Goal: Task Accomplishment & Management: Use online tool/utility

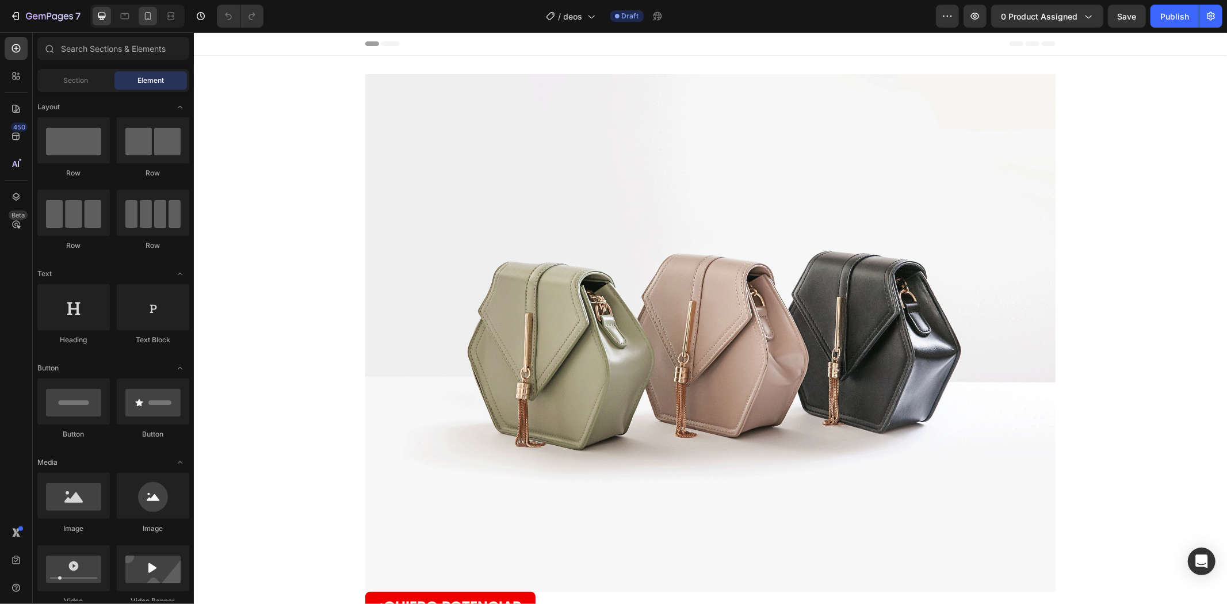
click at [144, 23] on div at bounding box center [148, 16] width 18 height 18
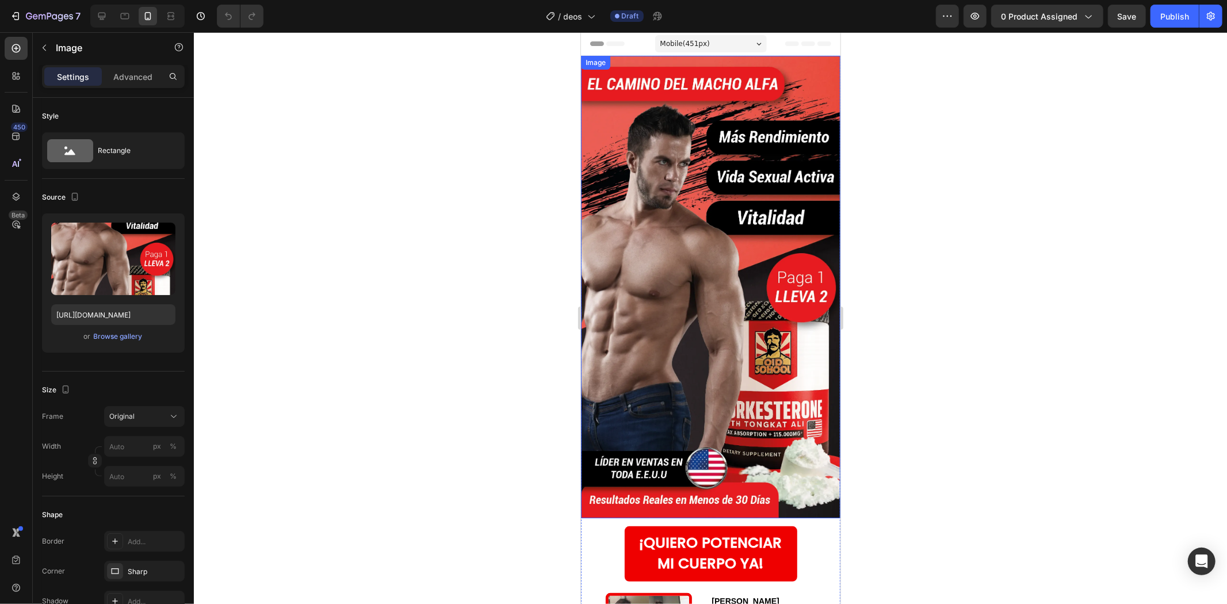
click at [713, 231] on img at bounding box center [710, 286] width 259 height 463
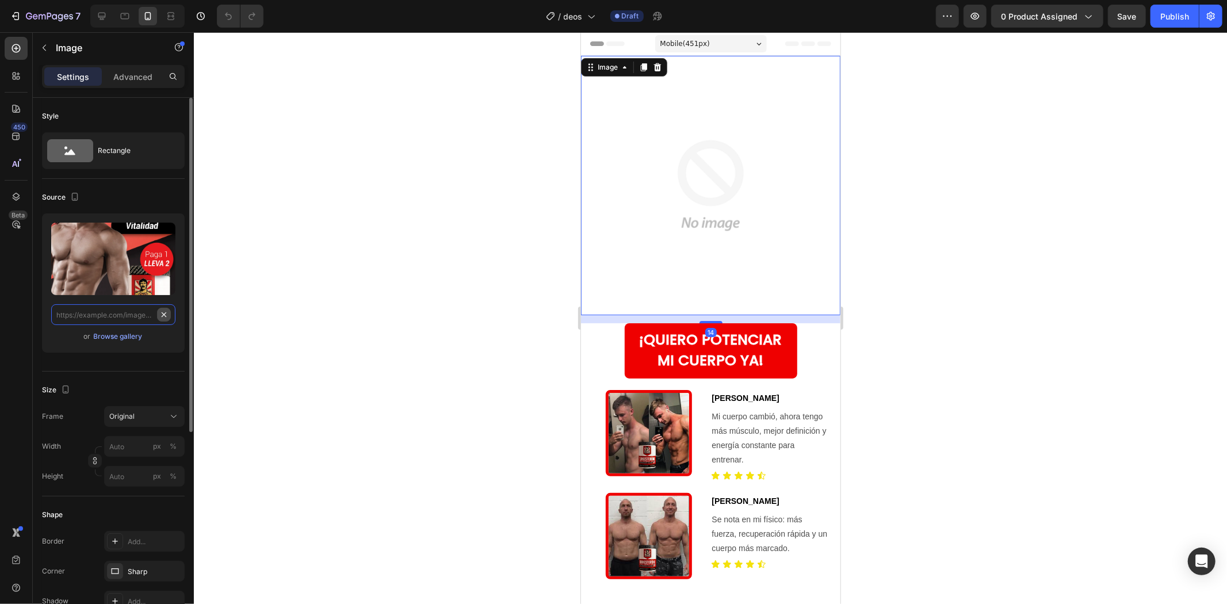
paste input "[URL][DOMAIN_NAME]"
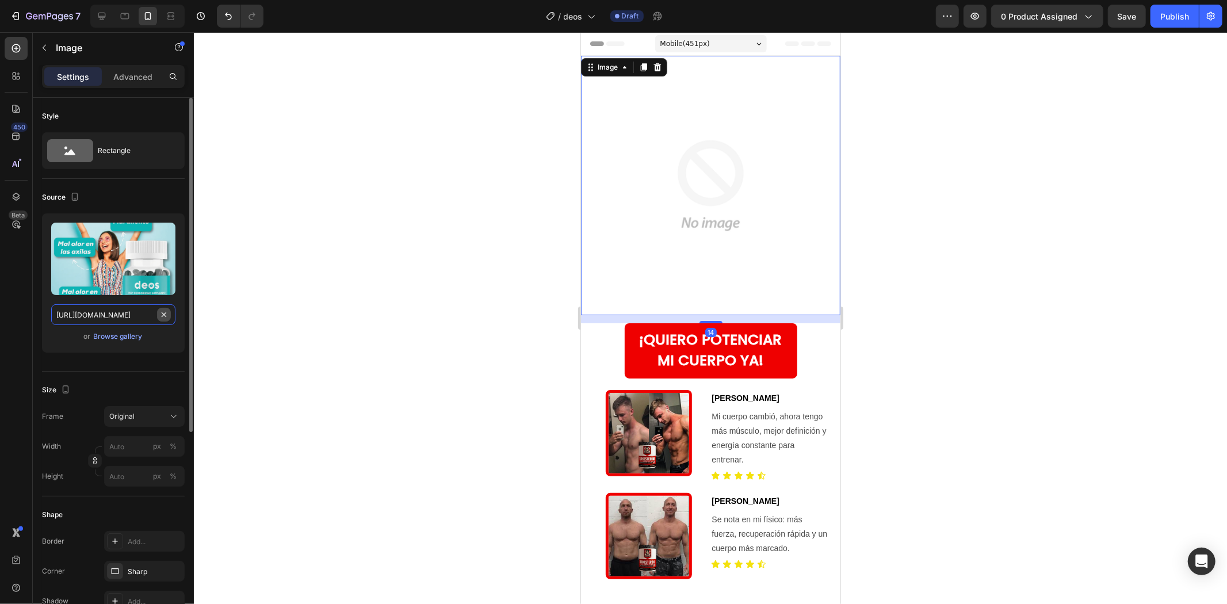
scroll to position [0, 89]
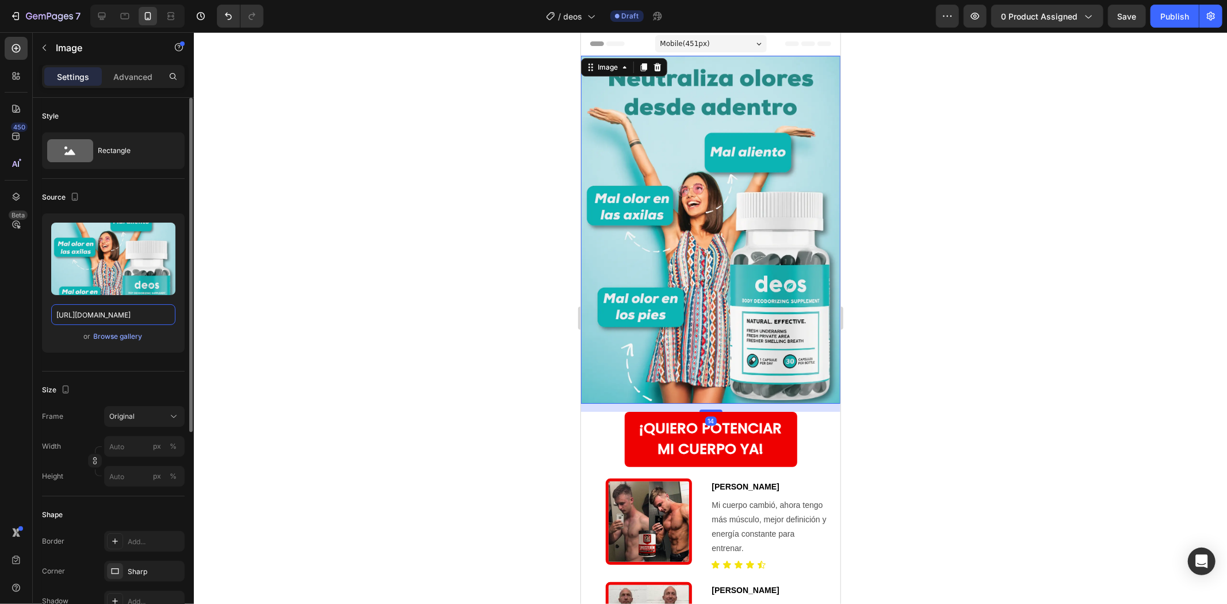
type input "[URL][DOMAIN_NAME]"
click at [918, 259] on div at bounding box center [710, 318] width 1033 height 572
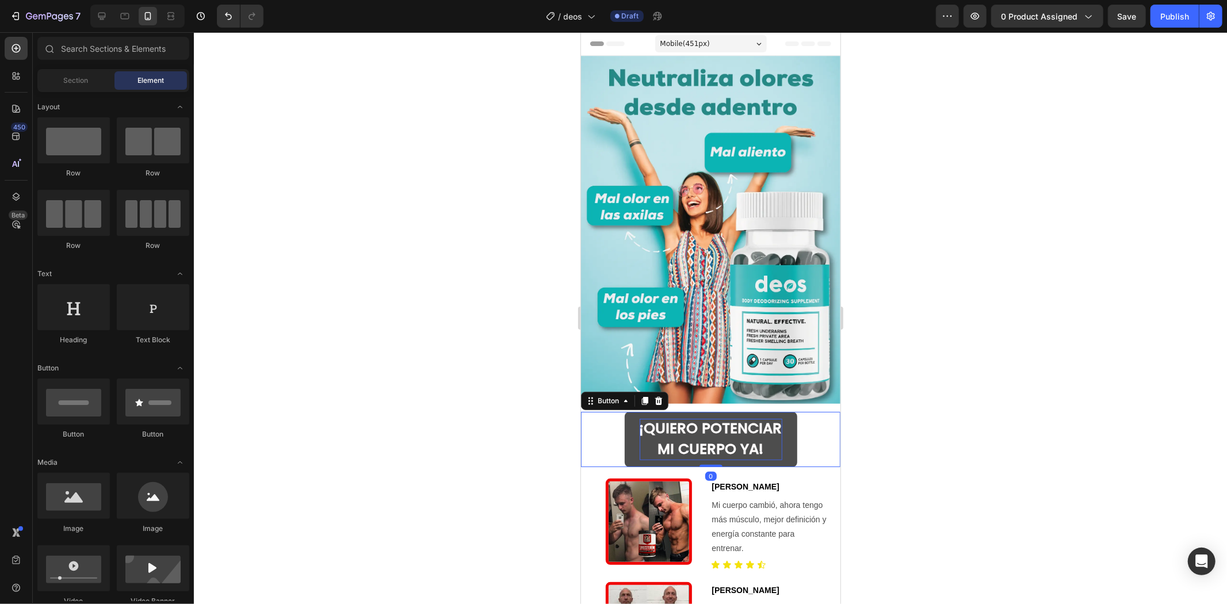
click at [727, 422] on strong "¡QUIERO POTENCIAR" at bounding box center [710, 428] width 143 height 20
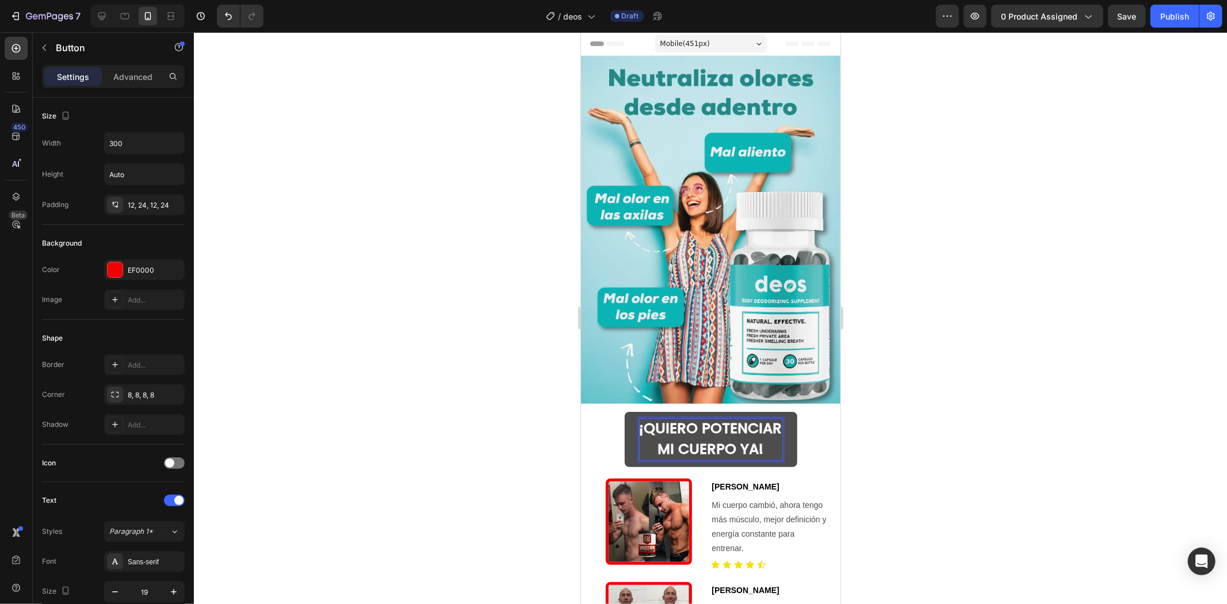
click at [727, 422] on strong "¡QUIERO POTENCIAR" at bounding box center [710, 428] width 143 height 20
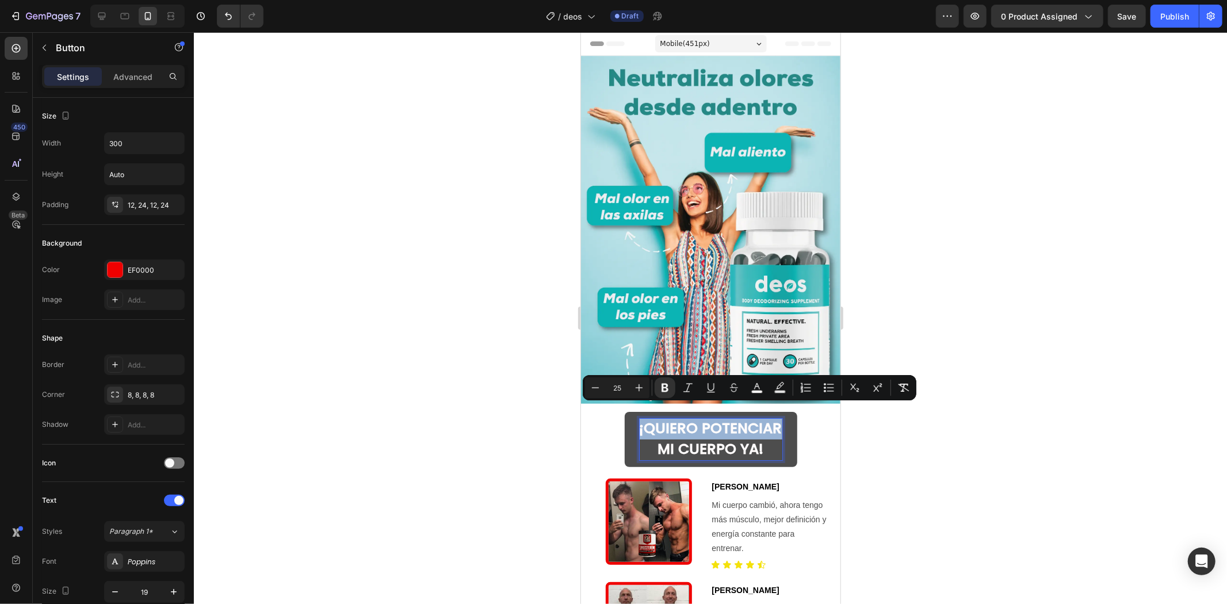
click at [727, 422] on strong "¡QUIERO POTENCIAR" at bounding box center [710, 428] width 143 height 20
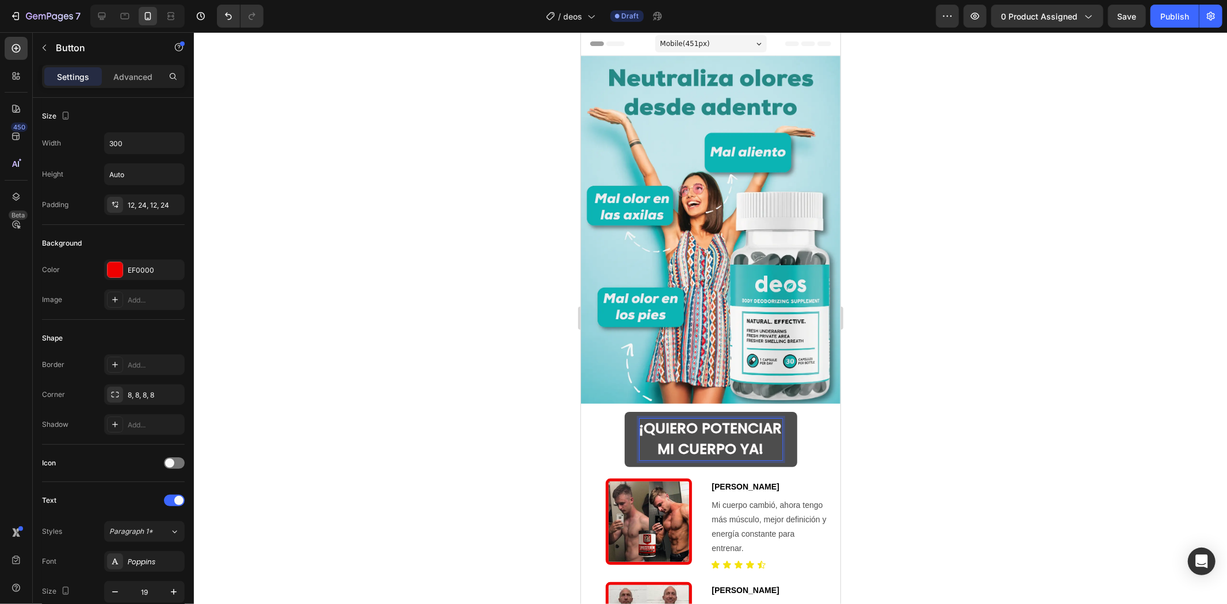
click at [639, 418] on strong "¡QUIERO POTENCIAR" at bounding box center [710, 428] width 143 height 20
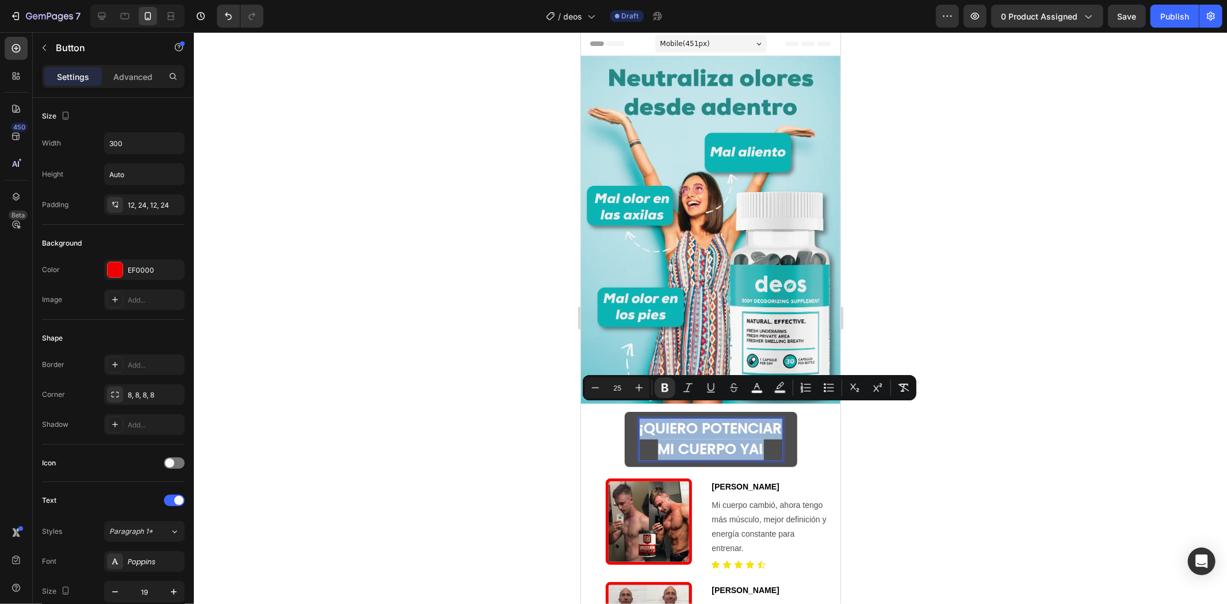
drag, startPoint x: 632, startPoint y: 415, endPoint x: 757, endPoint y: 442, distance: 127.9
click at [757, 442] on p "¡QUIERO POTENCIAR MI CUERPO YA!" at bounding box center [710, 438] width 143 height 41
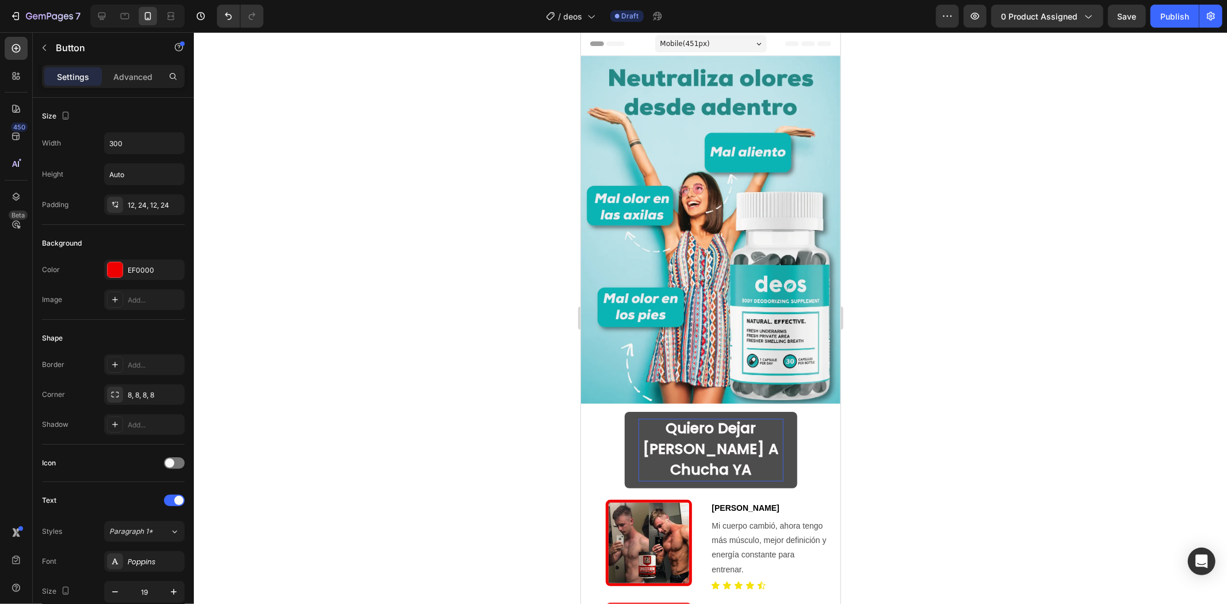
click at [960, 364] on div at bounding box center [710, 318] width 1033 height 572
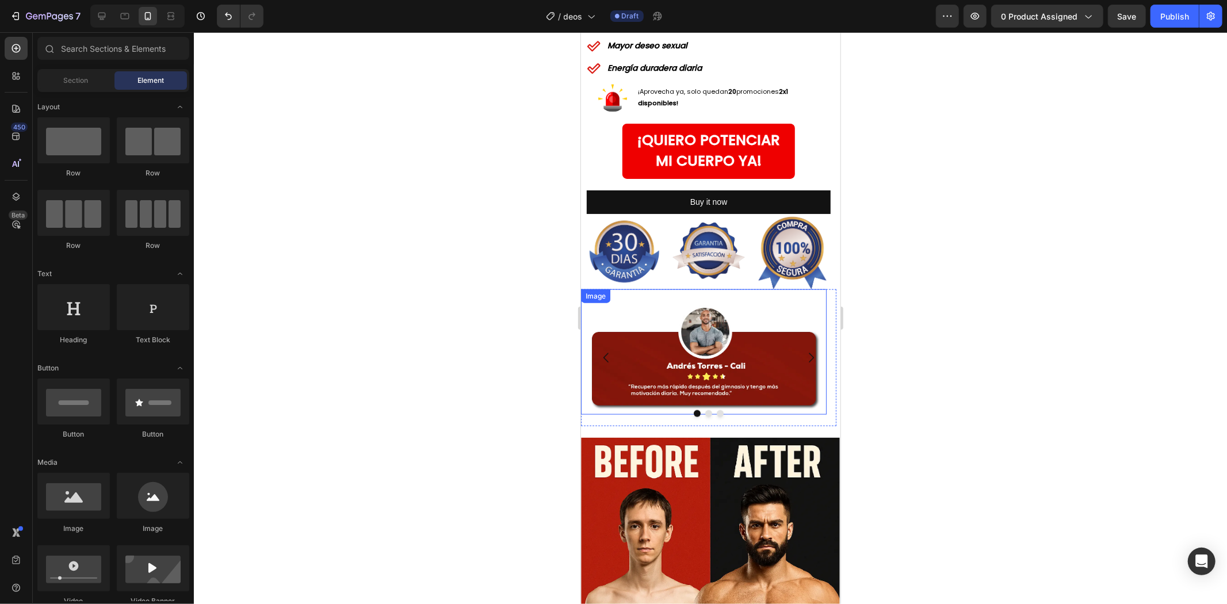
scroll to position [1278, 0]
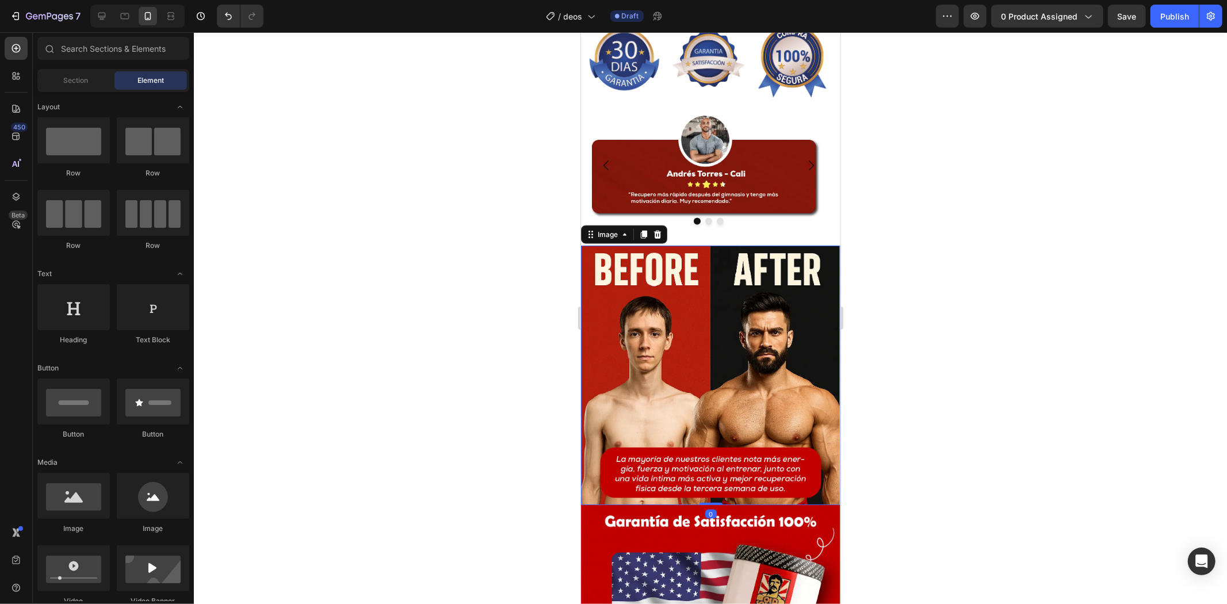
click at [709, 347] on img at bounding box center [710, 374] width 259 height 259
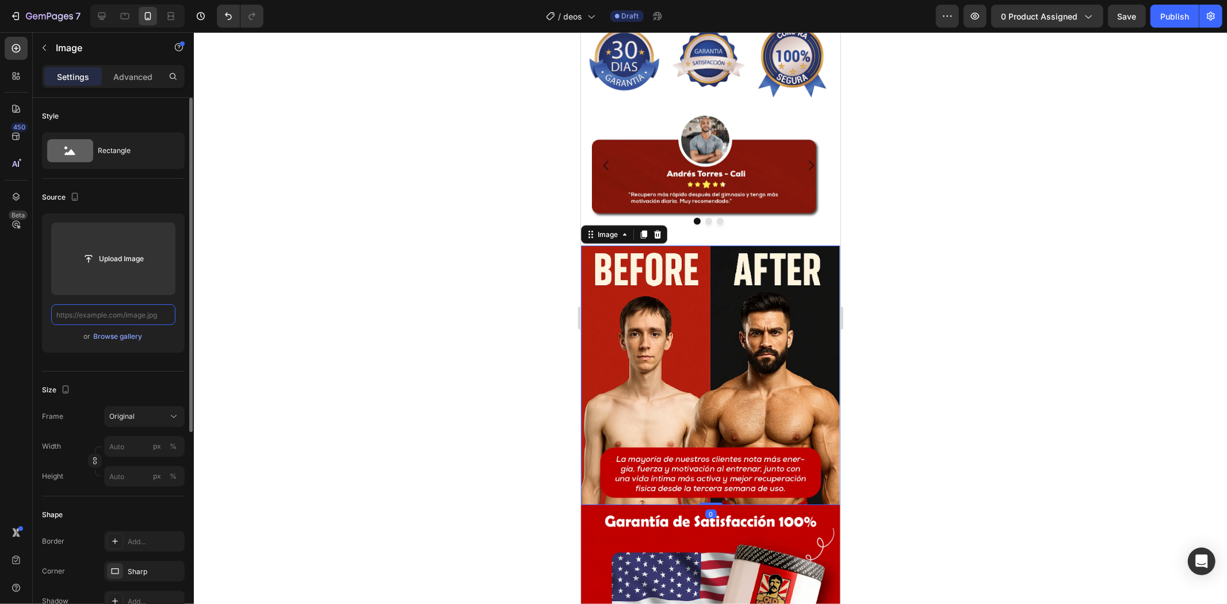
scroll to position [0, 0]
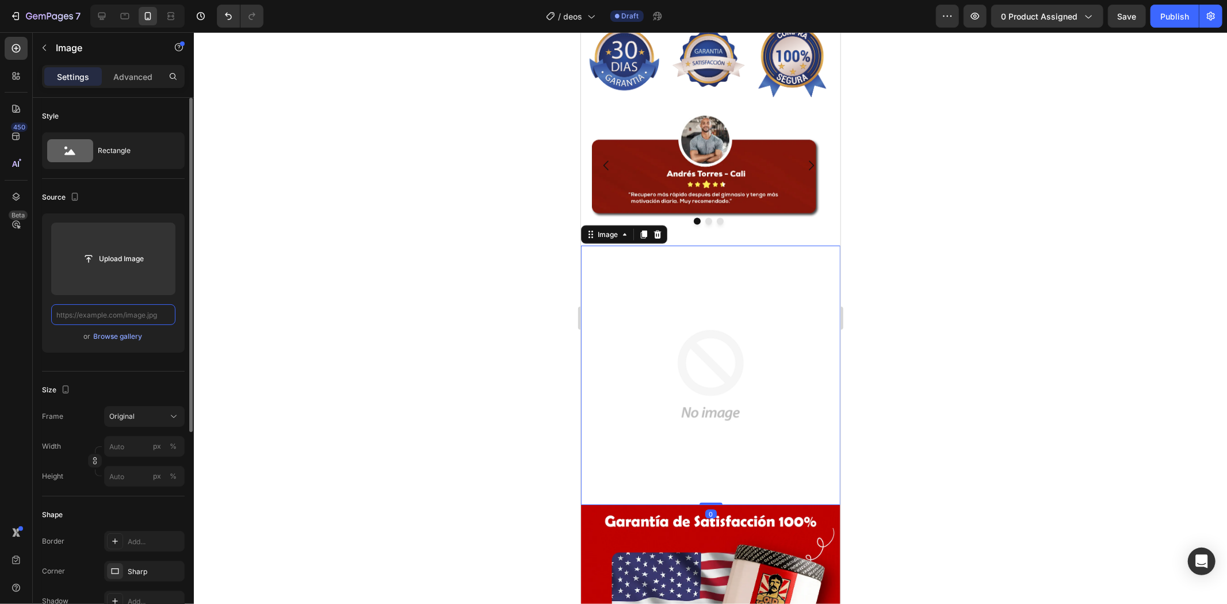
paste input "[URL][DOMAIN_NAME]"
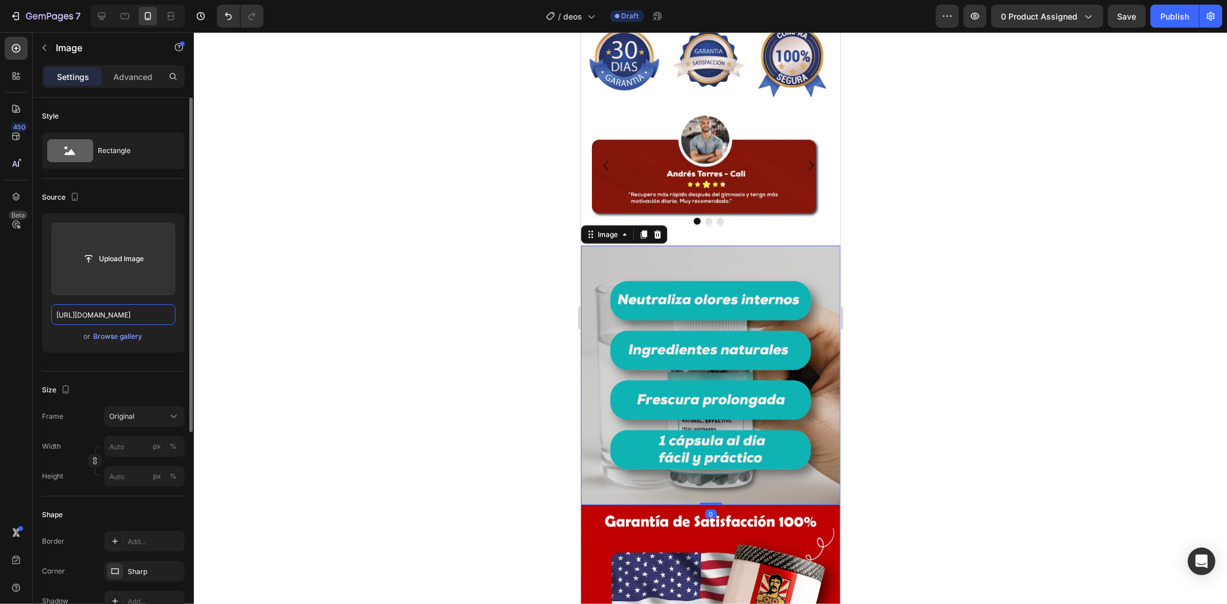
scroll to position [0, 91]
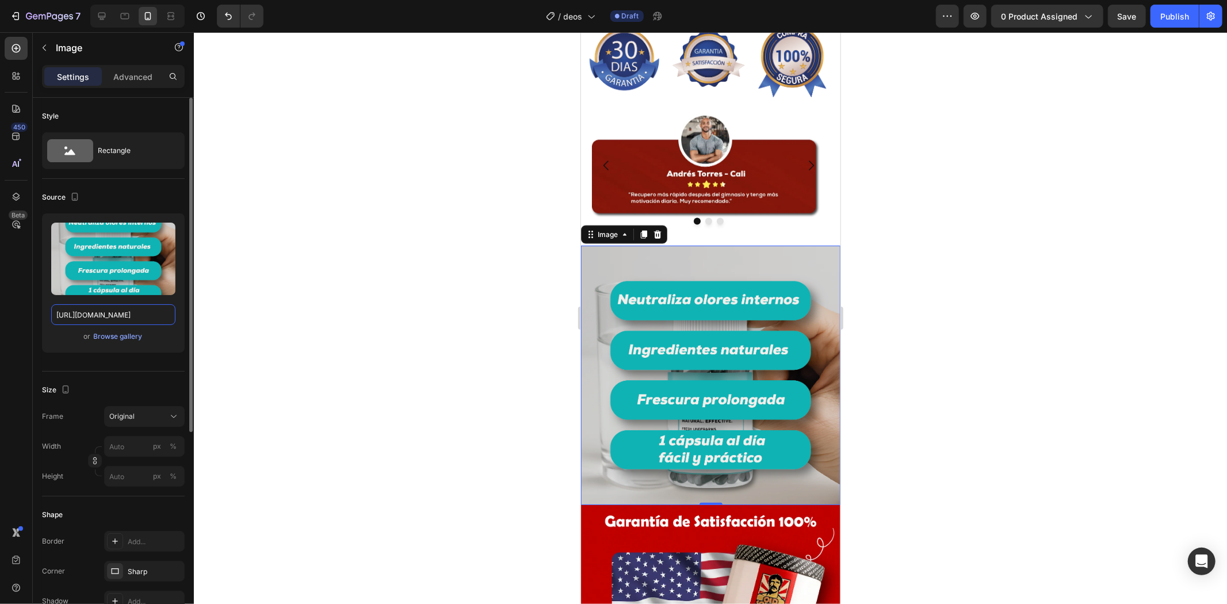
type input "[URL][DOMAIN_NAME]"
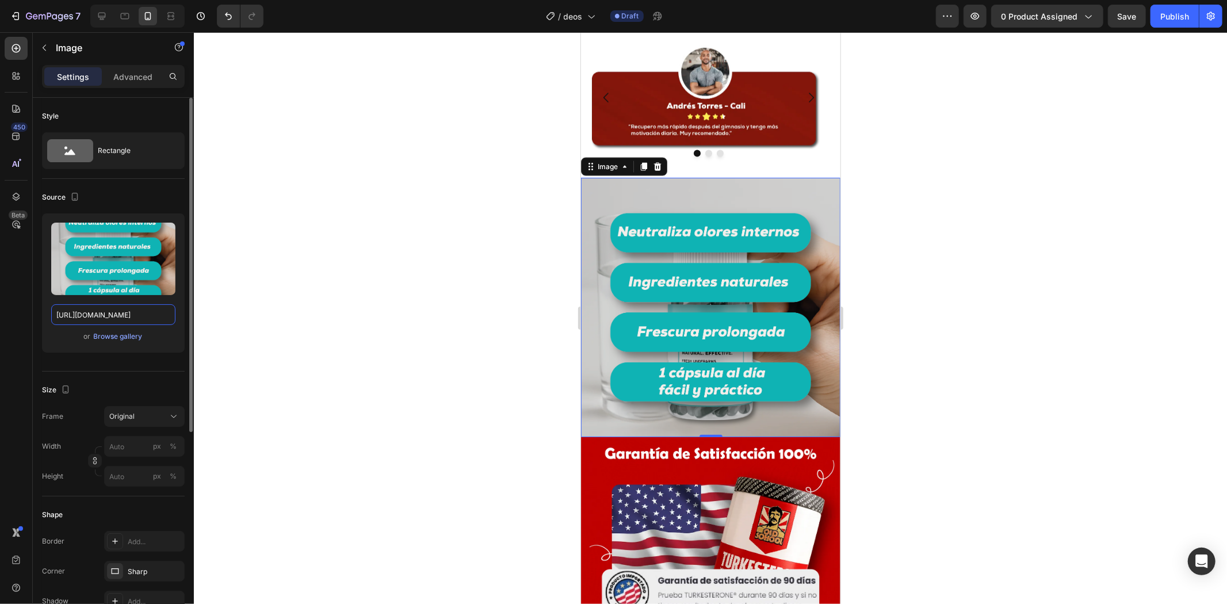
scroll to position [1470, 0]
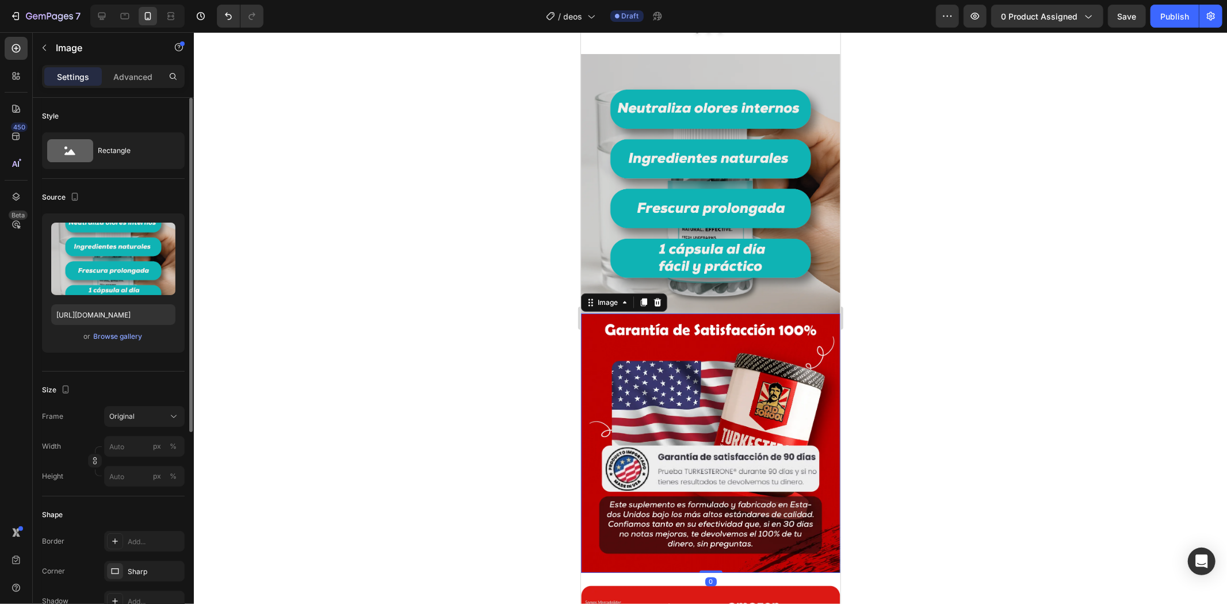
click at [751, 350] on img at bounding box center [710, 442] width 259 height 259
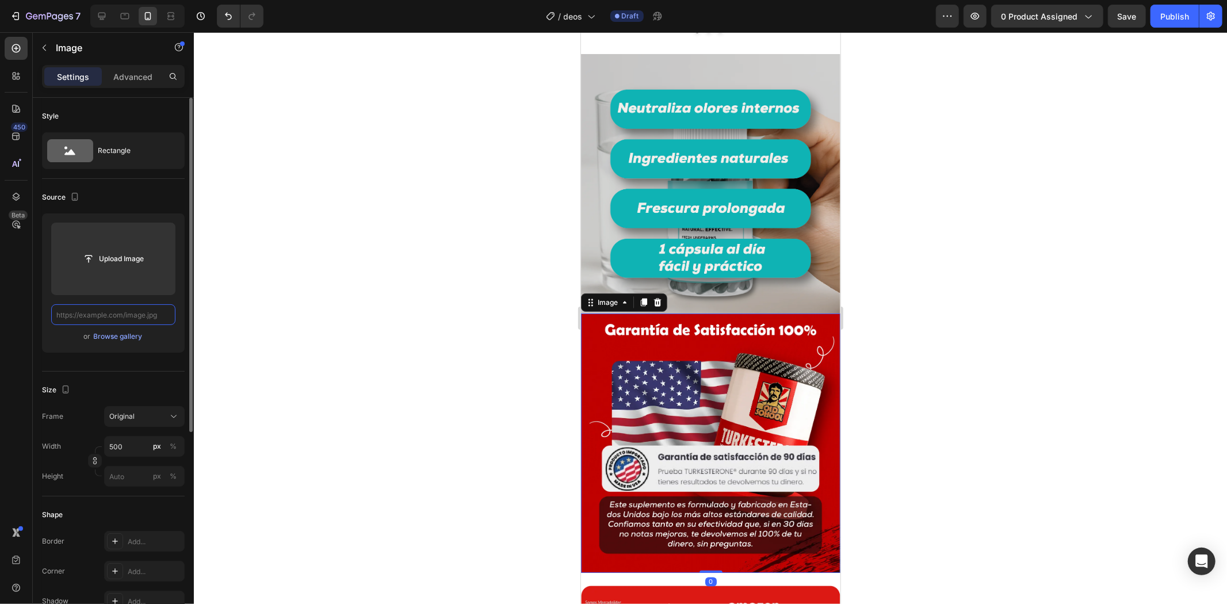
scroll to position [0, 0]
paste input "[URL][DOMAIN_NAME]"
type input "[URL][DOMAIN_NAME]"
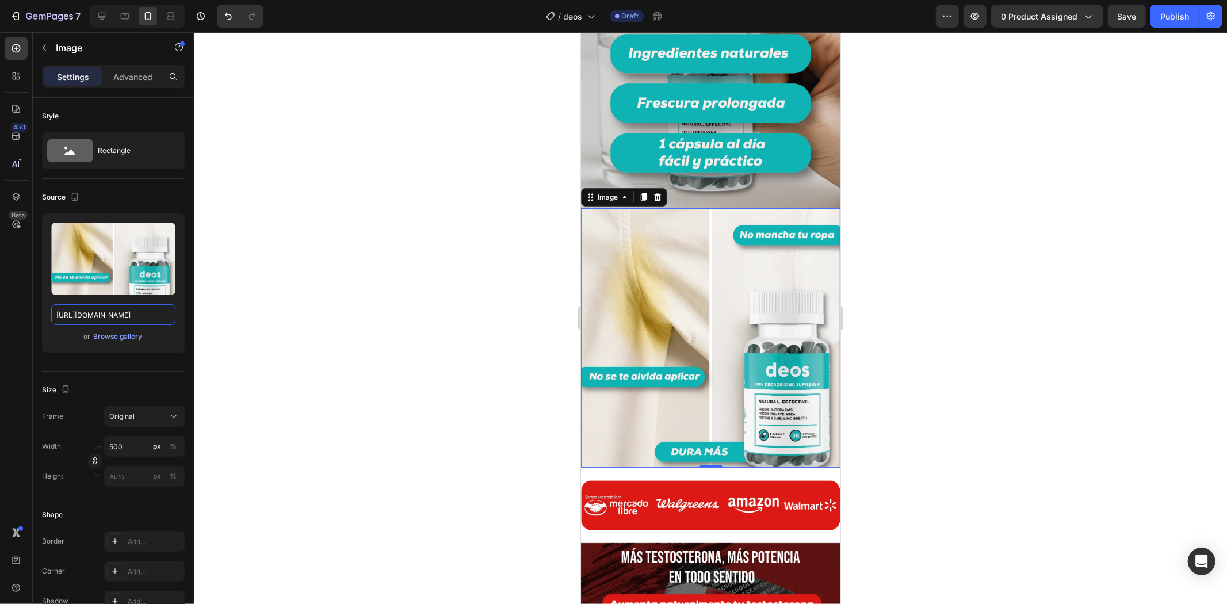
scroll to position [1662, 0]
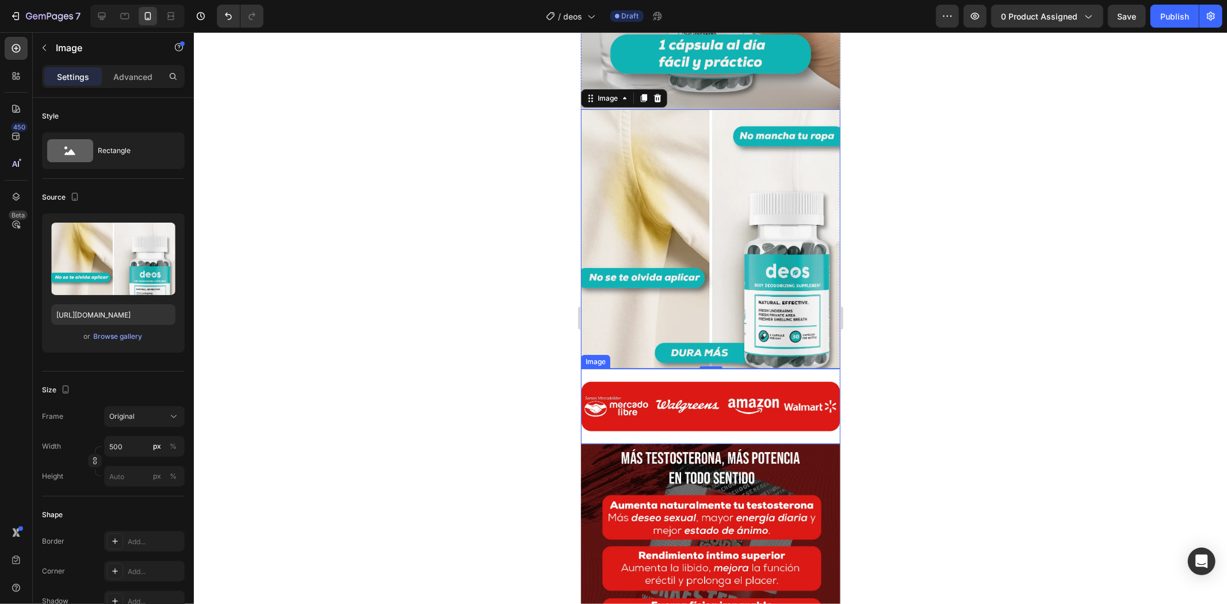
click at [697, 368] on img at bounding box center [710, 405] width 259 height 75
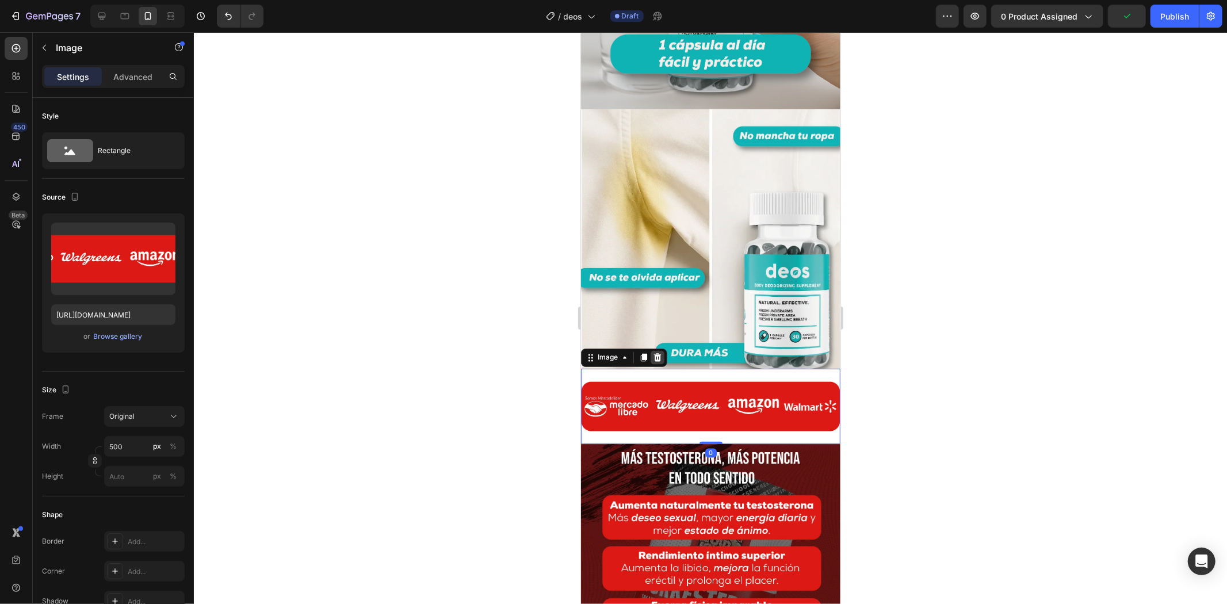
click at [656, 353] on icon at bounding box center [657, 357] width 7 height 8
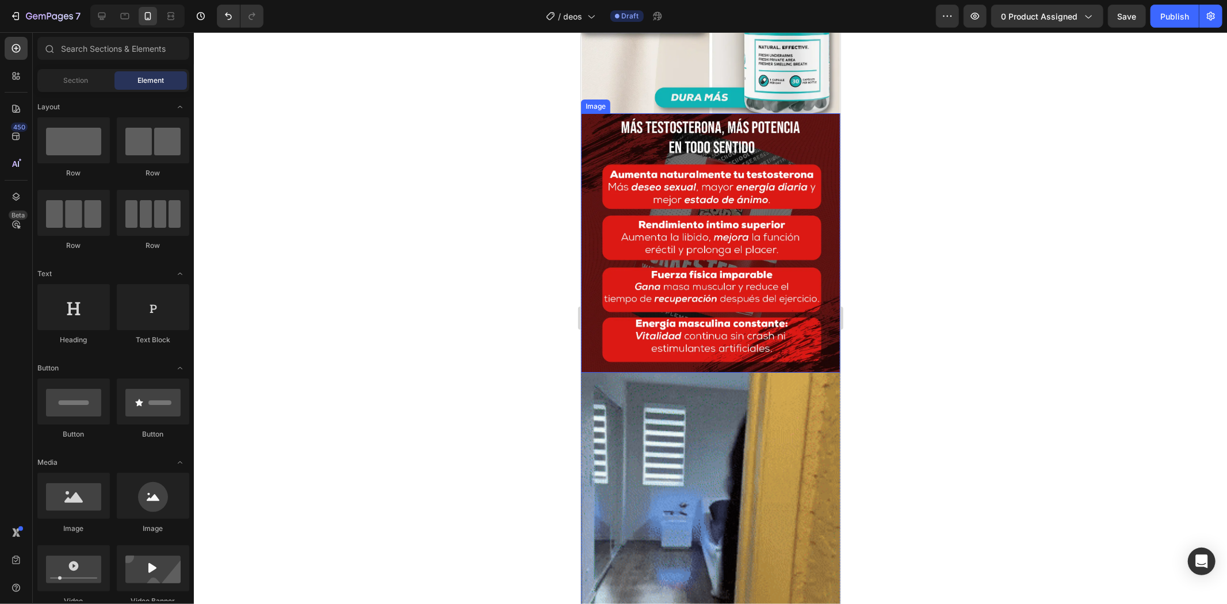
scroll to position [1918, 0]
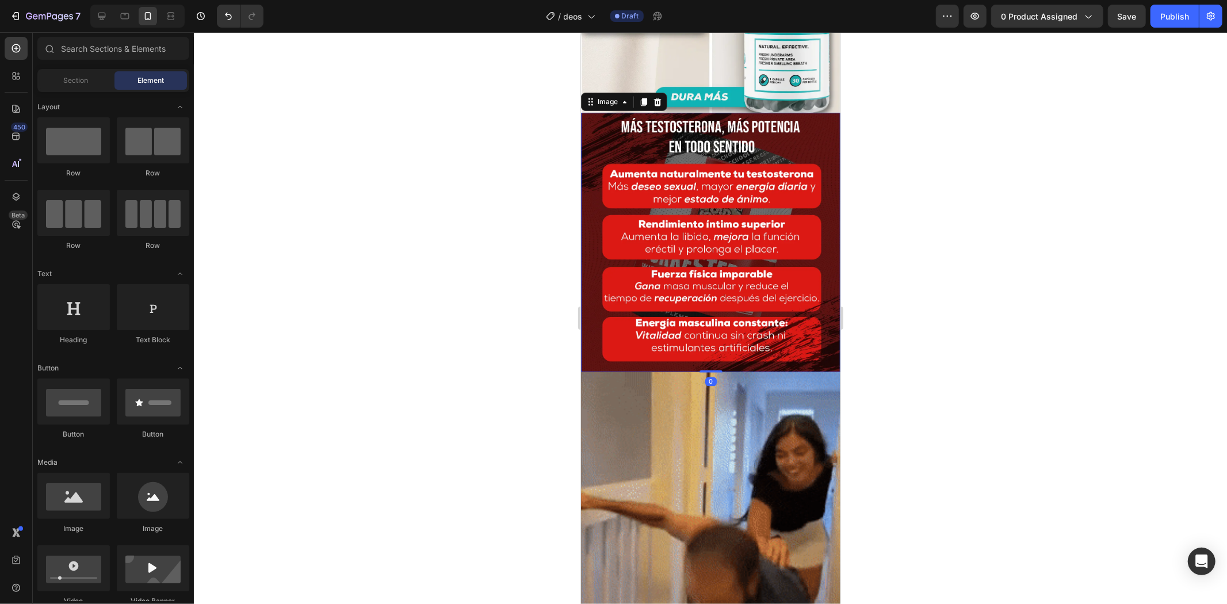
click at [741, 272] on img at bounding box center [710, 241] width 259 height 259
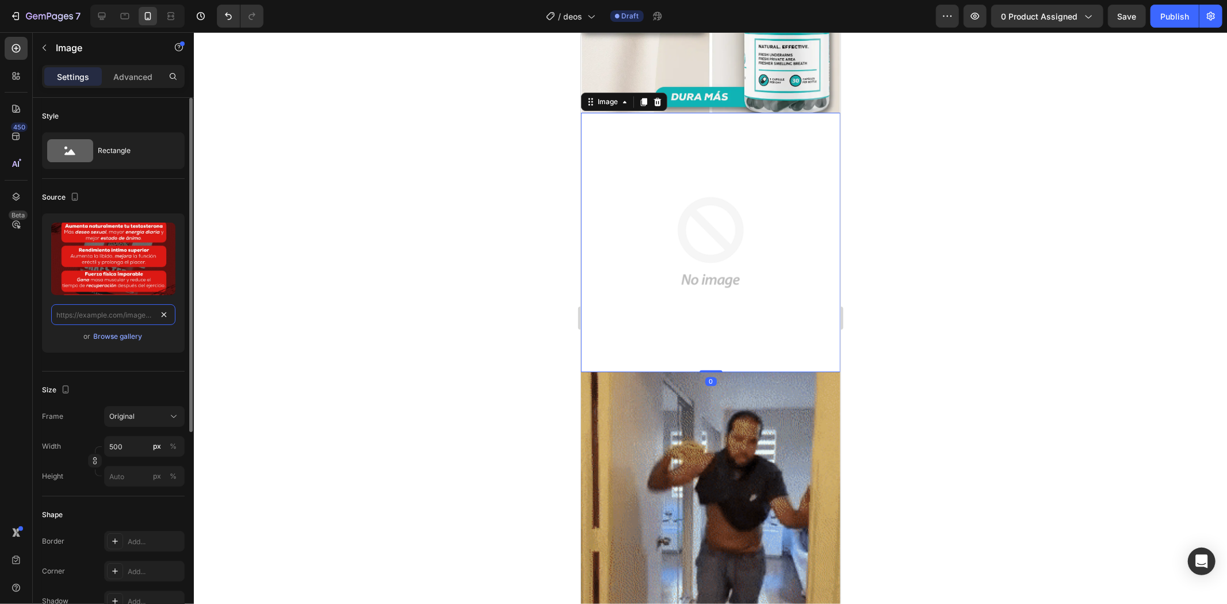
scroll to position [0, 0]
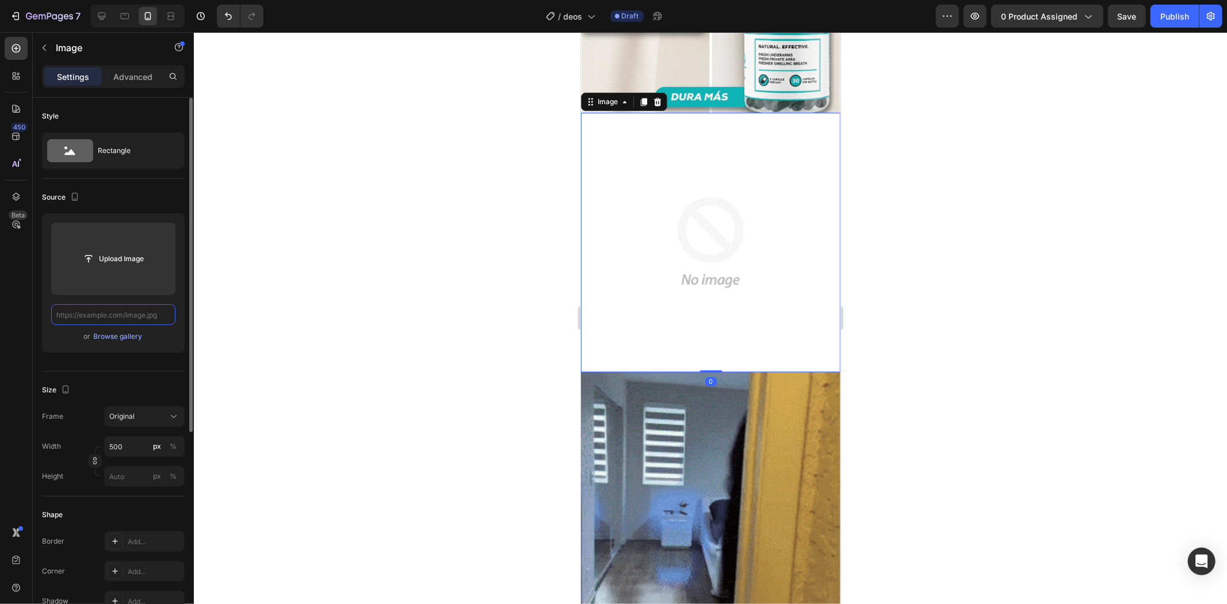
paste input "[URL][DOMAIN_NAME]"
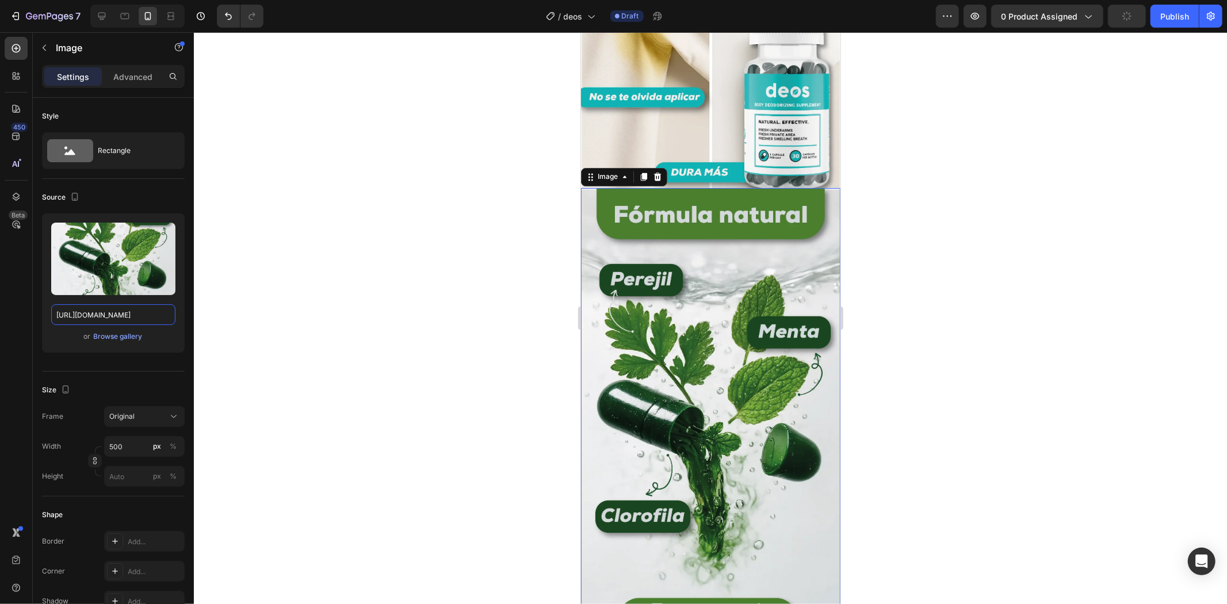
scroll to position [1726, 0]
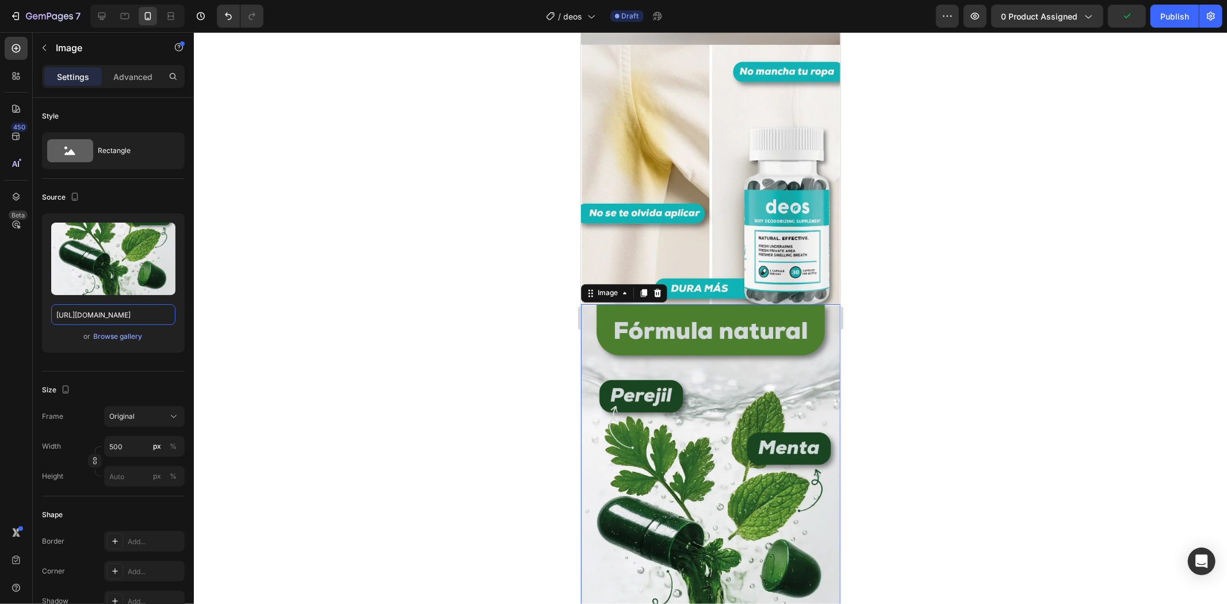
type input "[URL][DOMAIN_NAME]"
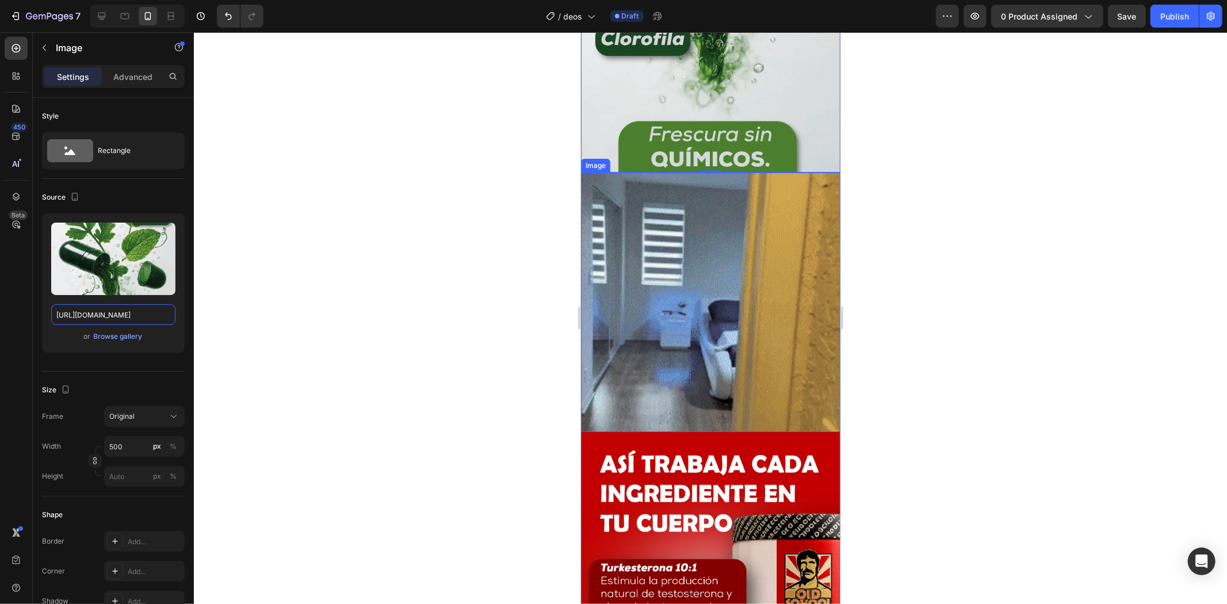
scroll to position [2429, 0]
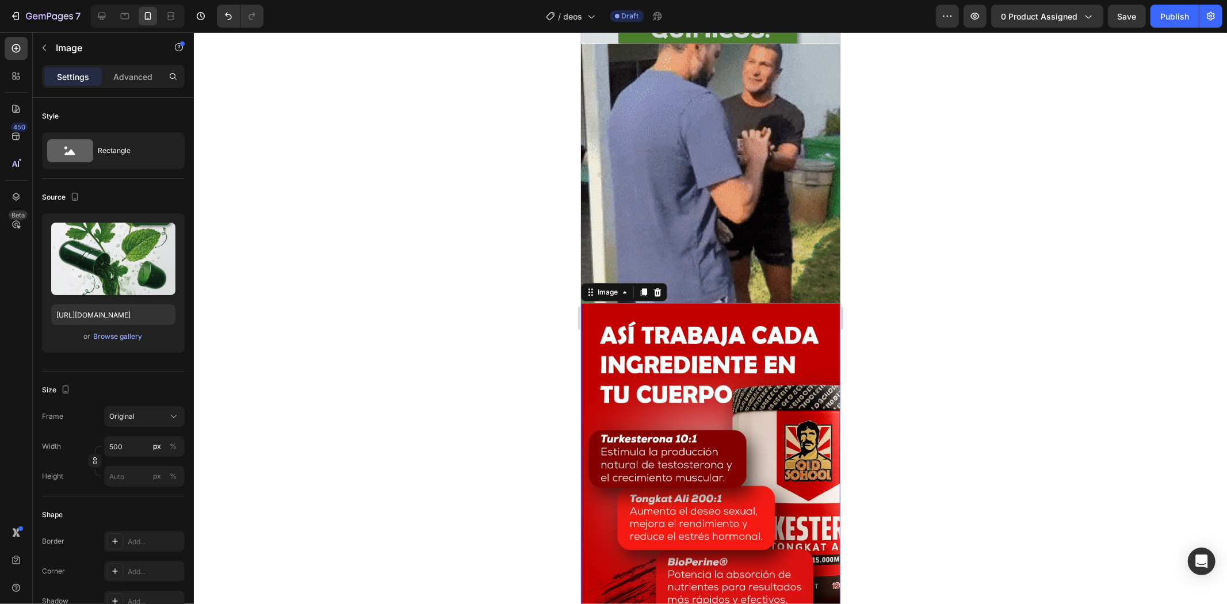
click at [736, 366] on img at bounding box center [710, 482] width 259 height 358
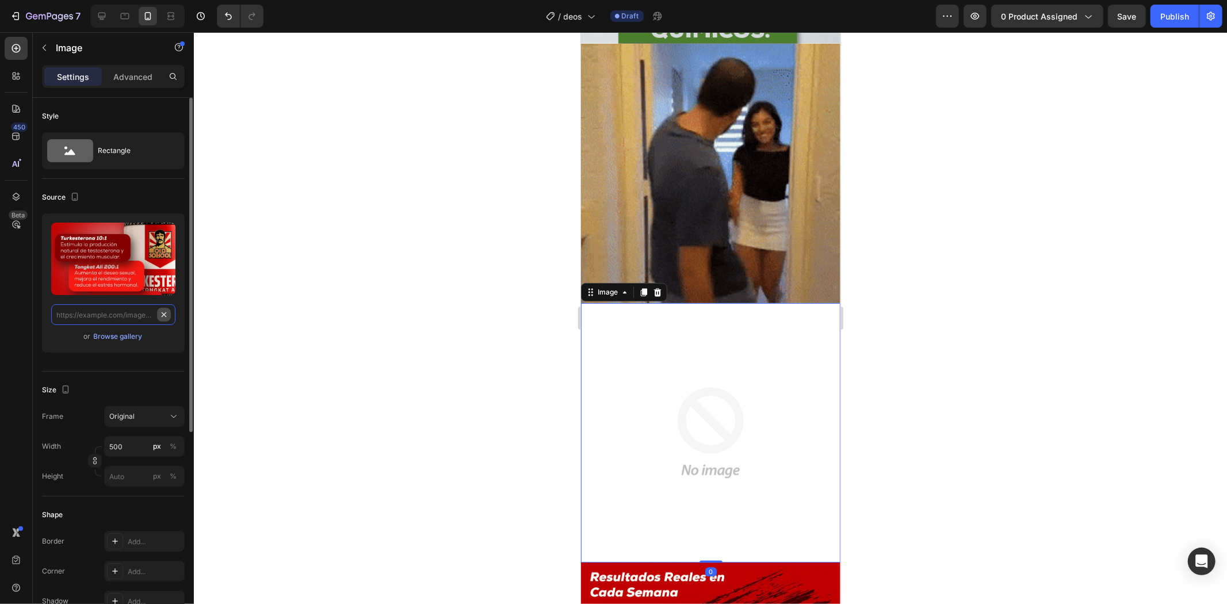
scroll to position [0, 0]
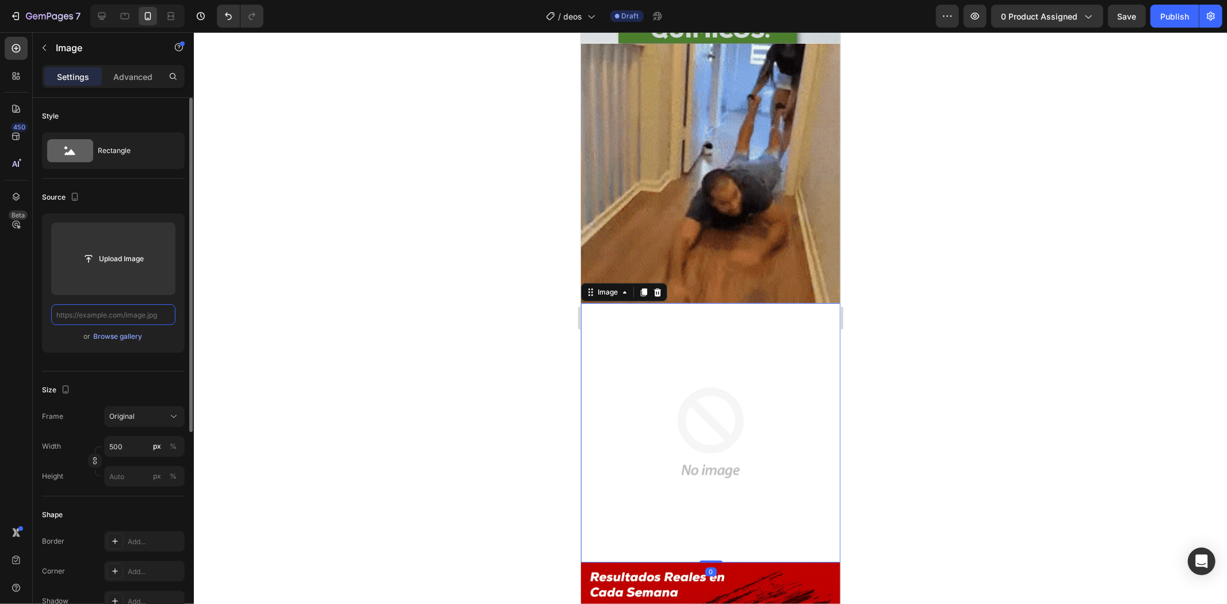
paste input "[URL][DOMAIN_NAME]"
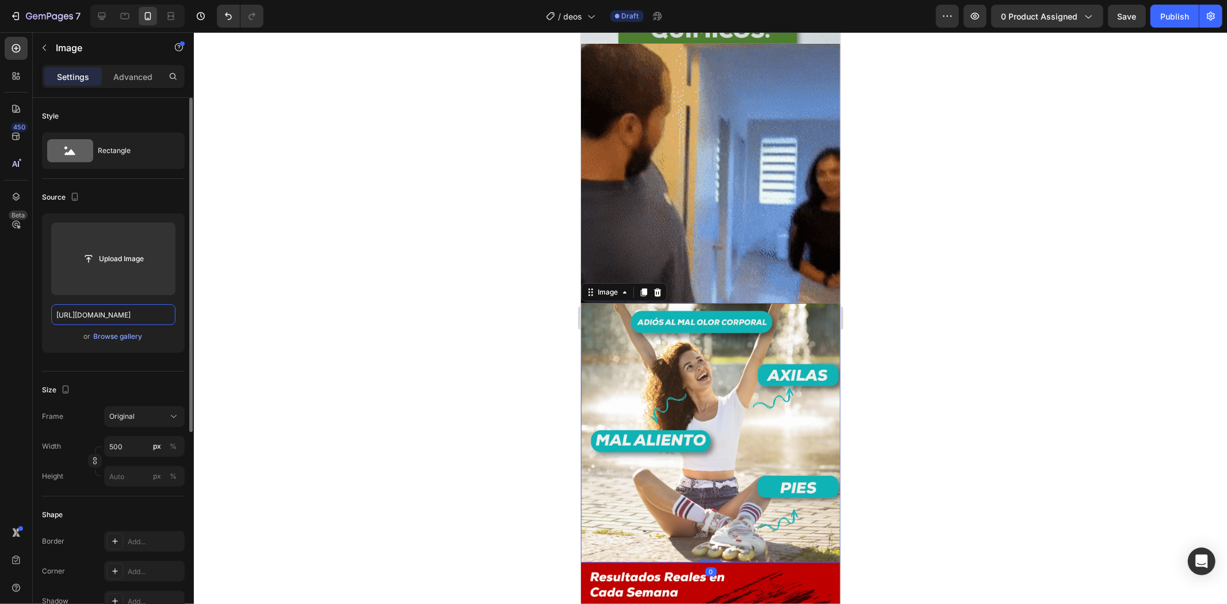
scroll to position [0, 95]
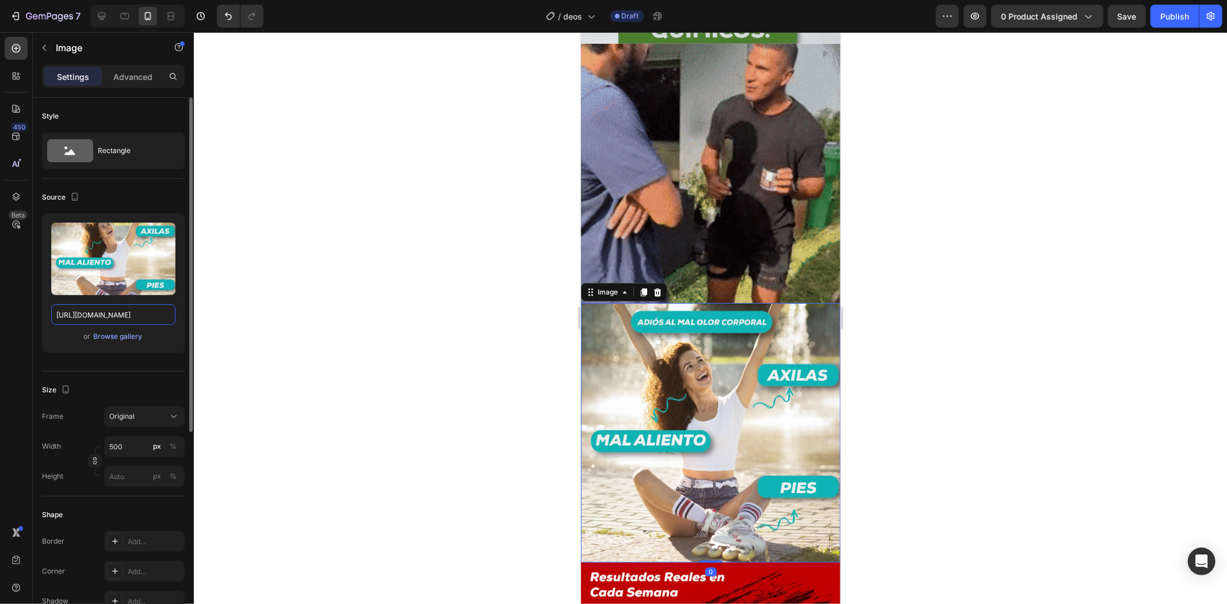
type input "[URL][DOMAIN_NAME]"
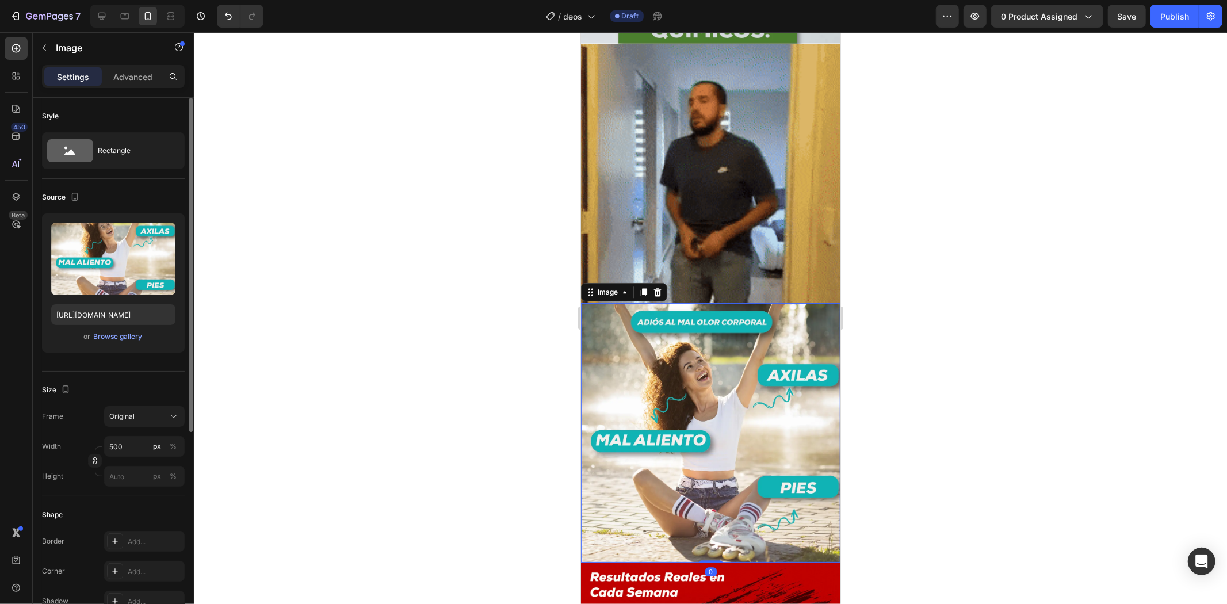
drag, startPoint x: 912, startPoint y: 301, endPoint x: 246, endPoint y: 293, distance: 666.3
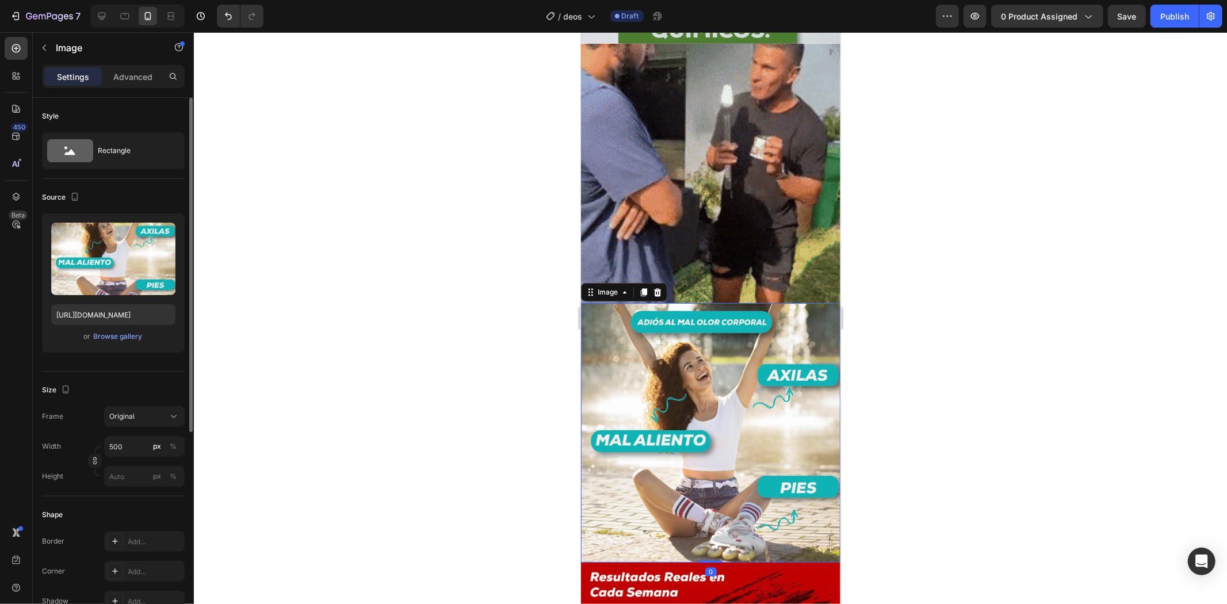
click at [912, 301] on div at bounding box center [710, 318] width 1033 height 572
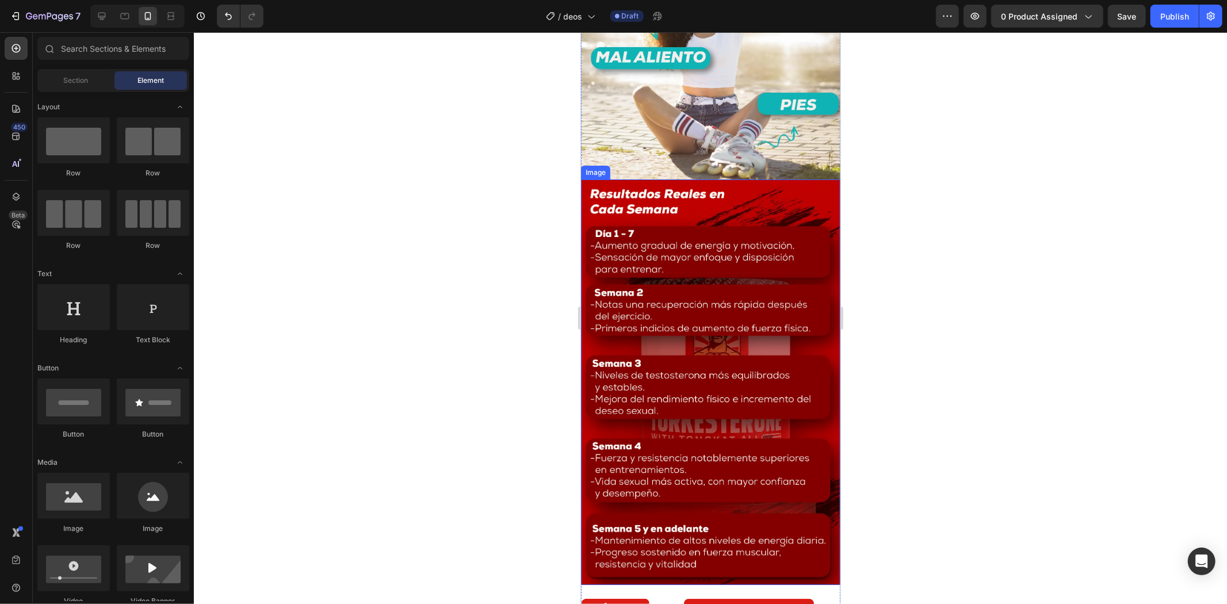
scroll to position [2941, 0]
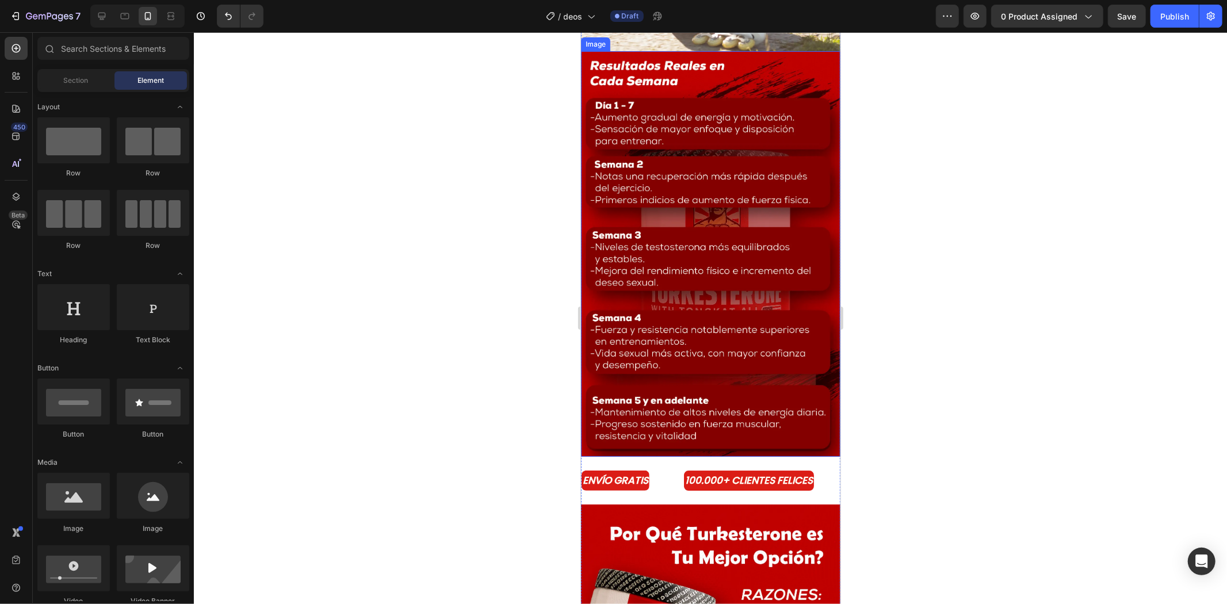
click at [719, 322] on img at bounding box center [710, 254] width 259 height 406
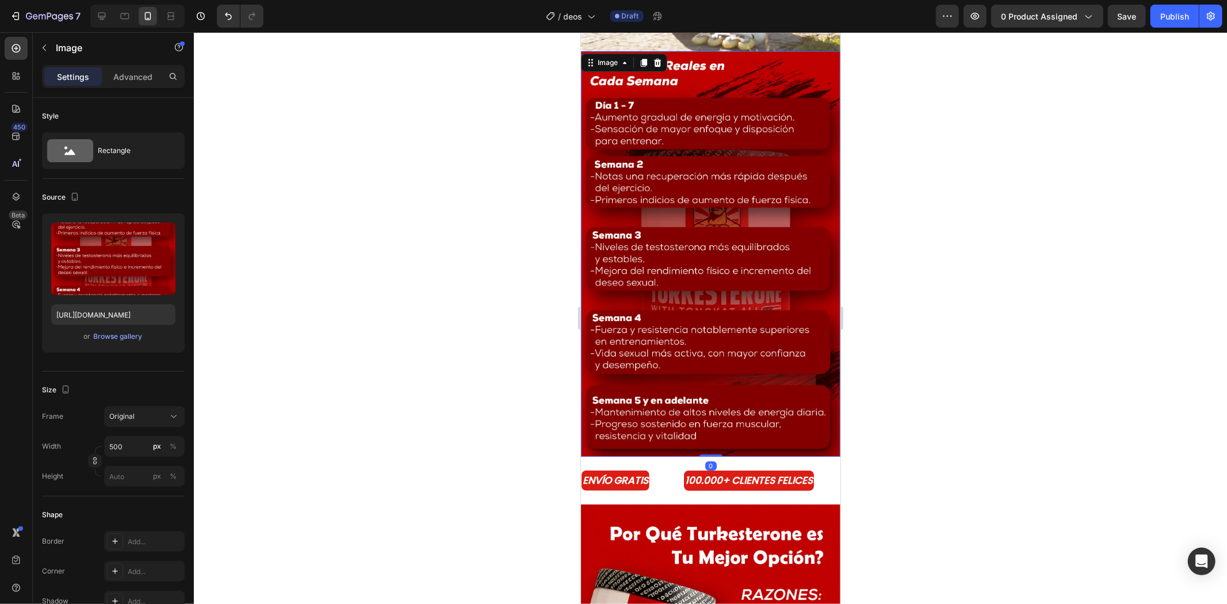
click at [675, 125] on img at bounding box center [710, 254] width 259 height 406
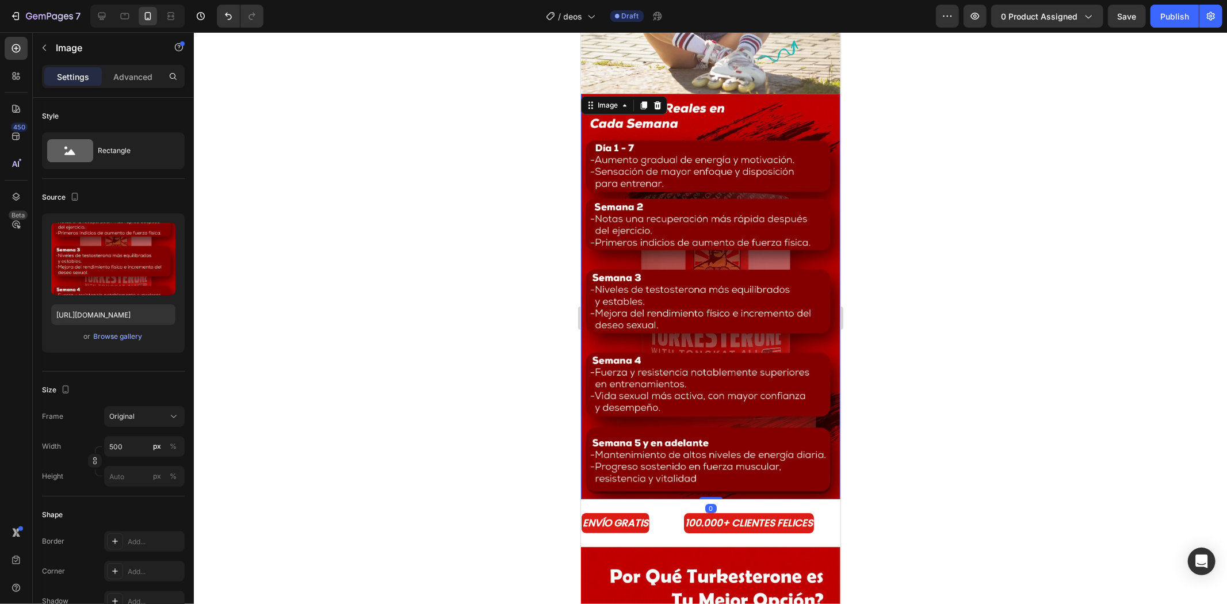
scroll to position [2812, 0]
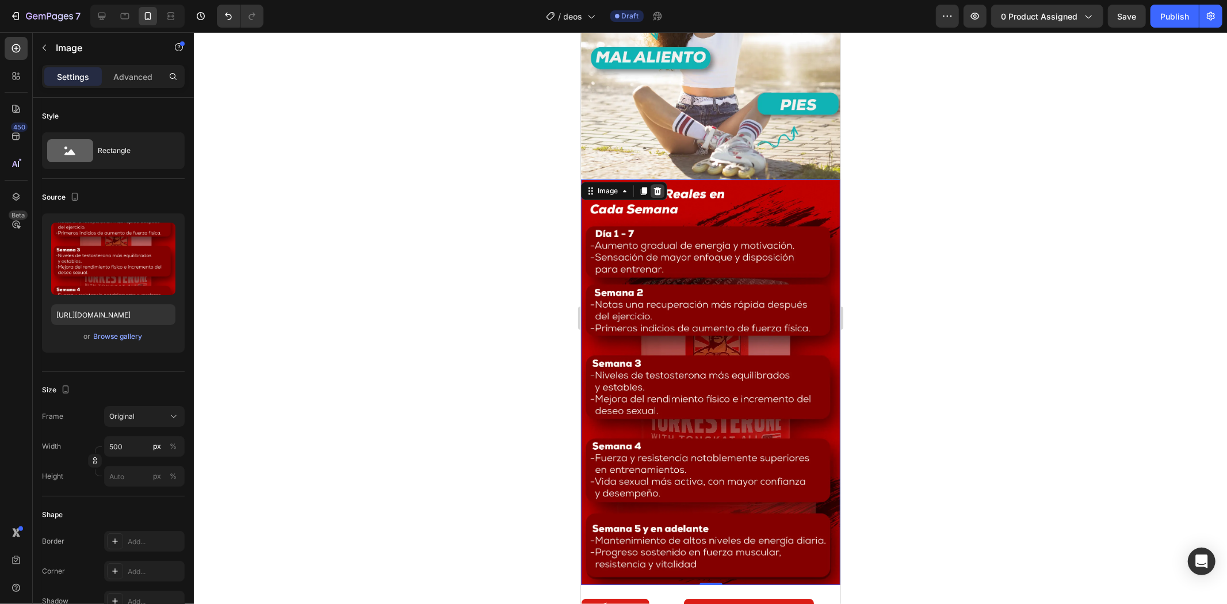
click at [661, 186] on icon at bounding box center [656, 190] width 9 height 9
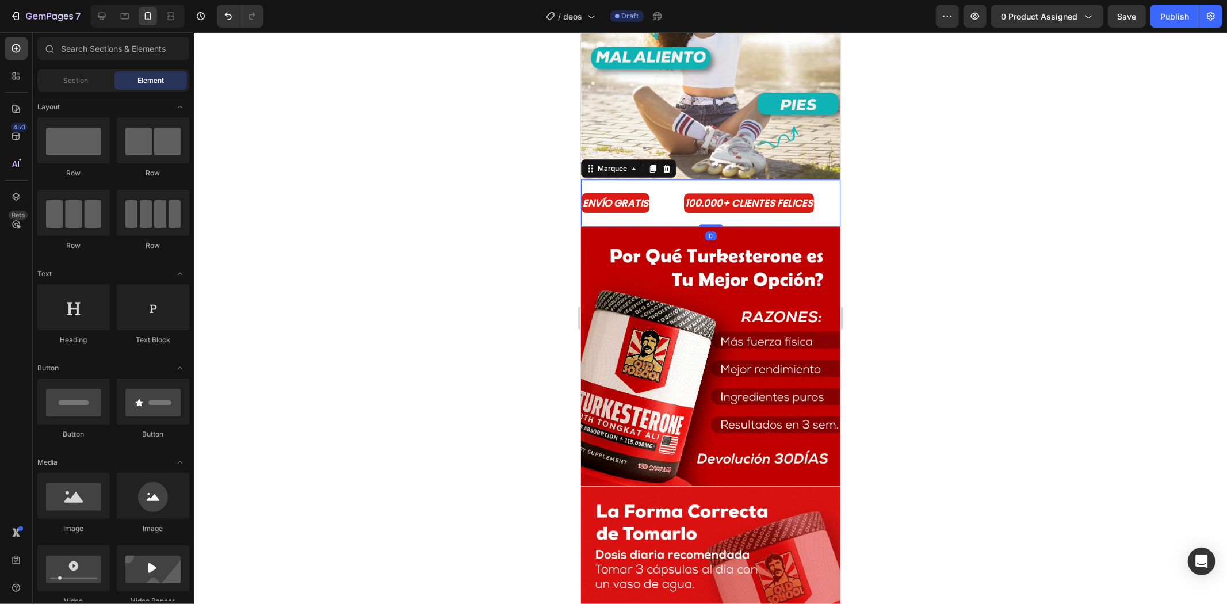
click at [655, 188] on div "ENVÍO GRATIS Text Block" at bounding box center [632, 202] width 102 height 29
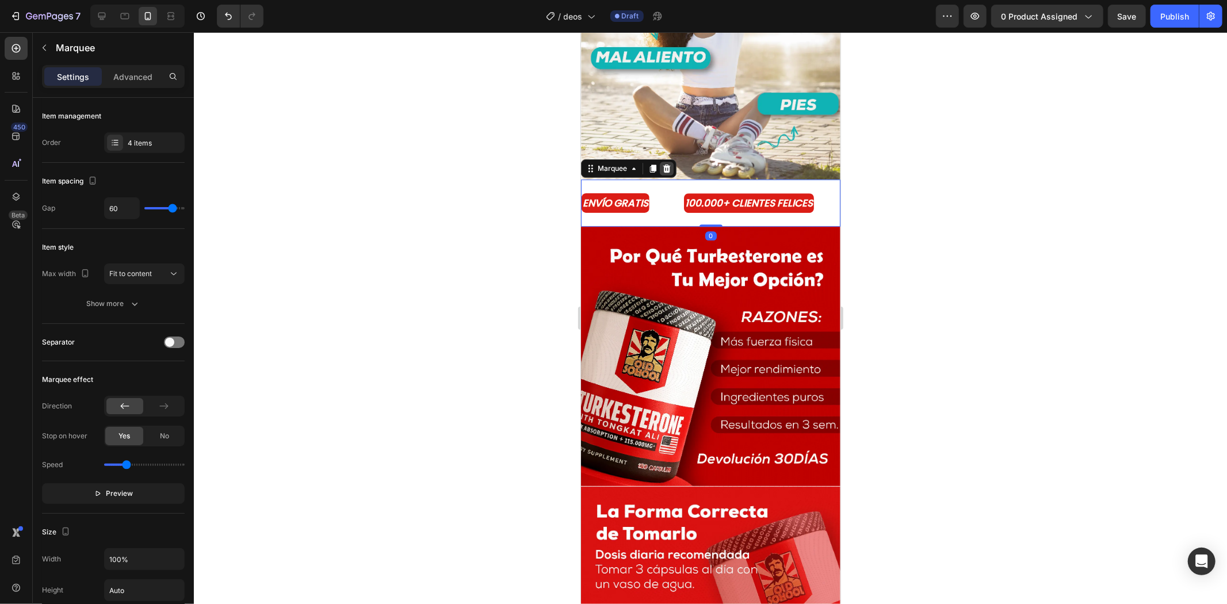
click at [665, 161] on div at bounding box center [666, 168] width 14 height 14
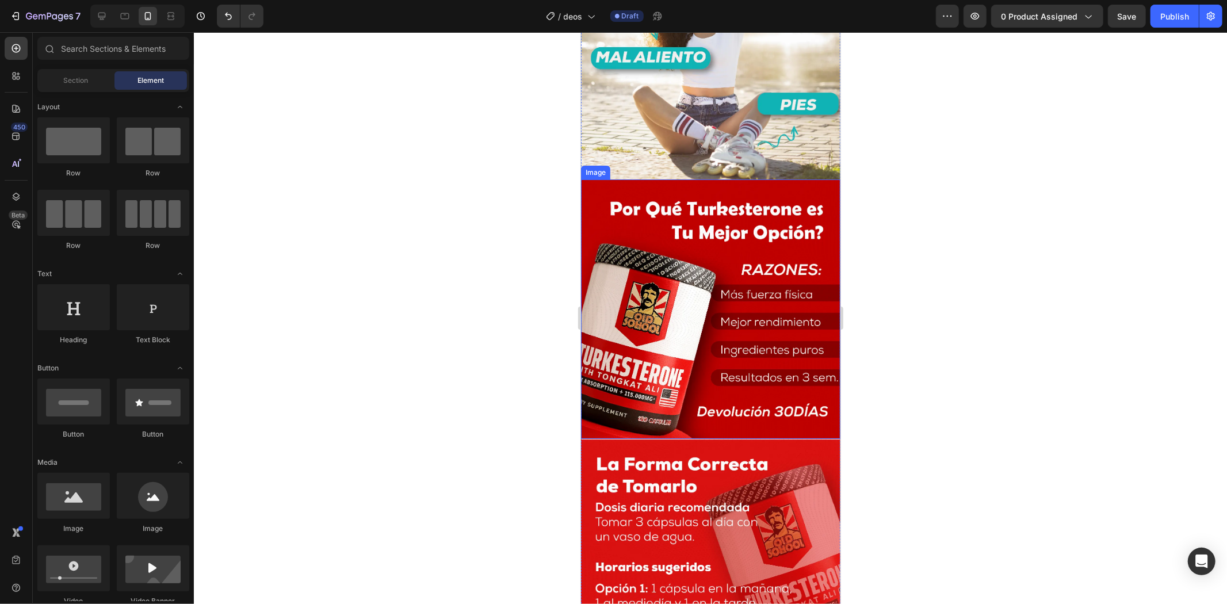
click at [663, 179] on img at bounding box center [710, 308] width 259 height 259
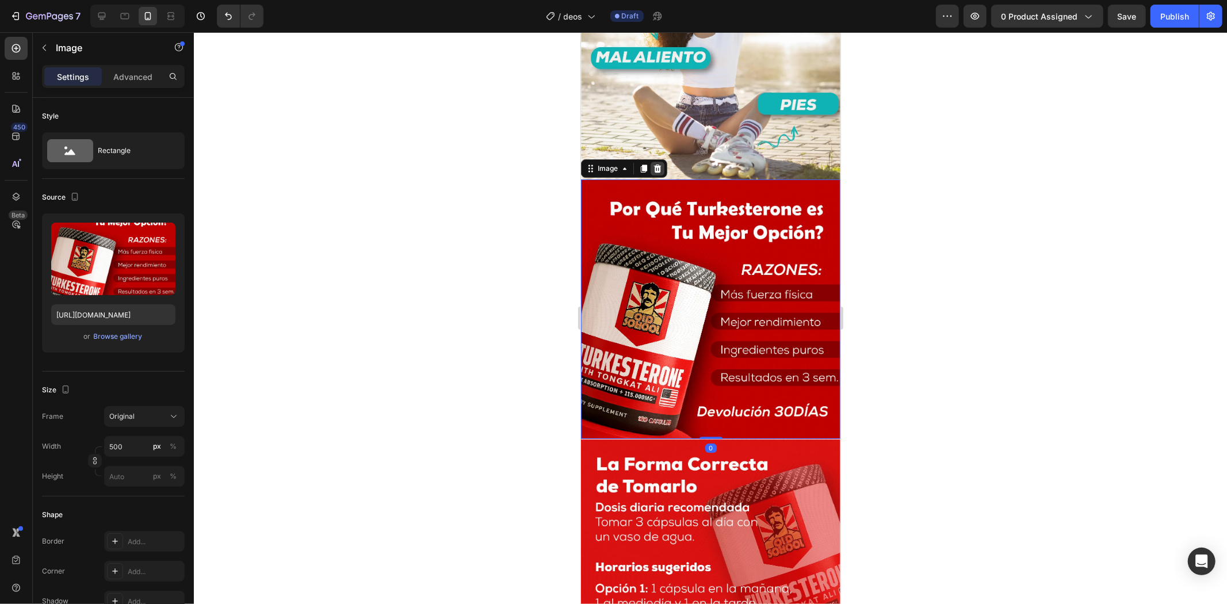
click at [660, 164] on icon at bounding box center [657, 168] width 7 height 8
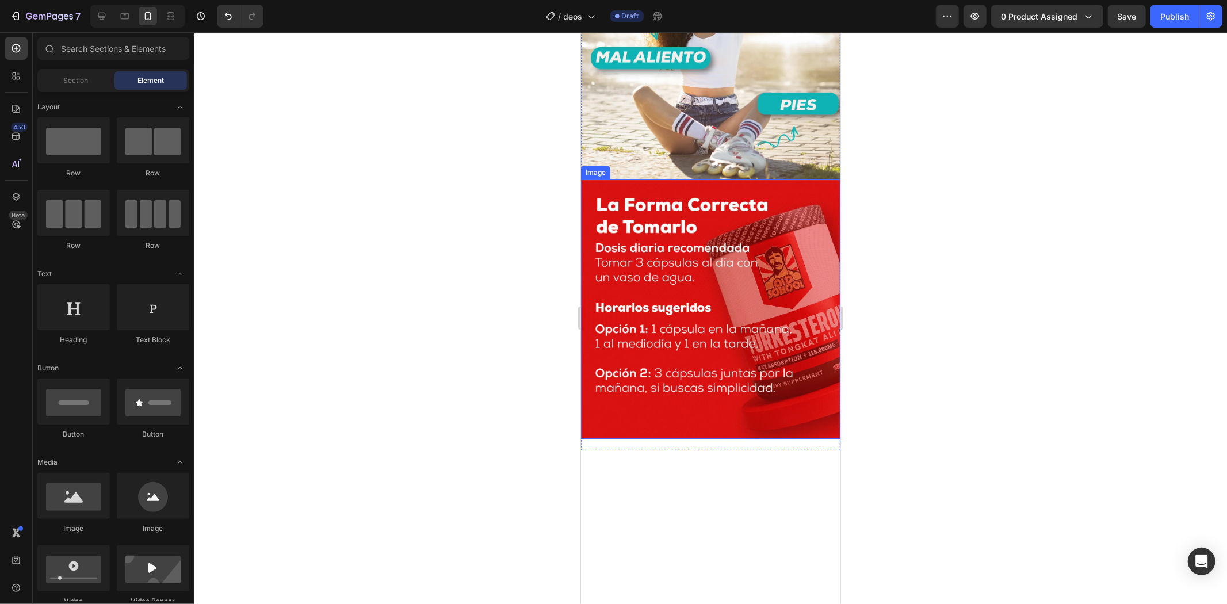
click at [654, 179] on img at bounding box center [710, 308] width 259 height 259
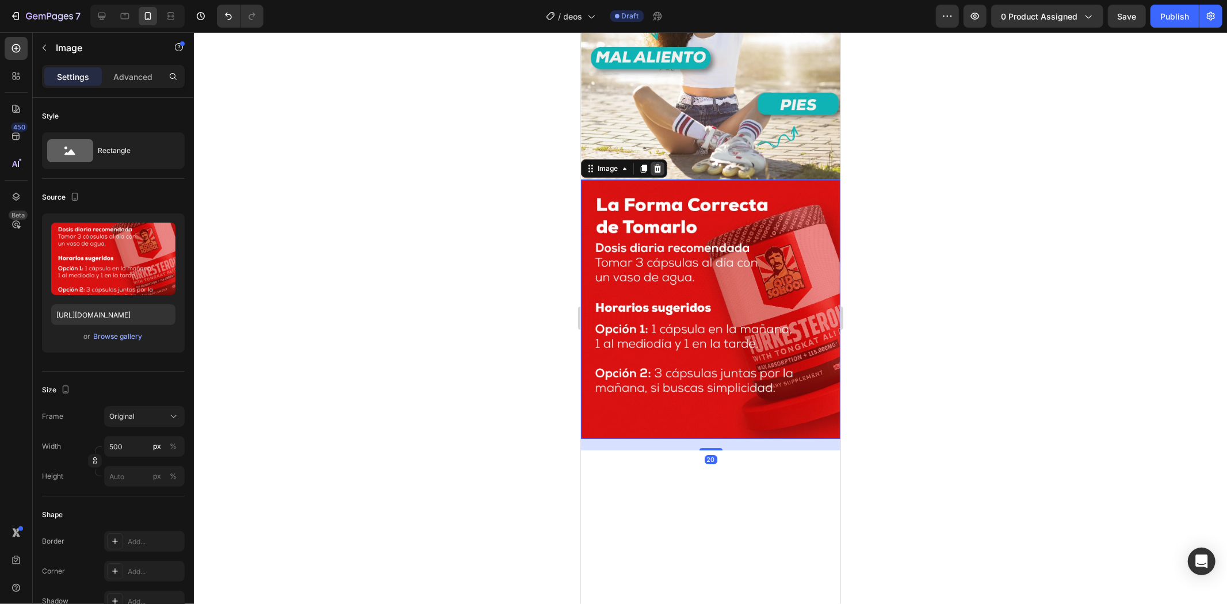
click at [660, 164] on icon at bounding box center [657, 168] width 7 height 8
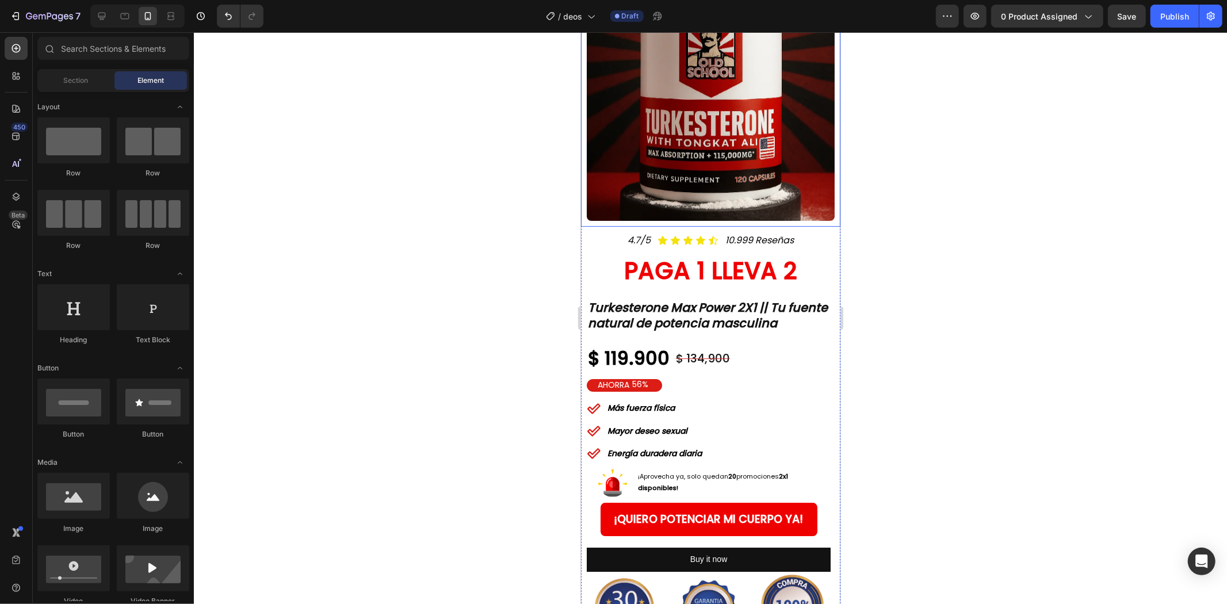
scroll to position [3004, 0]
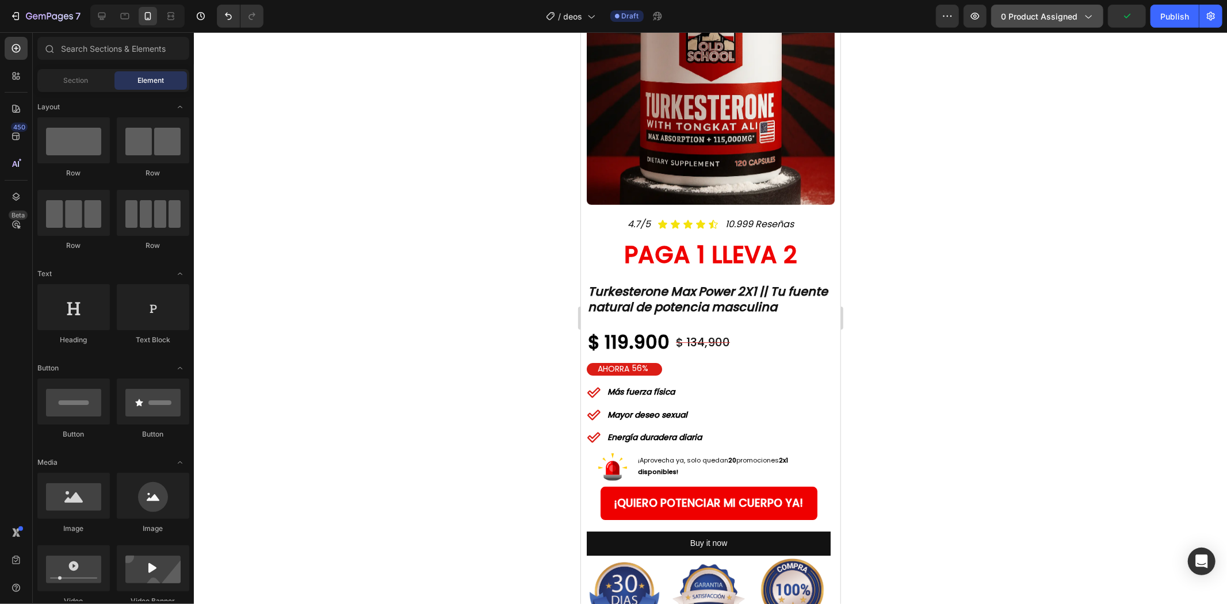
click at [1080, 12] on div "0 product assigned" at bounding box center [1047, 16] width 93 height 12
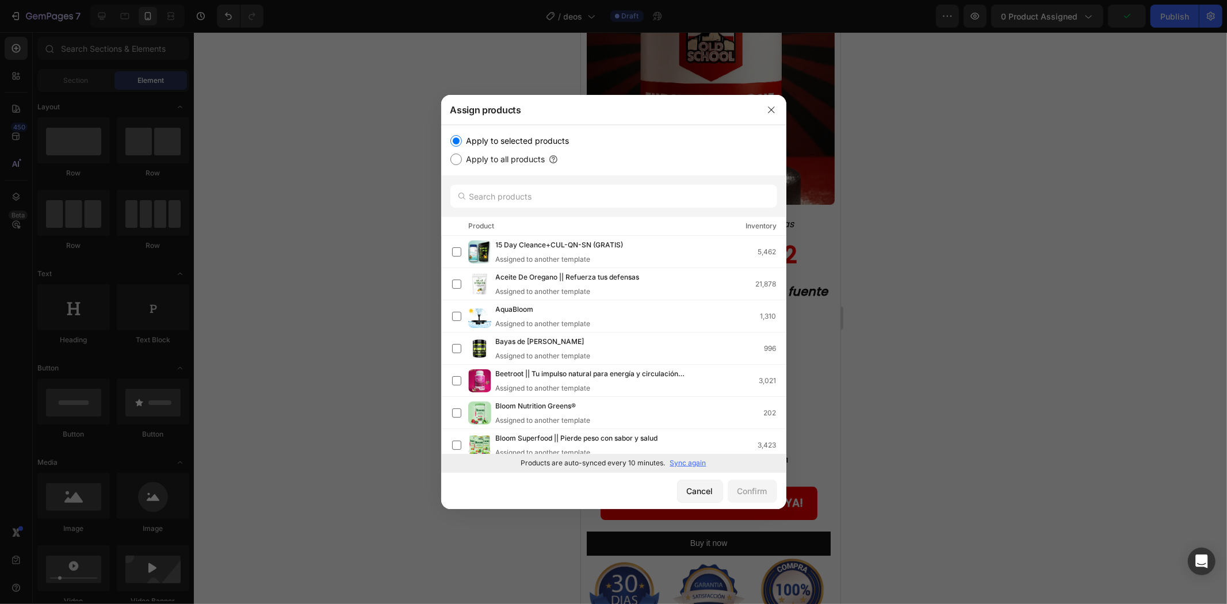
click at [605, 213] on div at bounding box center [613, 195] width 345 height 41
click at [612, 192] on input "text" at bounding box center [613, 196] width 327 height 23
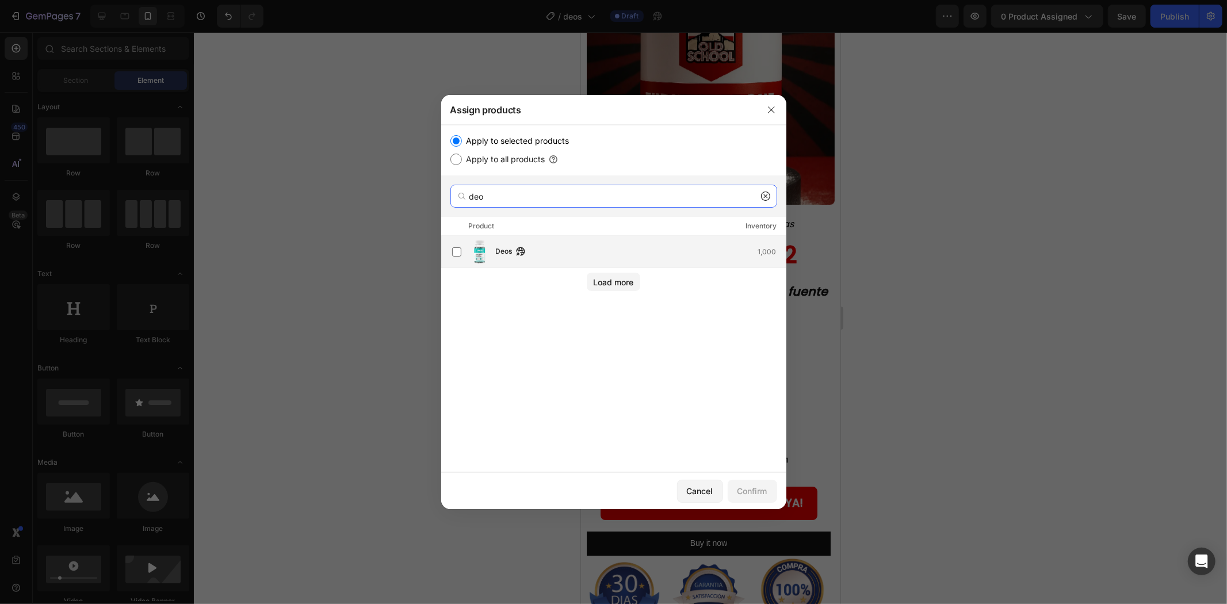
type input "deo"
click at [566, 261] on div "Deos 1,000" at bounding box center [619, 251] width 334 height 23
click at [761, 491] on div "Confirm" at bounding box center [753, 491] width 30 height 12
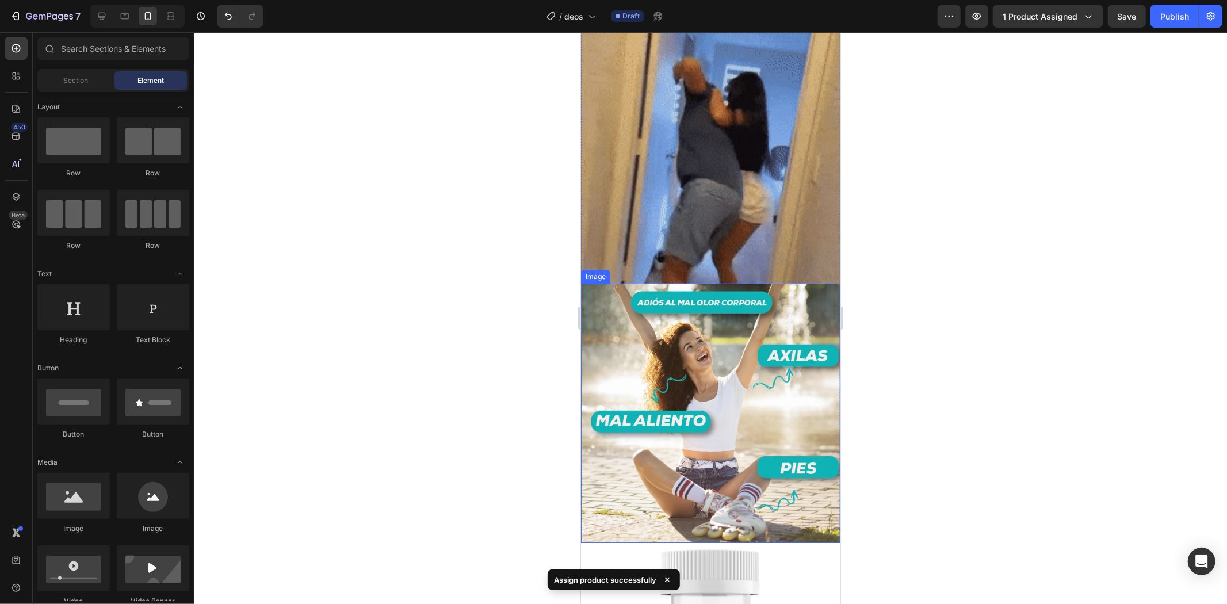
scroll to position [2685, 0]
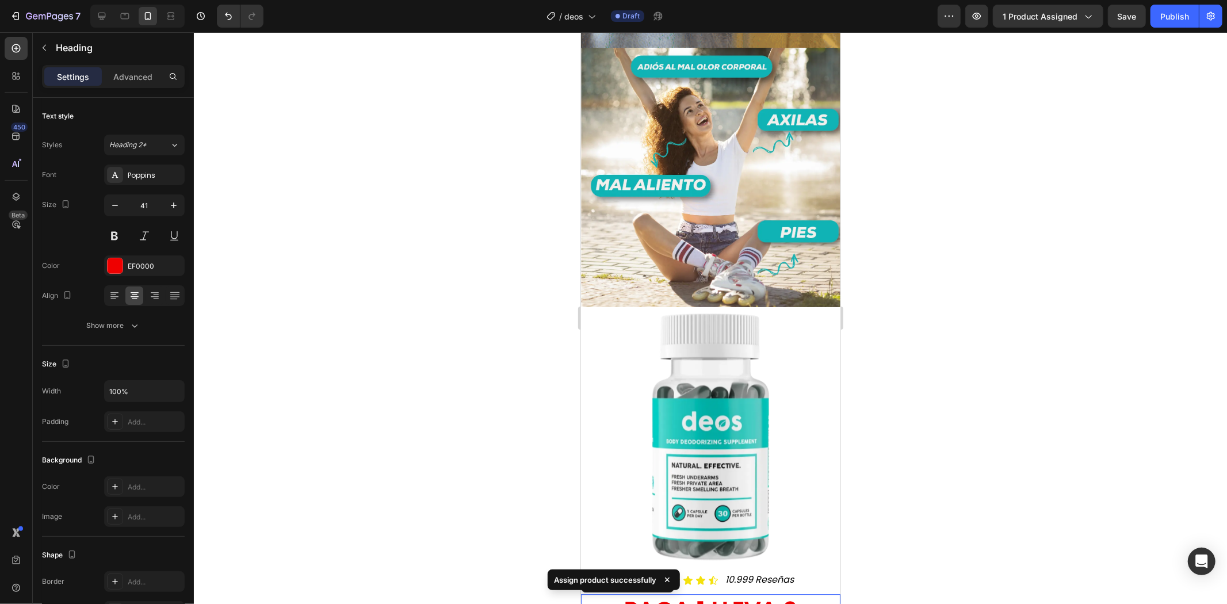
click at [741, 594] on strong "PAGA 1 LLEVA 2" at bounding box center [710, 610] width 173 height 33
click at [667, 578] on icon at bounding box center [663, 582] width 9 height 9
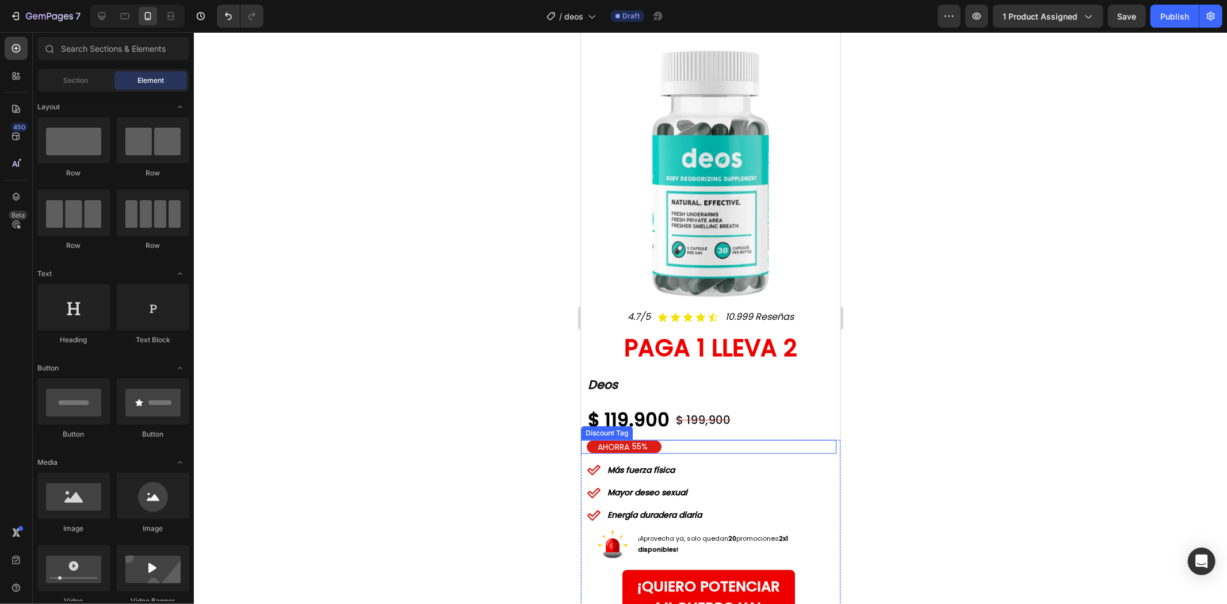
scroll to position [610, 0]
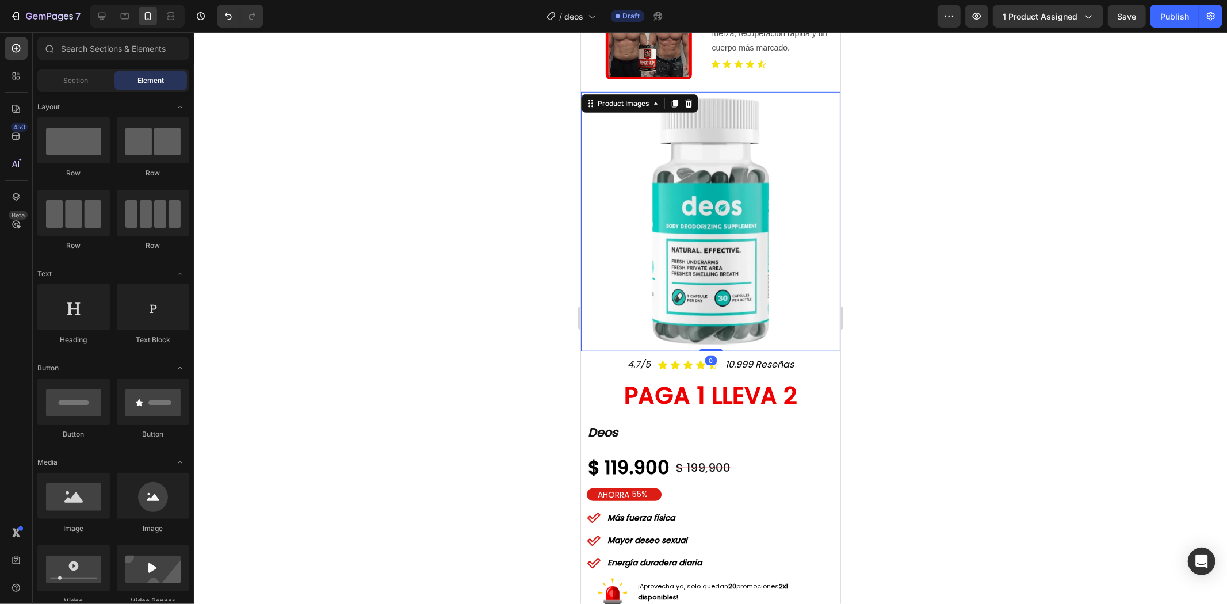
click at [720, 228] on img at bounding box center [710, 221] width 248 height 248
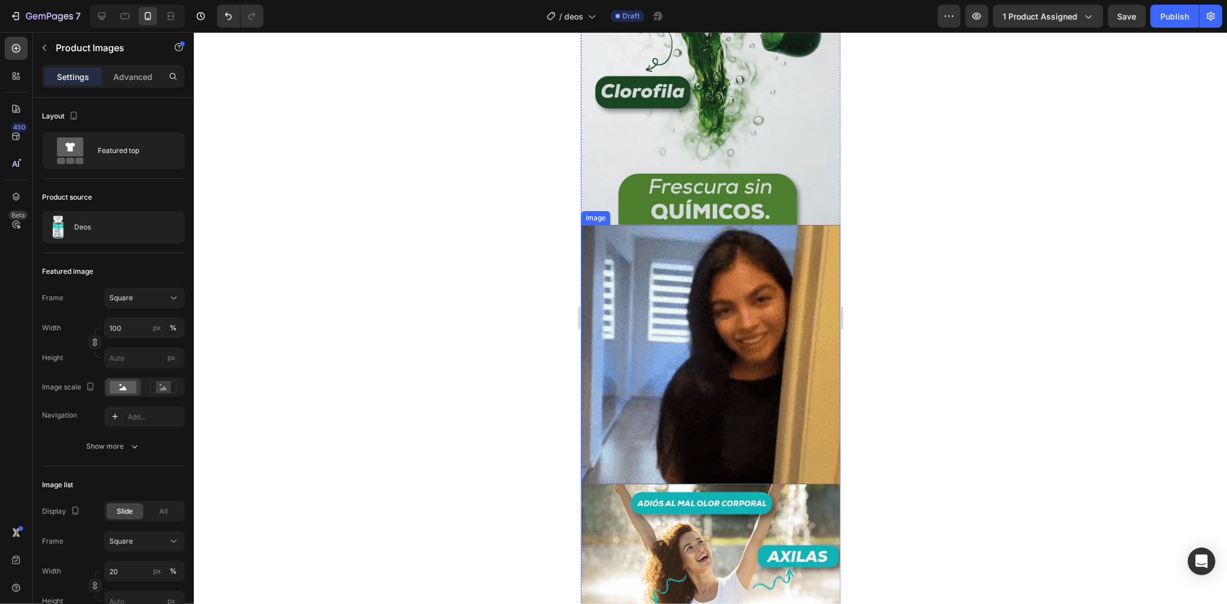
scroll to position [2365, 0]
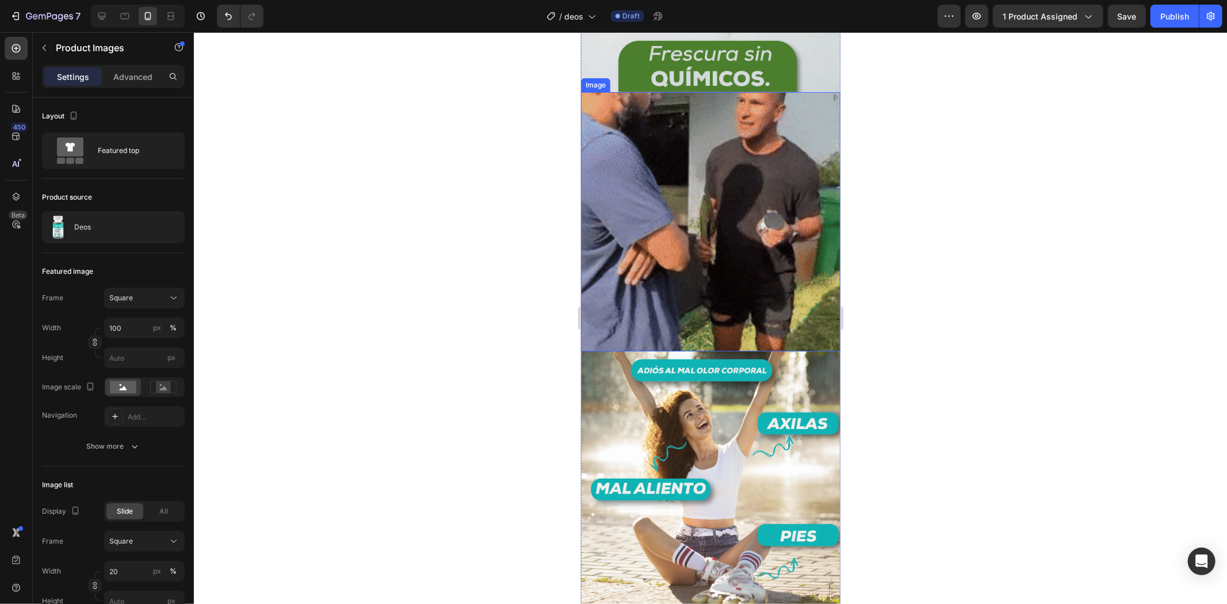
click at [697, 255] on img at bounding box center [710, 220] width 259 height 259
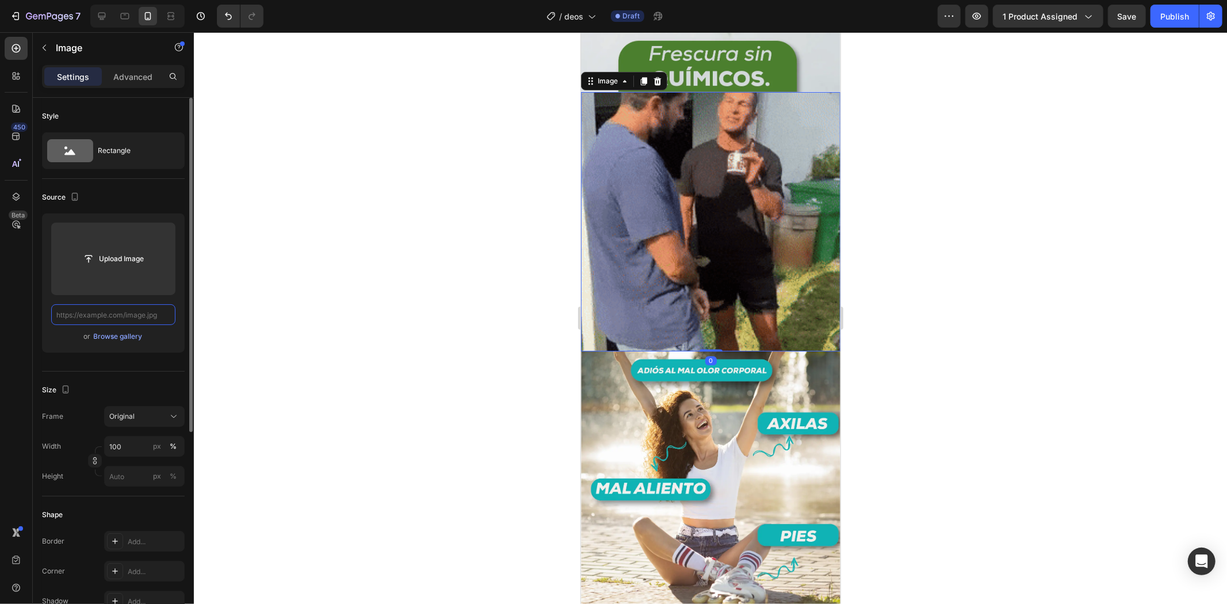
scroll to position [0, 0]
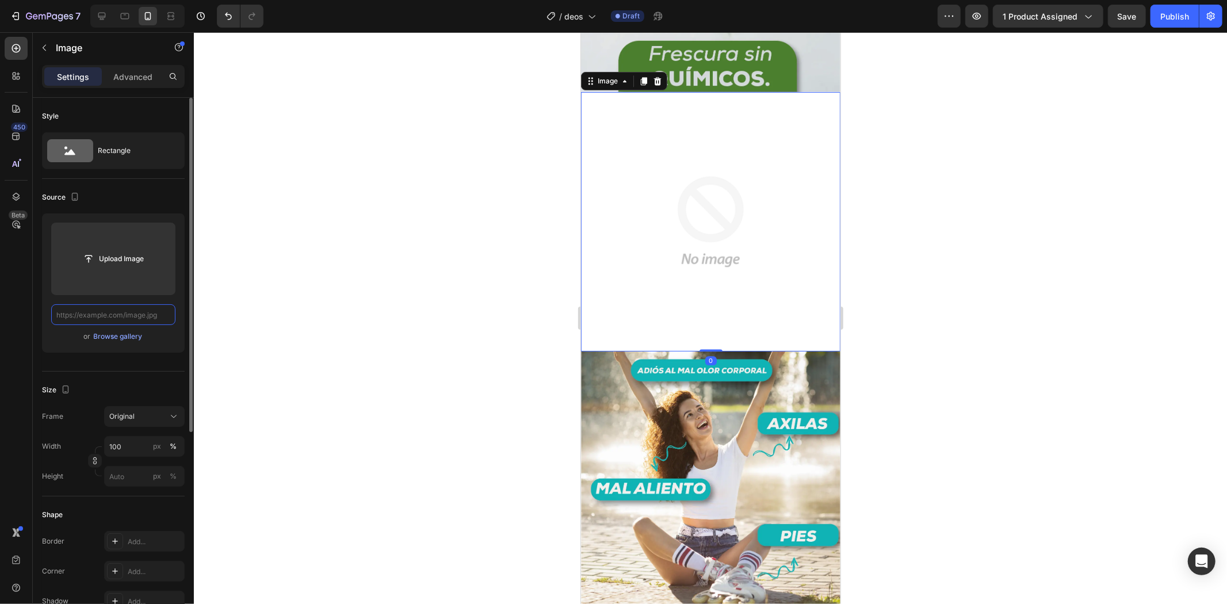
paste input "[URL][DOMAIN_NAME]"
type input "[URL][DOMAIN_NAME]"
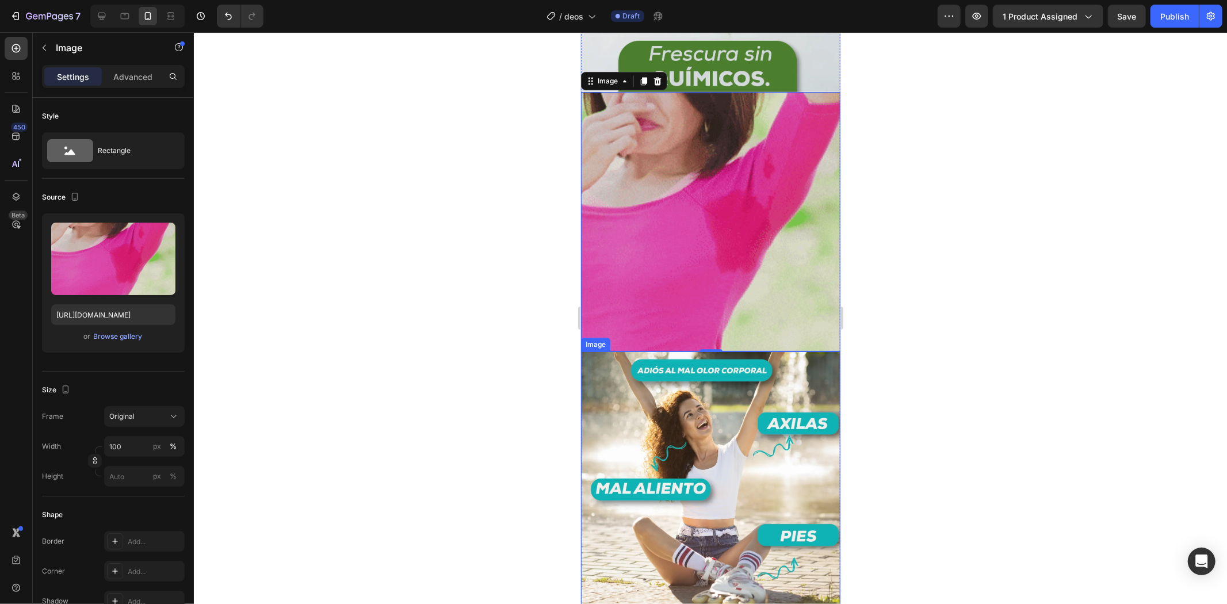
click at [710, 419] on img at bounding box center [710, 480] width 259 height 259
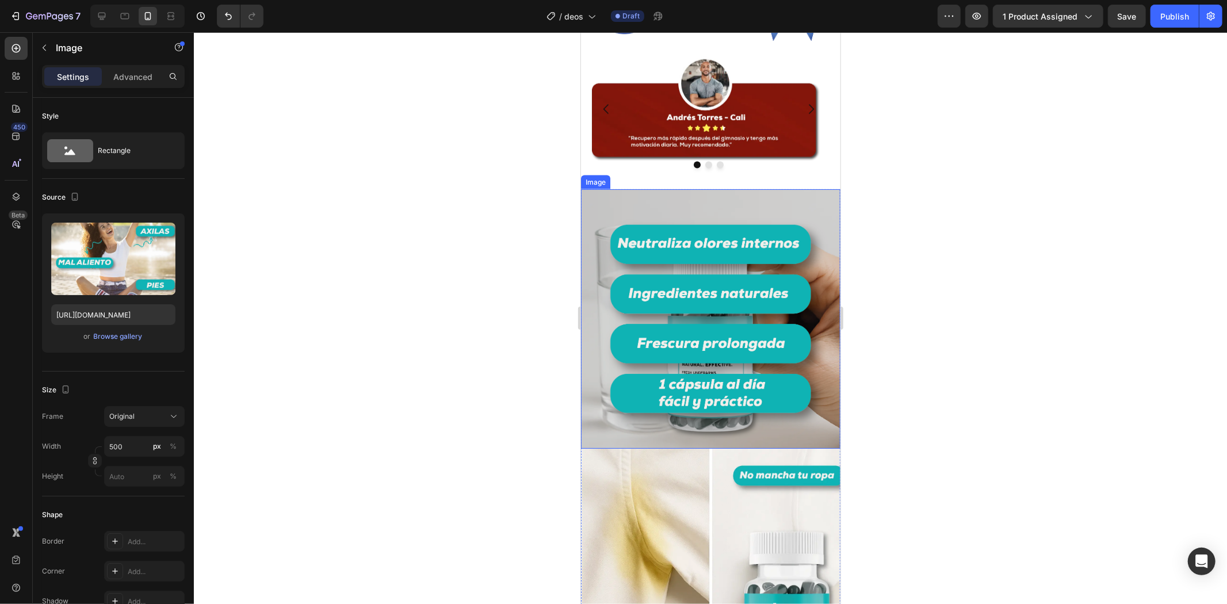
scroll to position [1406, 0]
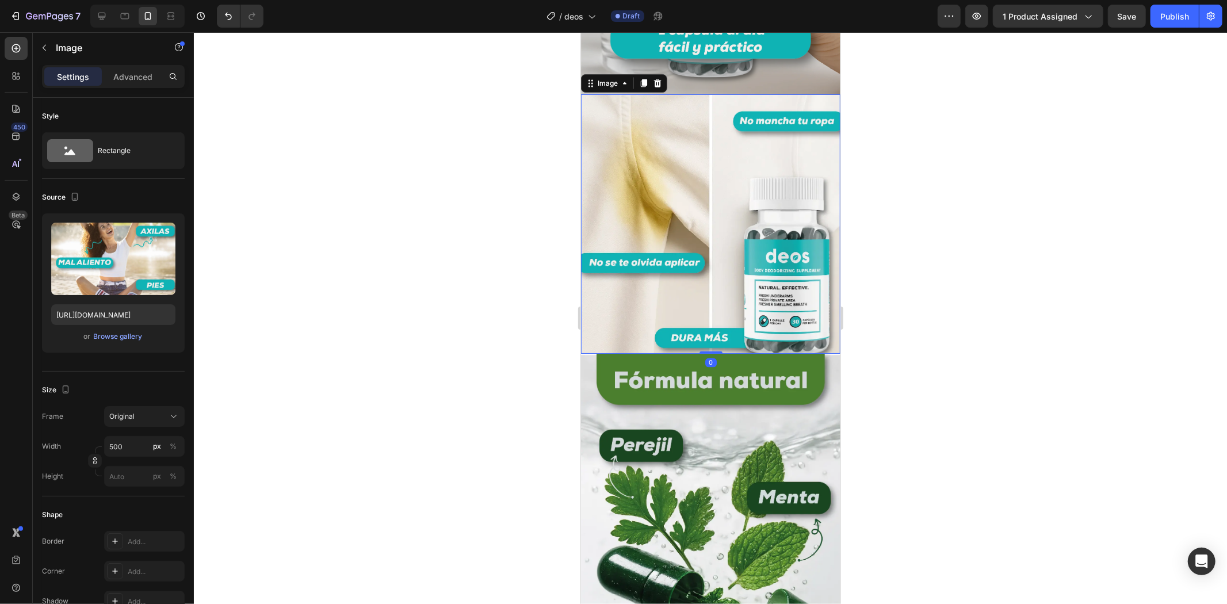
click at [708, 256] on img at bounding box center [710, 223] width 259 height 259
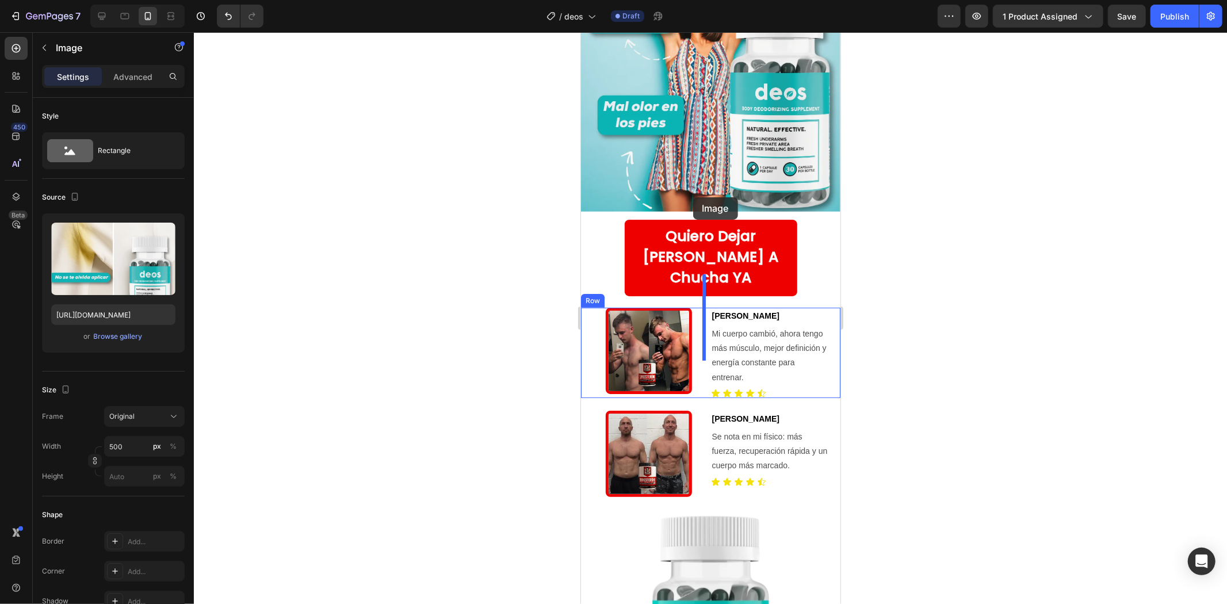
scroll to position [192, 0]
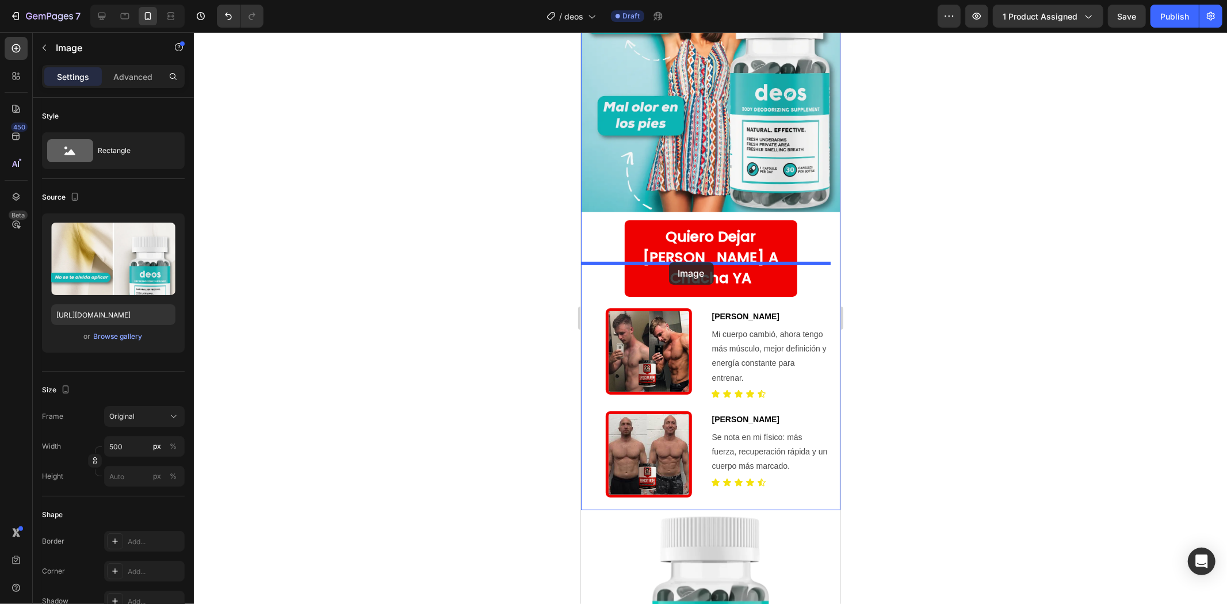
drag, startPoint x: 605, startPoint y: 265, endPoint x: 669, endPoint y: 262, distance: 64.0
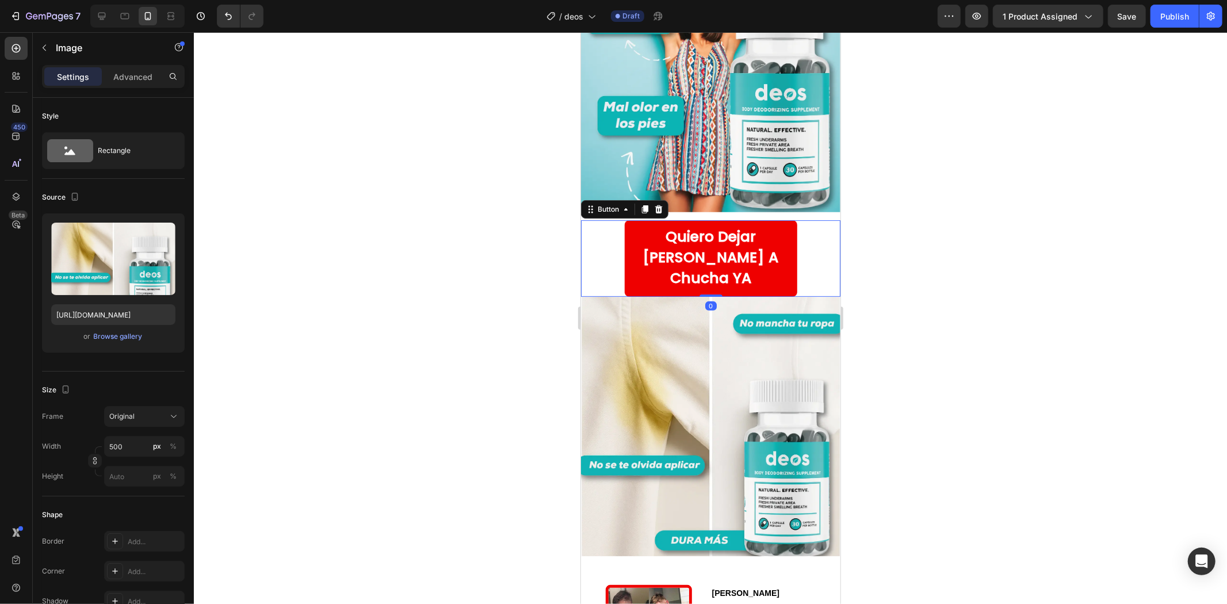
click at [820, 228] on div "Quiero dejar [PERSON_NAME] a chucha YA Button 0" at bounding box center [710, 258] width 259 height 77
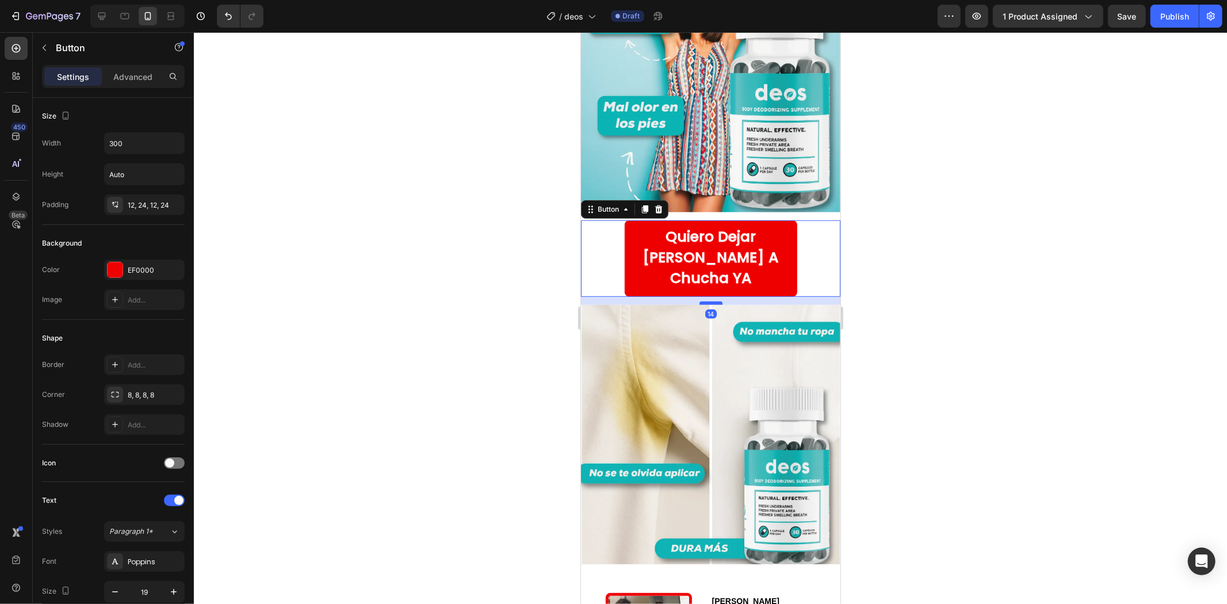
drag, startPoint x: 696, startPoint y: 259, endPoint x: 833, endPoint y: 255, distance: 137.6
click at [699, 302] on div at bounding box center [710, 303] width 23 height 2
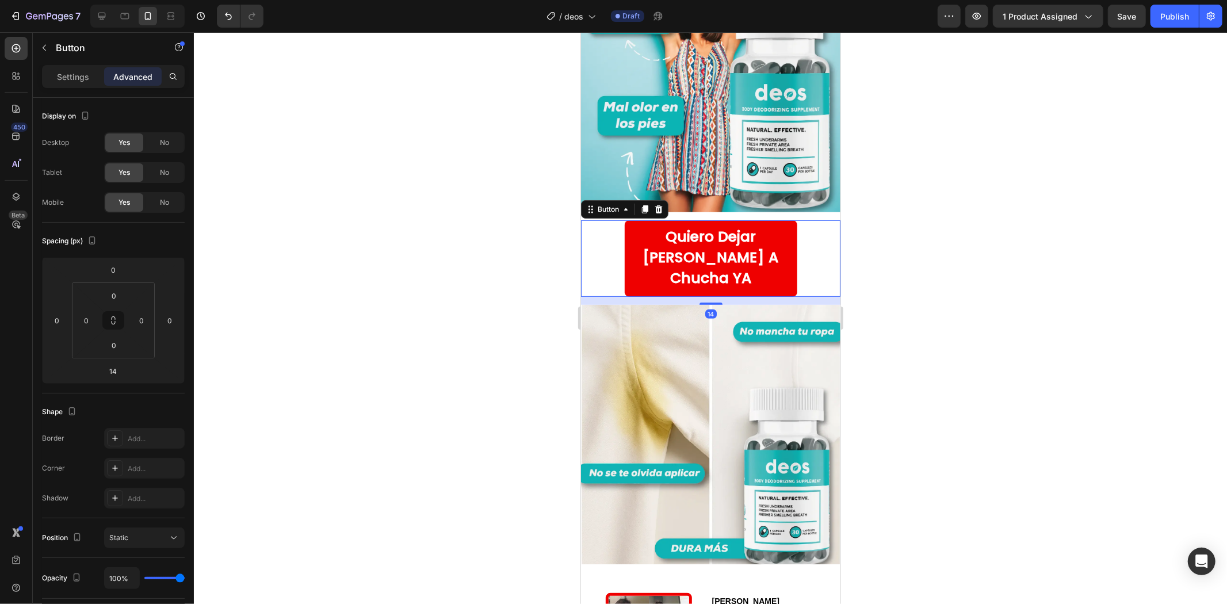
click at [870, 252] on div at bounding box center [710, 318] width 1033 height 572
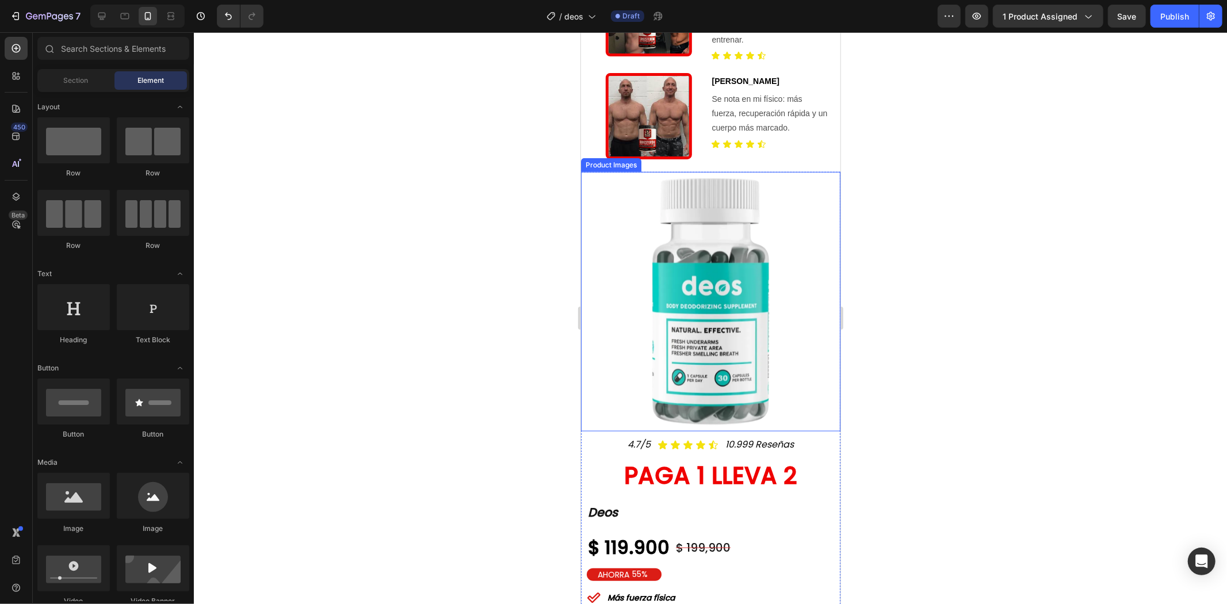
scroll to position [831, 0]
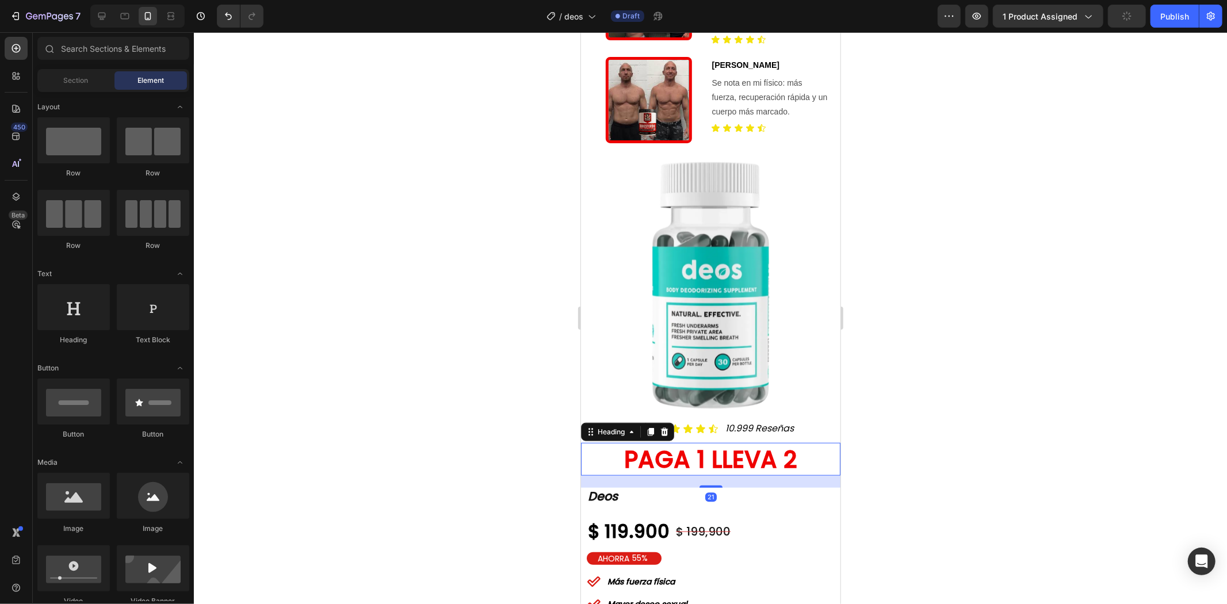
click at [678, 442] on strong "PAGA 1 LLEVA 2" at bounding box center [710, 458] width 173 height 33
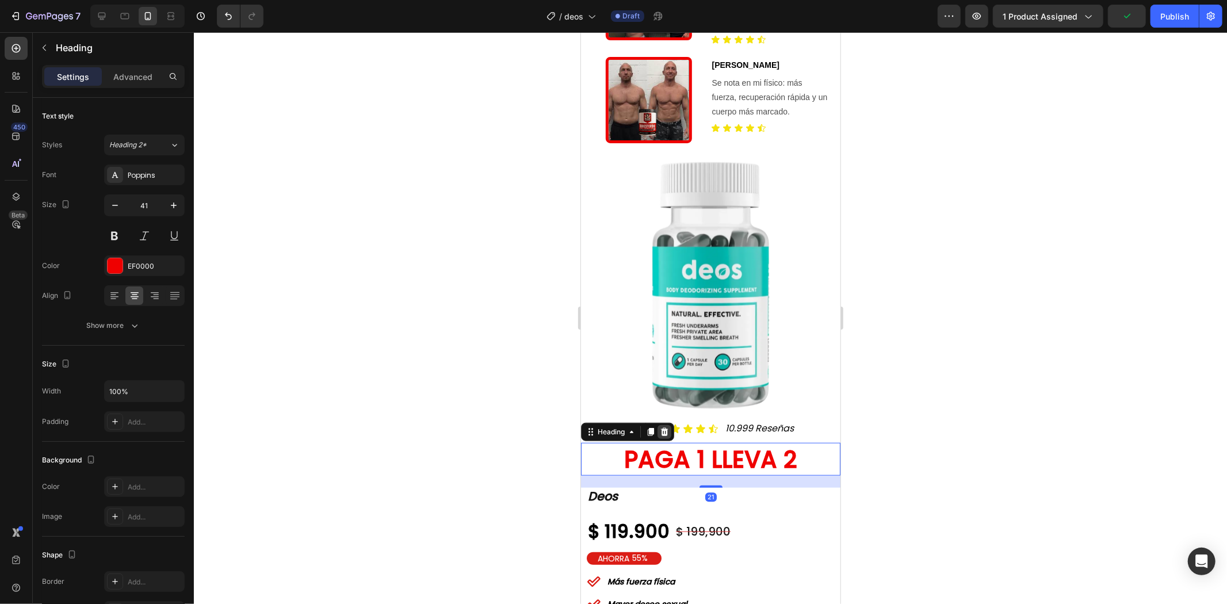
click at [662, 425] on div at bounding box center [664, 432] width 14 height 14
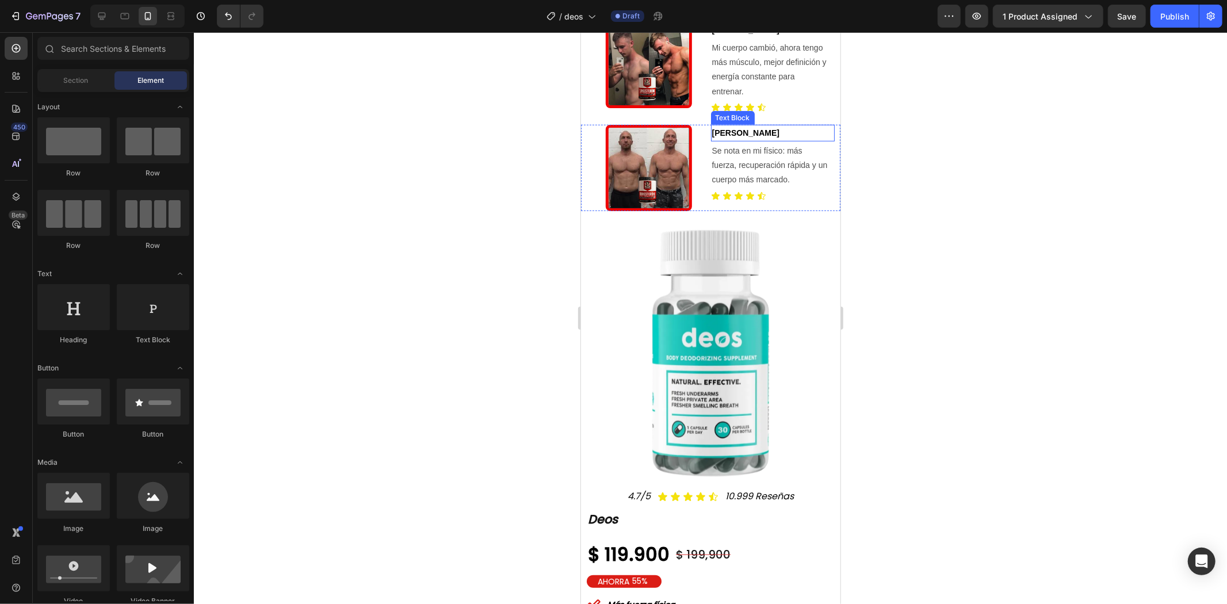
scroll to position [767, 0]
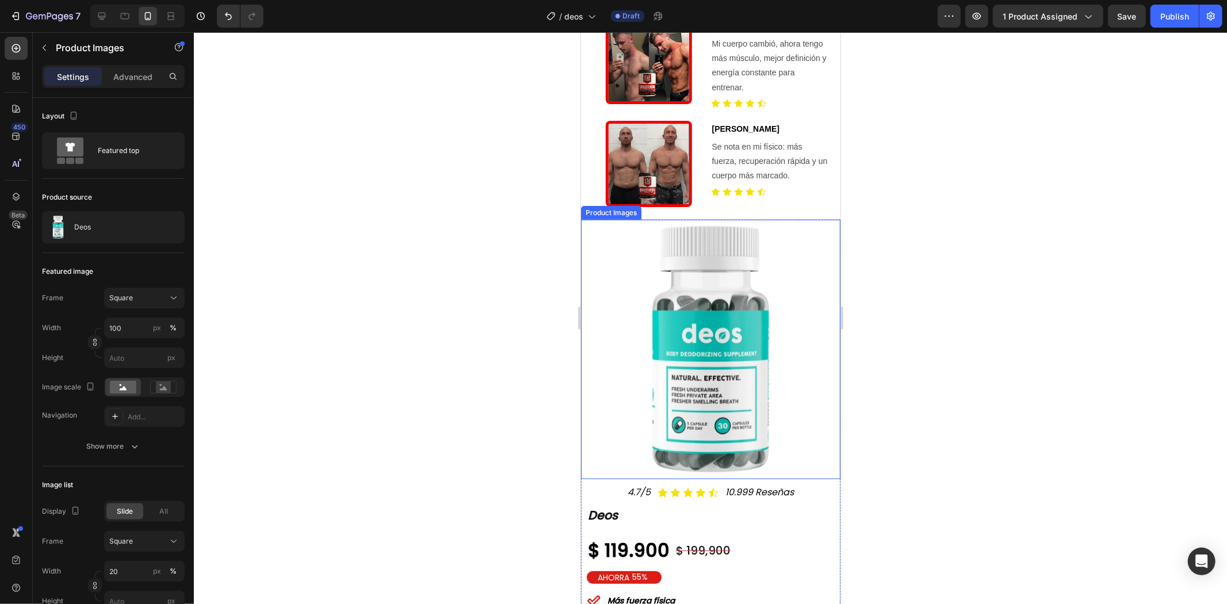
click at [753, 322] on img at bounding box center [710, 349] width 248 height 248
click at [124, 76] on p "Advanced" at bounding box center [132, 77] width 39 height 12
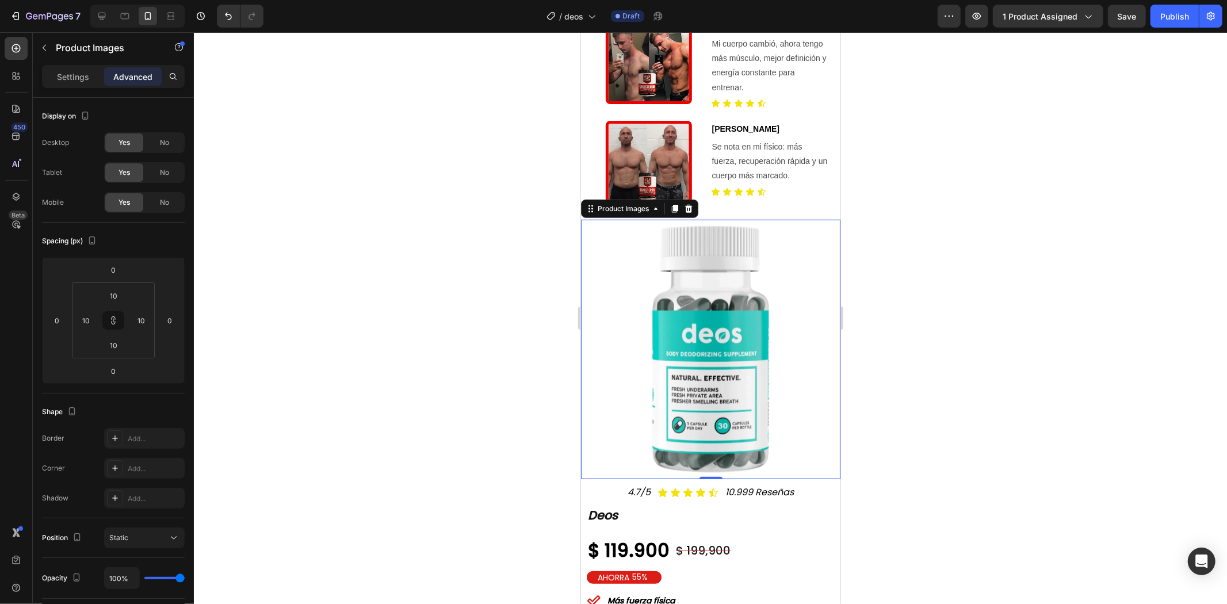
click at [716, 293] on img at bounding box center [710, 349] width 248 height 248
click at [894, 244] on div at bounding box center [710, 318] width 1033 height 572
click at [730, 280] on img at bounding box center [710, 349] width 248 height 248
click at [71, 81] on p "Settings" at bounding box center [73, 77] width 32 height 12
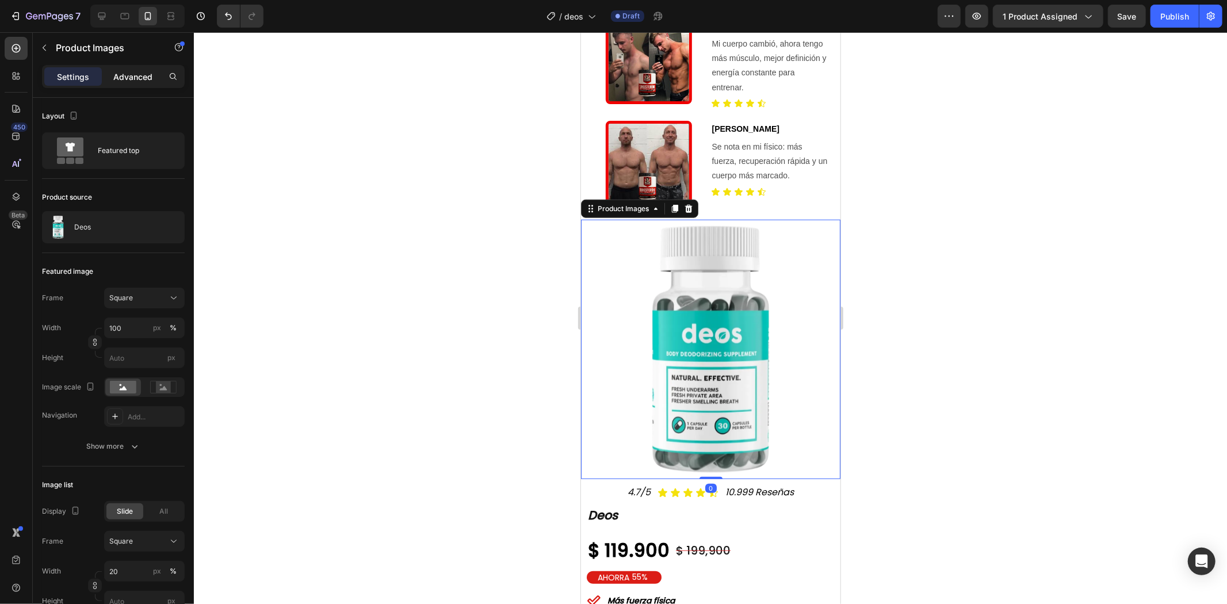
click at [130, 79] on p "Advanced" at bounding box center [132, 77] width 39 height 12
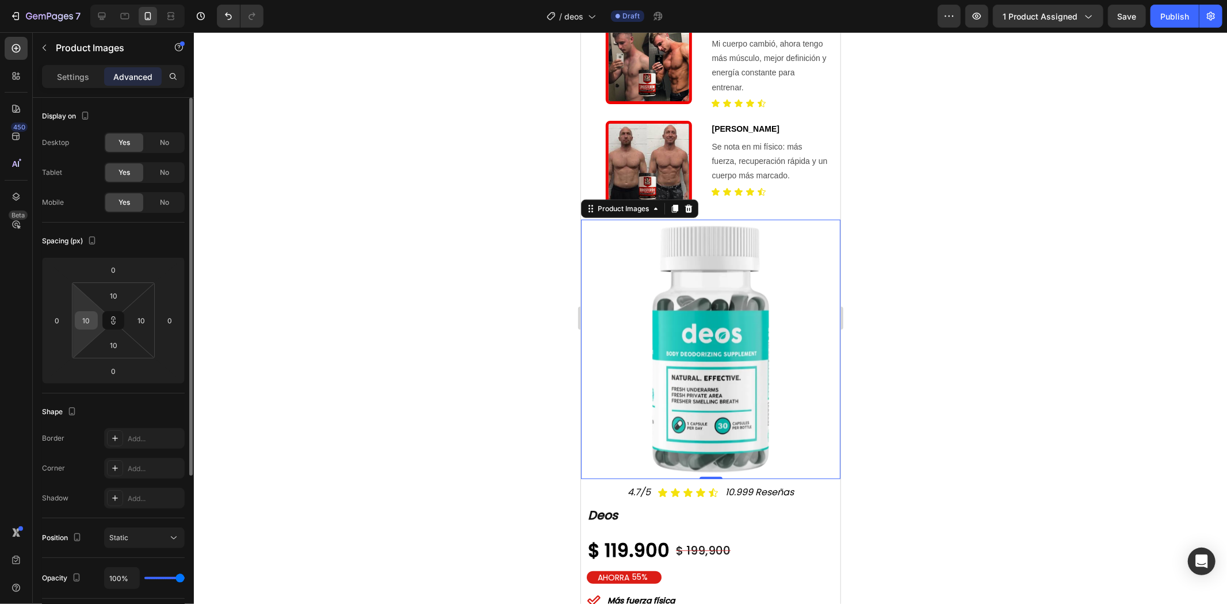
click at [79, 319] on input "10" at bounding box center [86, 320] width 17 height 17
type input "2"
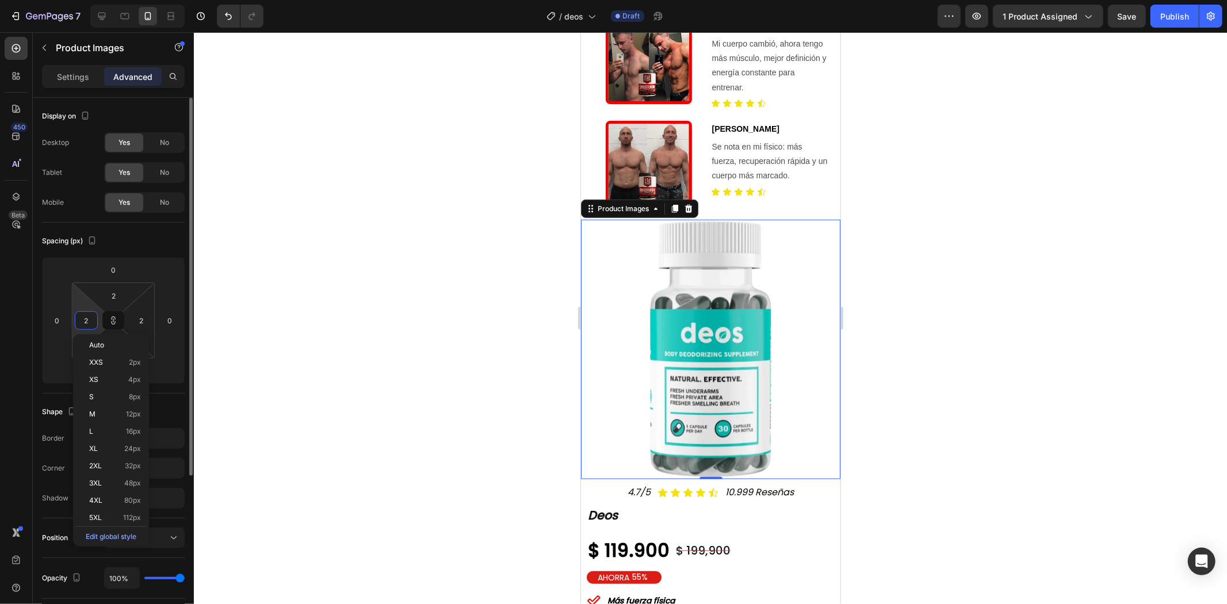
type input "20"
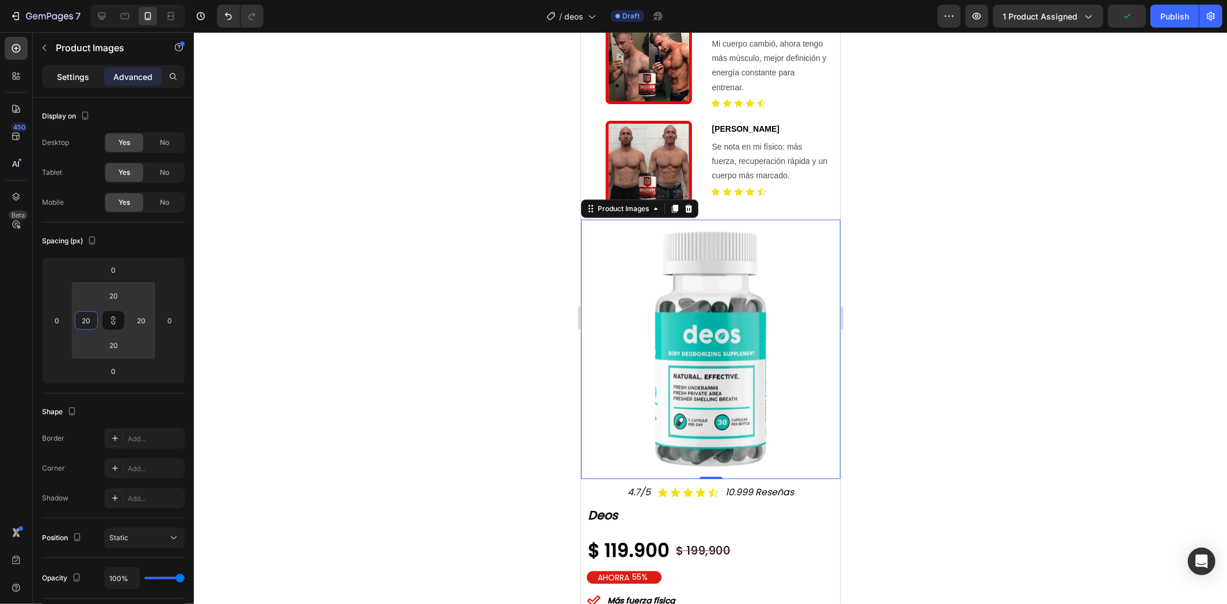
type input "20"
click at [78, 83] on div "Settings" at bounding box center [73, 76] width 58 height 18
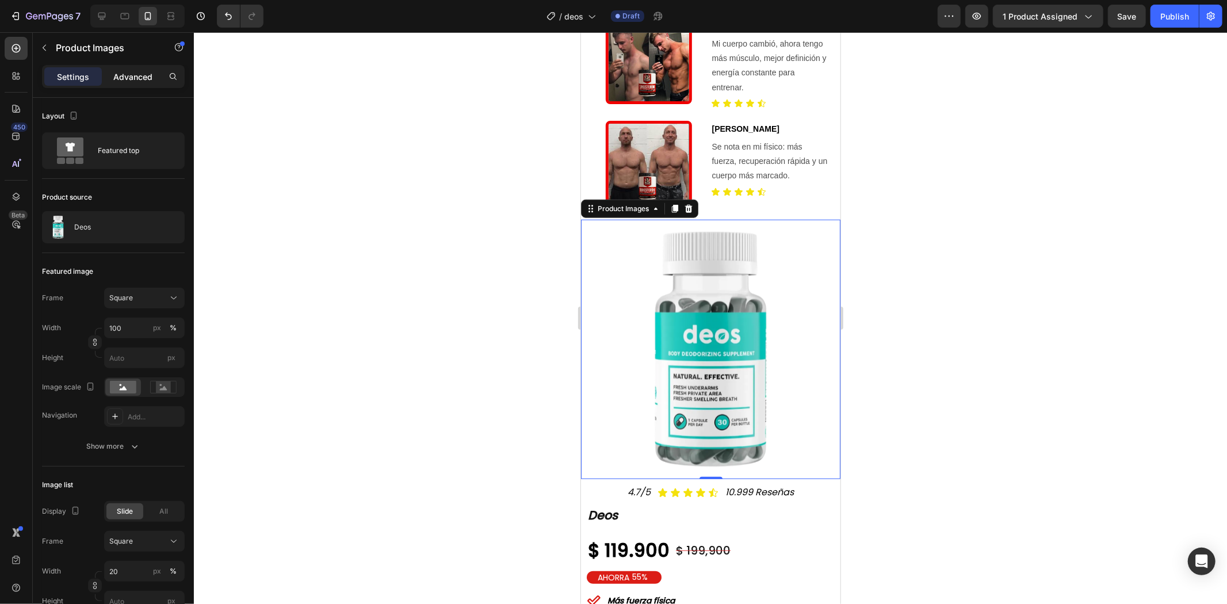
click at [129, 72] on p "Advanced" at bounding box center [132, 77] width 39 height 12
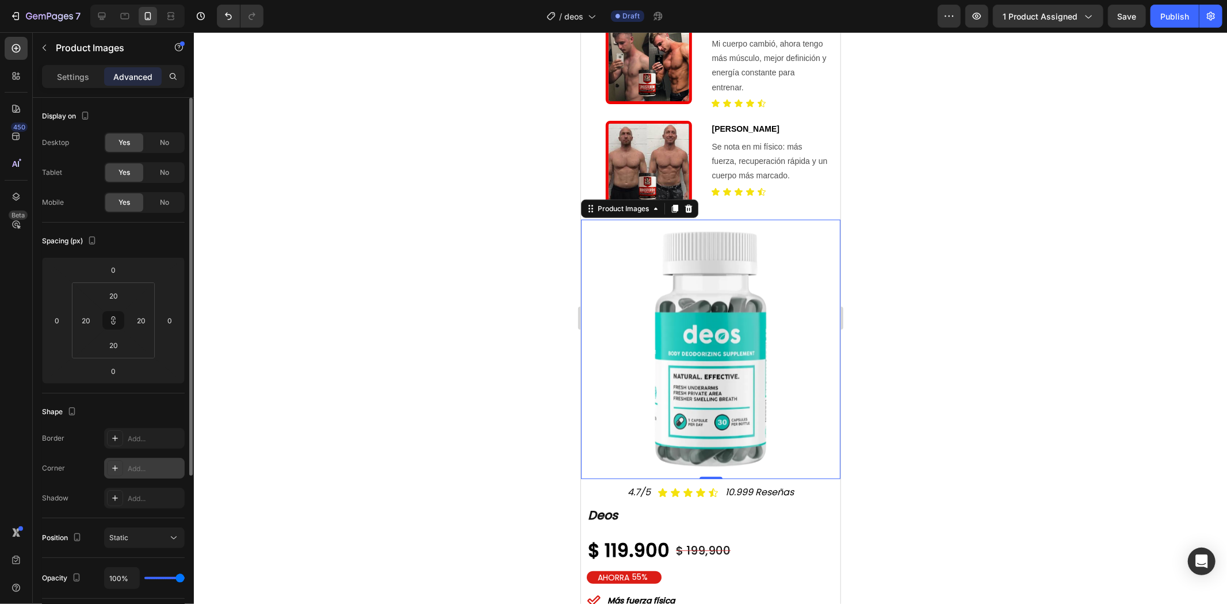
click at [121, 468] on div at bounding box center [115, 468] width 16 height 16
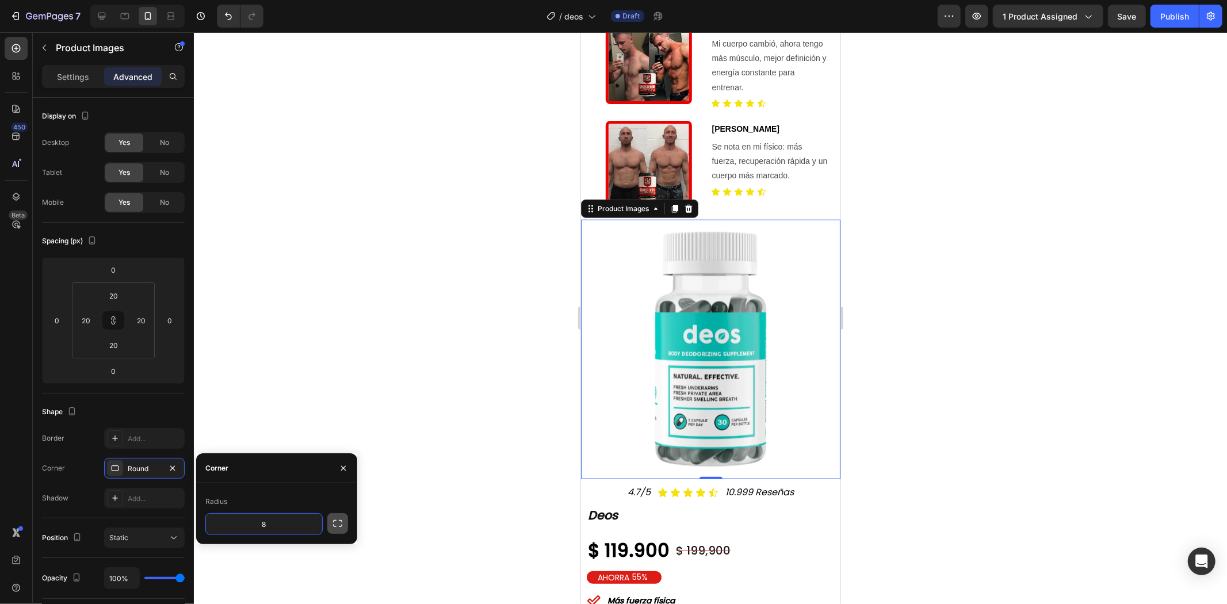
click at [331, 524] on button "button" at bounding box center [337, 523] width 21 height 21
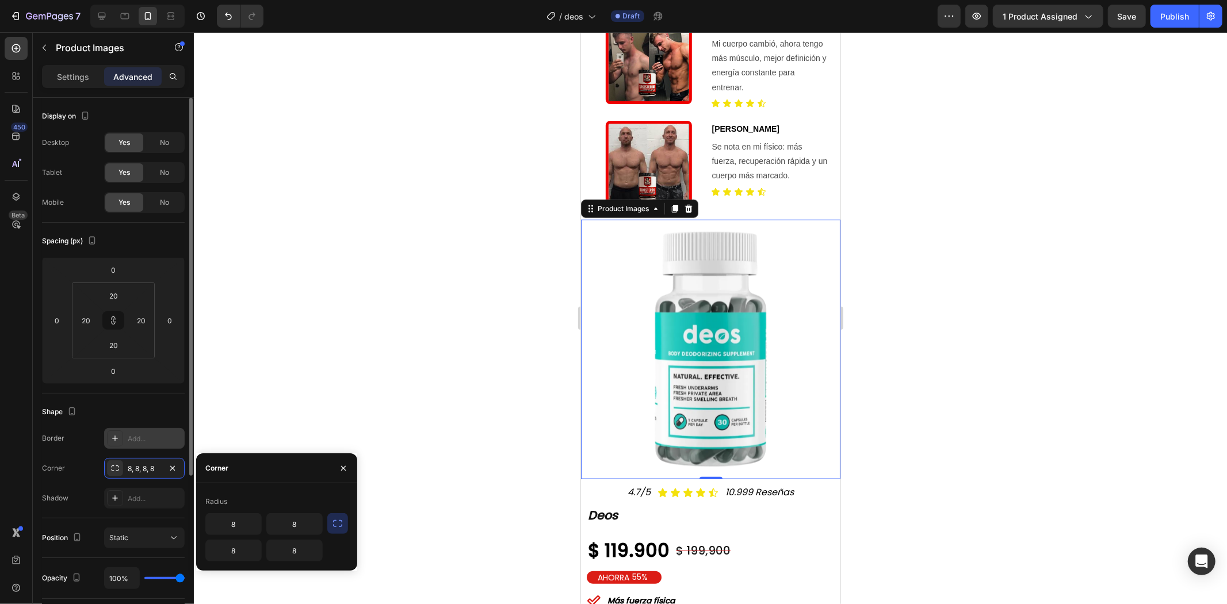
click at [137, 444] on div "Add..." at bounding box center [144, 438] width 81 height 21
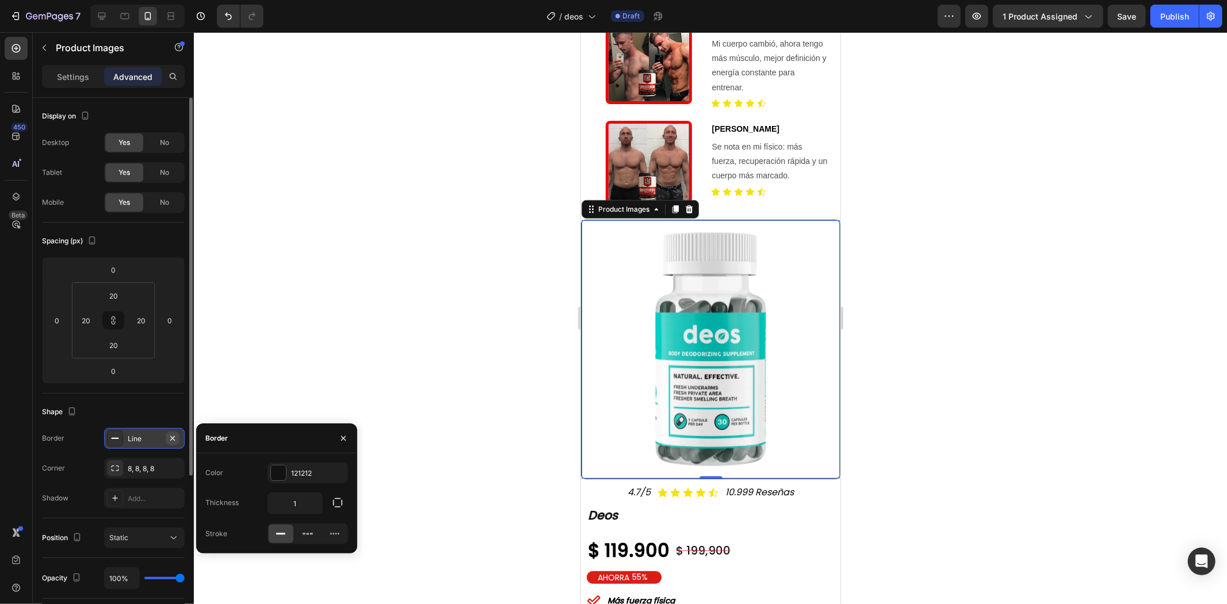
click at [174, 443] on button "button" at bounding box center [173, 439] width 14 height 14
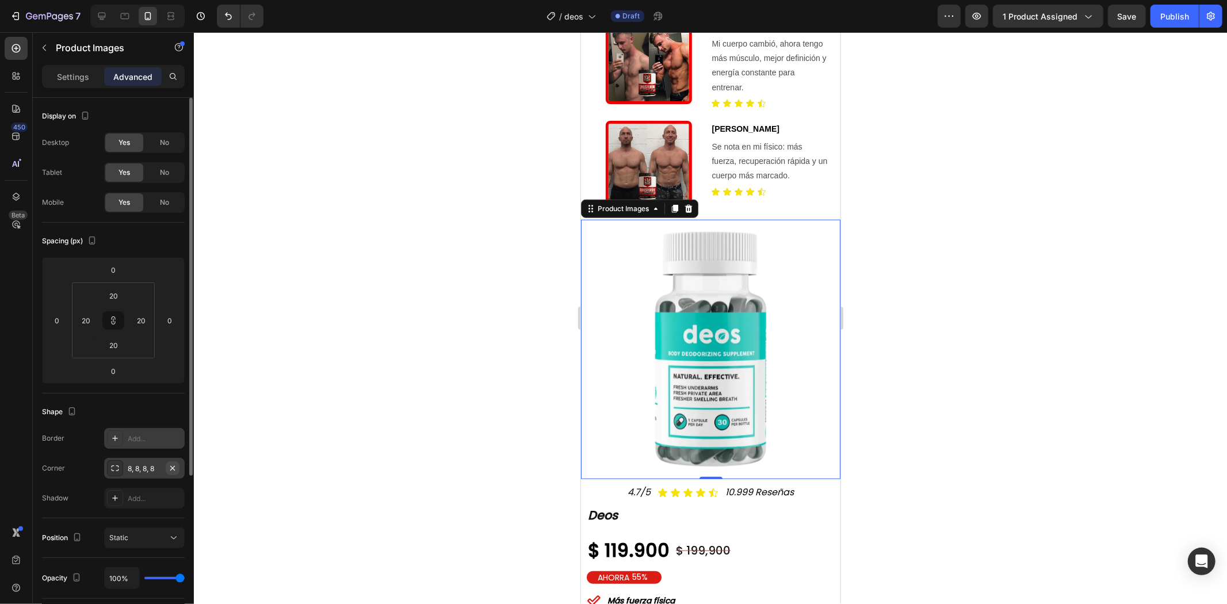
click at [173, 468] on icon "button" at bounding box center [172, 468] width 9 height 9
click at [62, 76] on p "Settings" at bounding box center [73, 77] width 32 height 12
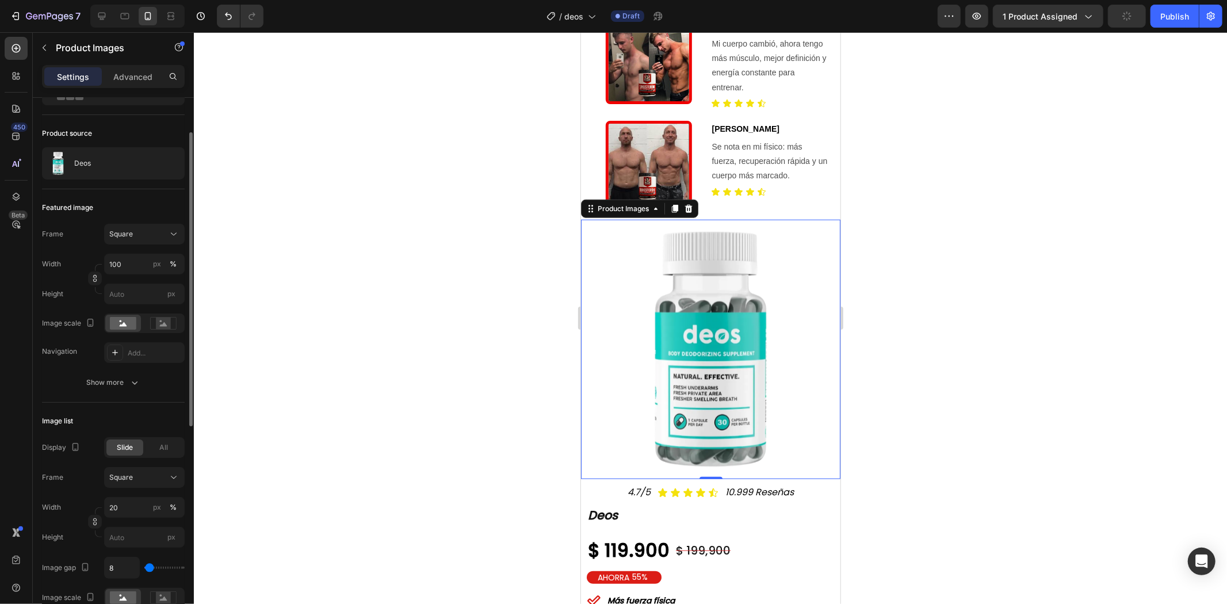
scroll to position [192, 0]
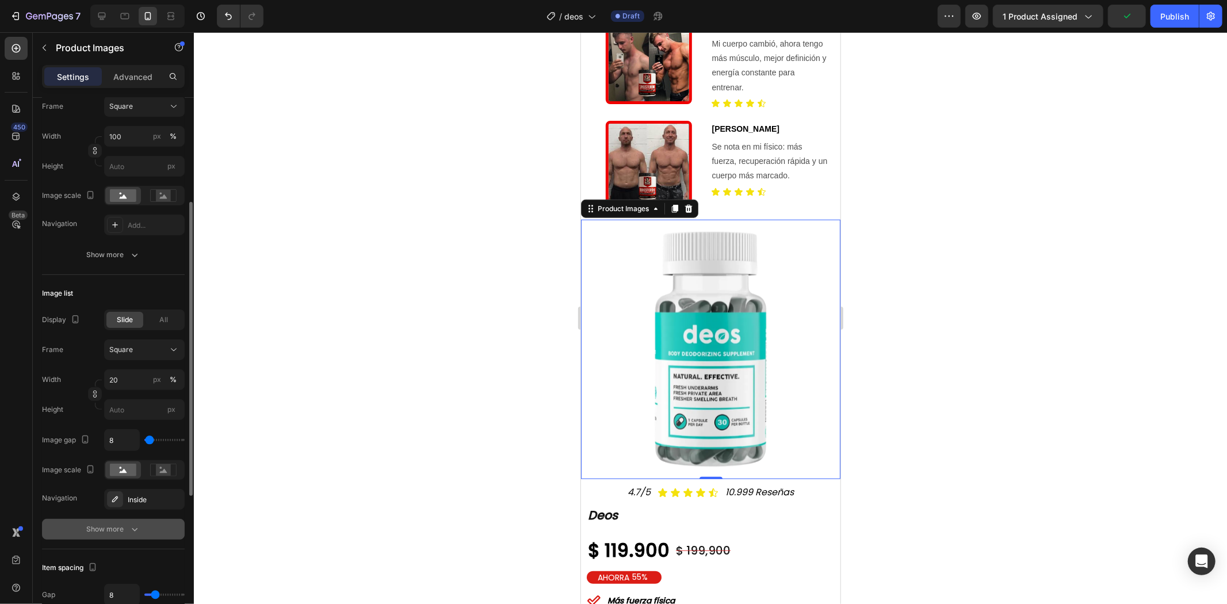
click at [141, 537] on button "Show more" at bounding box center [113, 529] width 143 height 21
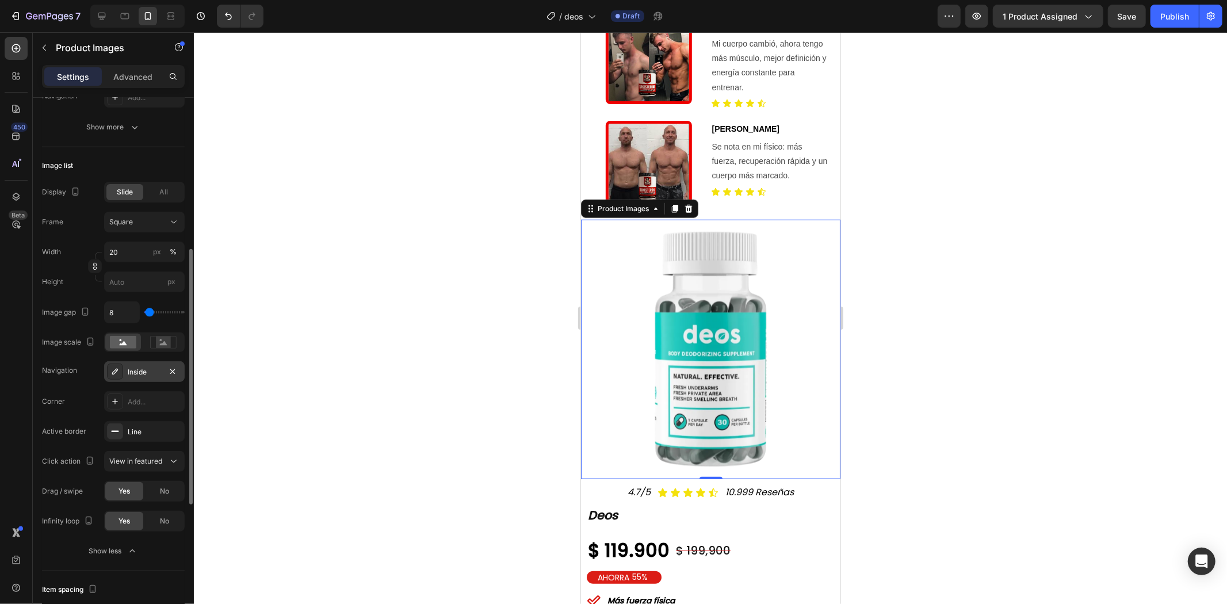
click at [142, 377] on div "Inside" at bounding box center [144, 371] width 81 height 21
click at [89, 371] on div "Navigation Inside" at bounding box center [113, 371] width 143 height 21
click at [610, 324] on img at bounding box center [710, 349] width 236 height 236
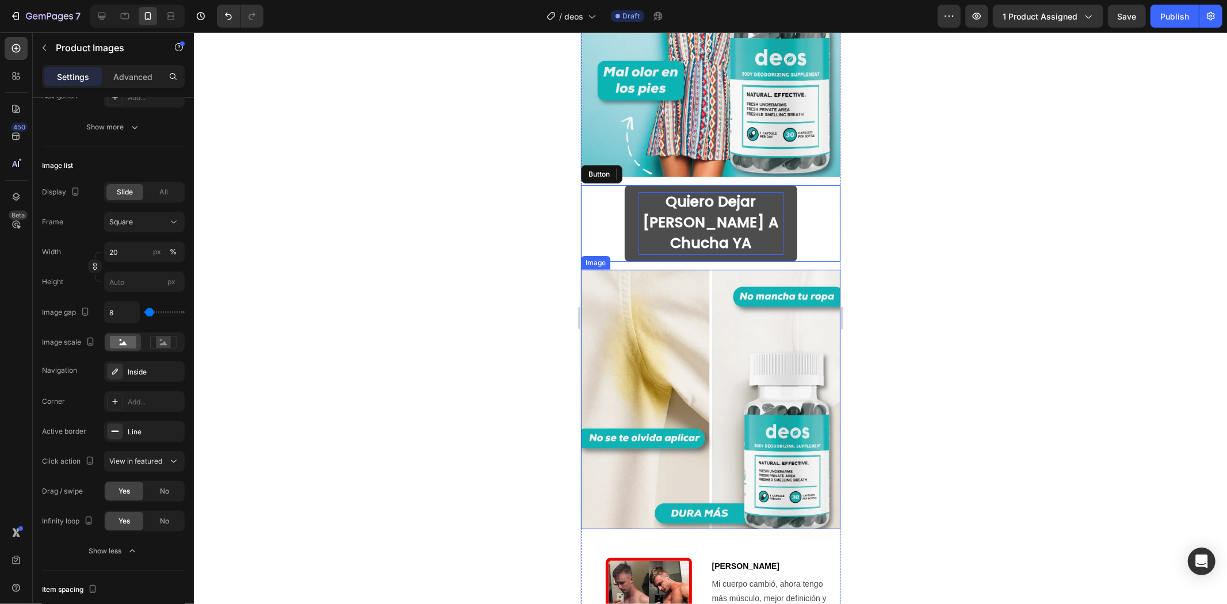
scroll to position [255, 0]
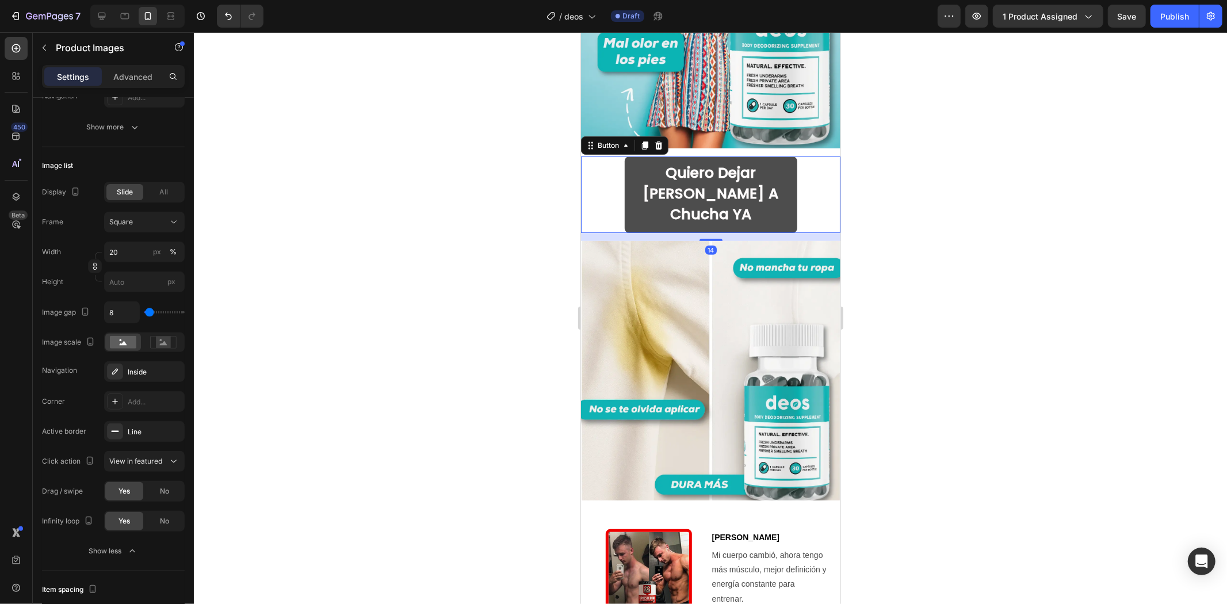
click at [786, 167] on button "Quiero dejar [PERSON_NAME] a chucha YA" at bounding box center [710, 194] width 173 height 77
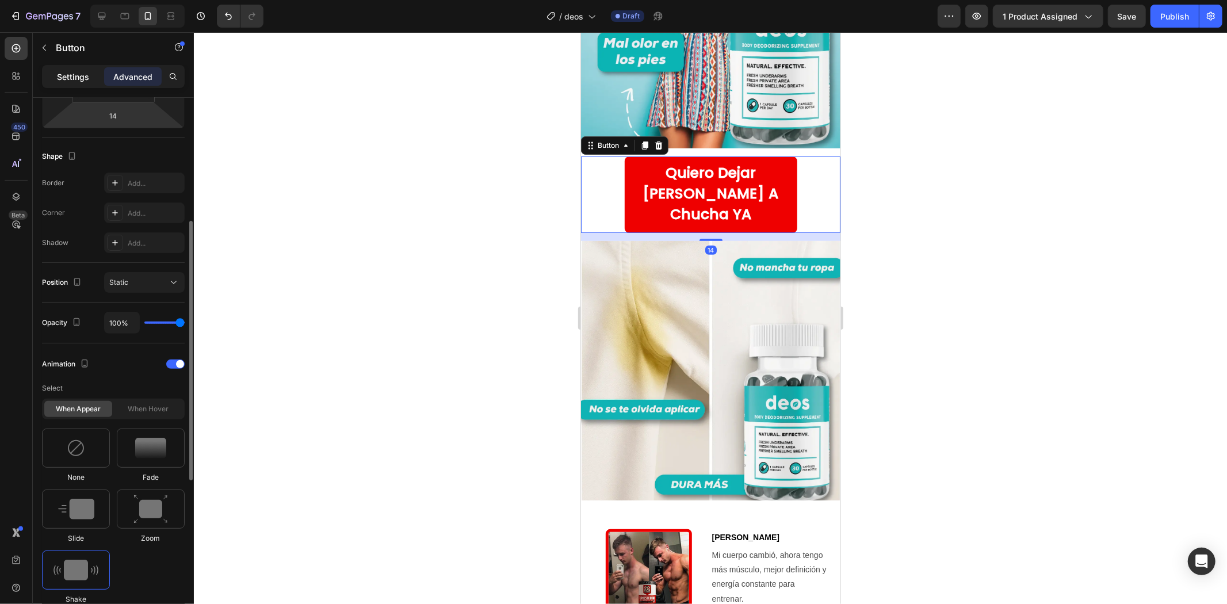
click at [75, 79] on p "Settings" at bounding box center [73, 77] width 32 height 12
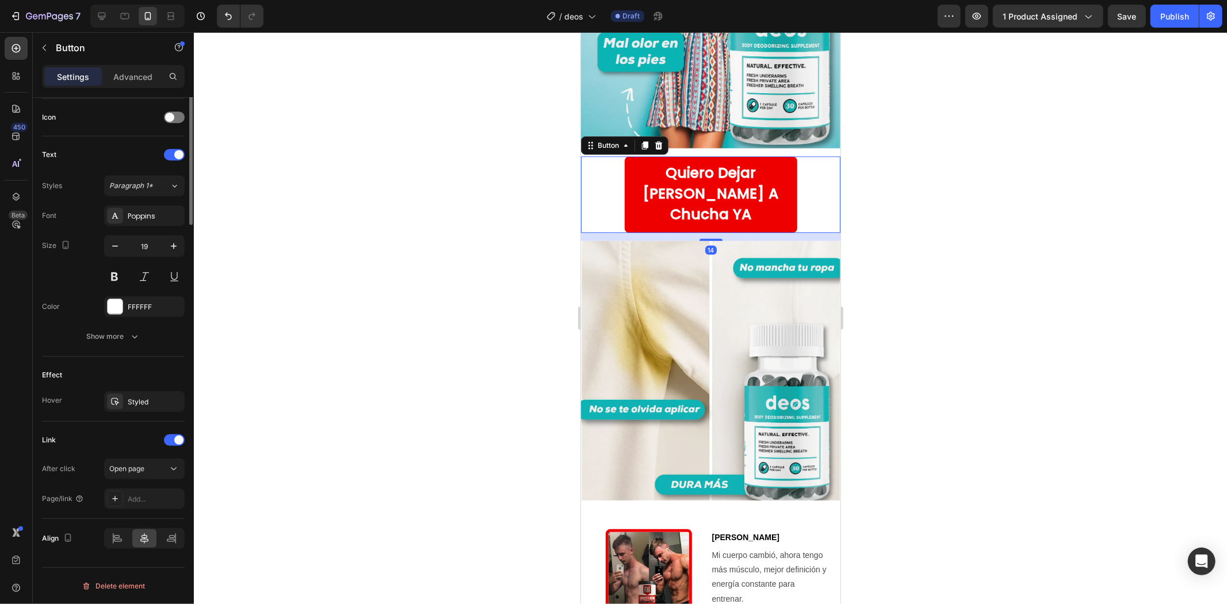
scroll to position [90, 0]
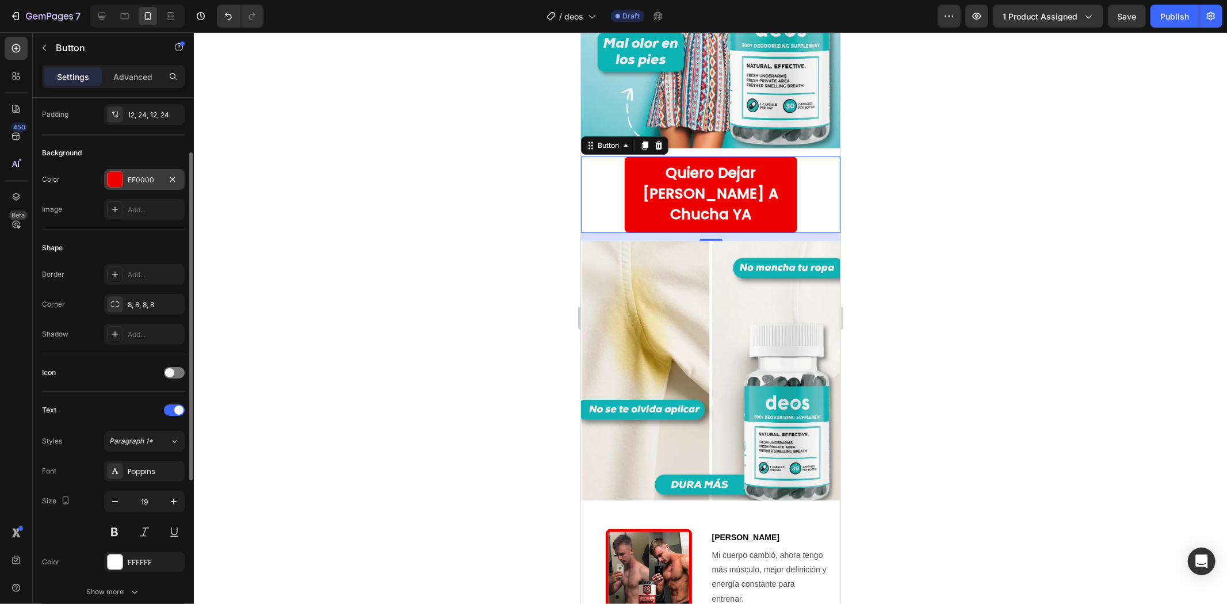
click at [139, 177] on div "EF0000" at bounding box center [144, 180] width 33 height 10
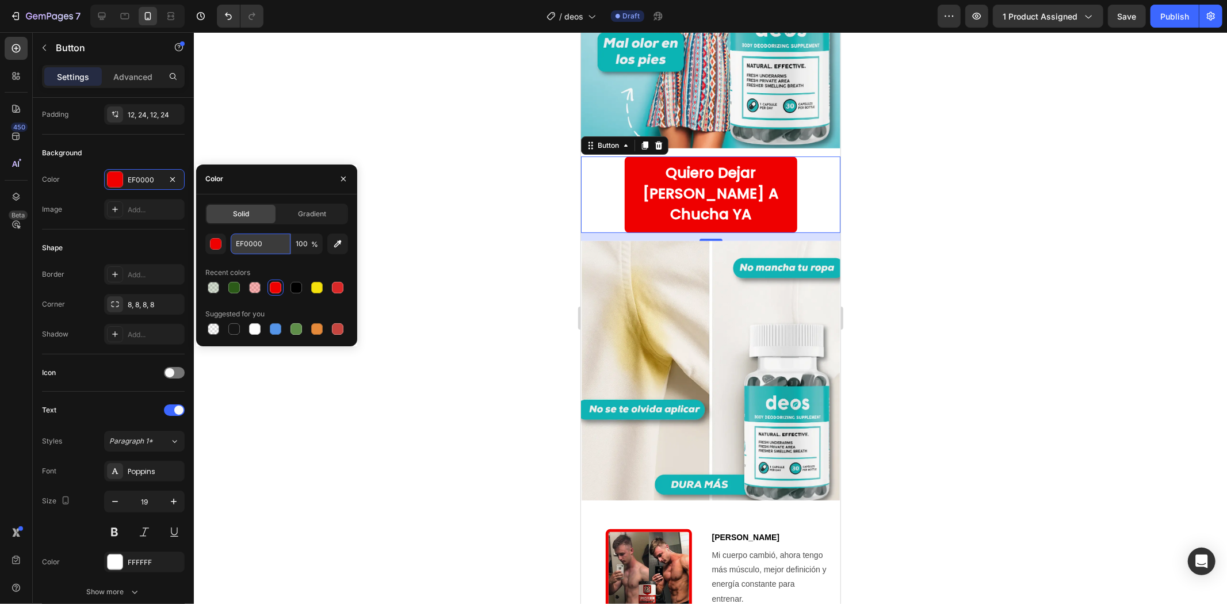
click at [264, 240] on input "EF0000" at bounding box center [261, 244] width 60 height 21
paste input "0fb3b4"
type input "0fb3b4"
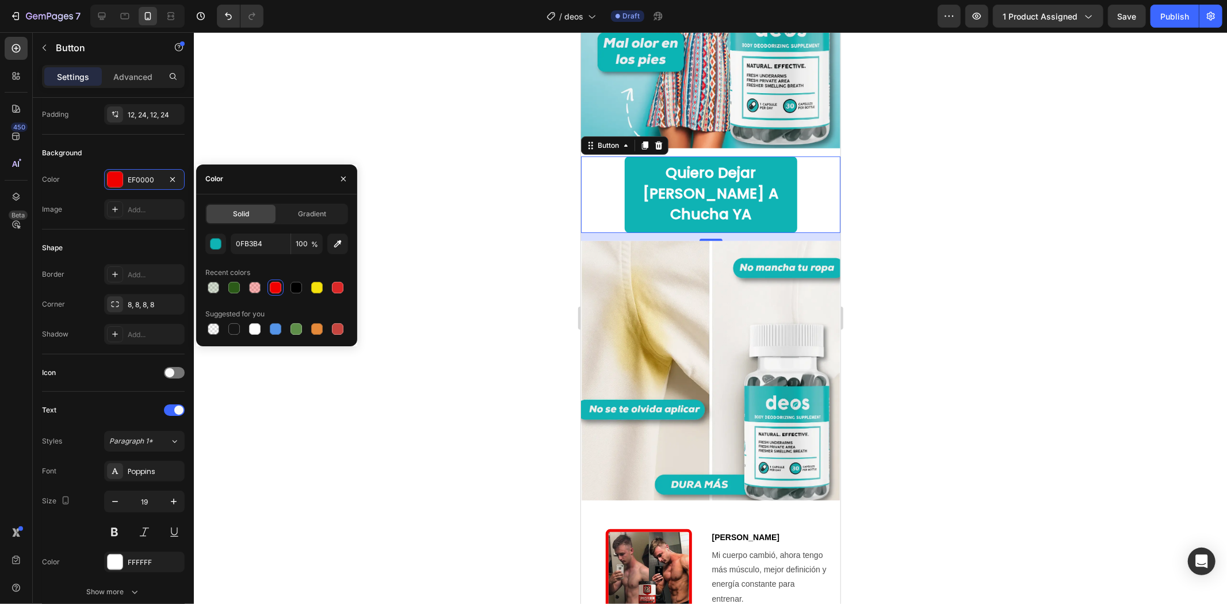
click at [923, 215] on div at bounding box center [710, 318] width 1033 height 572
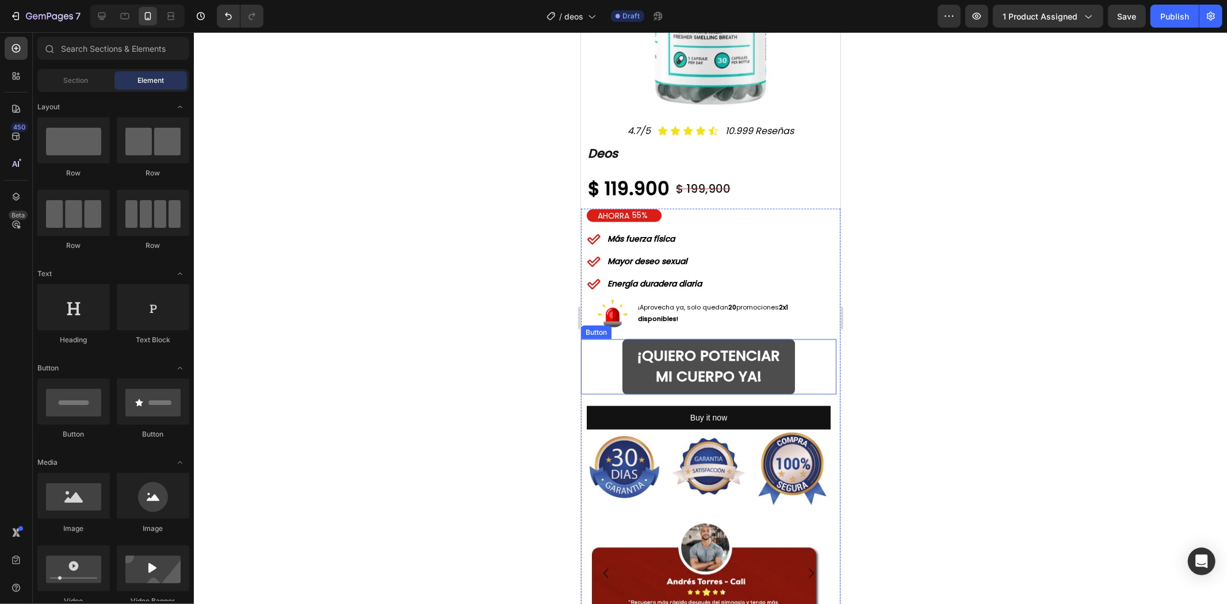
scroll to position [1086, 0]
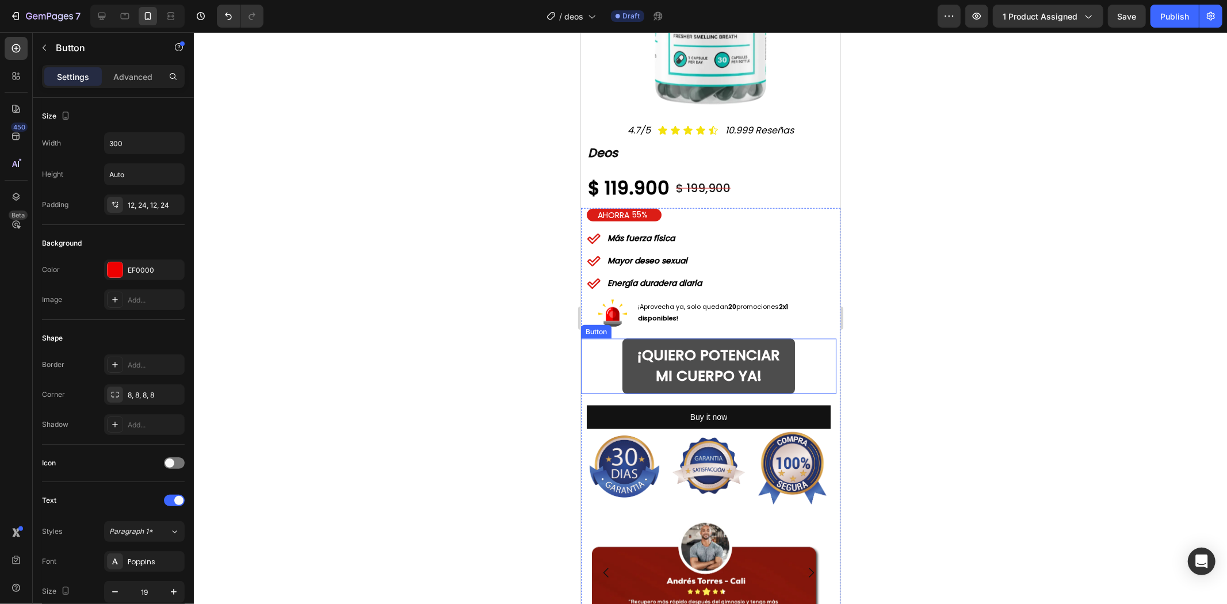
click at [781, 358] on button "¡QUIERO POTENCIAR MI CUERPO YA!" at bounding box center [708, 365] width 173 height 55
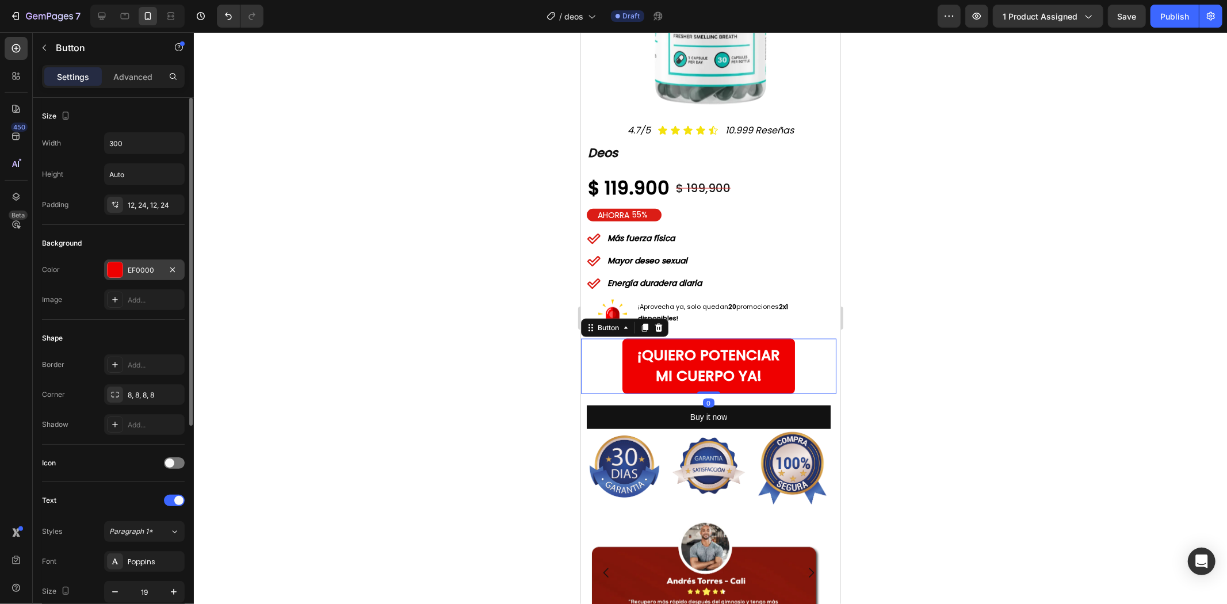
click at [141, 262] on div "EF0000" at bounding box center [144, 269] width 81 height 21
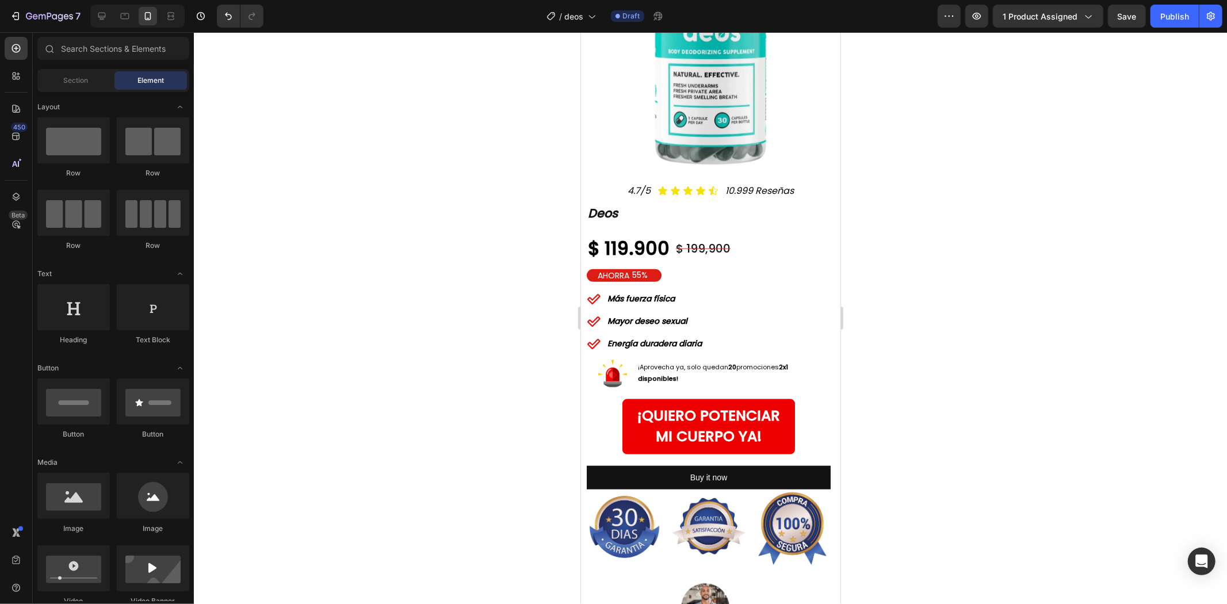
click at [954, 231] on div at bounding box center [710, 318] width 1033 height 572
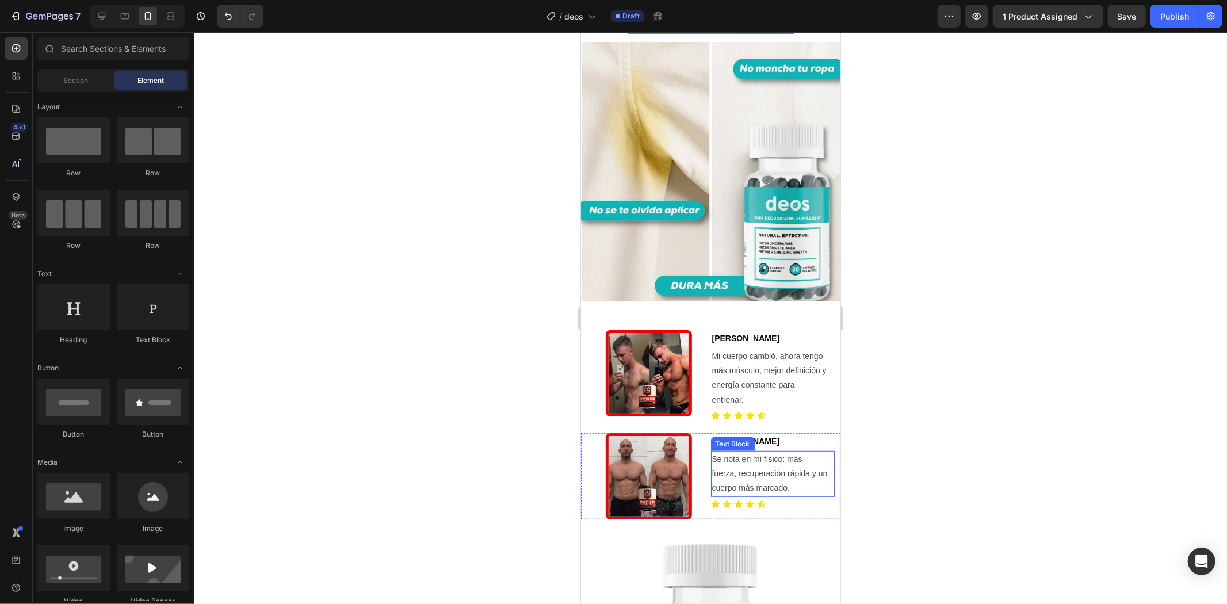
scroll to position [259, 0]
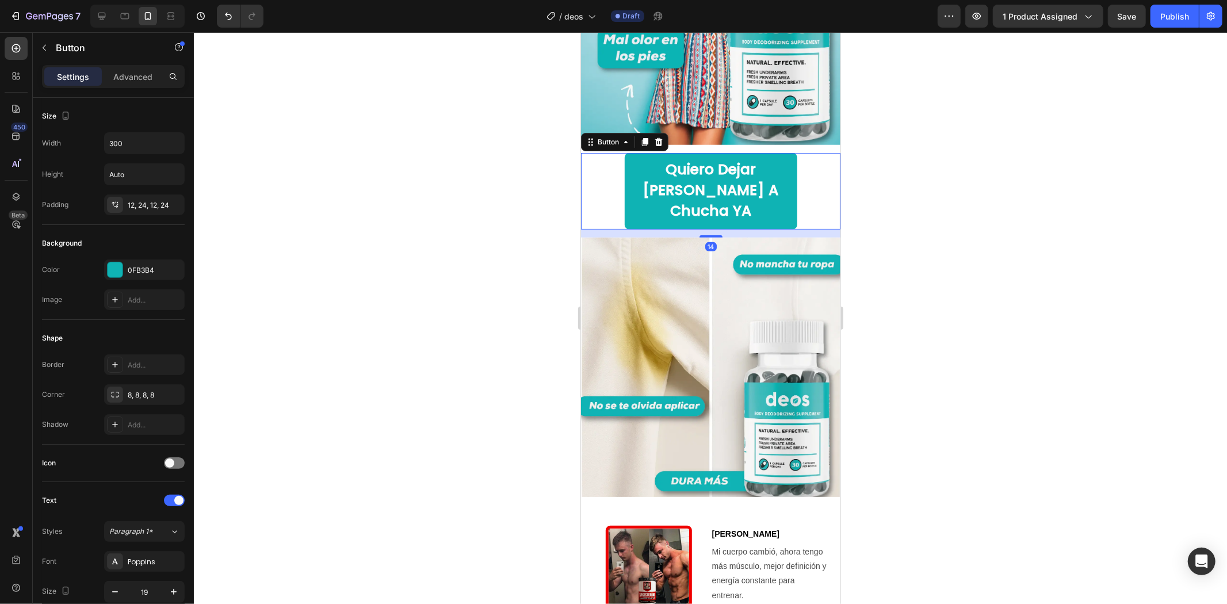
click at [801, 170] on div "Quiero dejar [PERSON_NAME] a chucha YA Button 14" at bounding box center [710, 190] width 259 height 77
click at [645, 137] on icon at bounding box center [644, 141] width 9 height 9
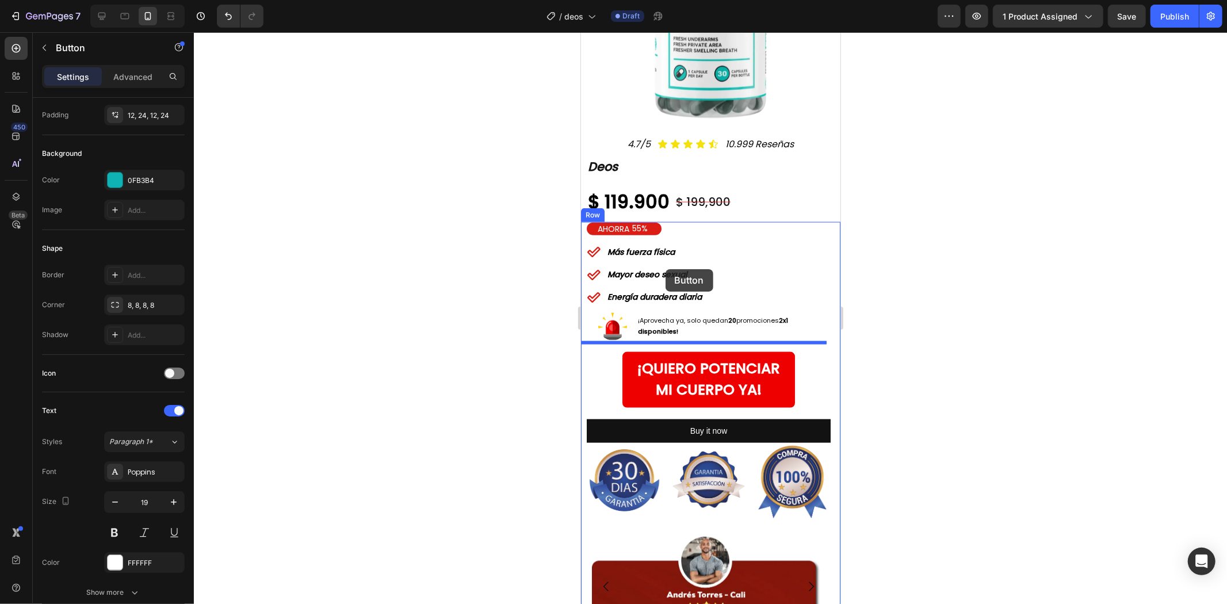
scroll to position [1217, 0]
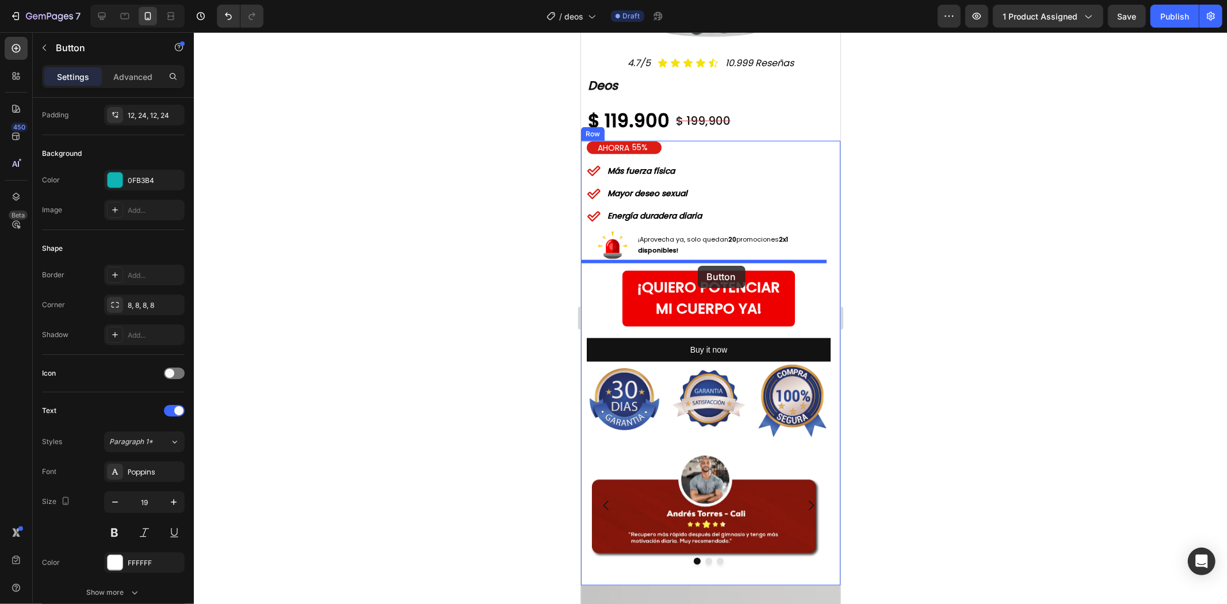
drag, startPoint x: 600, startPoint y: 188, endPoint x: 697, endPoint y: 265, distance: 124.9
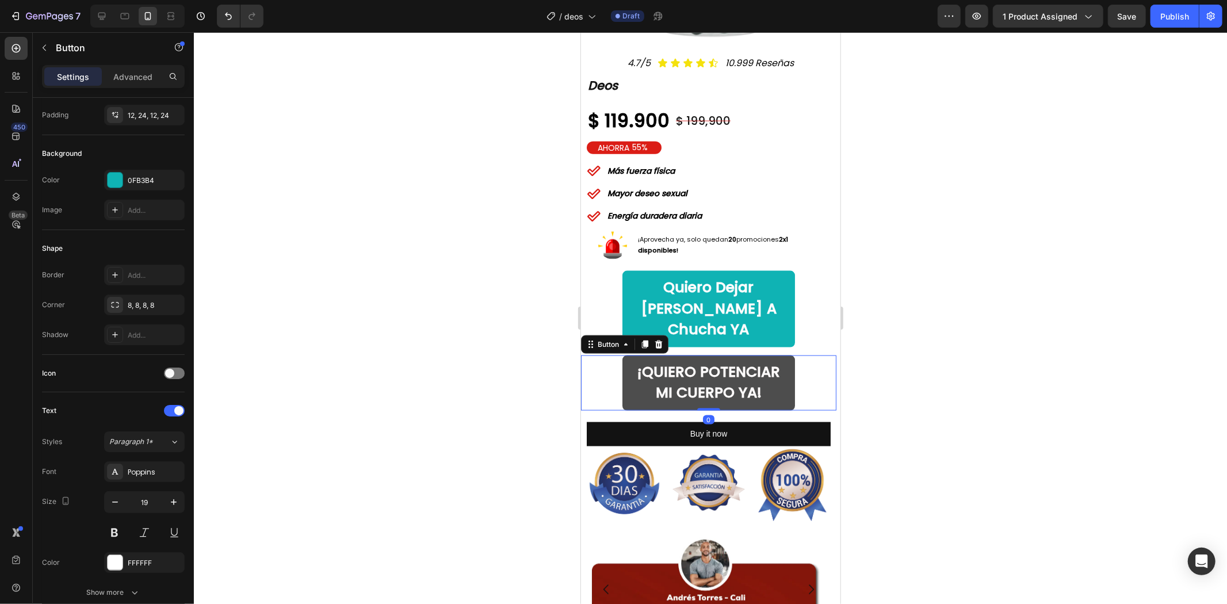
click at [787, 355] on button "¡QUIERO POTENCIAR MI CUERPO YA!" at bounding box center [708, 382] width 173 height 55
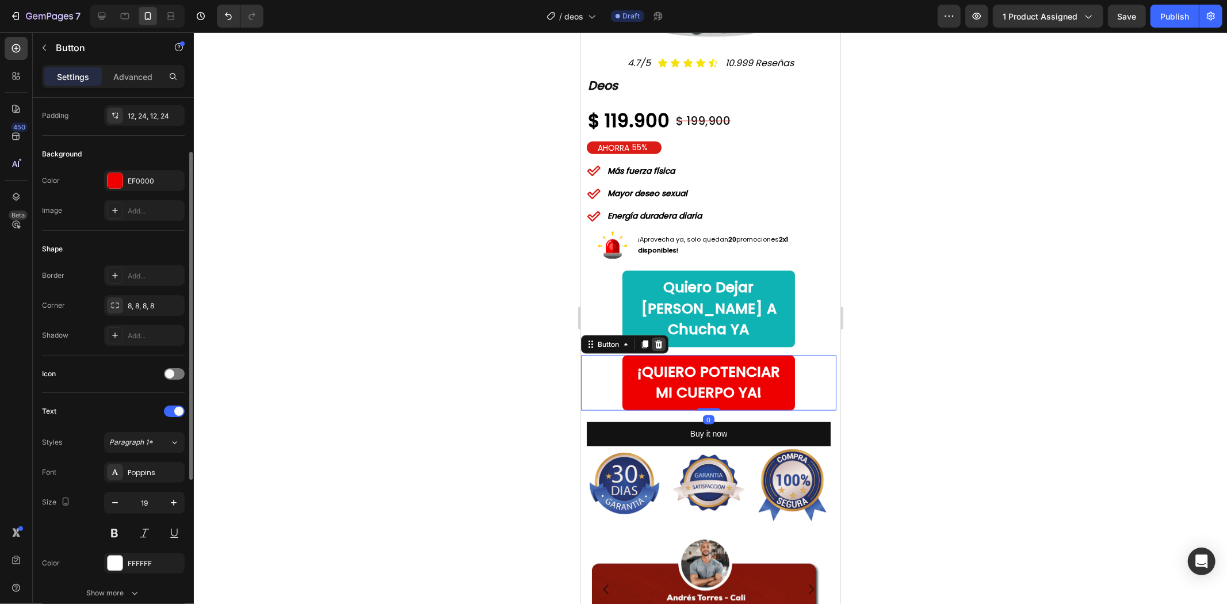
click at [655, 337] on div at bounding box center [658, 344] width 14 height 14
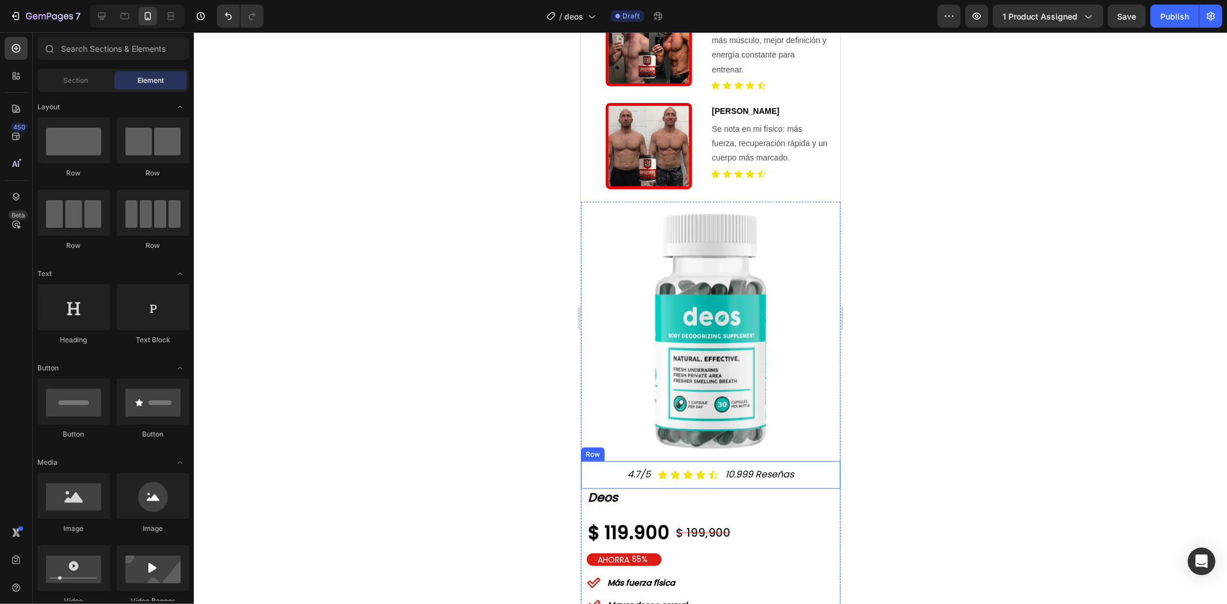
scroll to position [770, 0]
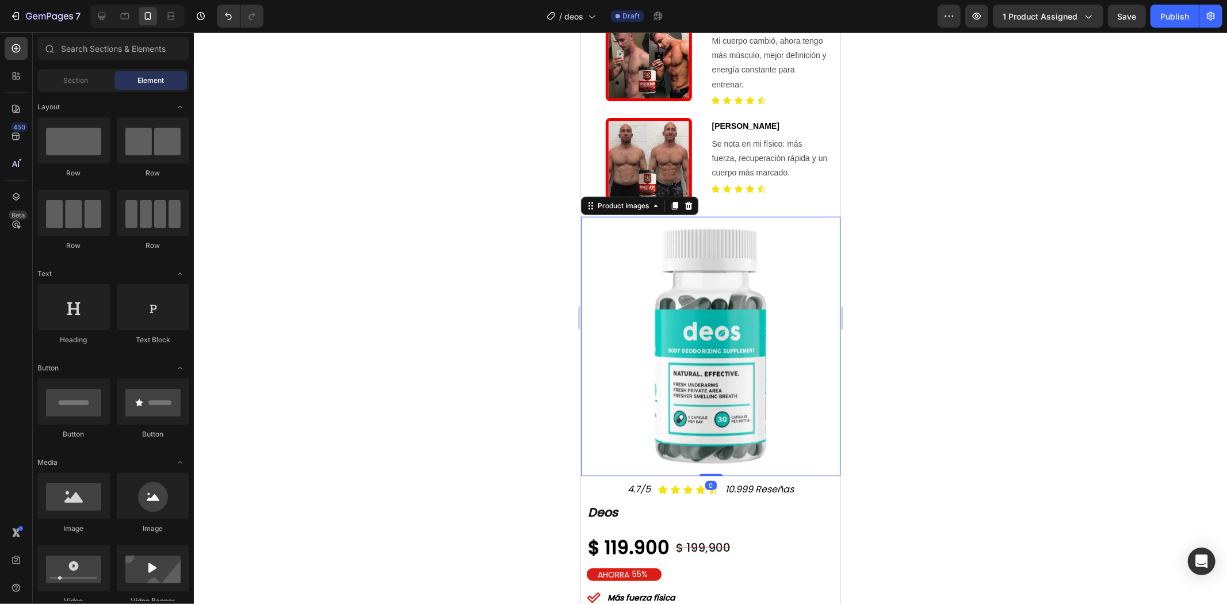
click at [755, 297] on img at bounding box center [710, 346] width 236 height 236
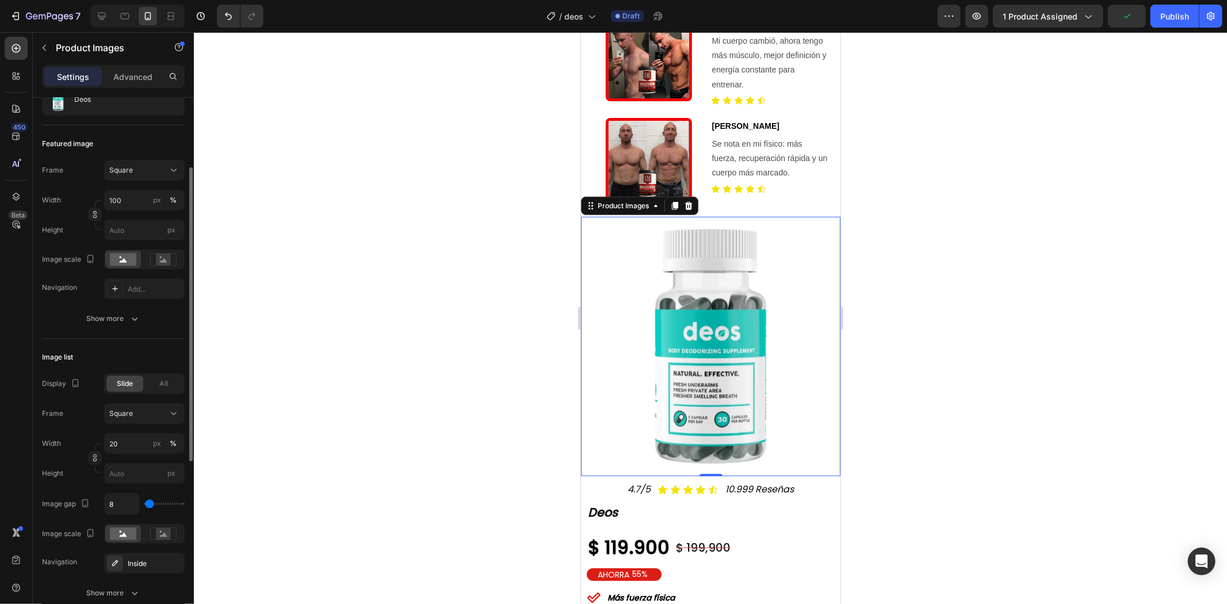
scroll to position [192, 0]
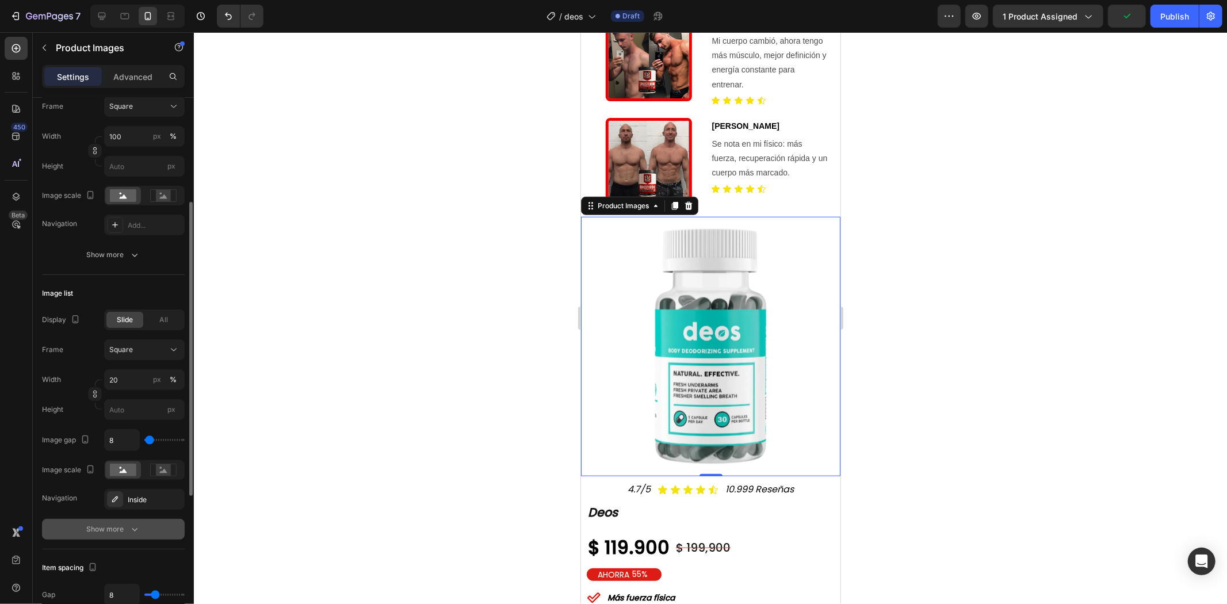
click at [115, 533] on div "Show more" at bounding box center [114, 530] width 54 height 12
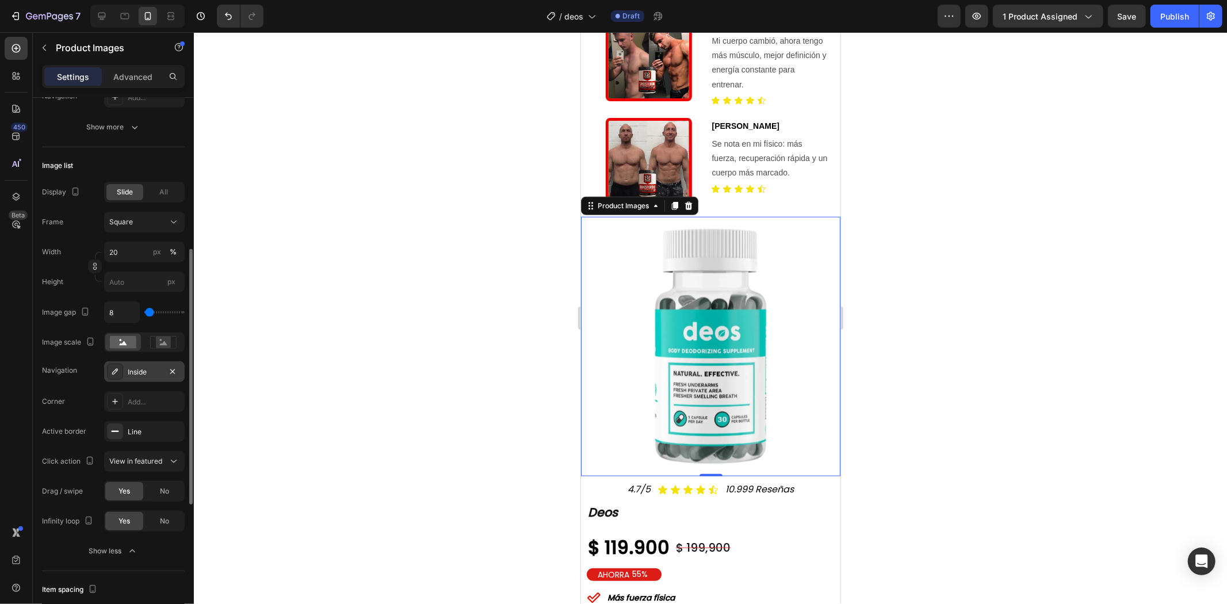
click at [130, 377] on div "Inside" at bounding box center [144, 371] width 81 height 21
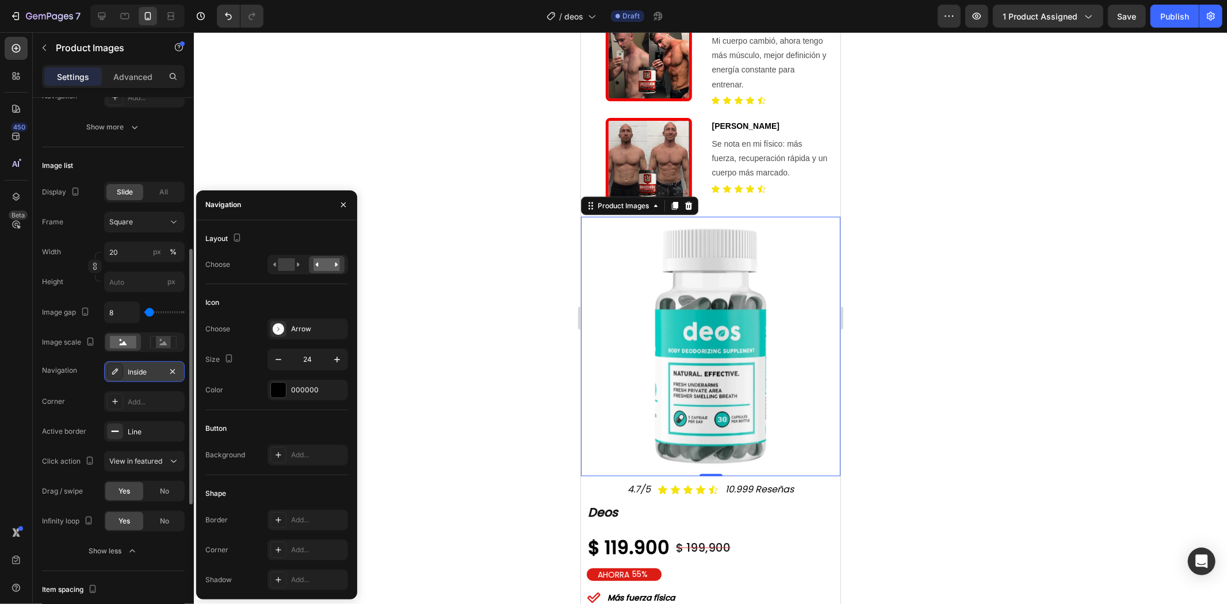
click at [134, 374] on div "Inside" at bounding box center [144, 372] width 33 height 10
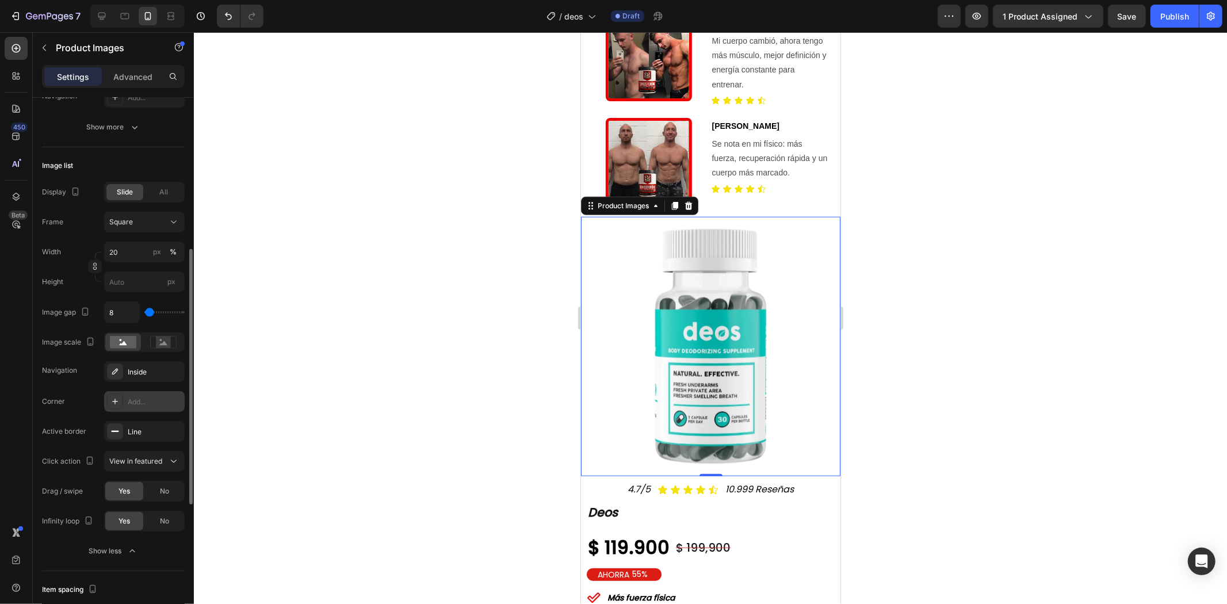
click at [133, 406] on div "Add..." at bounding box center [155, 402] width 54 height 10
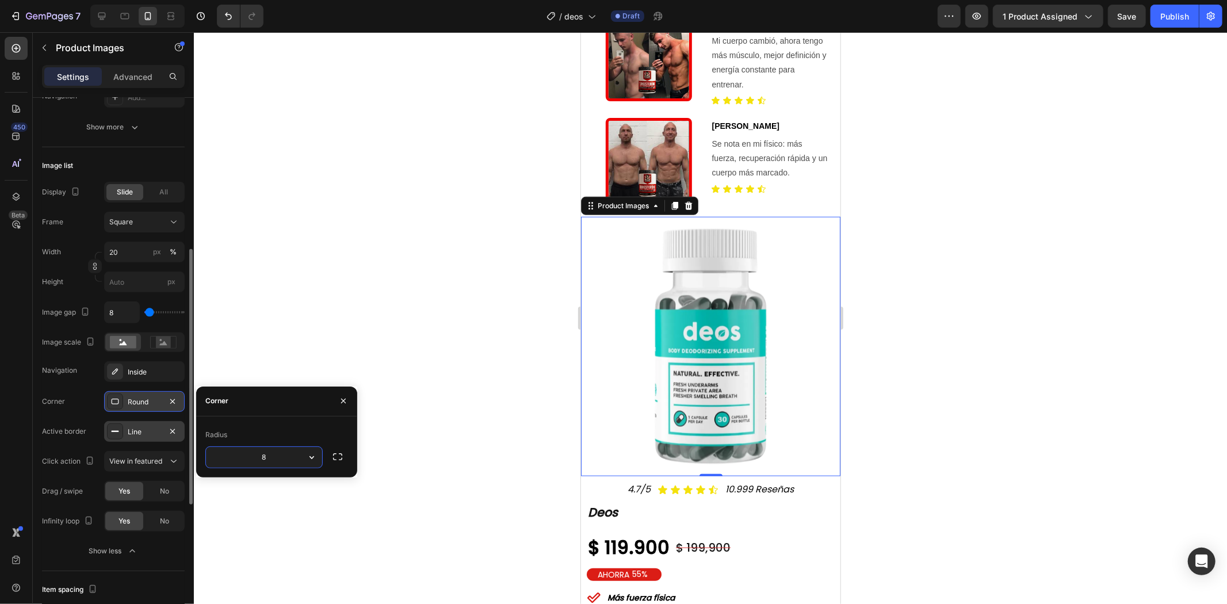
click at [128, 429] on div "Line" at bounding box center [144, 432] width 33 height 10
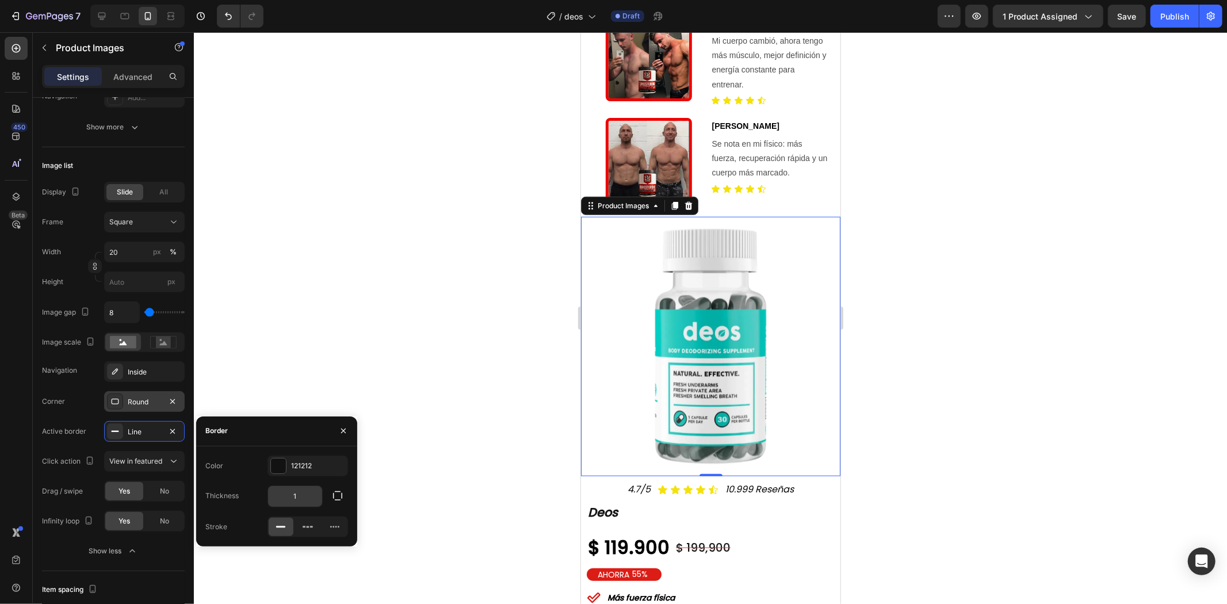
click at [296, 498] on input "1" at bounding box center [295, 496] width 54 height 21
type input "3"
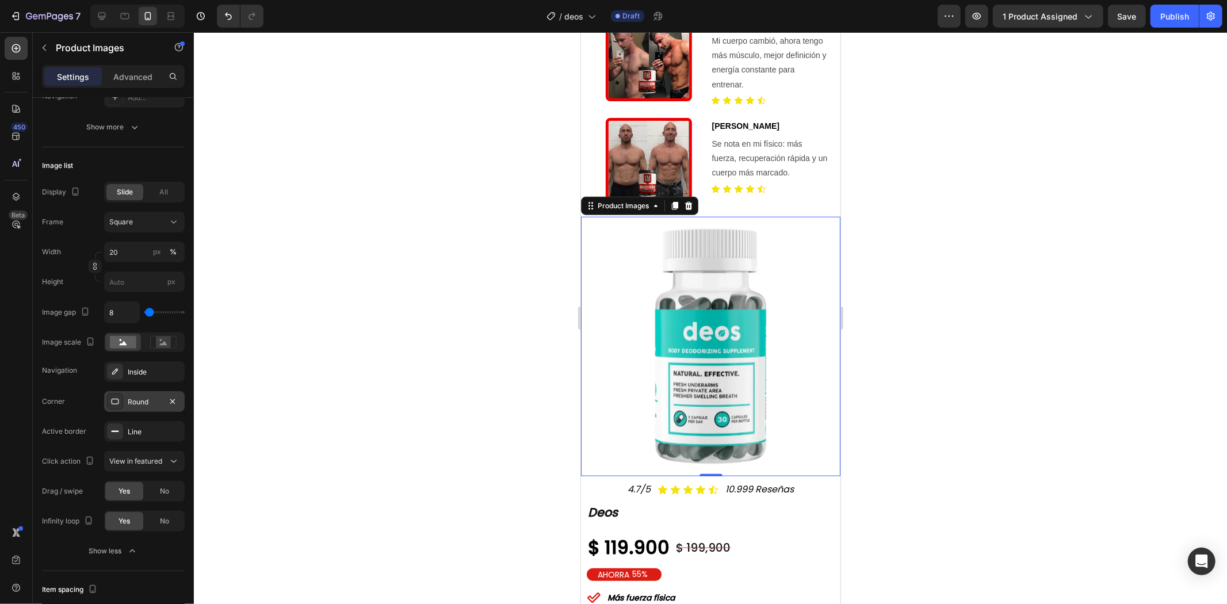
click at [956, 319] on div at bounding box center [710, 318] width 1033 height 572
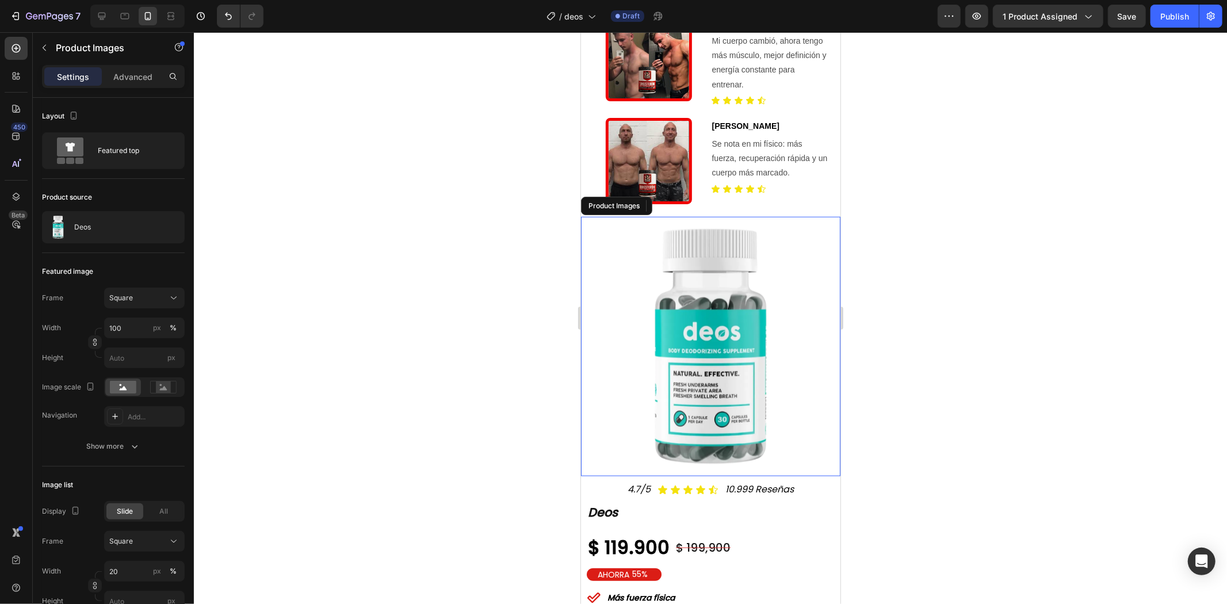
click at [772, 316] on img at bounding box center [710, 346] width 236 height 236
click at [734, 264] on img at bounding box center [710, 346] width 236 height 236
click at [694, 198] on div at bounding box center [688, 205] width 14 height 14
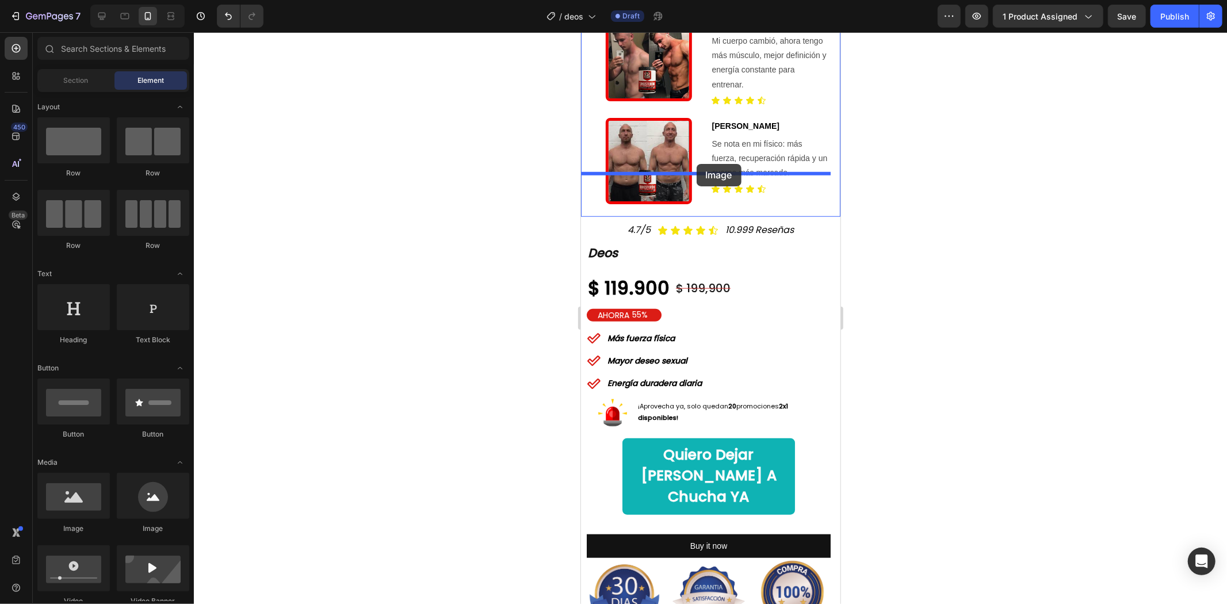
drag, startPoint x: 645, startPoint y: 516, endPoint x: 696, endPoint y: 163, distance: 355.8
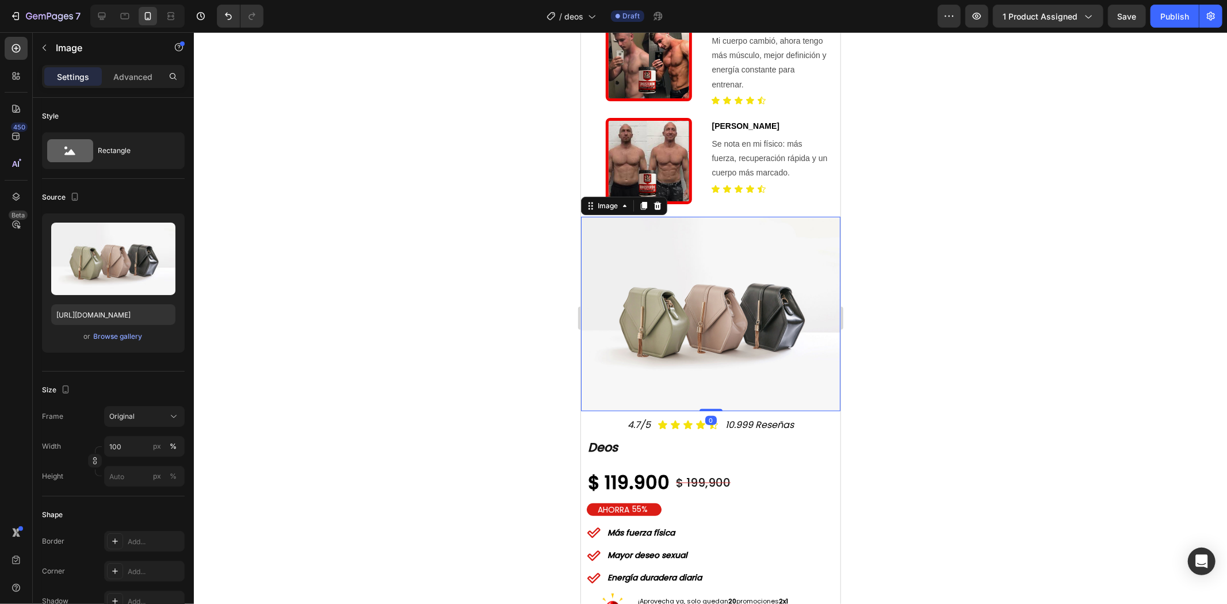
click at [684, 230] on img at bounding box center [710, 313] width 259 height 194
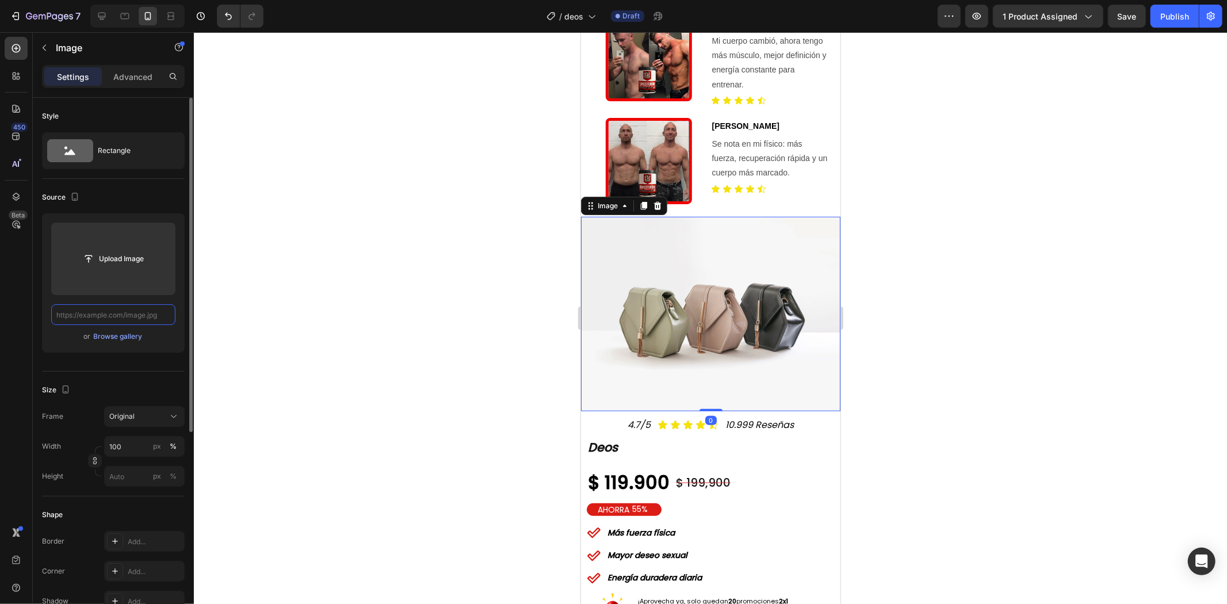
scroll to position [0, 0]
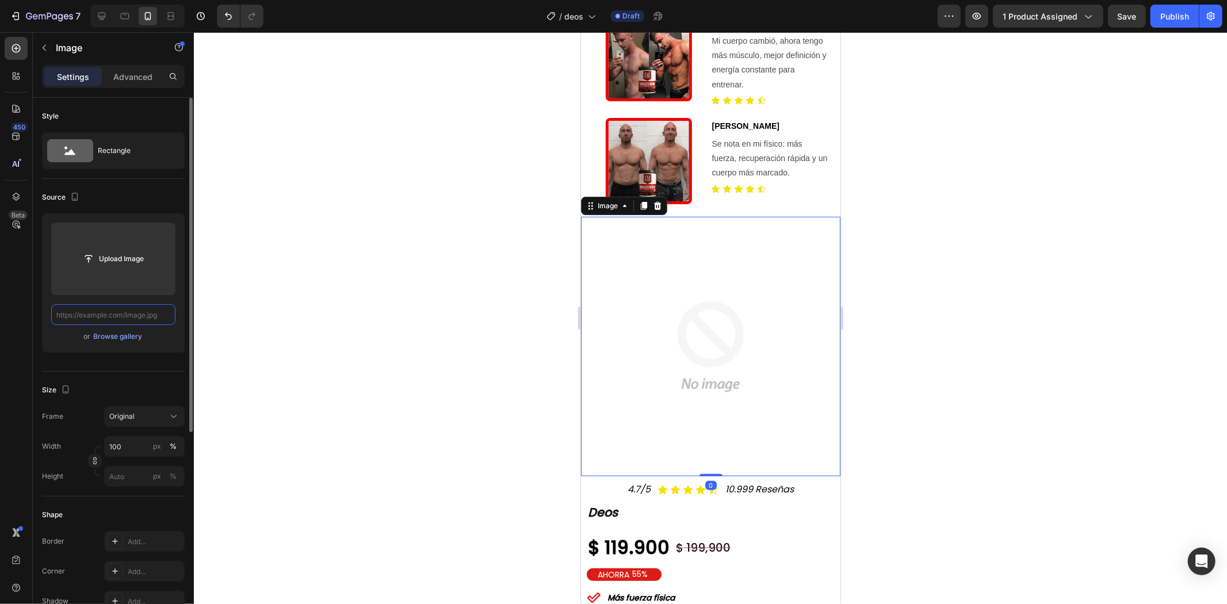
paste input "[URL][DOMAIN_NAME]"
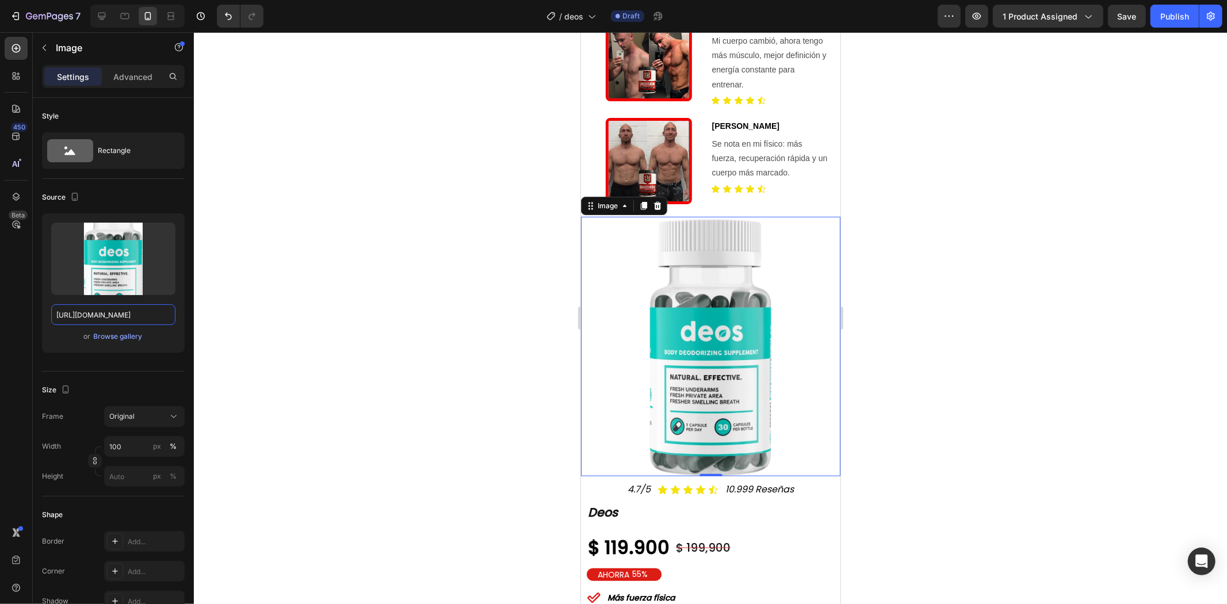
type input "[URL][DOMAIN_NAME]"
click at [945, 240] on div at bounding box center [710, 318] width 1033 height 572
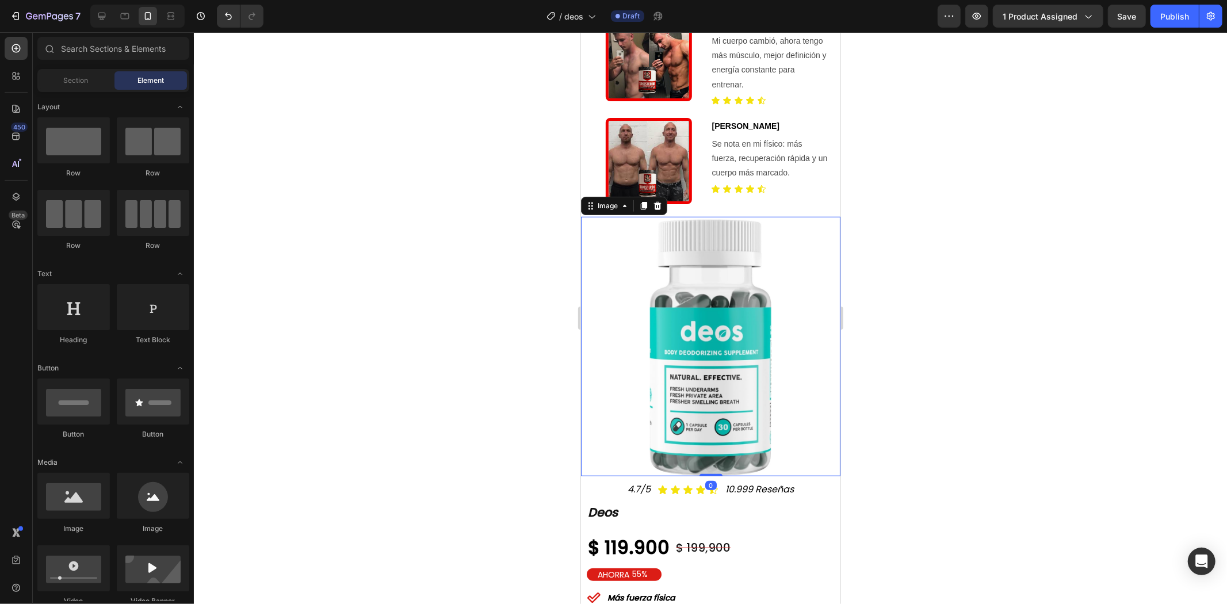
click at [776, 299] on img at bounding box center [710, 345] width 259 height 259
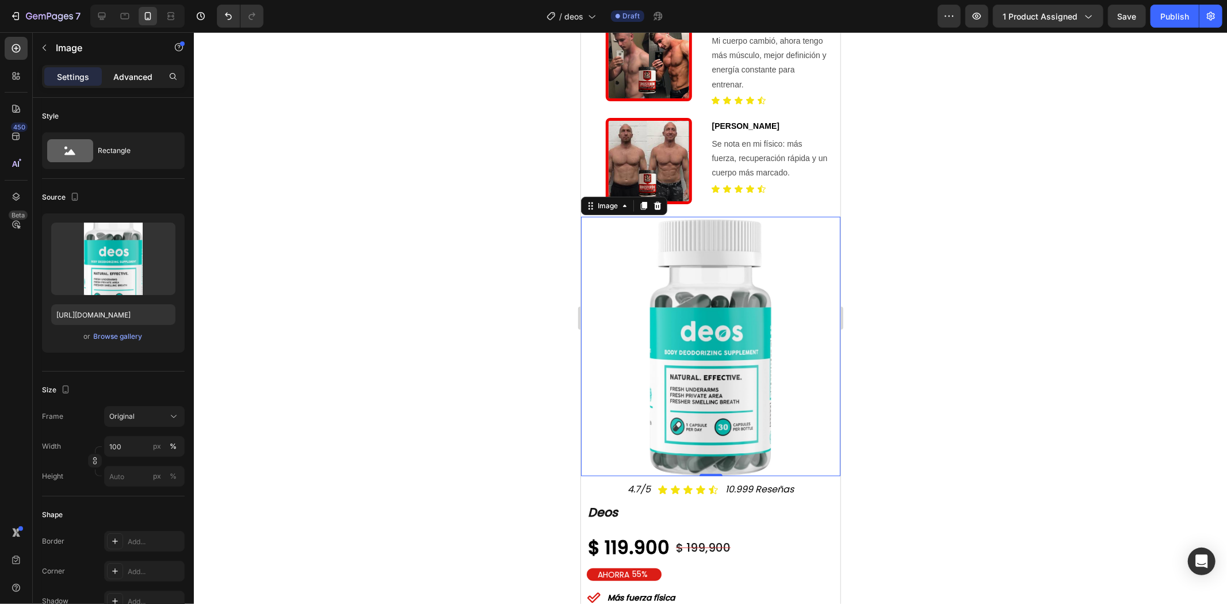
click at [135, 83] on div "Advanced" at bounding box center [133, 76] width 58 height 18
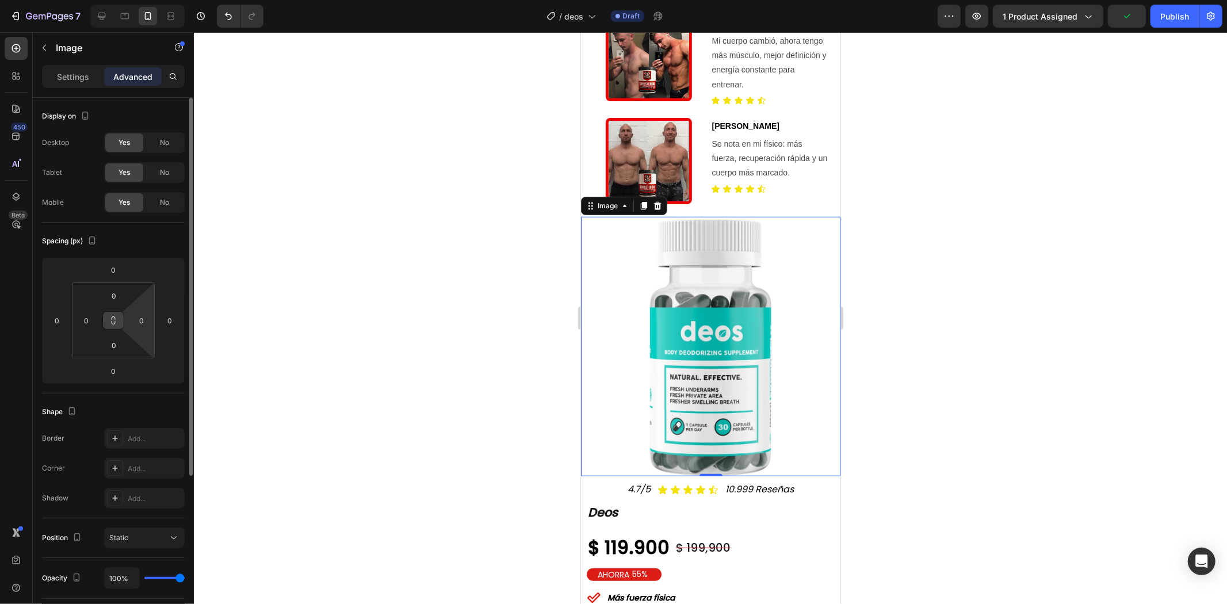
click at [119, 323] on button at bounding box center [113, 320] width 22 height 18
click at [84, 322] on input "0" at bounding box center [86, 320] width 17 height 17
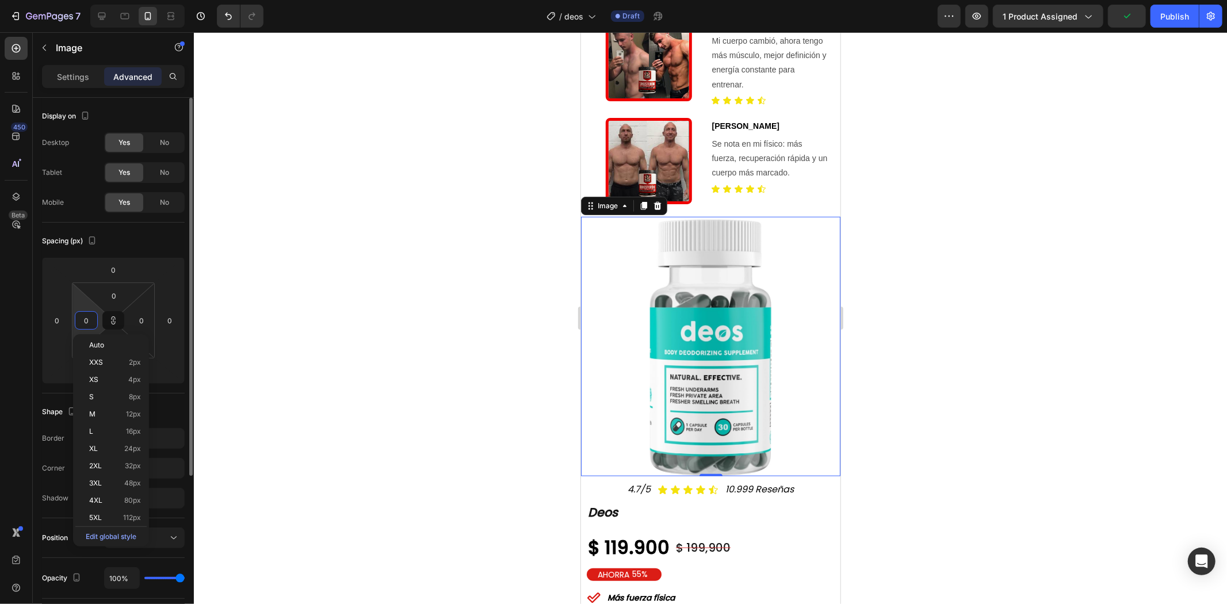
type input "2"
type input "20"
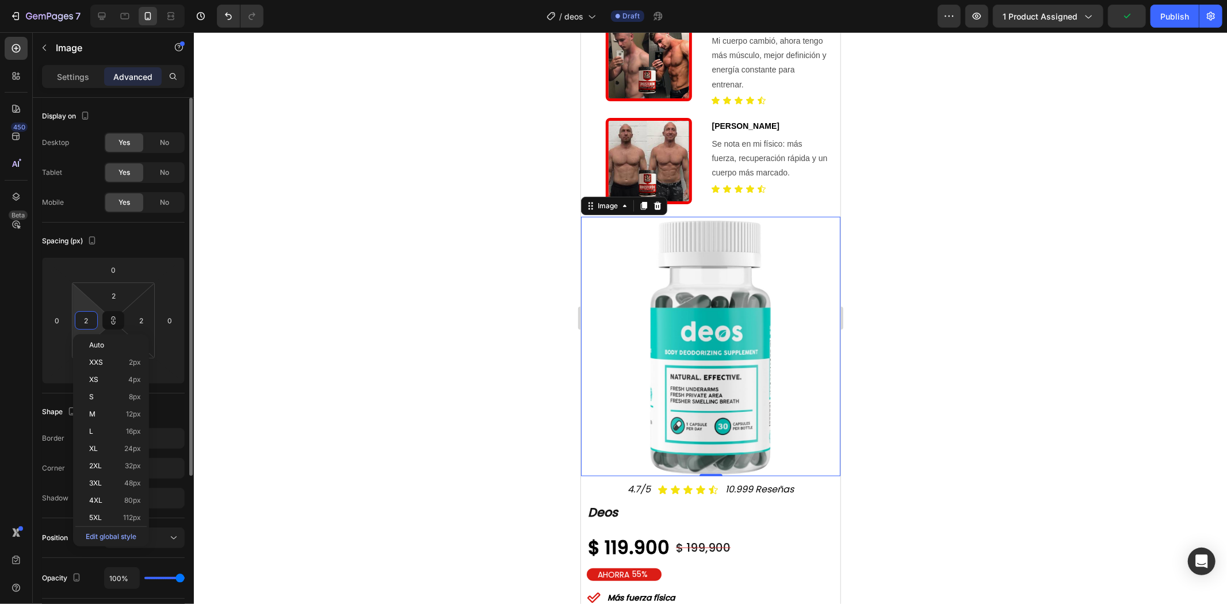
type input "20"
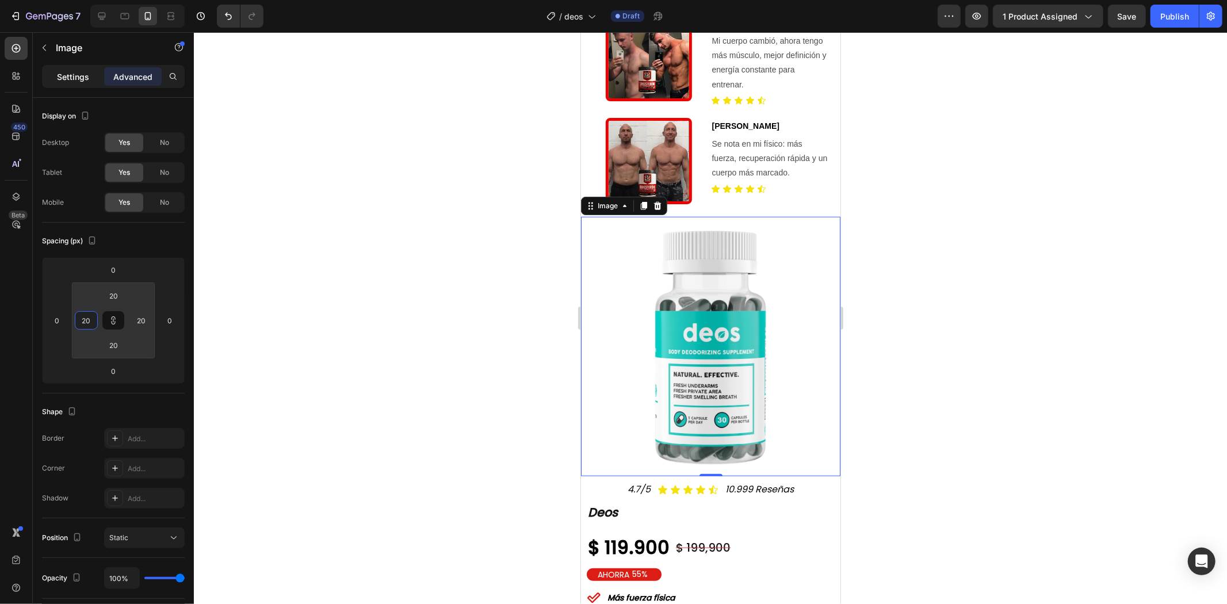
type input "20"
click at [75, 82] on p "Settings" at bounding box center [73, 77] width 32 height 12
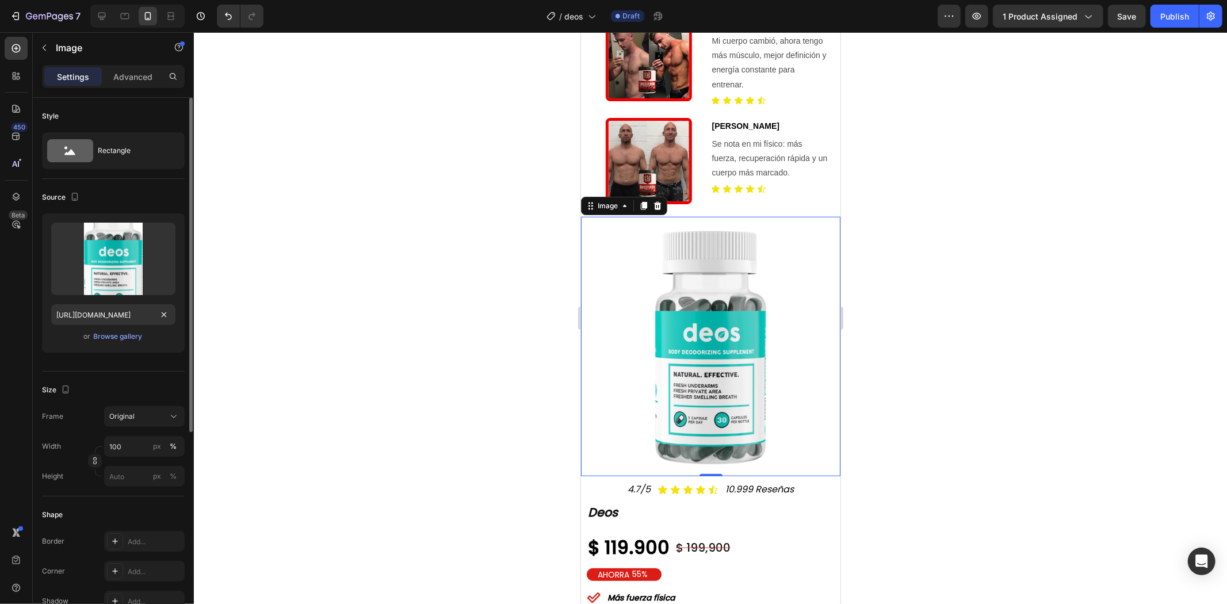
scroll to position [64, 0]
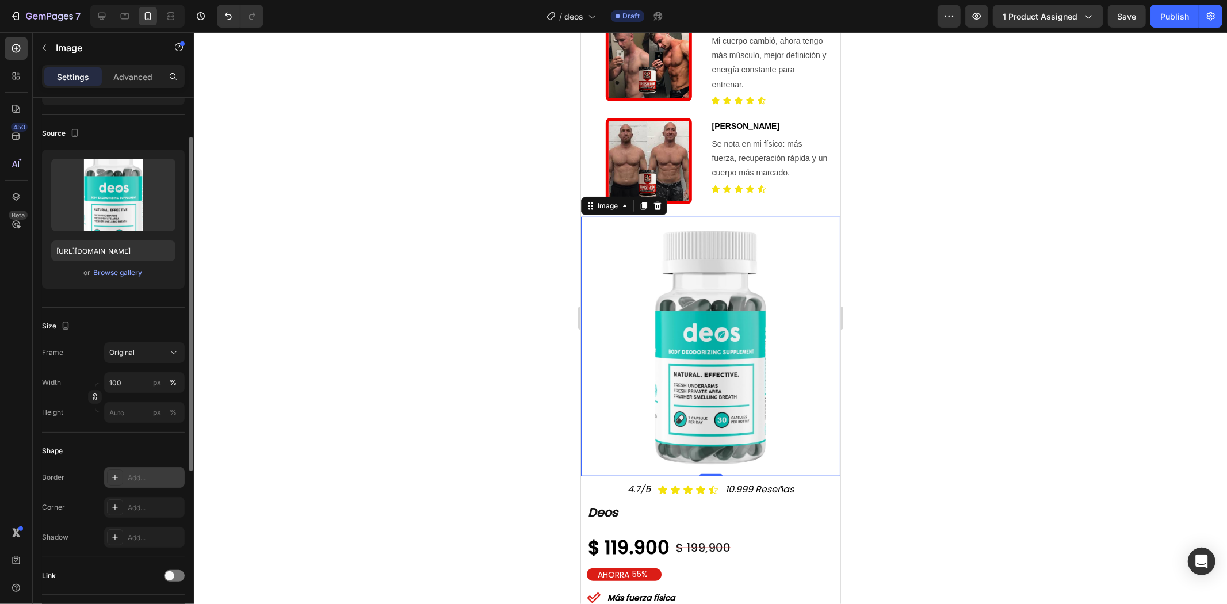
click at [130, 474] on div "Add..." at bounding box center [155, 478] width 54 height 10
click at [148, 505] on div "Add..." at bounding box center [155, 508] width 54 height 10
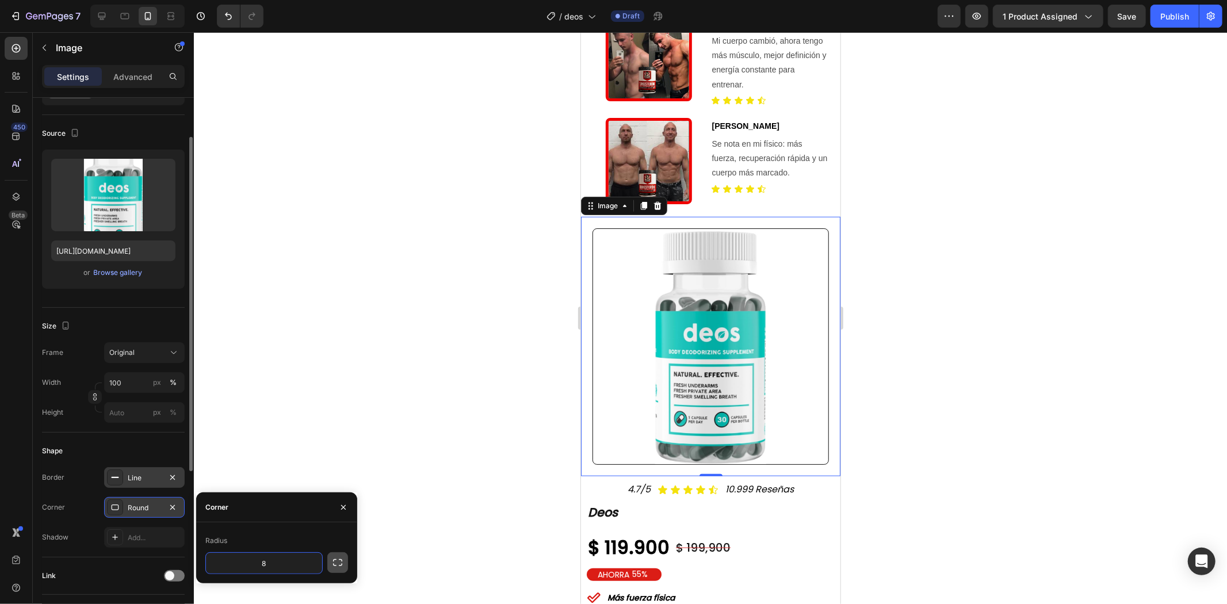
click at [343, 560] on icon "button" at bounding box center [338, 563] width 12 height 12
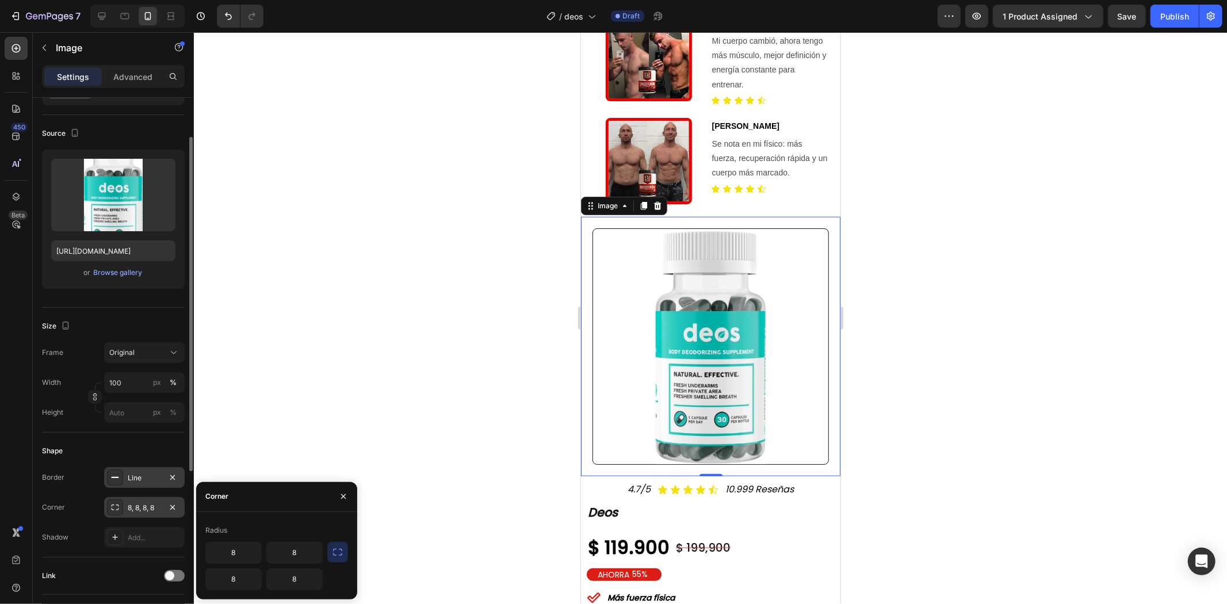
click at [923, 303] on div at bounding box center [710, 318] width 1033 height 572
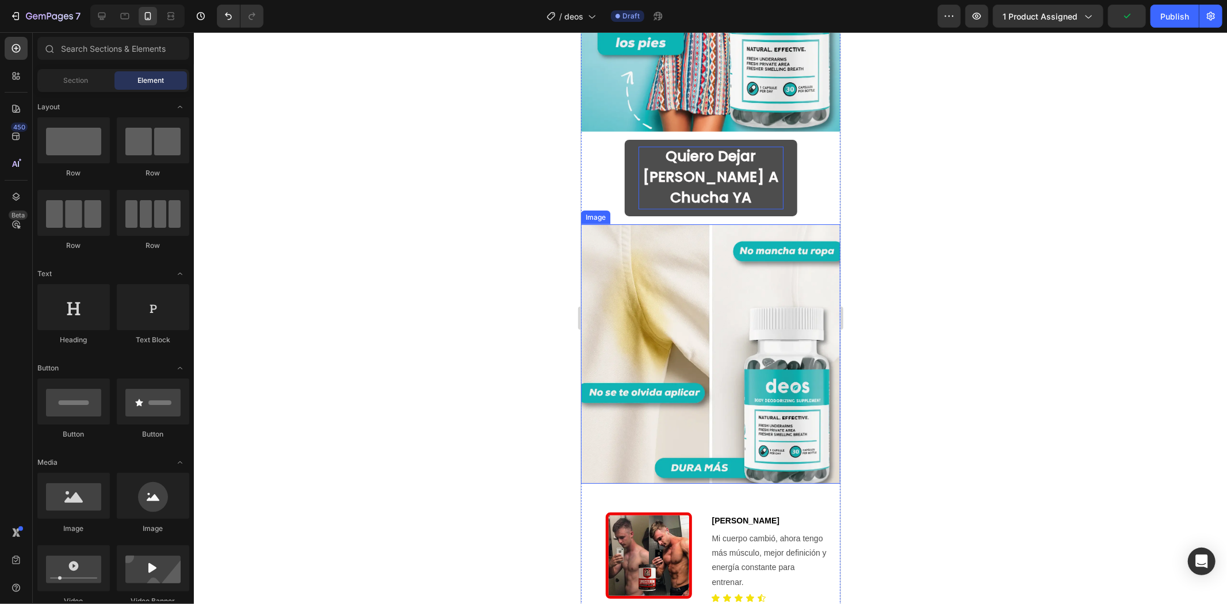
scroll to position [131, 0]
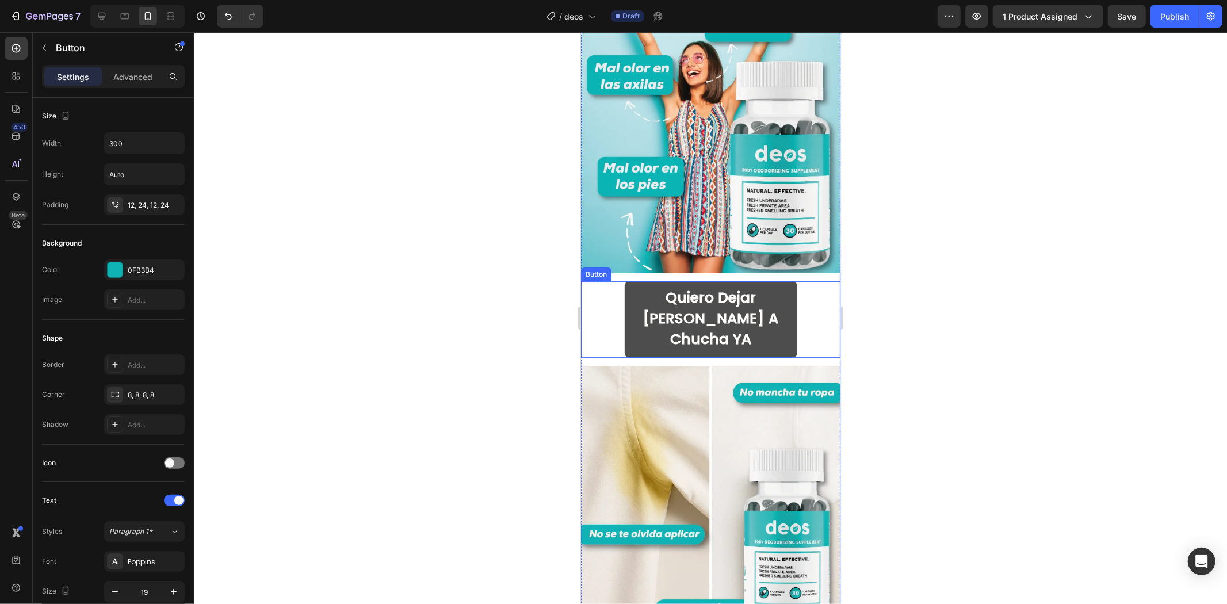
click at [781, 282] on button "Quiero dejar [PERSON_NAME] a chucha YA" at bounding box center [710, 319] width 173 height 77
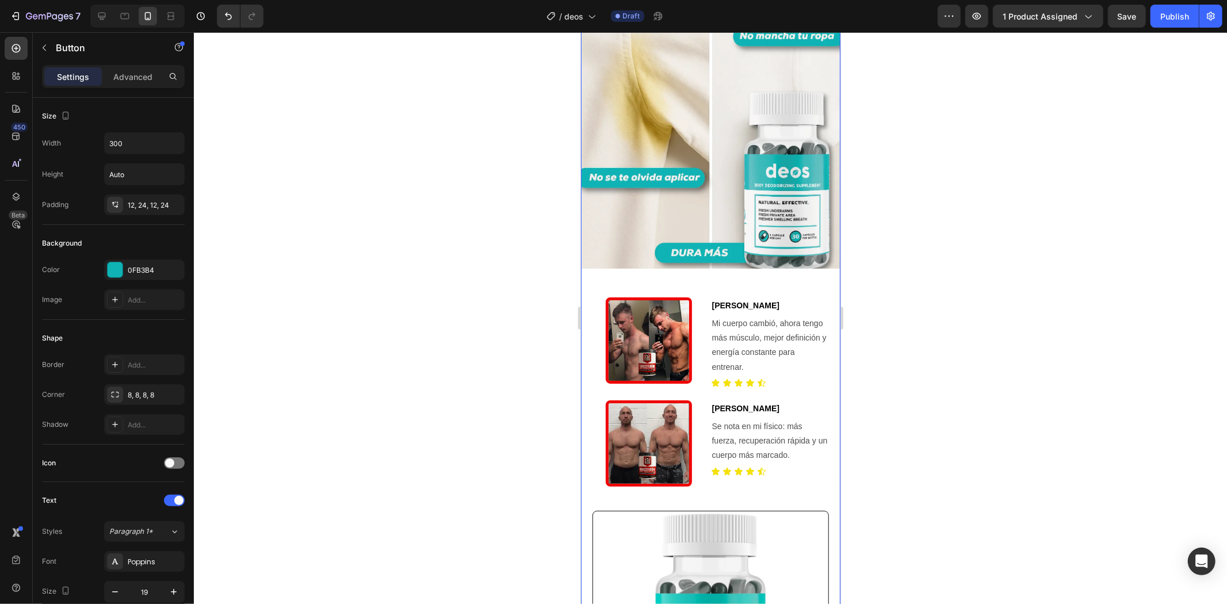
scroll to position [578, 0]
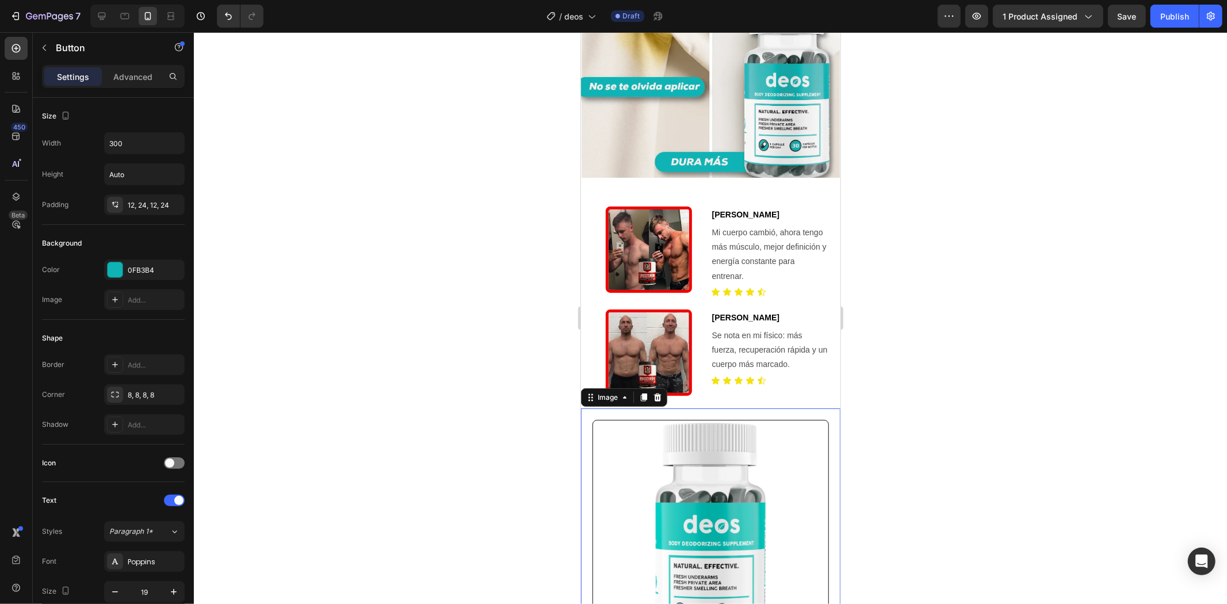
click at [674, 429] on img at bounding box center [710, 537] width 236 height 236
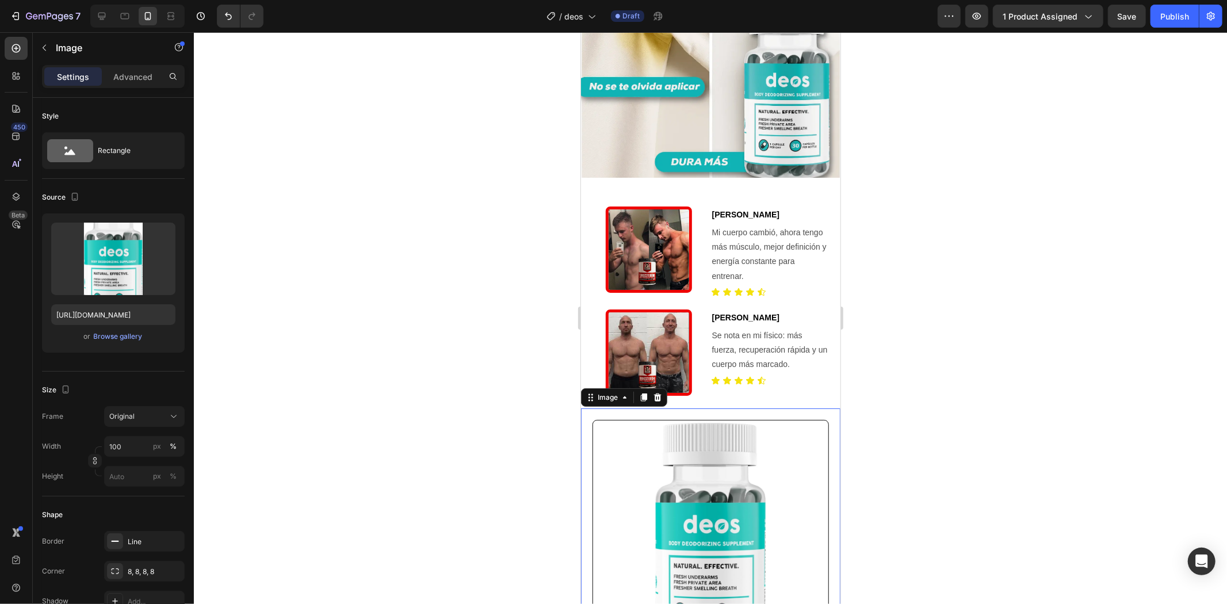
drag, startPoint x: 623, startPoint y: 438, endPoint x: 602, endPoint y: 438, distance: 20.1
click at [623, 438] on img at bounding box center [710, 537] width 236 height 236
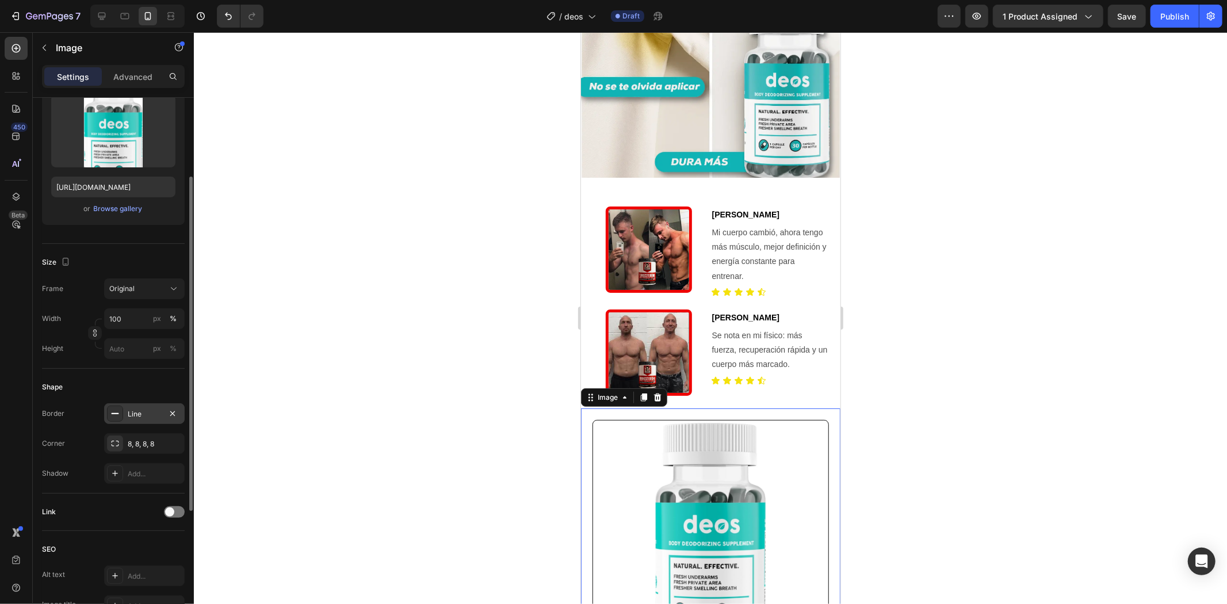
click at [140, 418] on div "Line" at bounding box center [144, 414] width 33 height 10
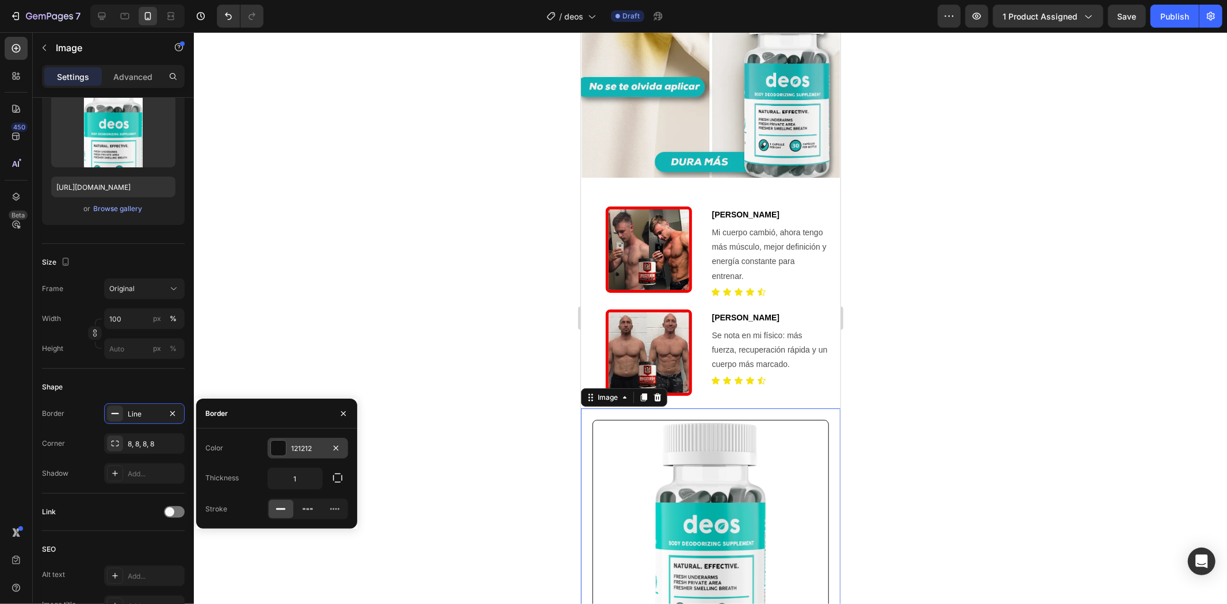
click at [301, 449] on div "121212" at bounding box center [307, 449] width 33 height 10
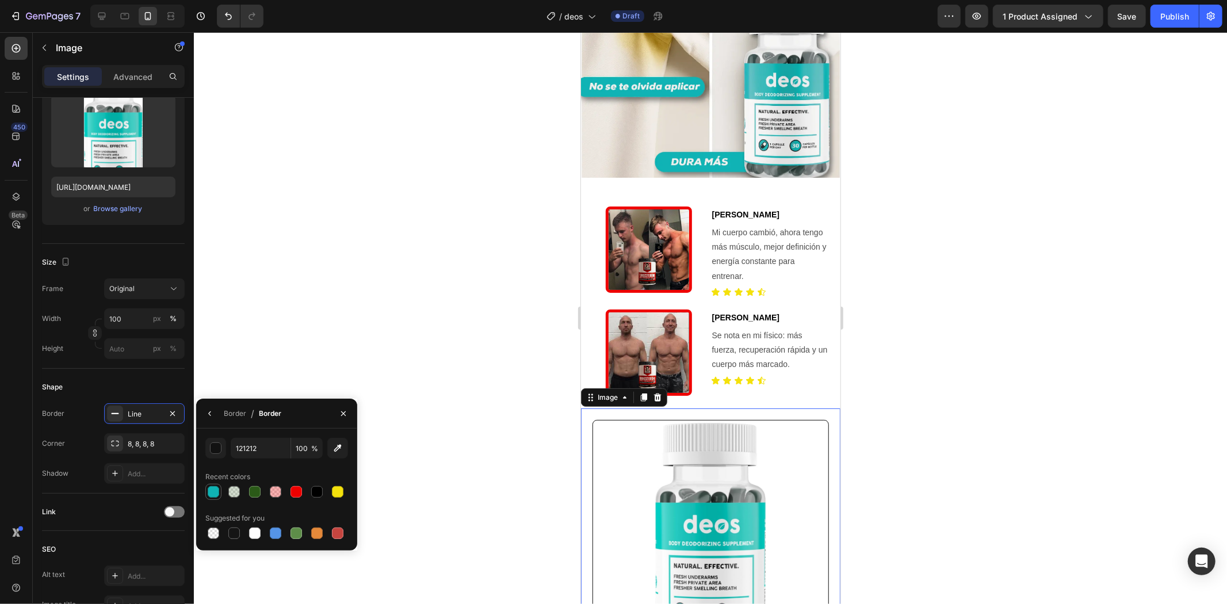
click at [208, 490] on div at bounding box center [214, 492] width 12 height 12
type input "0FB3B4"
click at [144, 387] on div "Shape" at bounding box center [113, 387] width 143 height 18
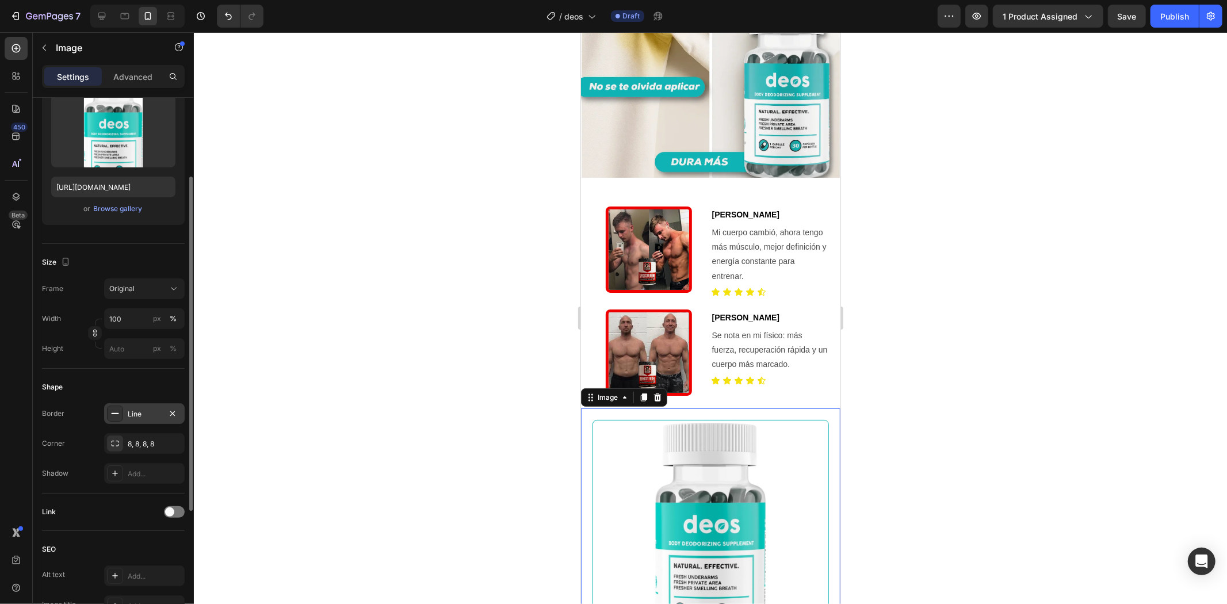
click at [147, 418] on div "Line" at bounding box center [144, 413] width 81 height 21
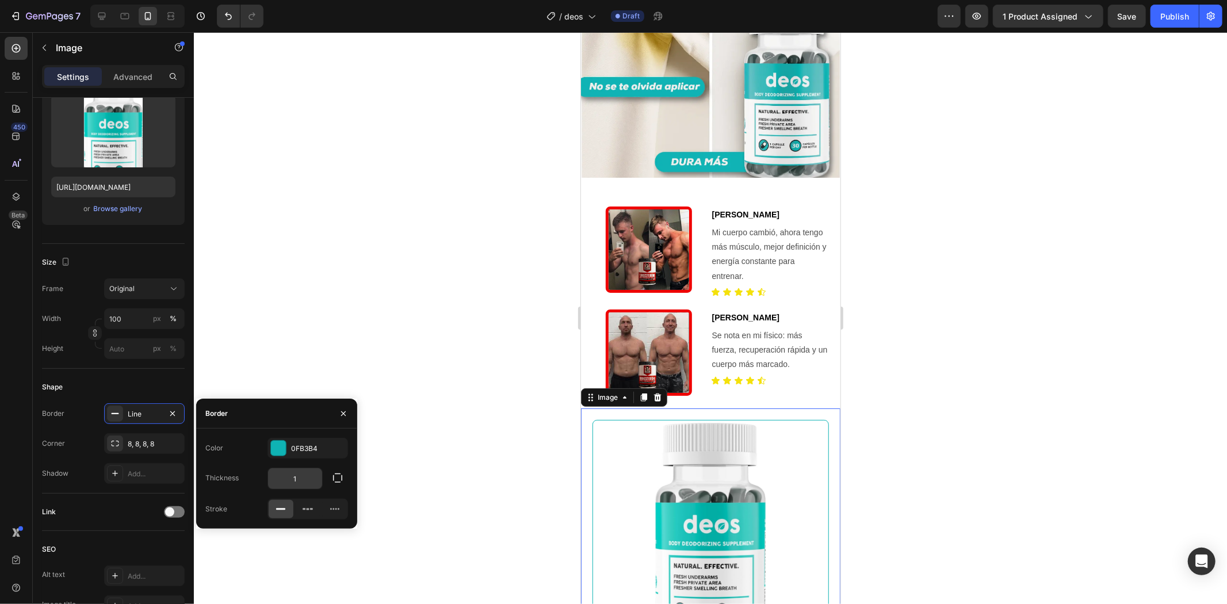
click at [293, 474] on input "1" at bounding box center [295, 478] width 54 height 21
type input "4"
type input "5"
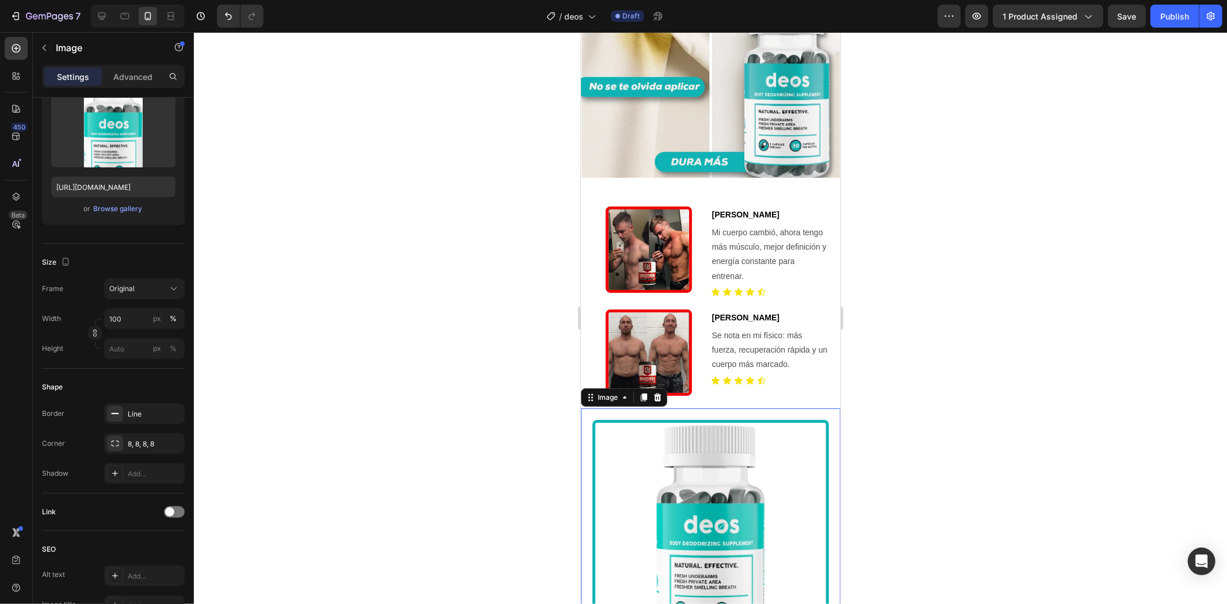
click at [1123, 394] on div at bounding box center [710, 318] width 1033 height 572
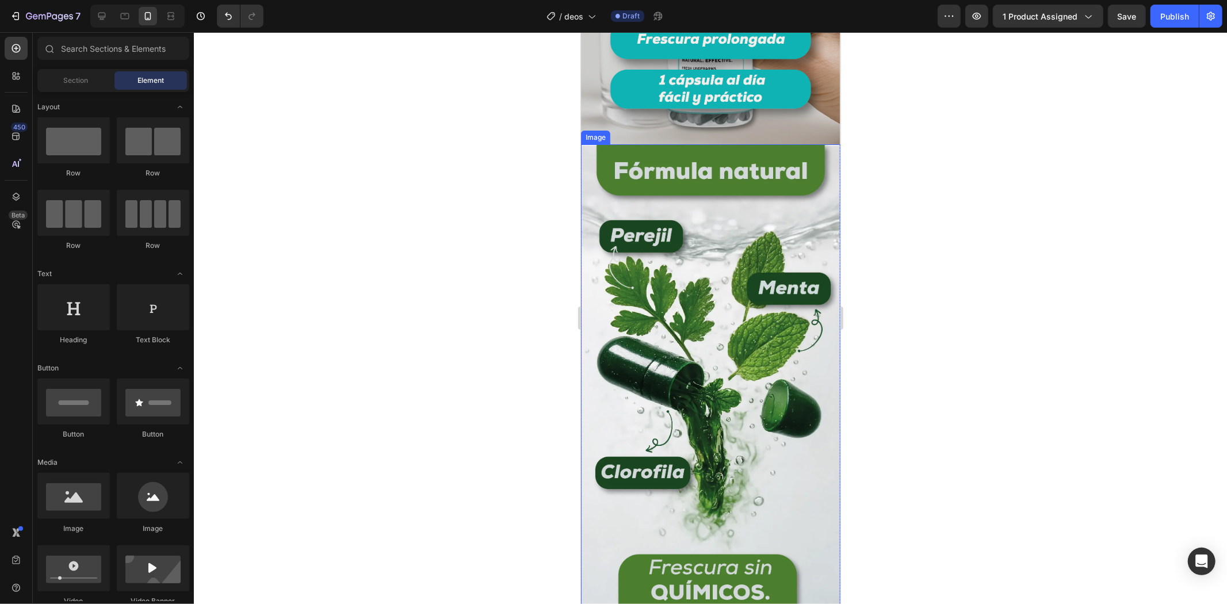
scroll to position [1854, 0]
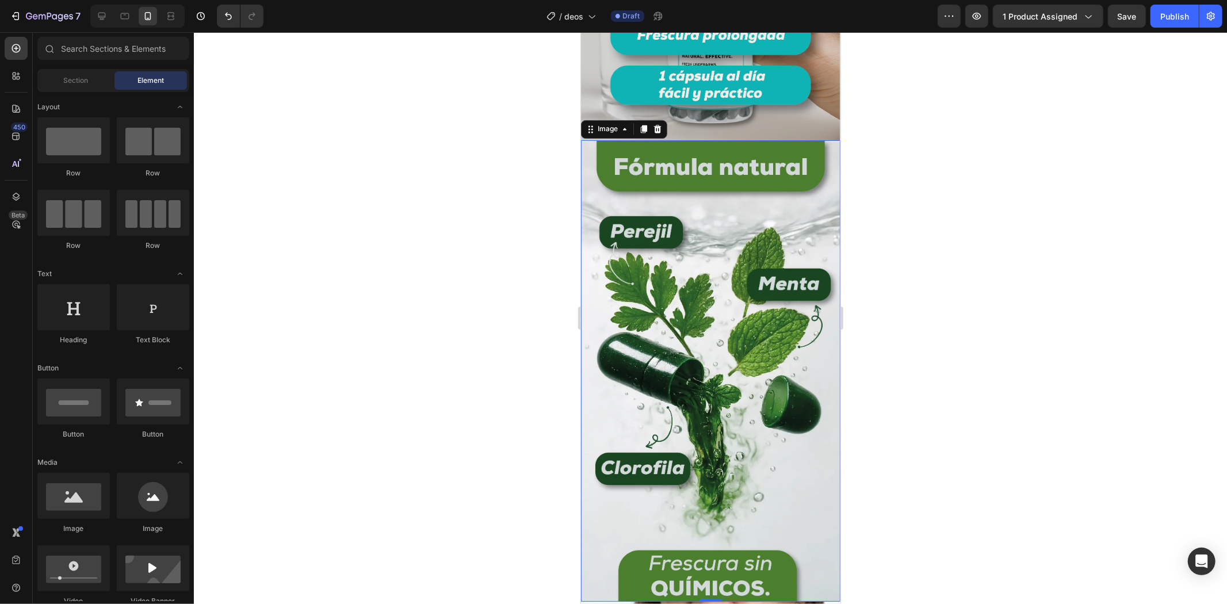
click at [730, 293] on img at bounding box center [710, 370] width 259 height 461
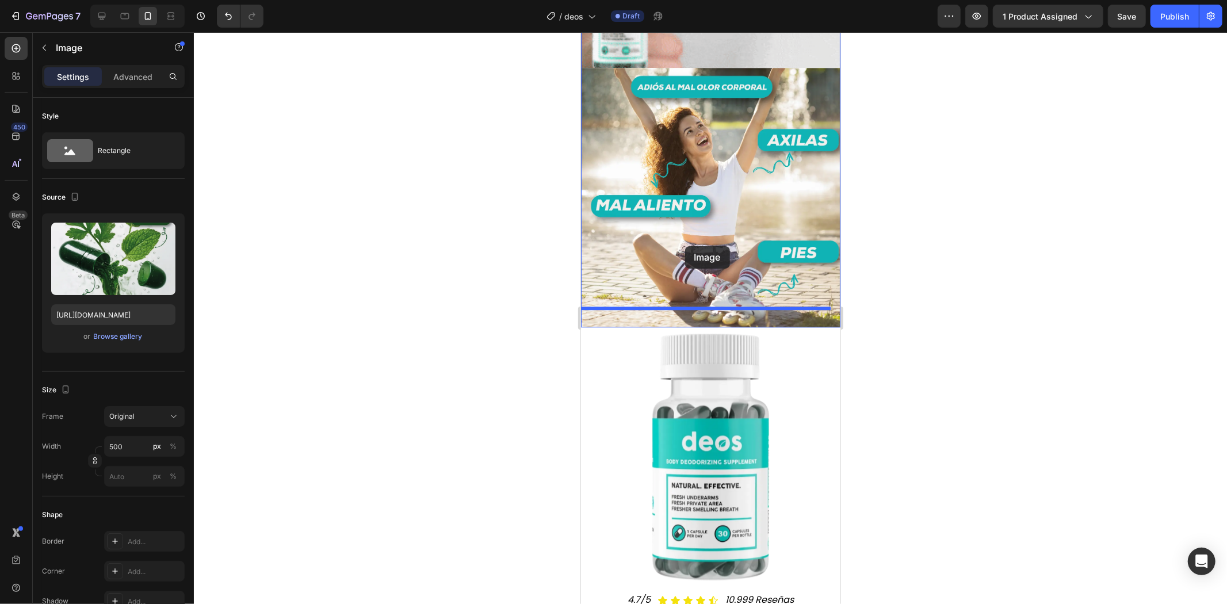
scroll to position [2557, 0]
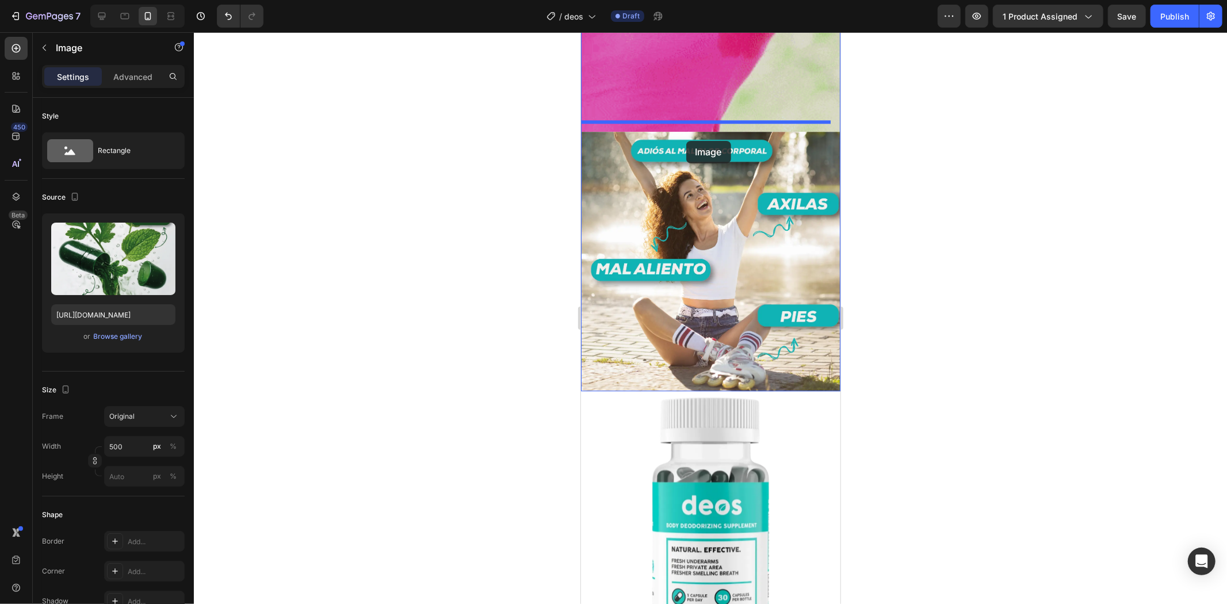
drag, startPoint x: 620, startPoint y: 123, endPoint x: 686, endPoint y: 140, distance: 68.5
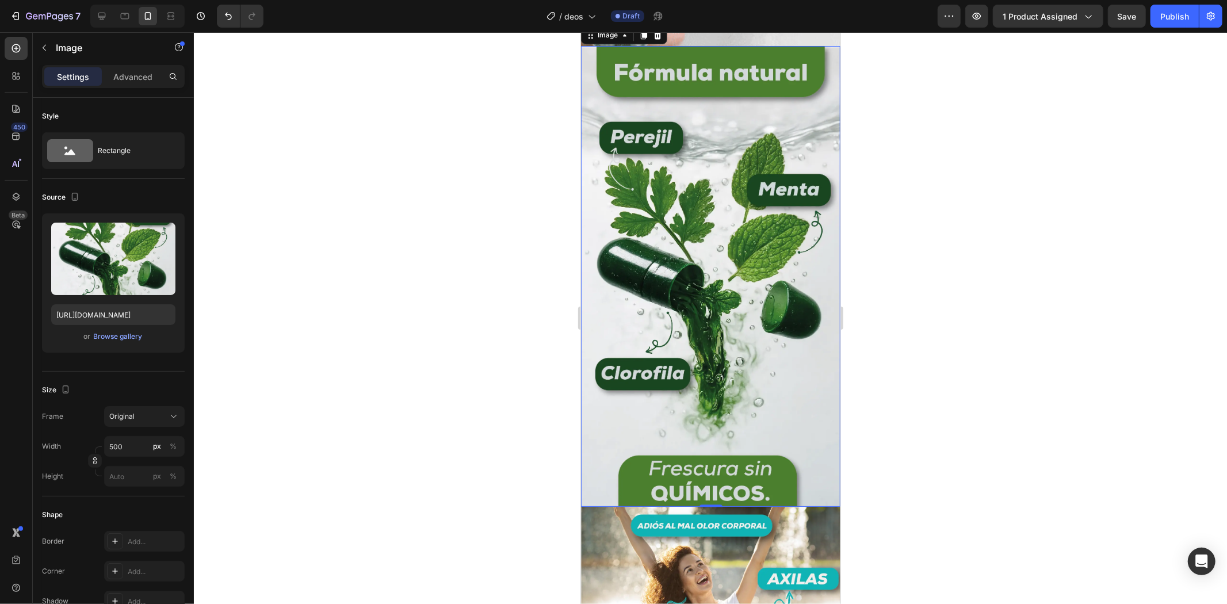
scroll to position [2368, 0]
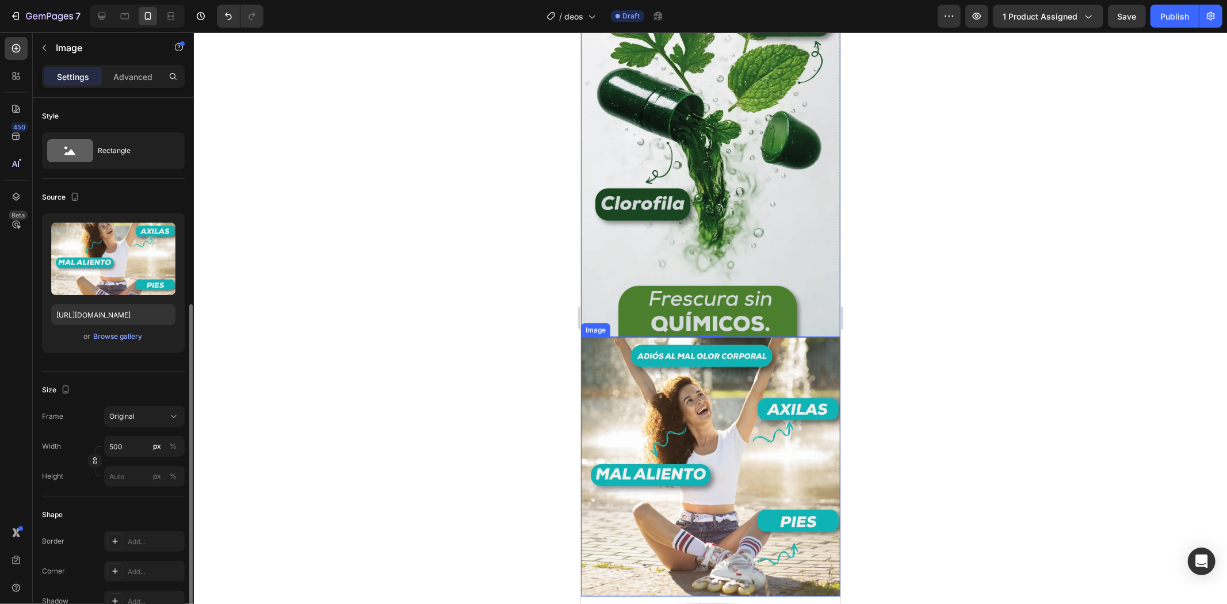
click at [671, 407] on img at bounding box center [710, 466] width 259 height 259
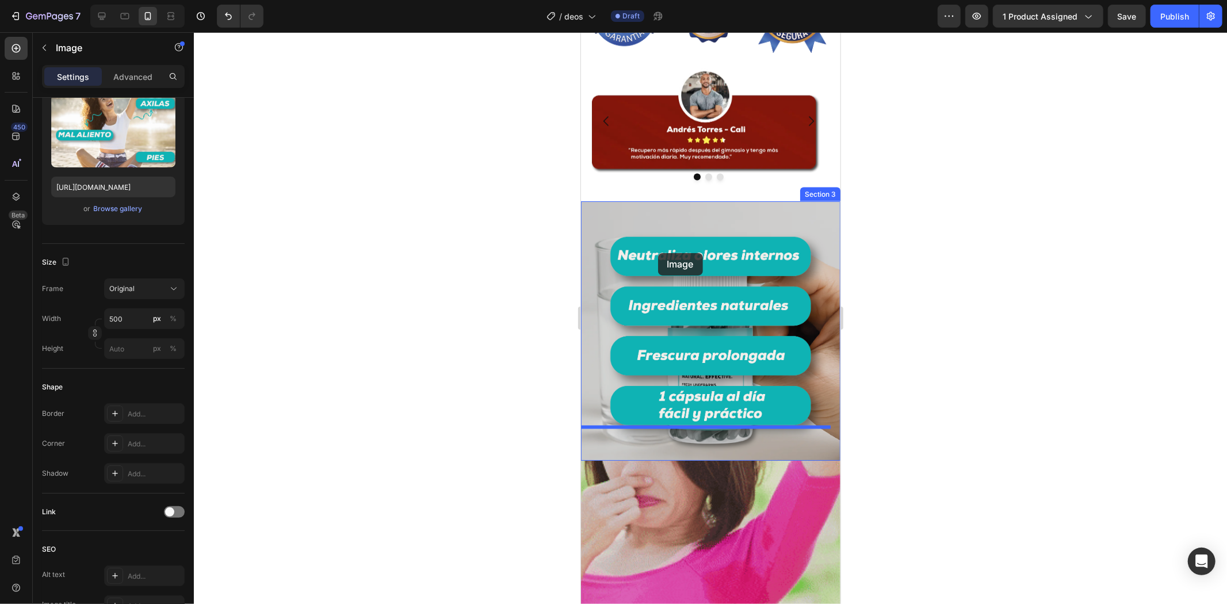
scroll to position [1473, 0]
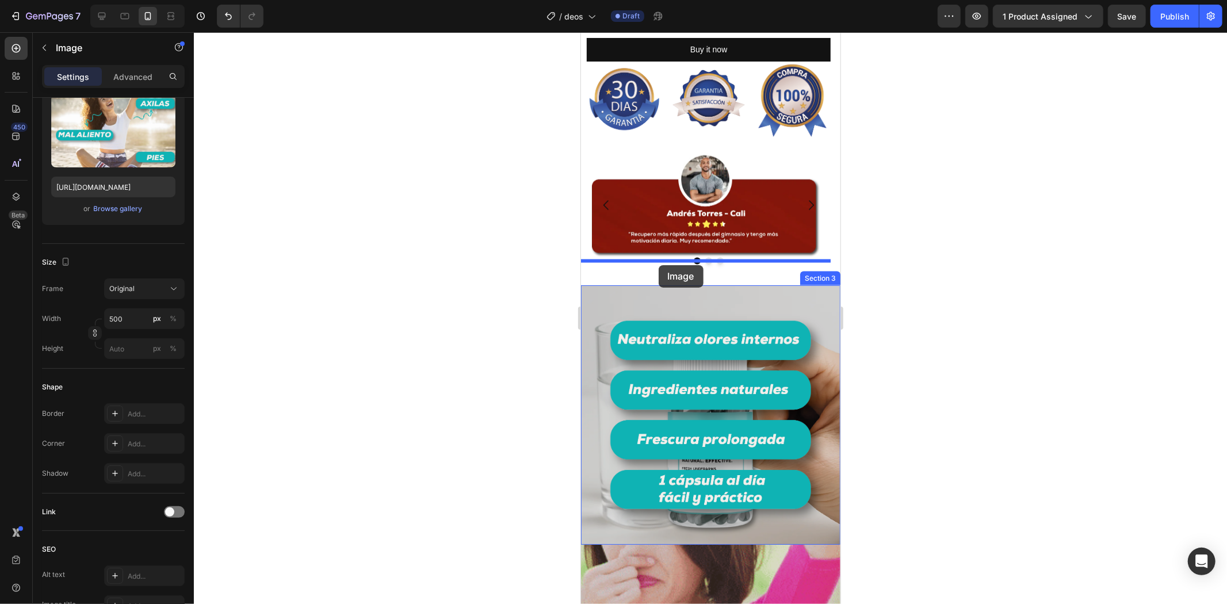
drag, startPoint x: 616, startPoint y: 303, endPoint x: 658, endPoint y: 265, distance: 57.0
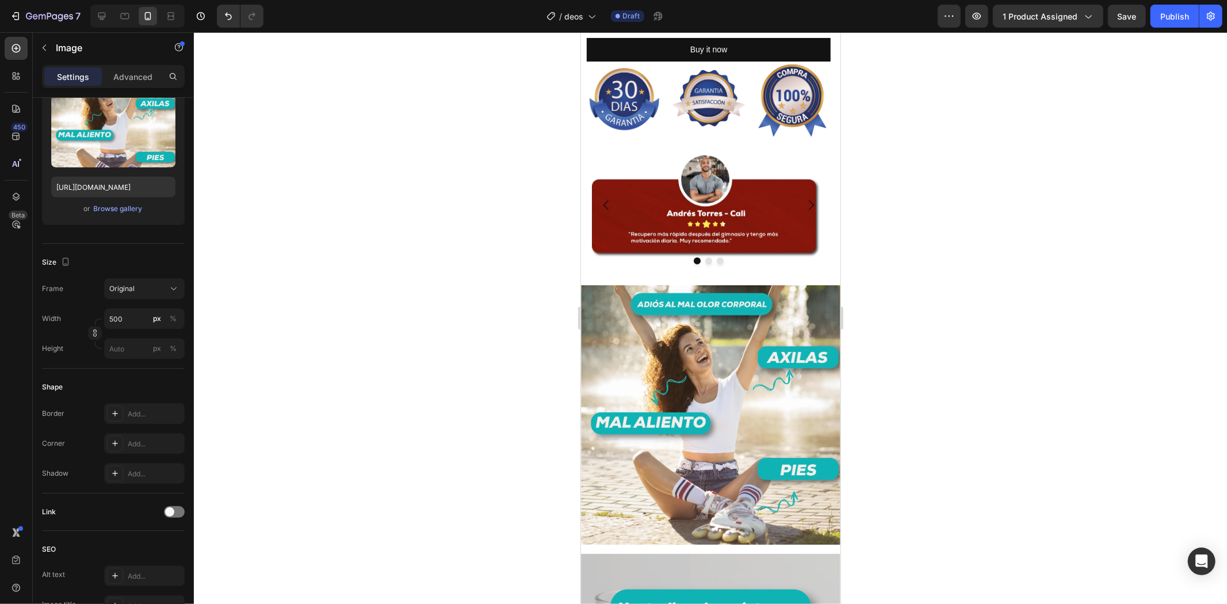
click at [973, 261] on div at bounding box center [710, 318] width 1033 height 572
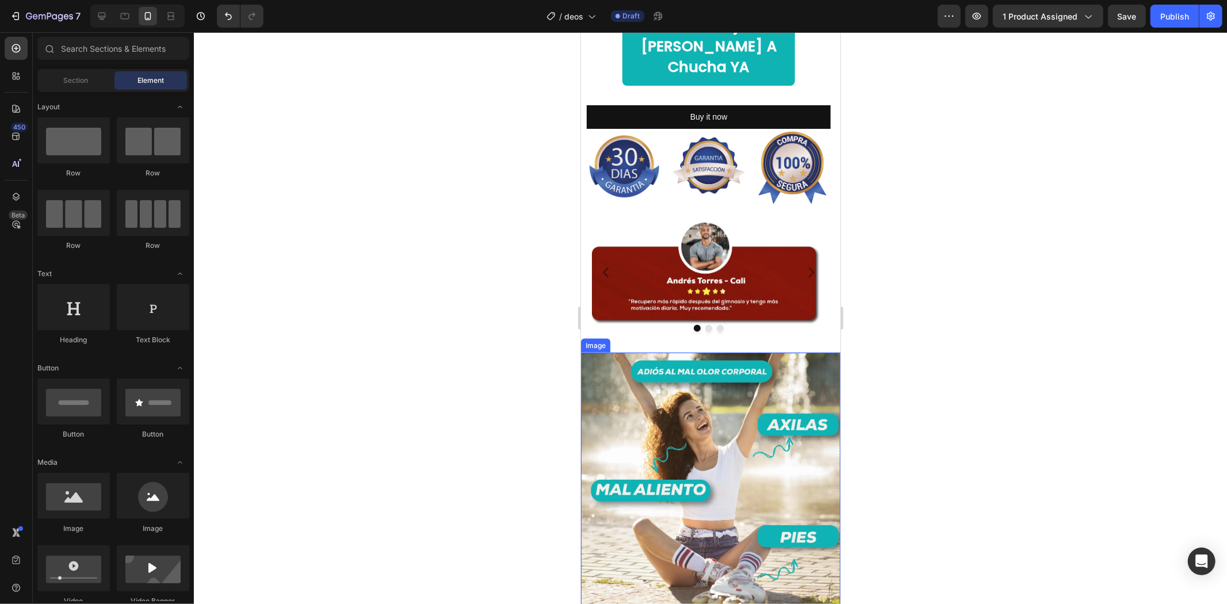
scroll to position [1215, 0]
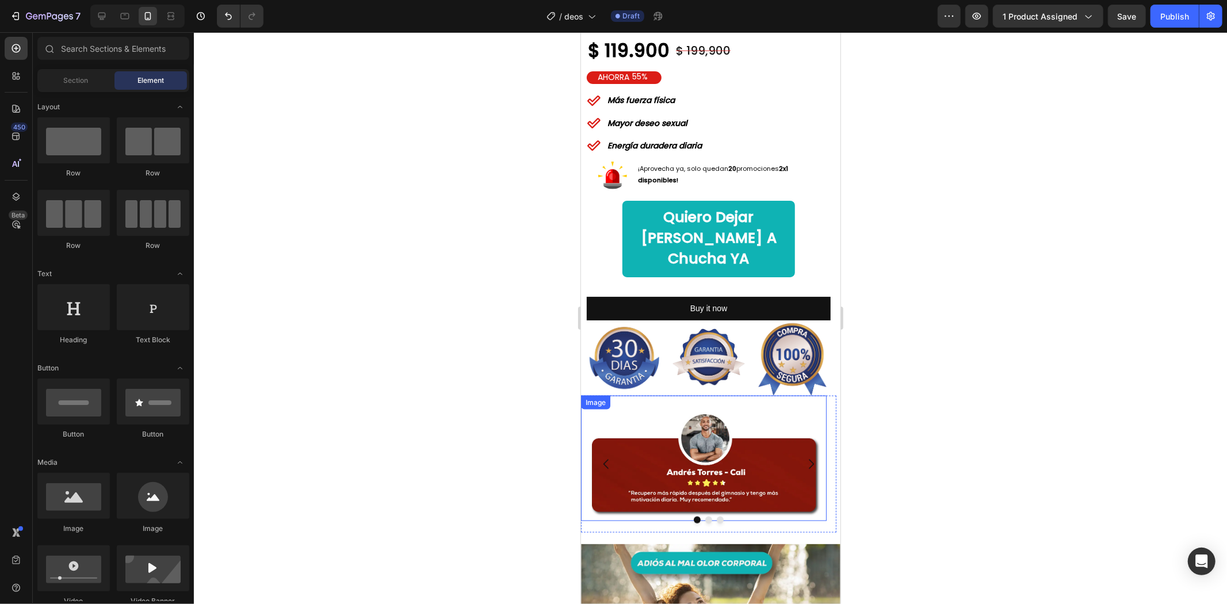
click at [738, 404] on img at bounding box center [704, 457] width 246 height 125
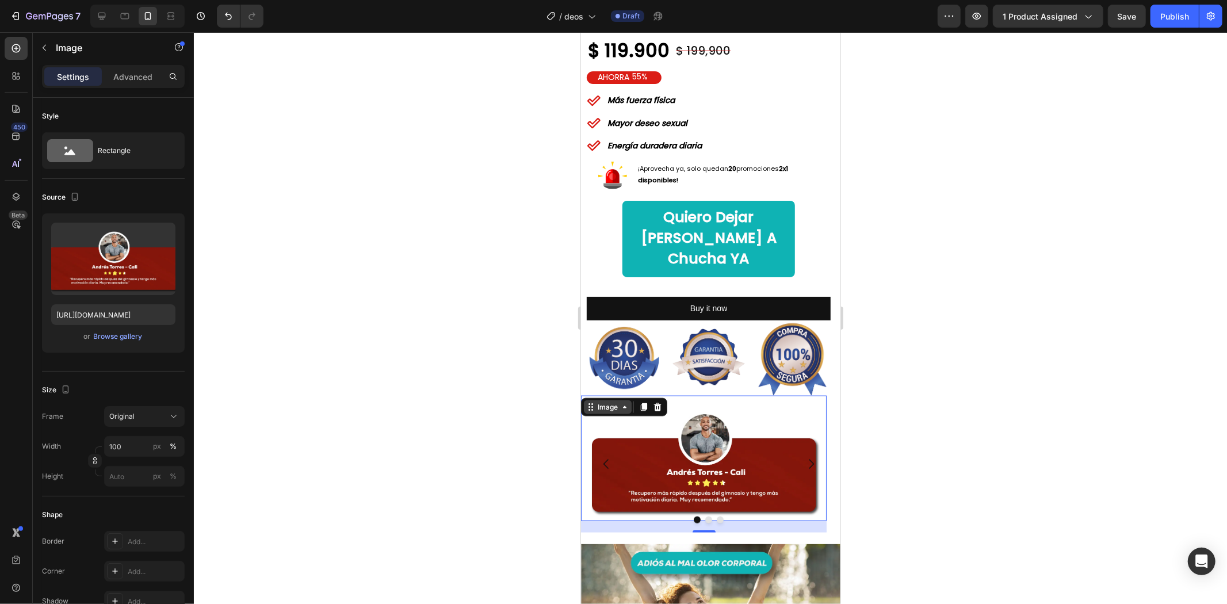
click at [620, 402] on icon at bounding box center [624, 406] width 9 height 9
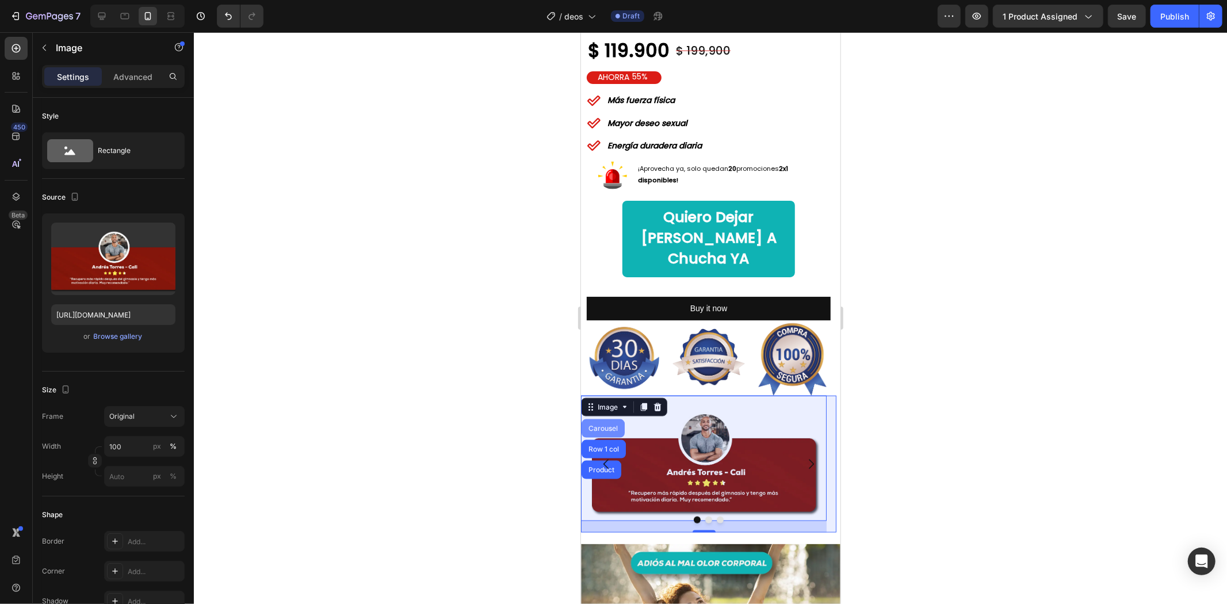
click at [610, 425] on div "Carousel" at bounding box center [603, 428] width 34 height 7
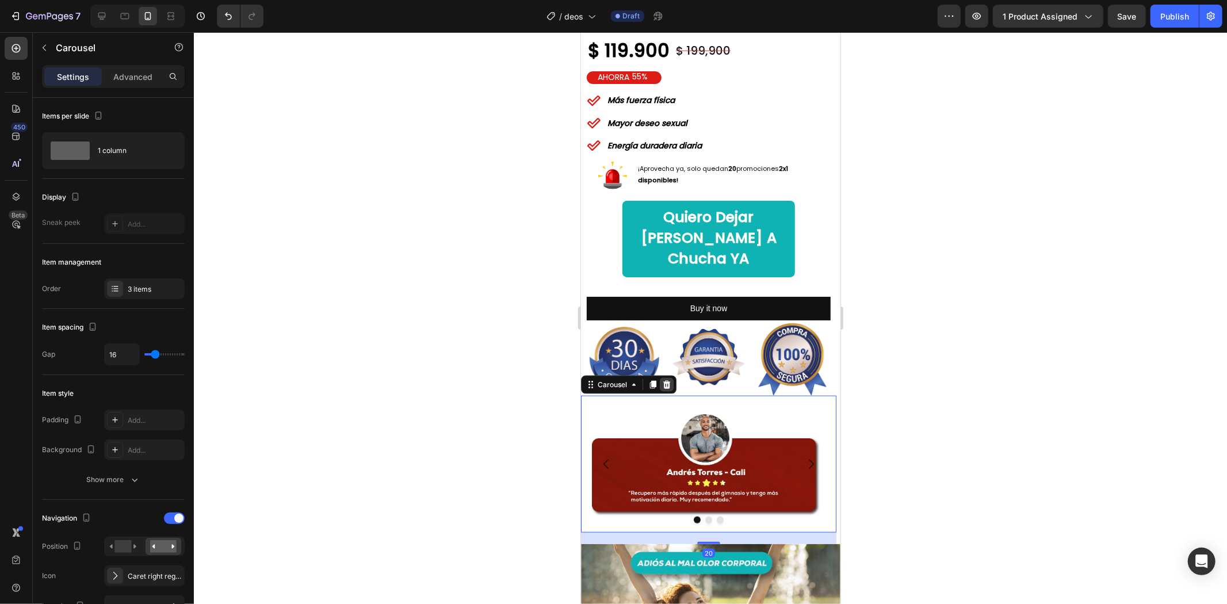
click at [670, 380] on icon at bounding box center [666, 384] width 9 height 9
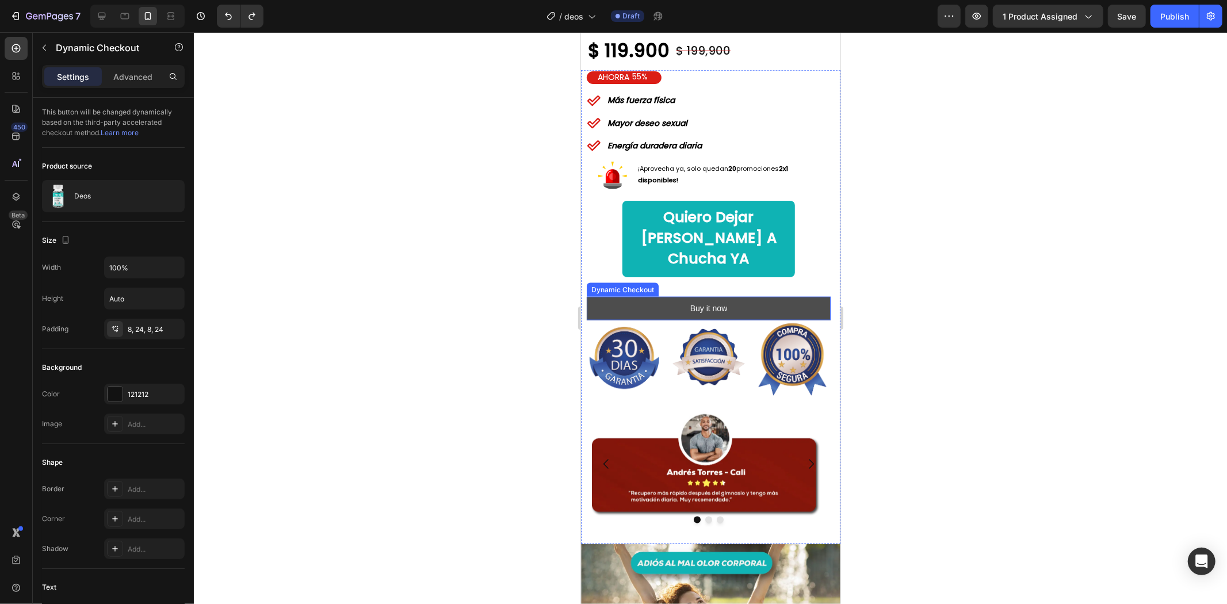
click at [814, 296] on button "Buy it now" at bounding box center [708, 308] width 244 height 24
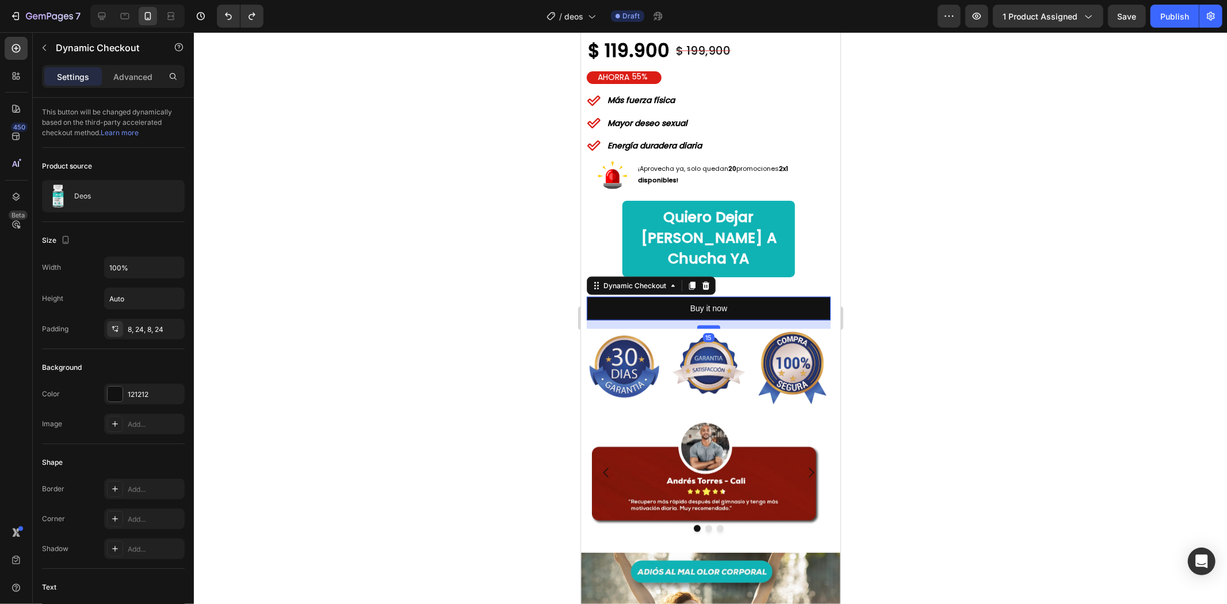
drag, startPoint x: 713, startPoint y: 297, endPoint x: 710, endPoint y: 306, distance: 9.1
click at [710, 325] on div at bounding box center [708, 326] width 23 height 3
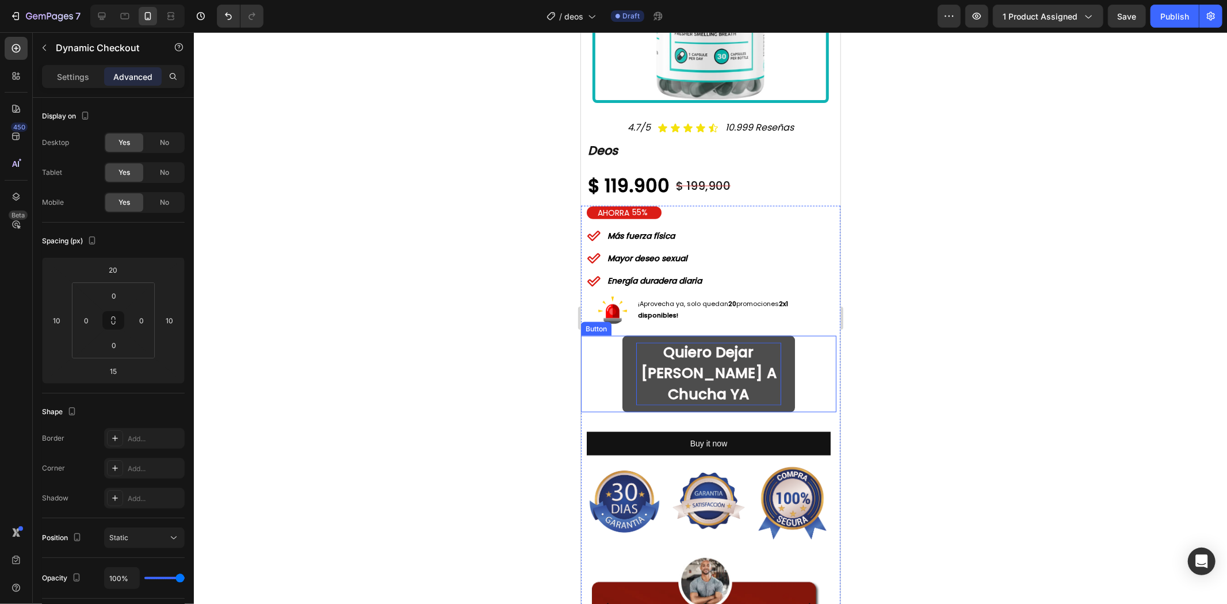
scroll to position [959, 0]
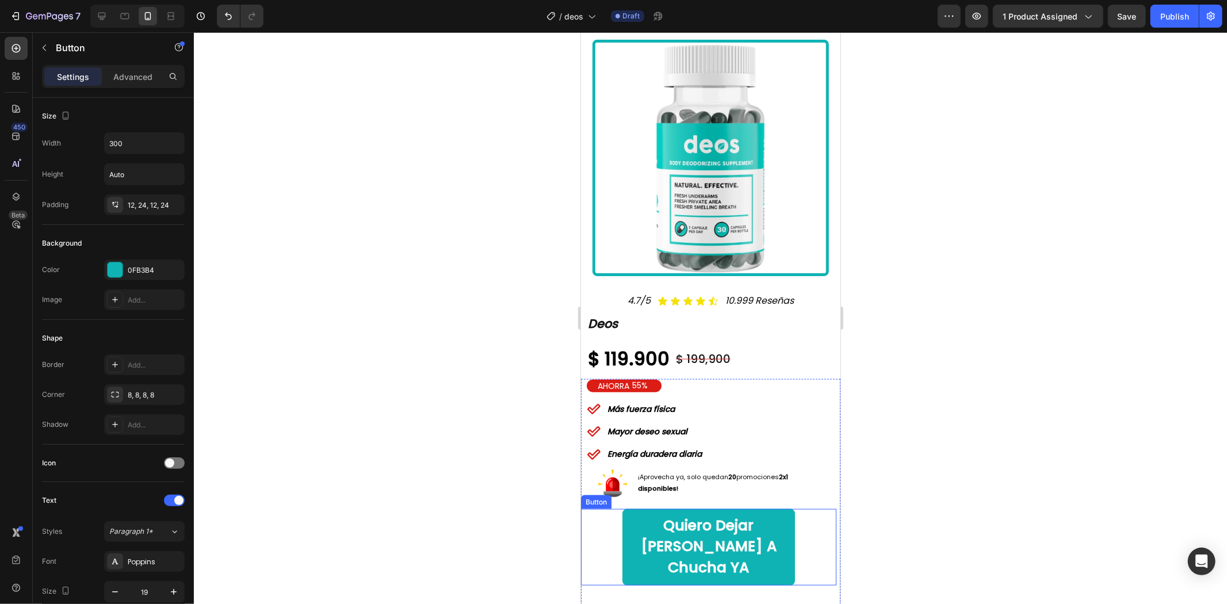
click at [791, 509] on div "Quiero dejar [PERSON_NAME] a chucha YA Button" at bounding box center [708, 547] width 255 height 77
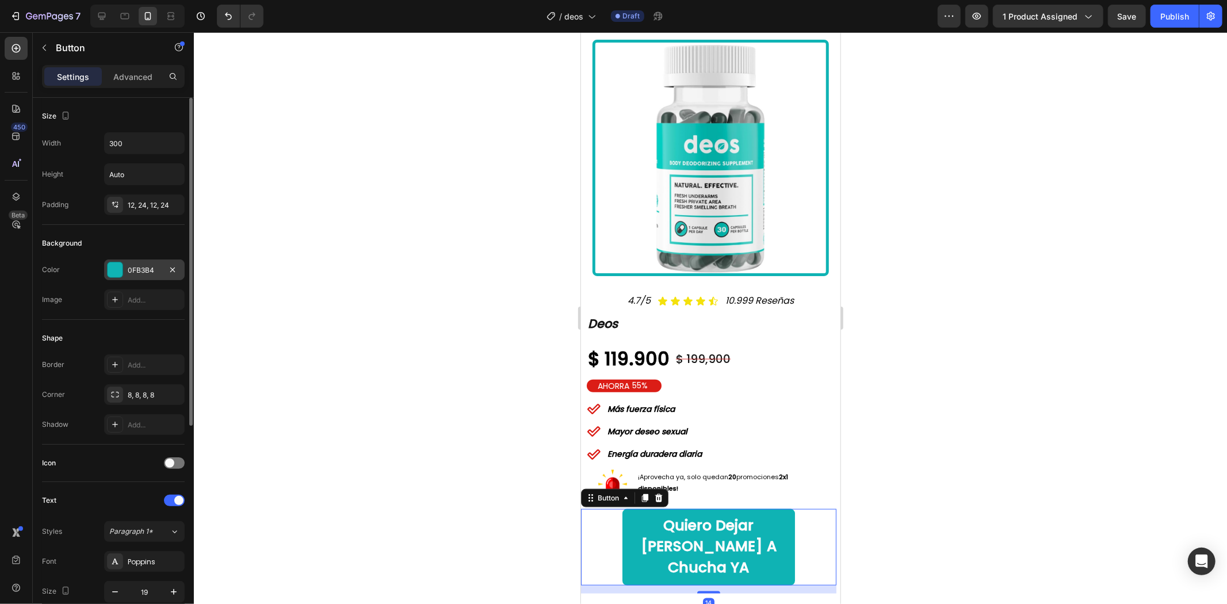
click at [135, 278] on div "0FB3B4" at bounding box center [144, 269] width 81 height 21
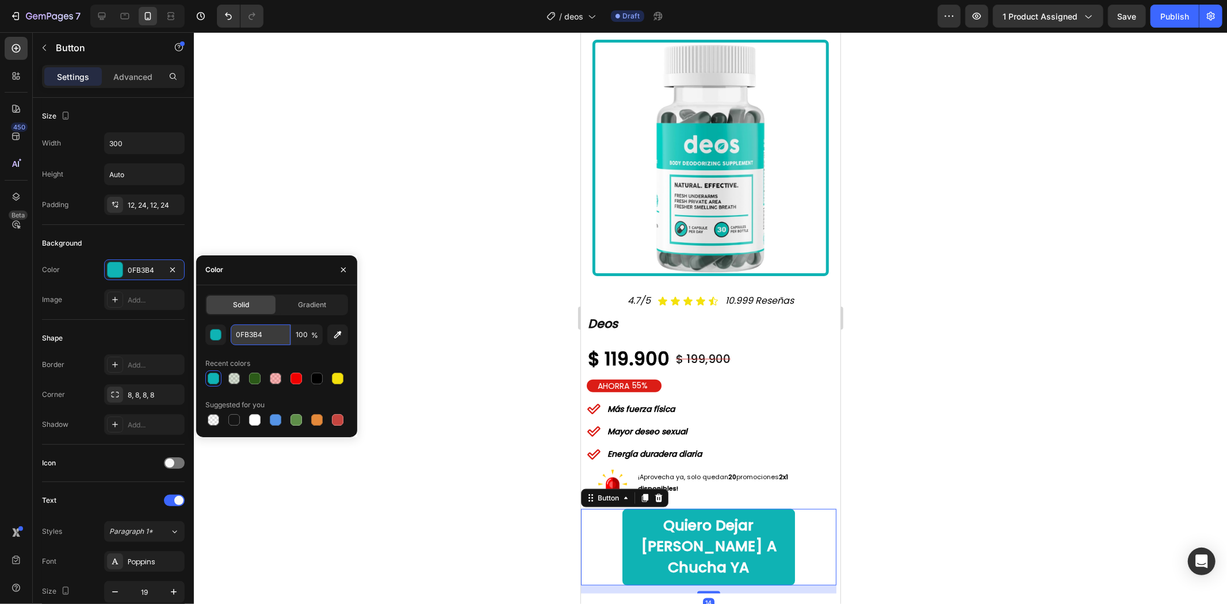
click at [276, 338] on input "0FB3B4" at bounding box center [261, 334] width 60 height 21
click at [655, 379] on div "AHORRA 55%" at bounding box center [623, 385] width 75 height 13
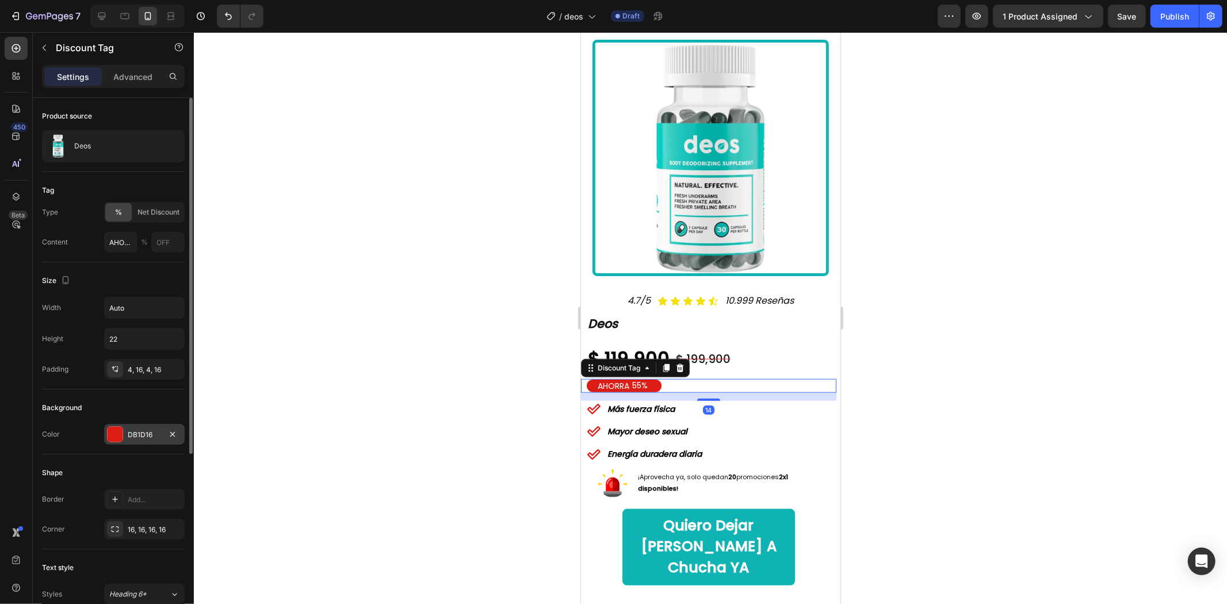
click at [131, 443] on div "DB1D16" at bounding box center [144, 434] width 81 height 21
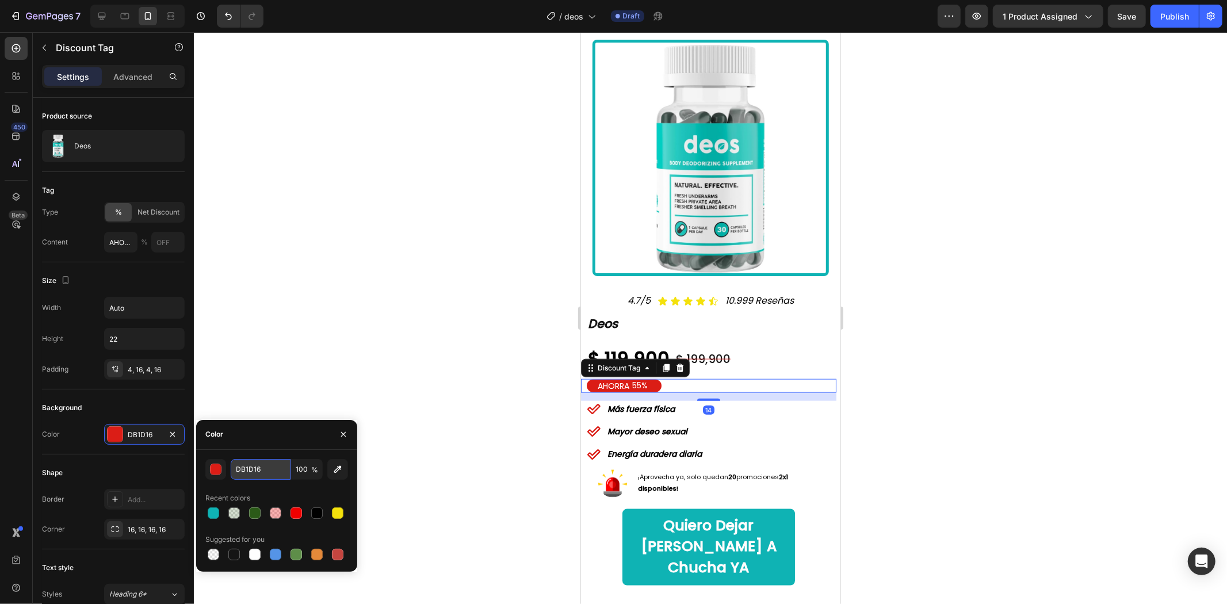
click at [279, 469] on input "DB1D16" at bounding box center [261, 469] width 60 height 21
paste input "0FB3B4"
type input "0FB3B4"
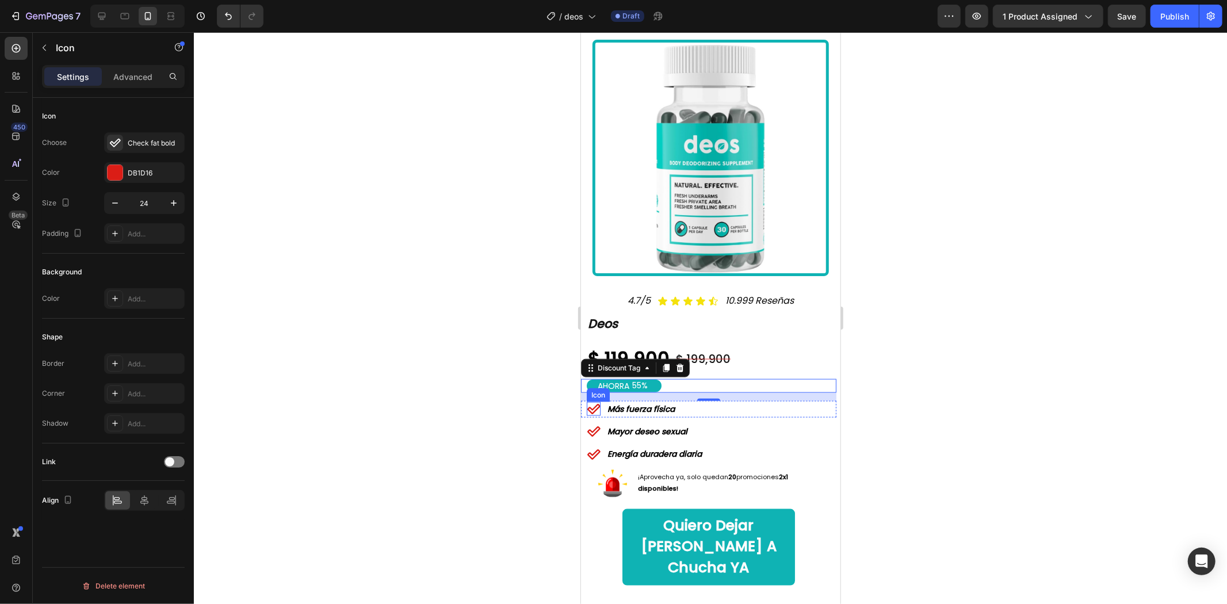
click at [589, 402] on icon at bounding box center [593, 409] width 14 height 14
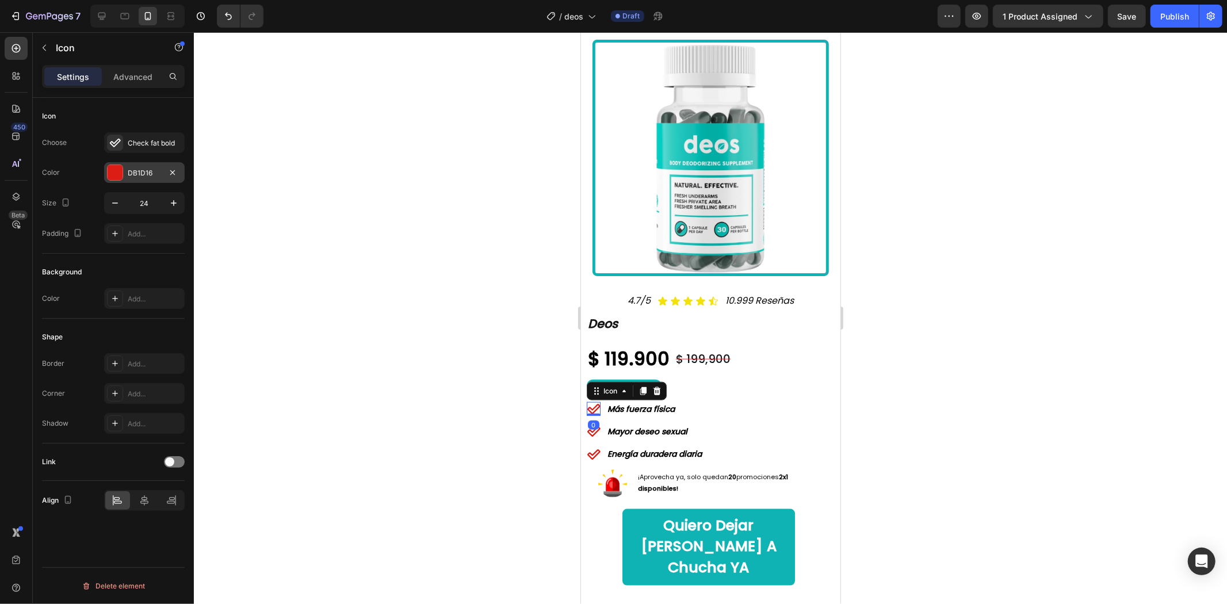
click at [123, 179] on div "DB1D16" at bounding box center [144, 172] width 81 height 21
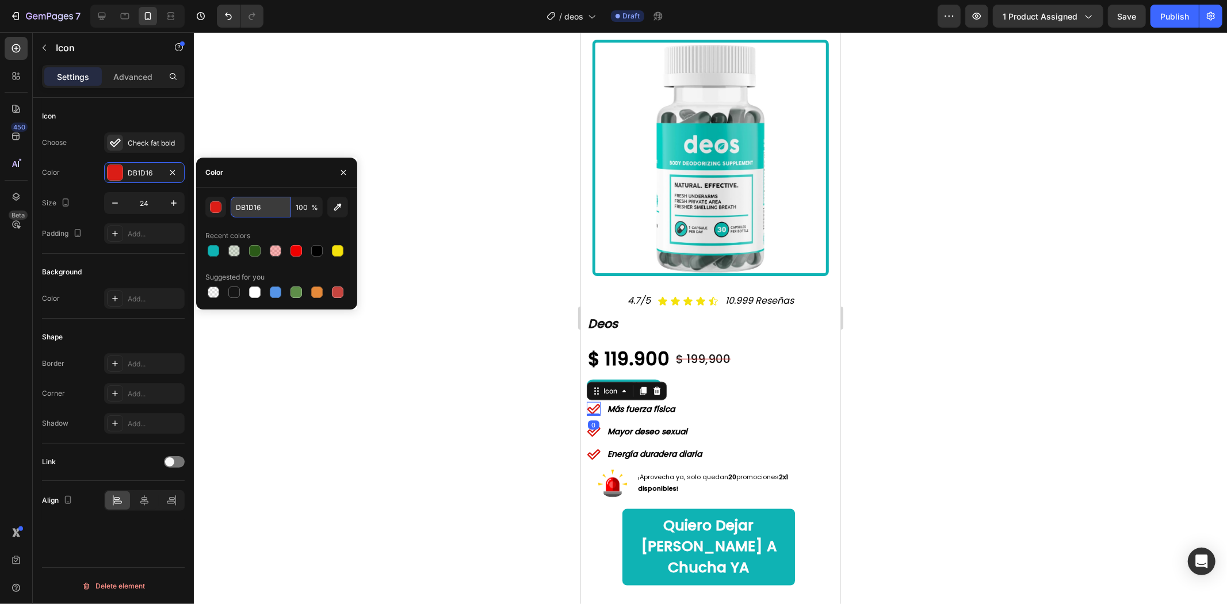
click at [259, 209] on input "DB1D16" at bounding box center [261, 207] width 60 height 21
paste input "0FB3B4"
type input "0FB3B4"
drag, startPoint x: 589, startPoint y: 384, endPoint x: 1156, endPoint y: 413, distance: 568.1
click at [589, 424] on div "Icon 0" at bounding box center [593, 431] width 14 height 14
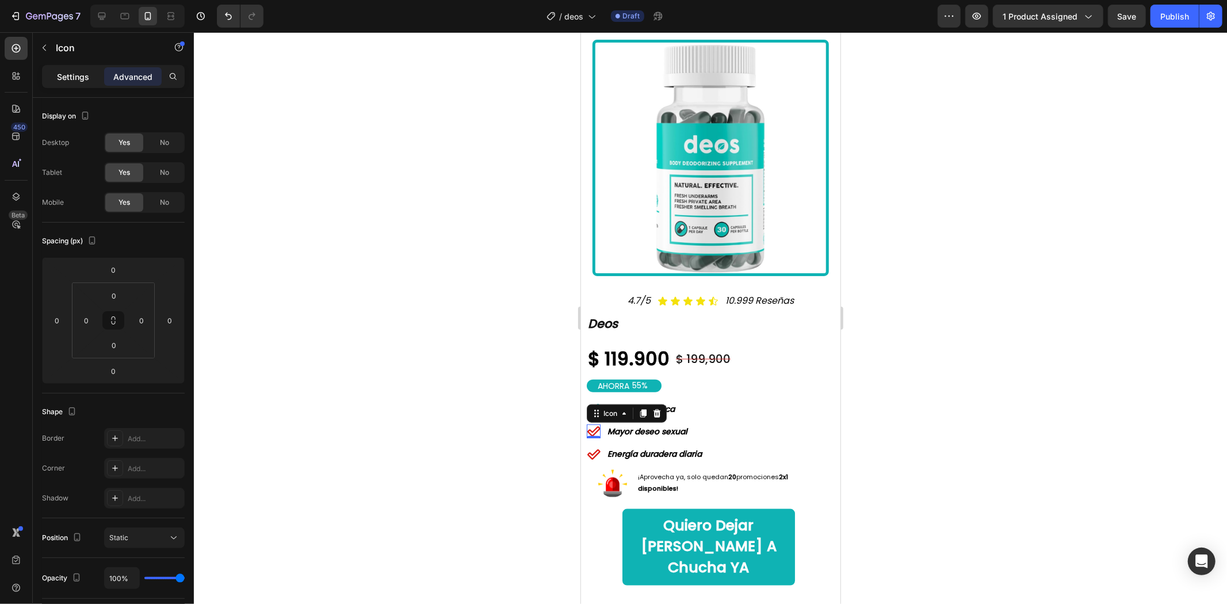
click at [70, 82] on div "Settings" at bounding box center [73, 76] width 58 height 18
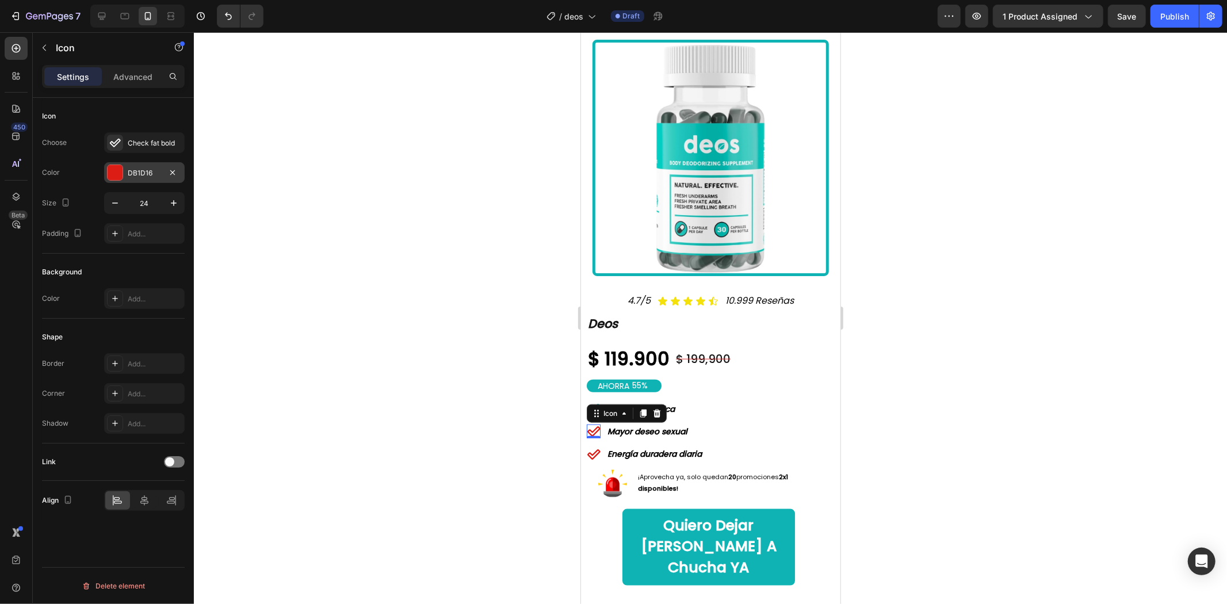
click at [141, 168] on div "DB1D16" at bounding box center [144, 173] width 33 height 10
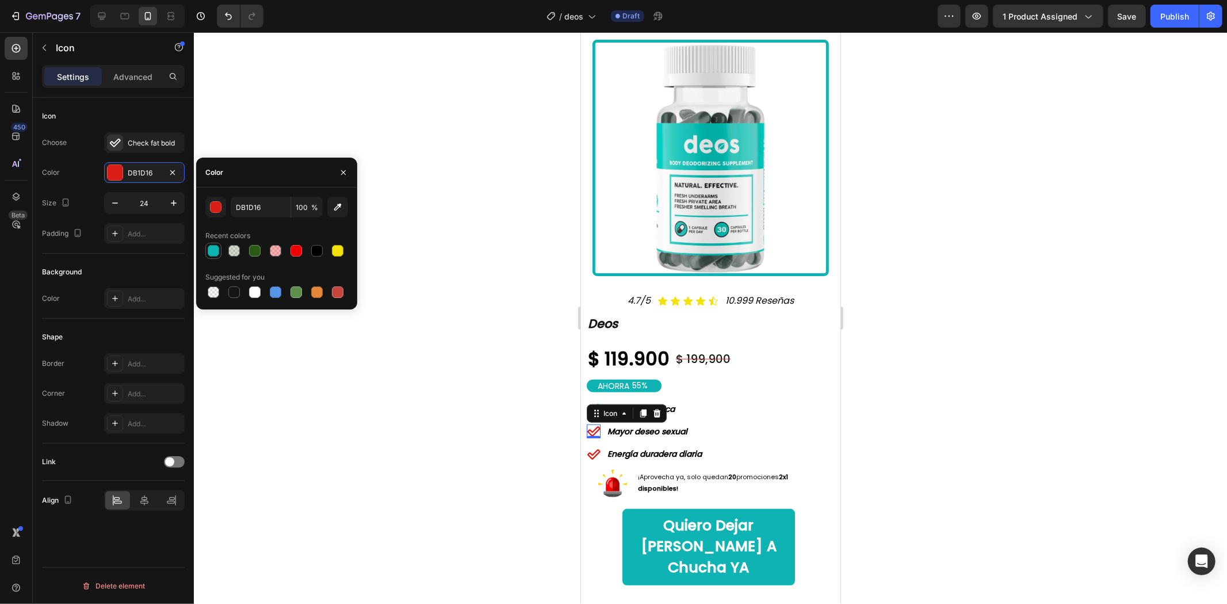
click at [211, 249] on div at bounding box center [214, 251] width 12 height 12
type input "0FB3B4"
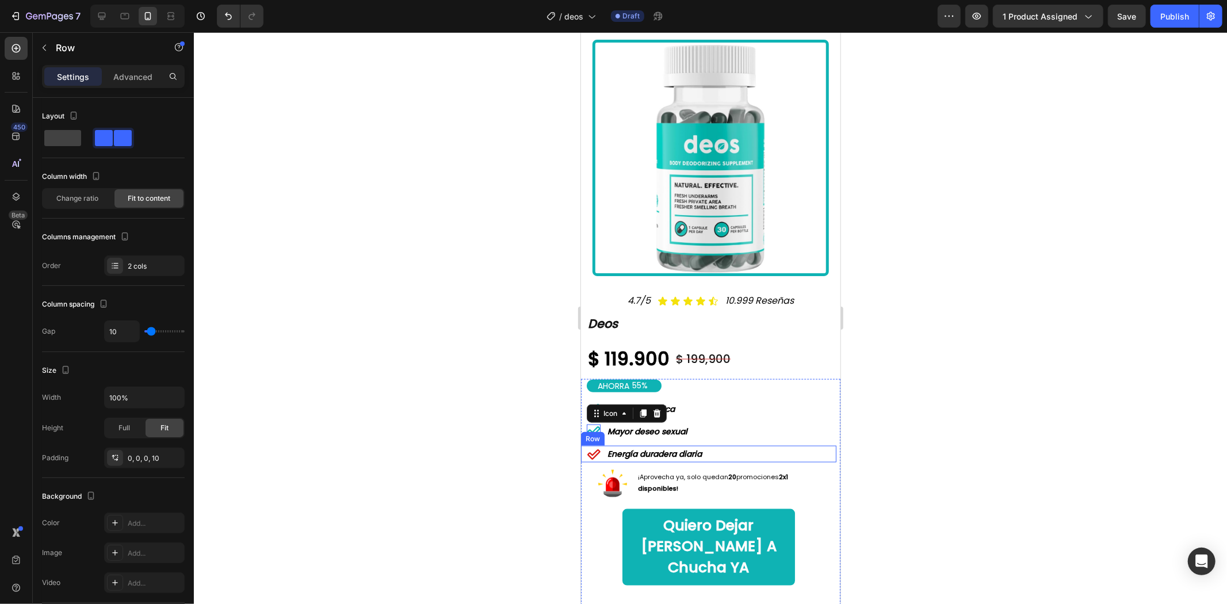
click at [603, 445] on div "Icon Energía duradera diaria Text Block Row" at bounding box center [708, 453] width 255 height 17
click at [594, 449] on icon at bounding box center [593, 454] width 13 height 10
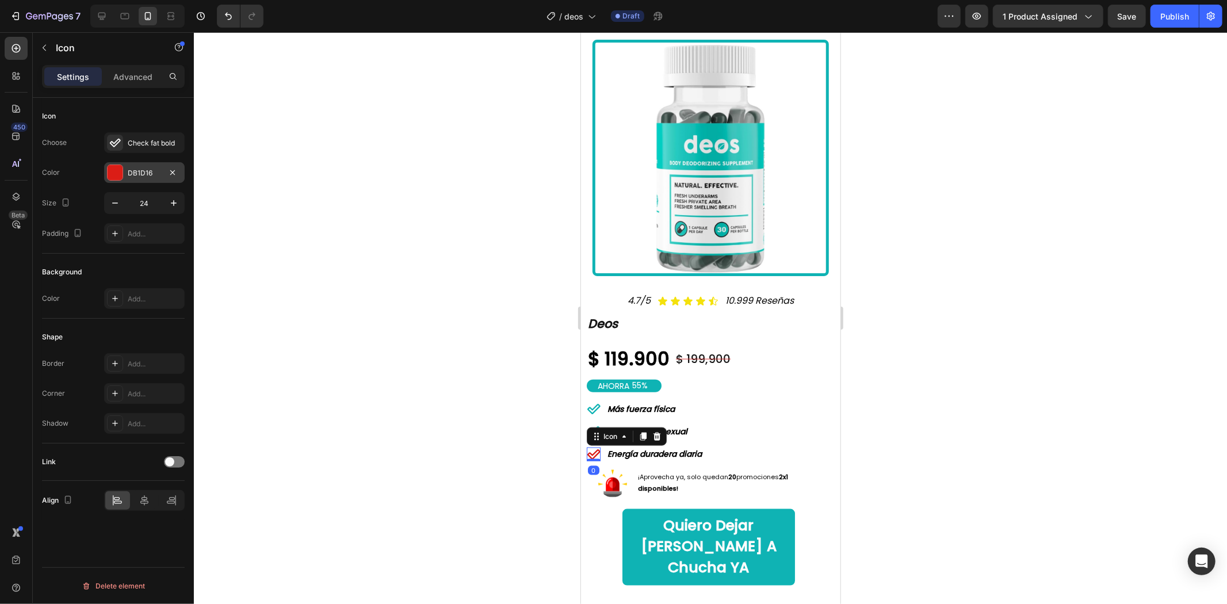
click at [125, 173] on div "DB1D16" at bounding box center [144, 172] width 81 height 21
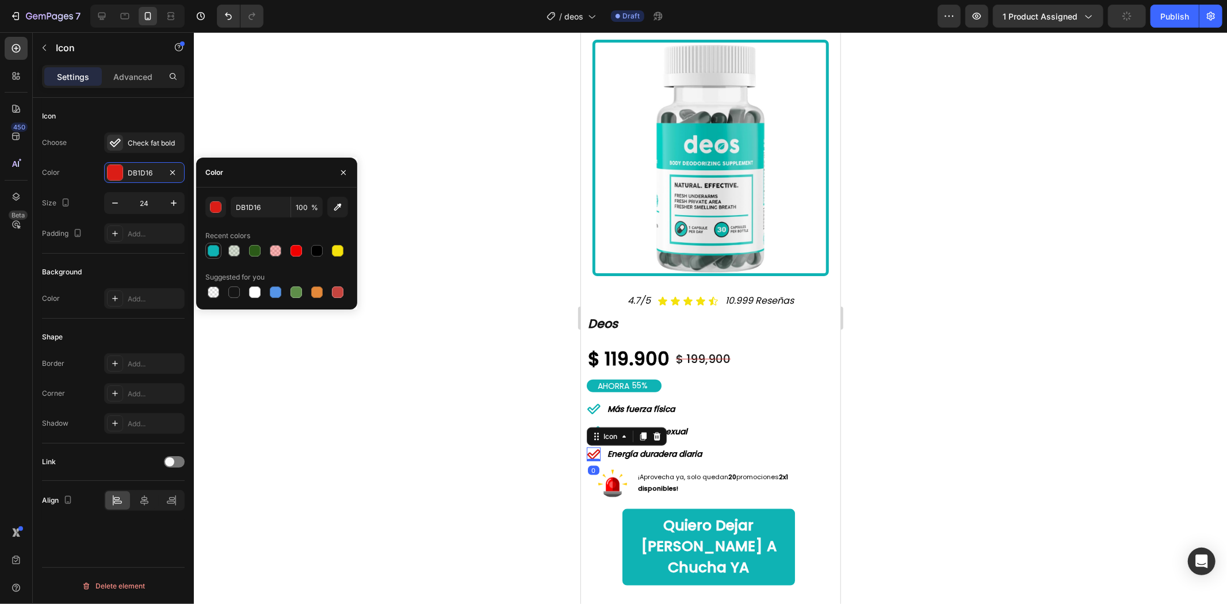
click at [216, 250] on div at bounding box center [214, 251] width 12 height 12
type input "0FB3B4"
click at [1097, 292] on div at bounding box center [710, 318] width 1033 height 572
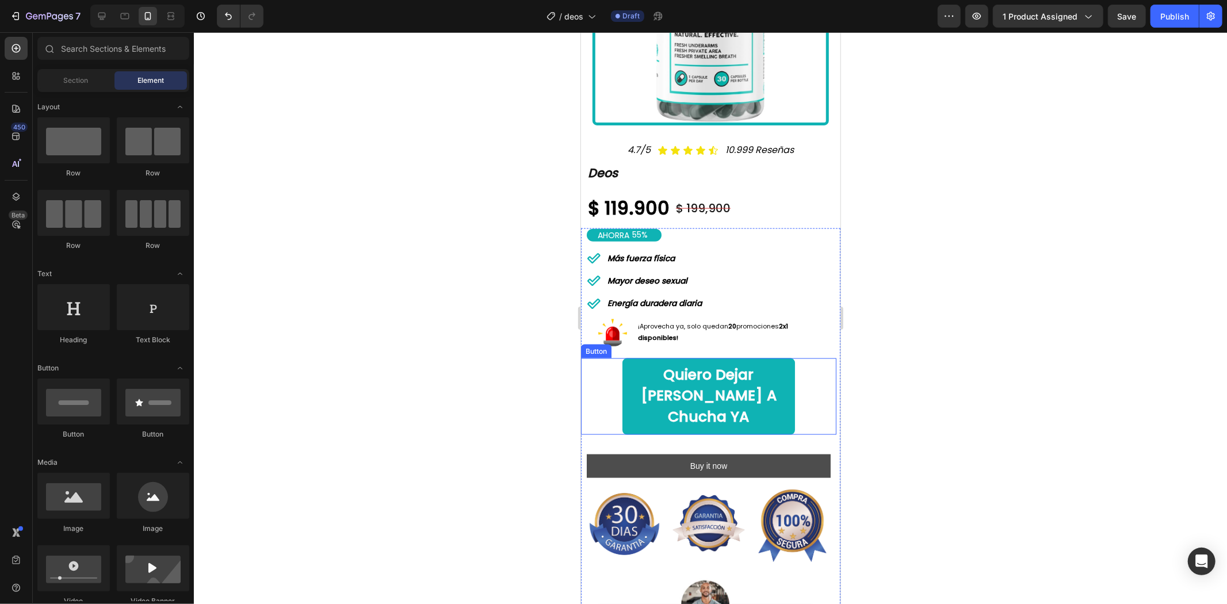
scroll to position [1151, 0]
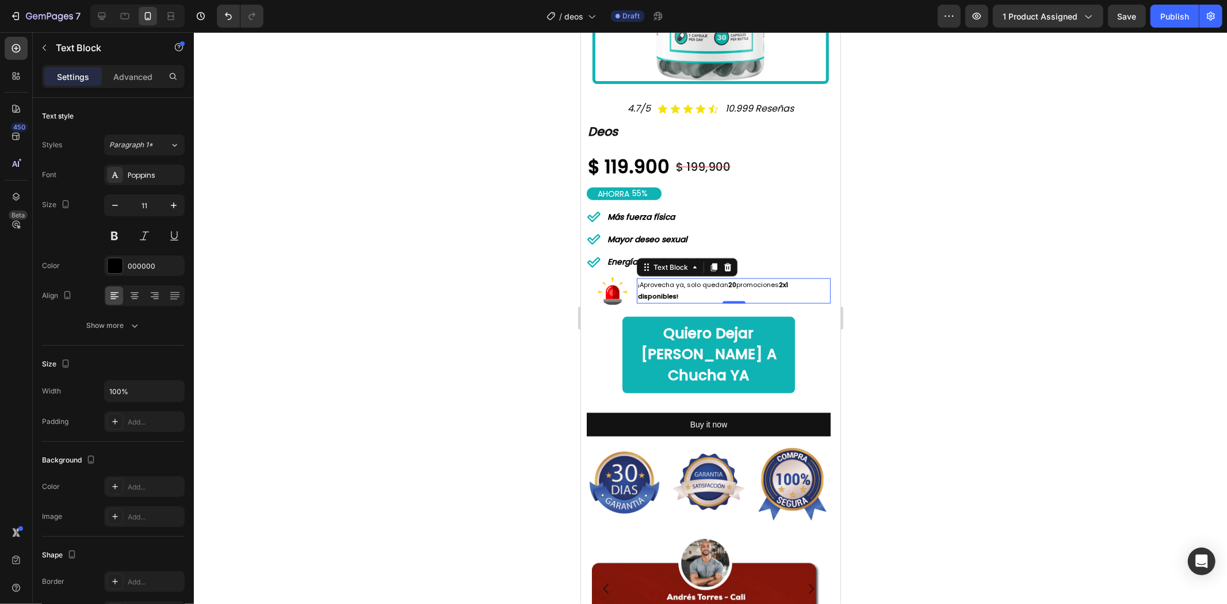
click at [724, 279] on p "¡Aprovecha ya, solo quedan 20 promociones 2x1 disponibles!" at bounding box center [733, 290] width 192 height 23
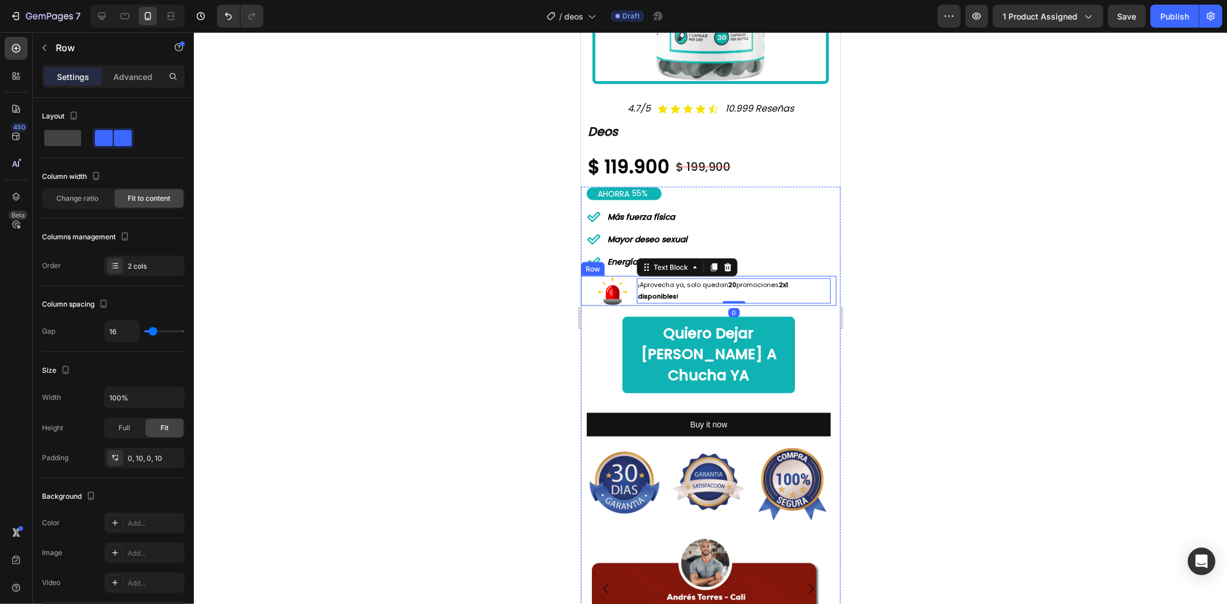
click at [633, 276] on div "Image ¡Aprovecha ya, solo quedan 20 promociones 2x1 disponibles! Text Block 0 R…" at bounding box center [708, 291] width 255 height 30
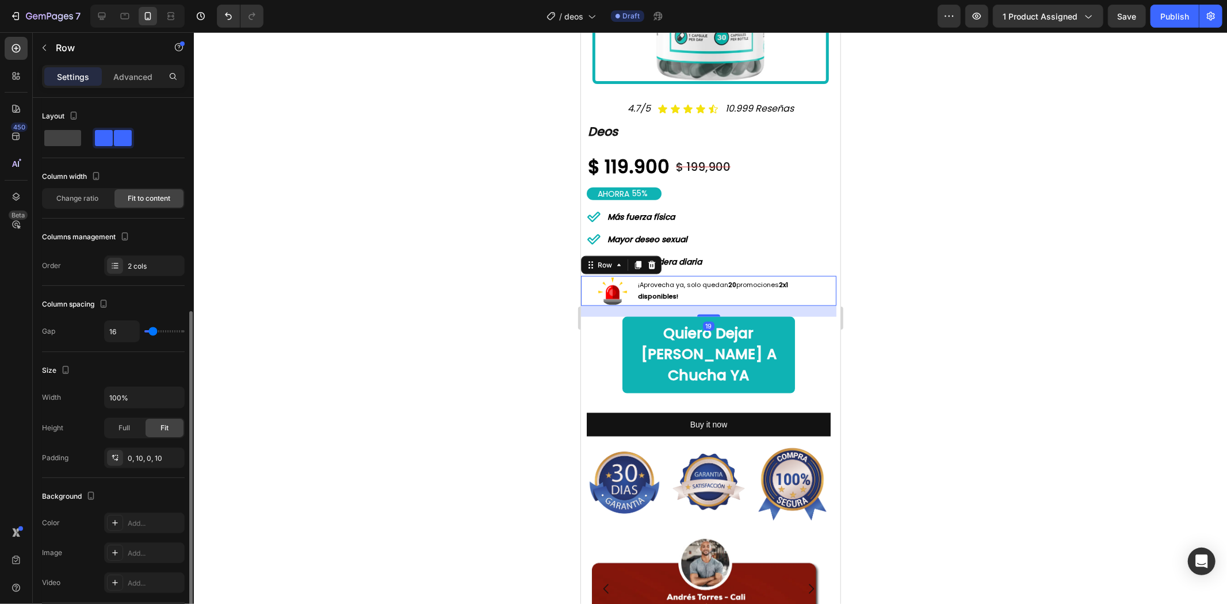
scroll to position [128, 0]
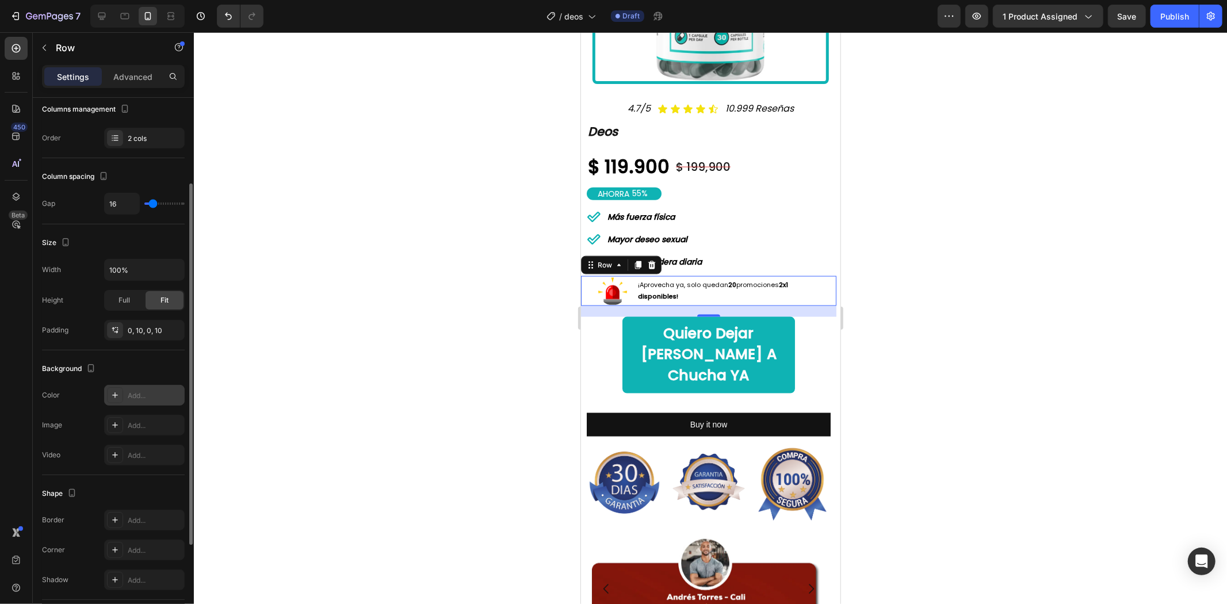
click at [127, 400] on div "Add..." at bounding box center [144, 395] width 81 height 21
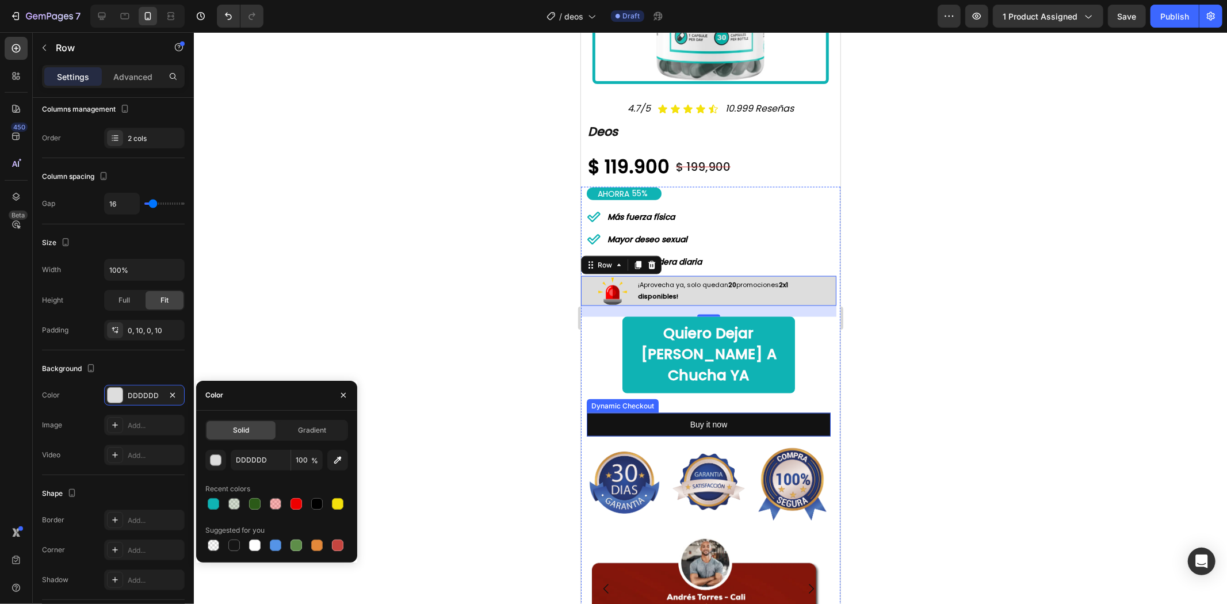
click at [129, 66] on div "Settings Advanced" at bounding box center [113, 76] width 143 height 23
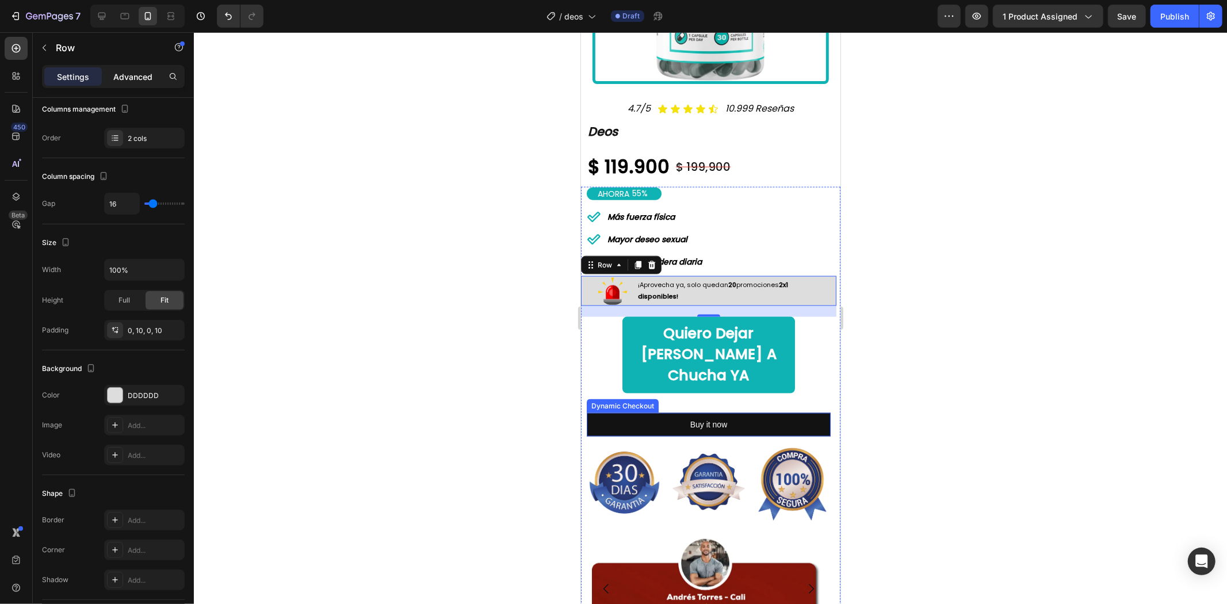
click at [131, 74] on p "Advanced" at bounding box center [132, 77] width 39 height 12
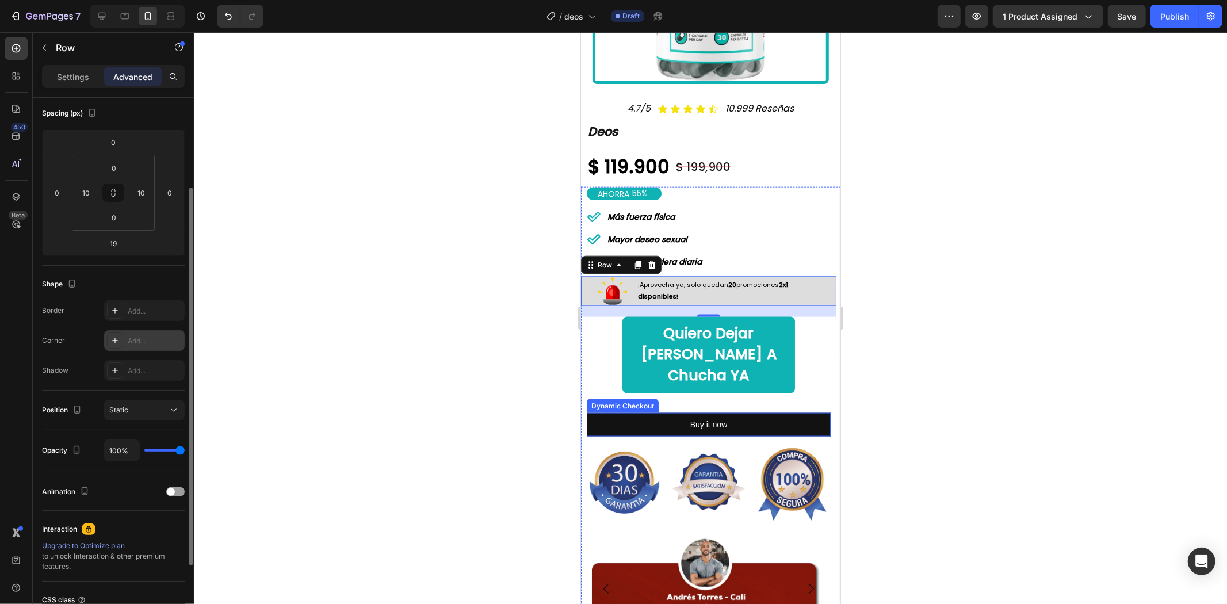
click at [131, 347] on div "Add..." at bounding box center [144, 340] width 81 height 21
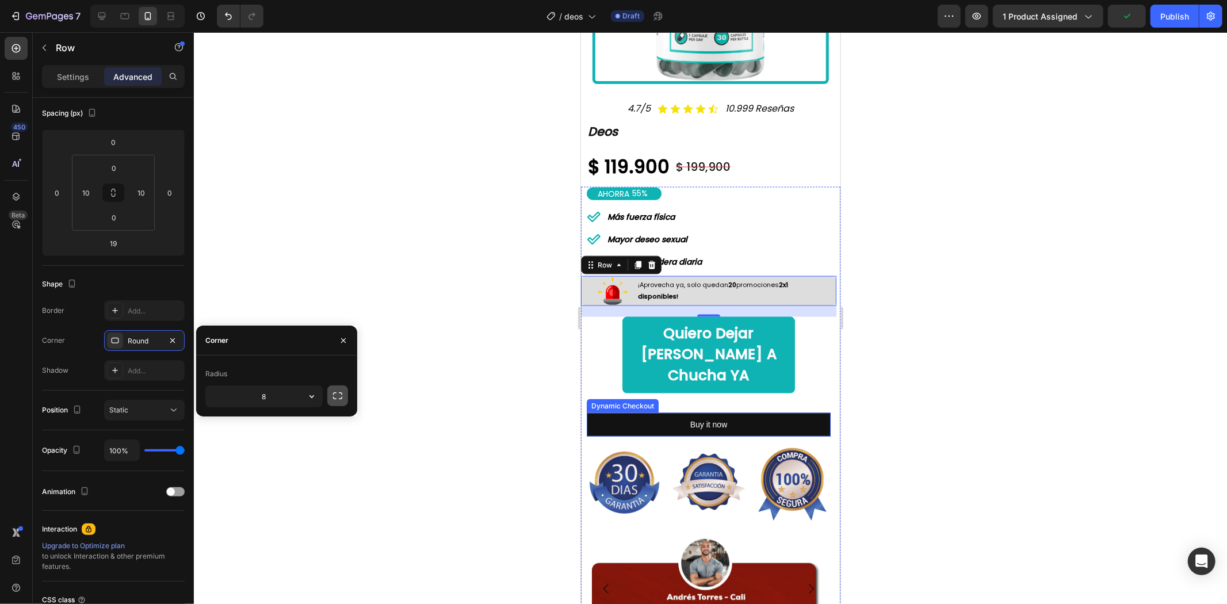
click at [340, 395] on icon "button" at bounding box center [338, 396] width 12 height 12
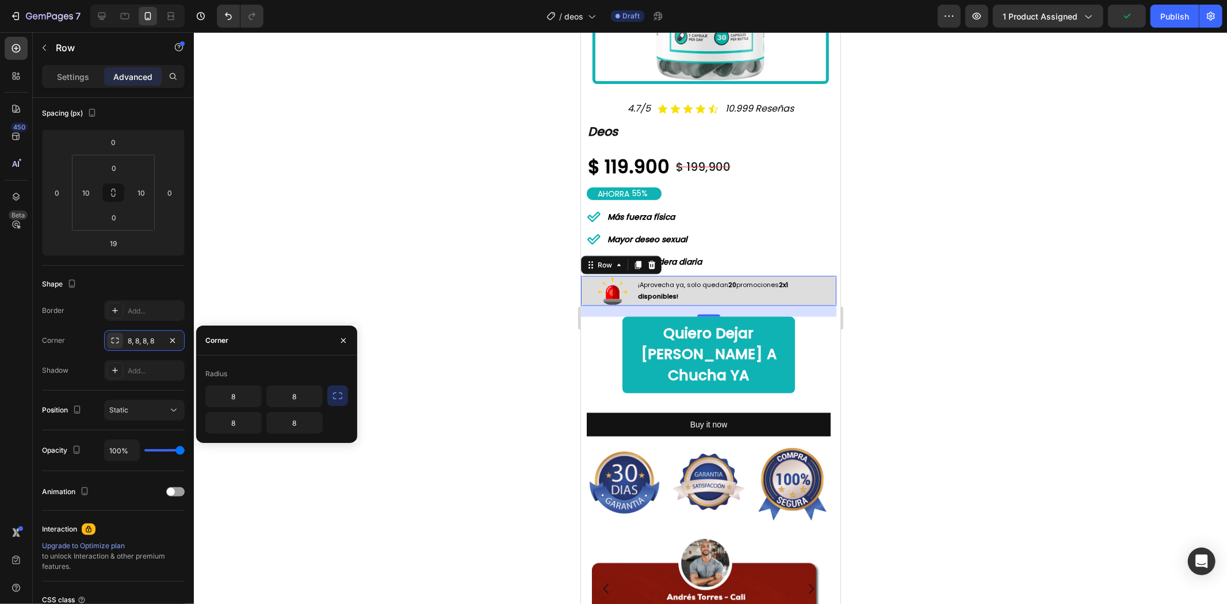
click at [957, 264] on div at bounding box center [710, 318] width 1033 height 572
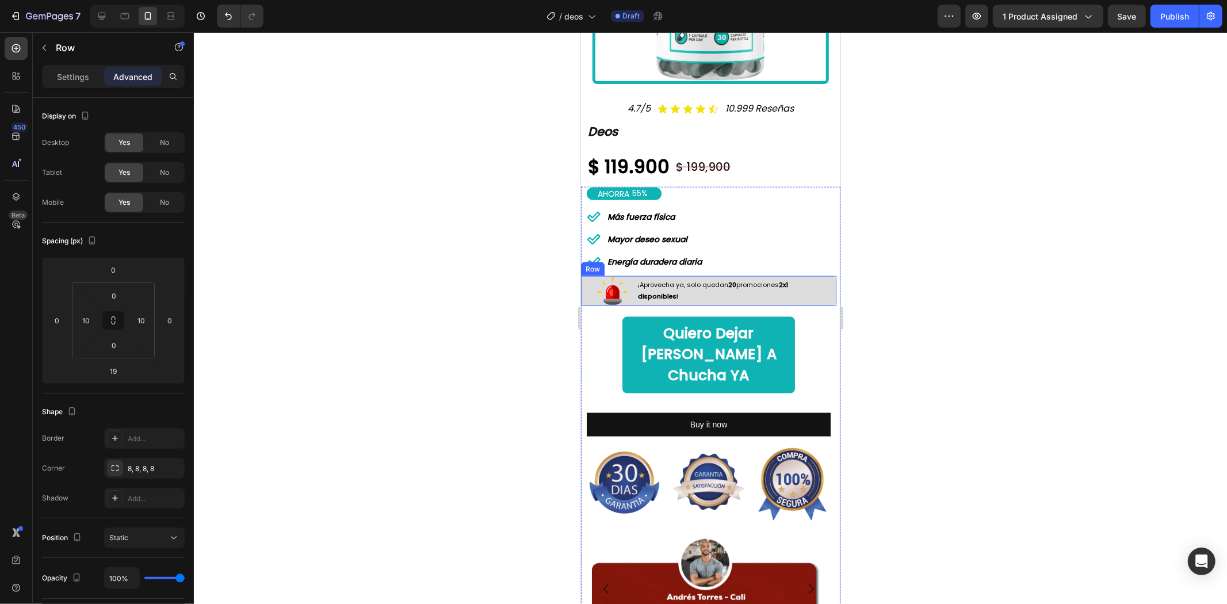
click at [633, 276] on div "Image ¡Aprovecha ya, solo quedan 20 promociones 2x1 disponibles! Text Block Row" at bounding box center [708, 291] width 255 height 30
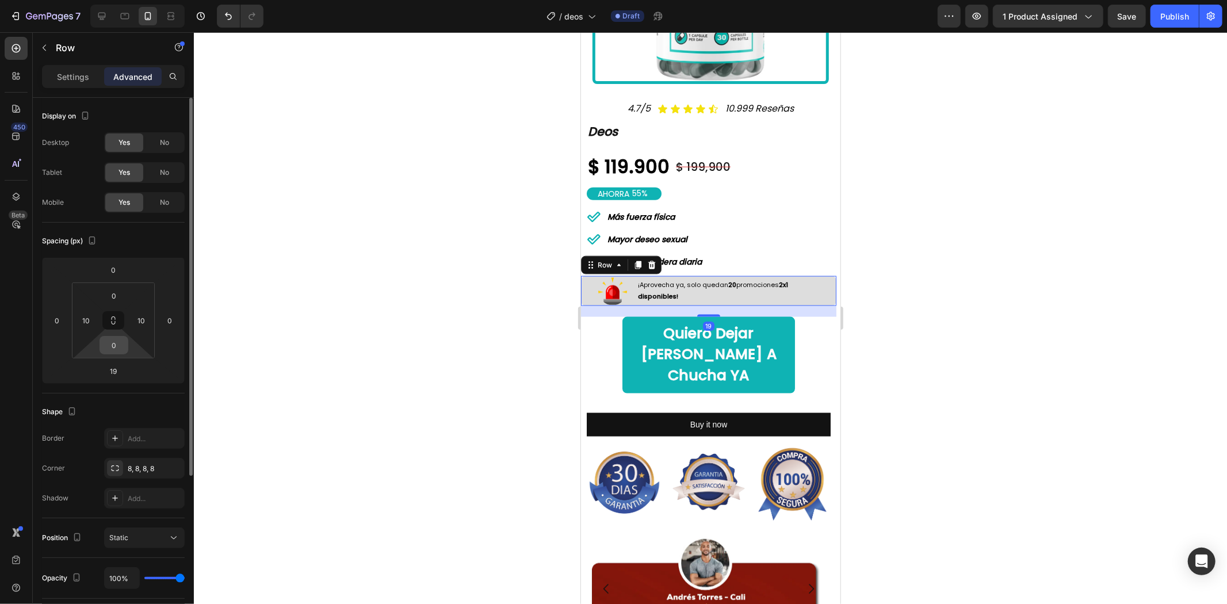
click at [117, 345] on input "0" at bounding box center [113, 345] width 23 height 17
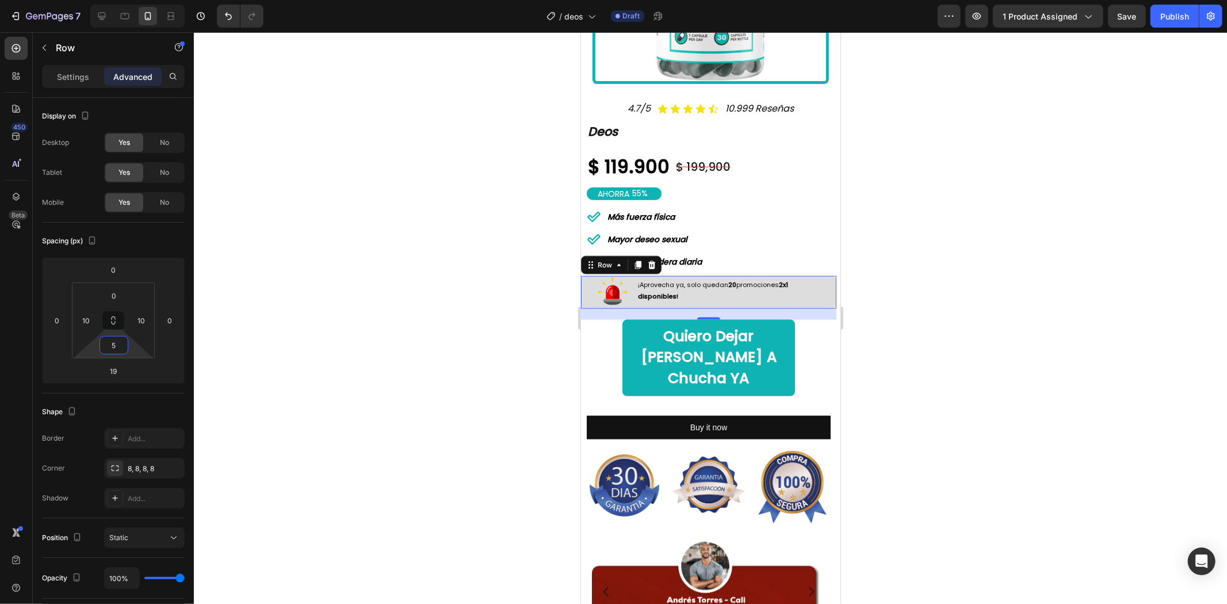
type input "5"
click at [962, 299] on div at bounding box center [710, 318] width 1033 height 572
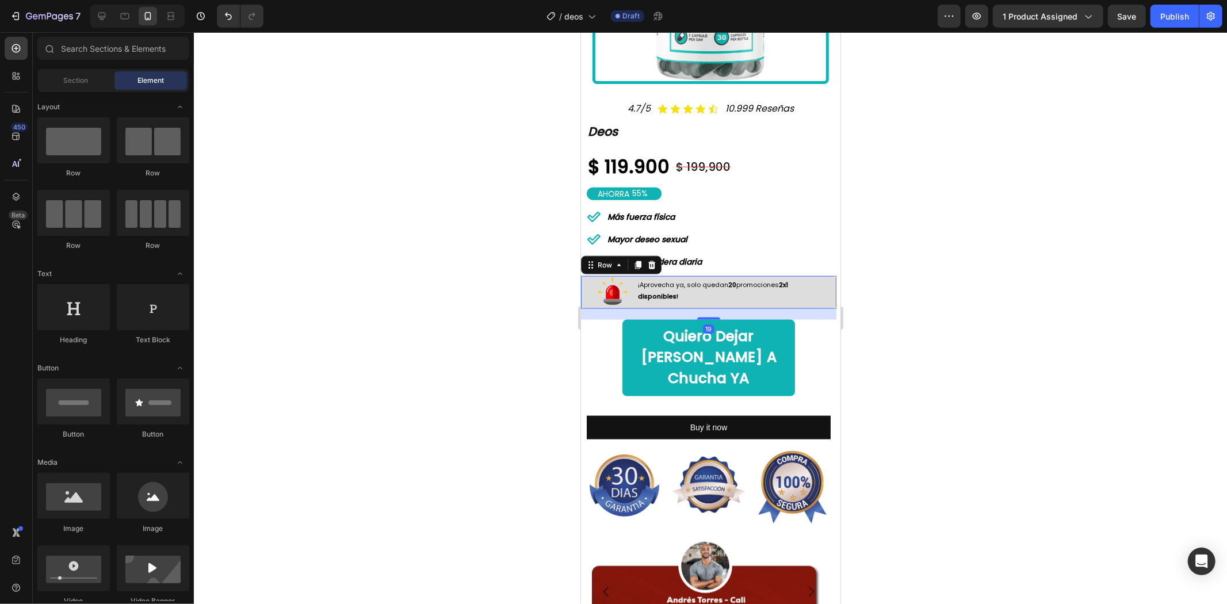
click at [633, 276] on div "Image ¡Aprovecha ya, solo quedan 20 promociones 2x1 disponibles! Text Block Row…" at bounding box center [708, 292] width 255 height 33
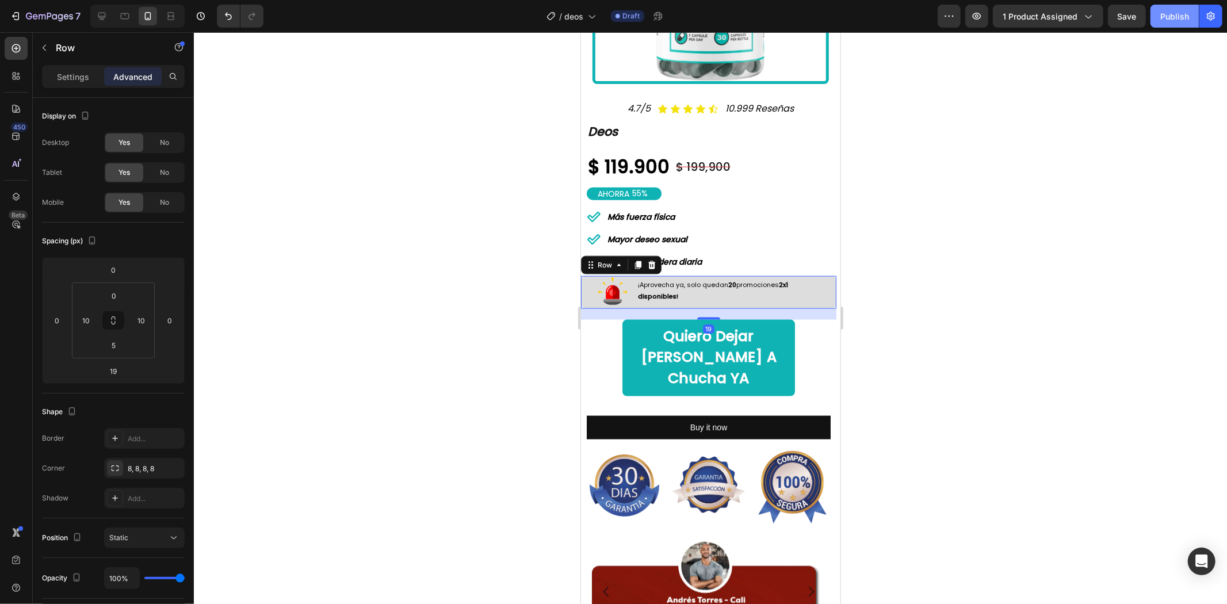
click at [1172, 25] on button "Publish" at bounding box center [1175, 16] width 48 height 23
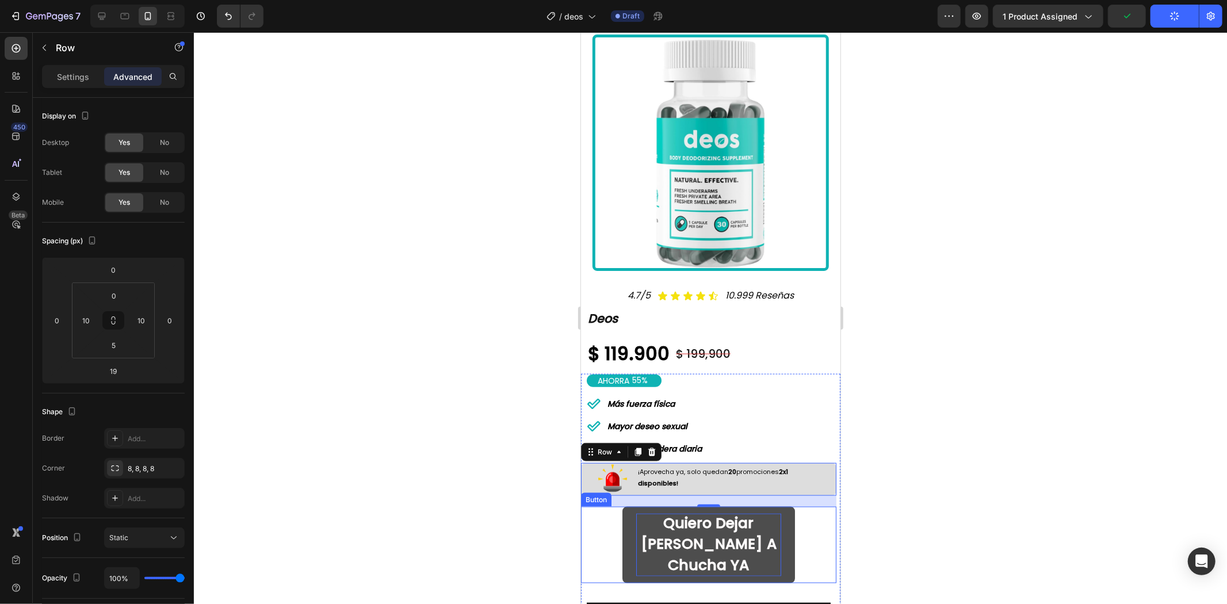
scroll to position [959, 0]
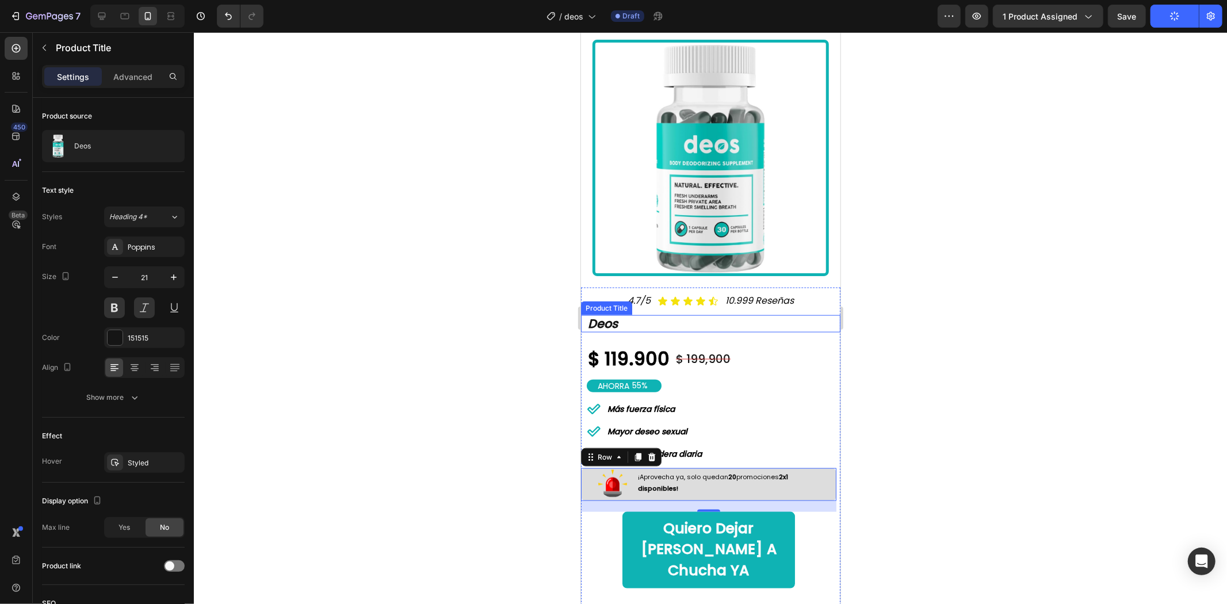
click at [671, 315] on h2 "Deos" at bounding box center [713, 323] width 254 height 17
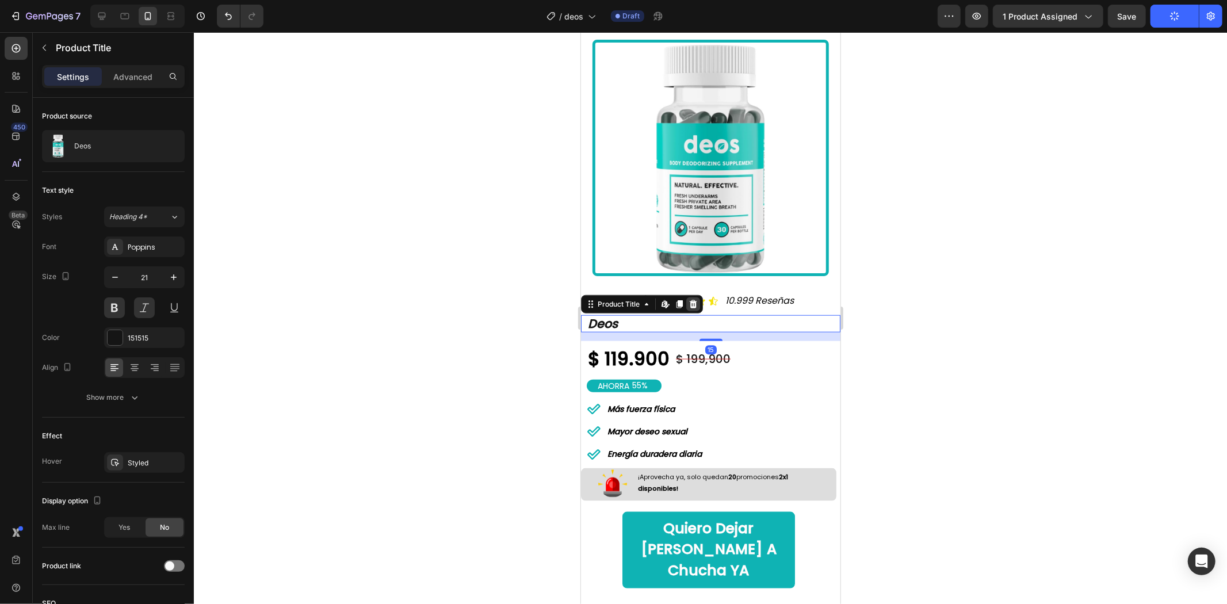
click at [690, 299] on icon at bounding box center [692, 303] width 9 height 9
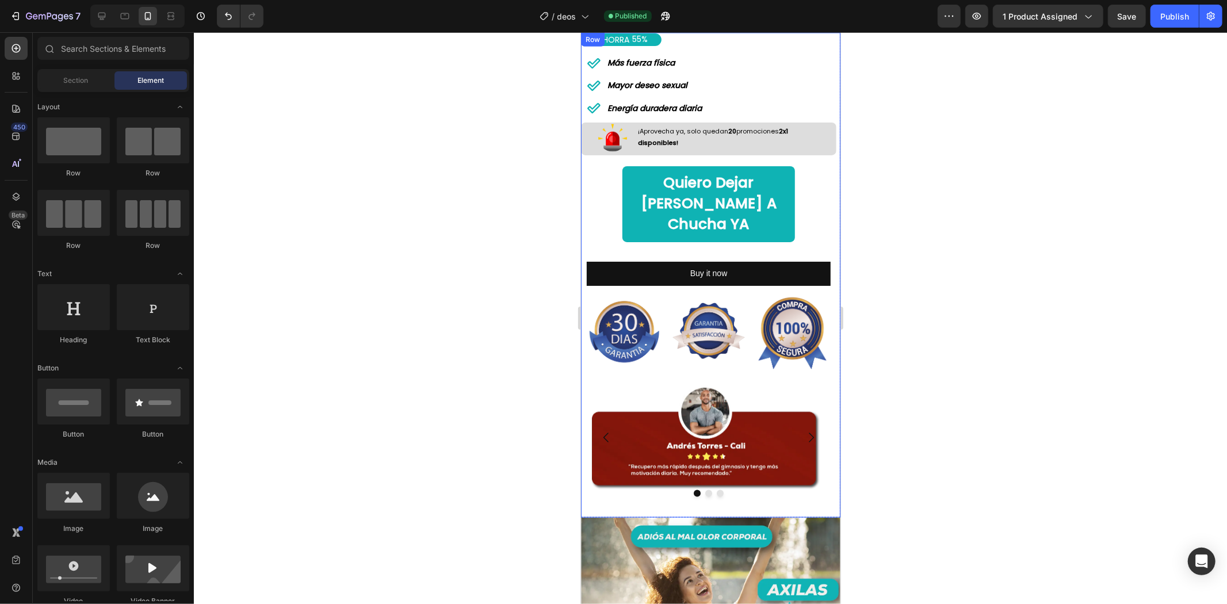
scroll to position [1342, 0]
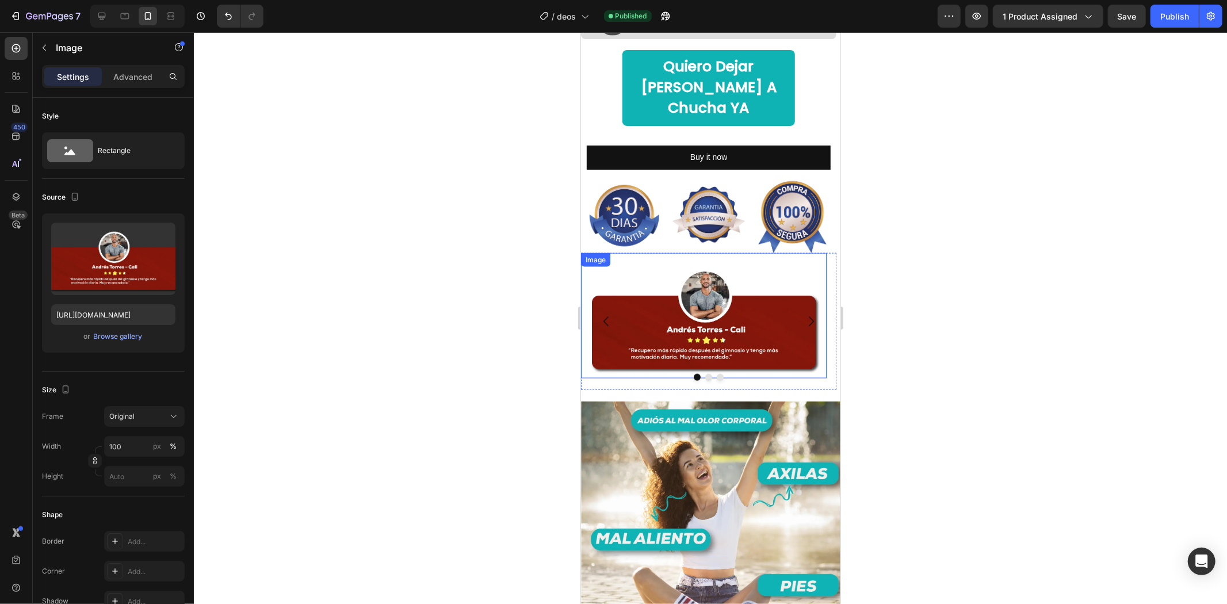
click at [684, 318] on img at bounding box center [704, 315] width 246 height 125
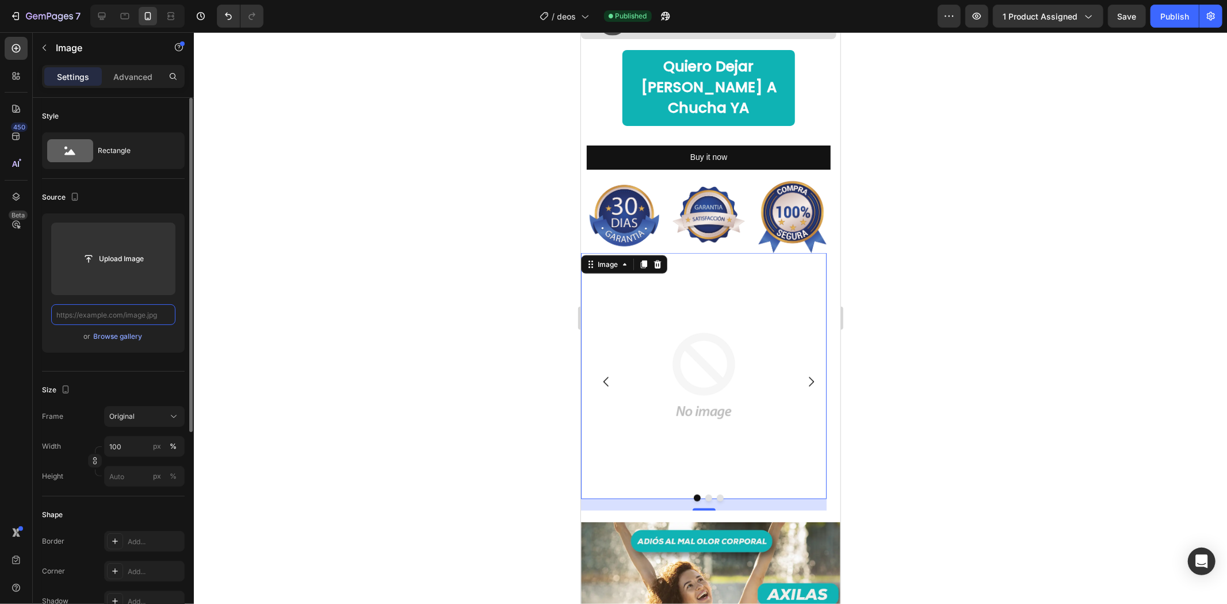
scroll to position [0, 0]
paste input "[URL][DOMAIN_NAME]"
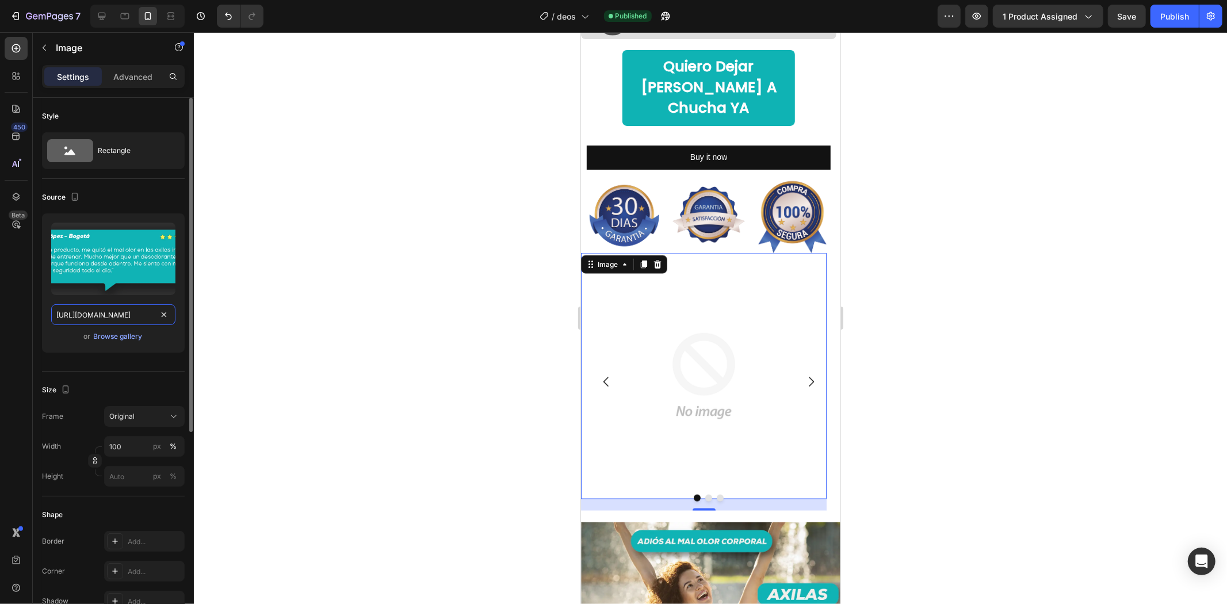
scroll to position [0, 93]
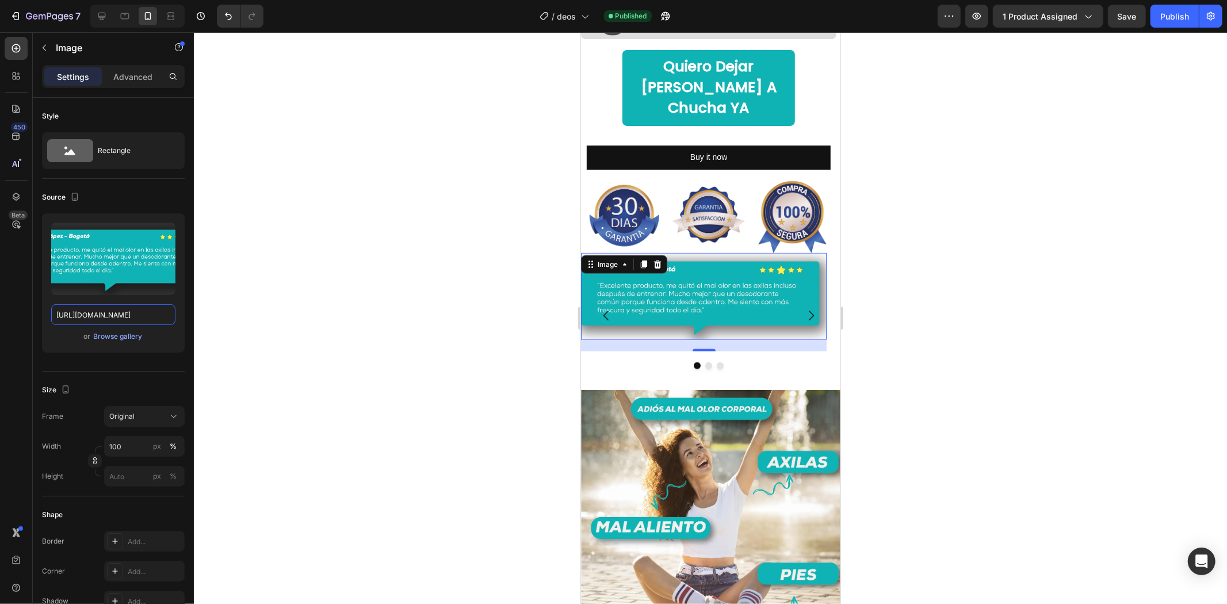
type input "[URL][DOMAIN_NAME]"
click at [975, 244] on div at bounding box center [710, 318] width 1033 height 572
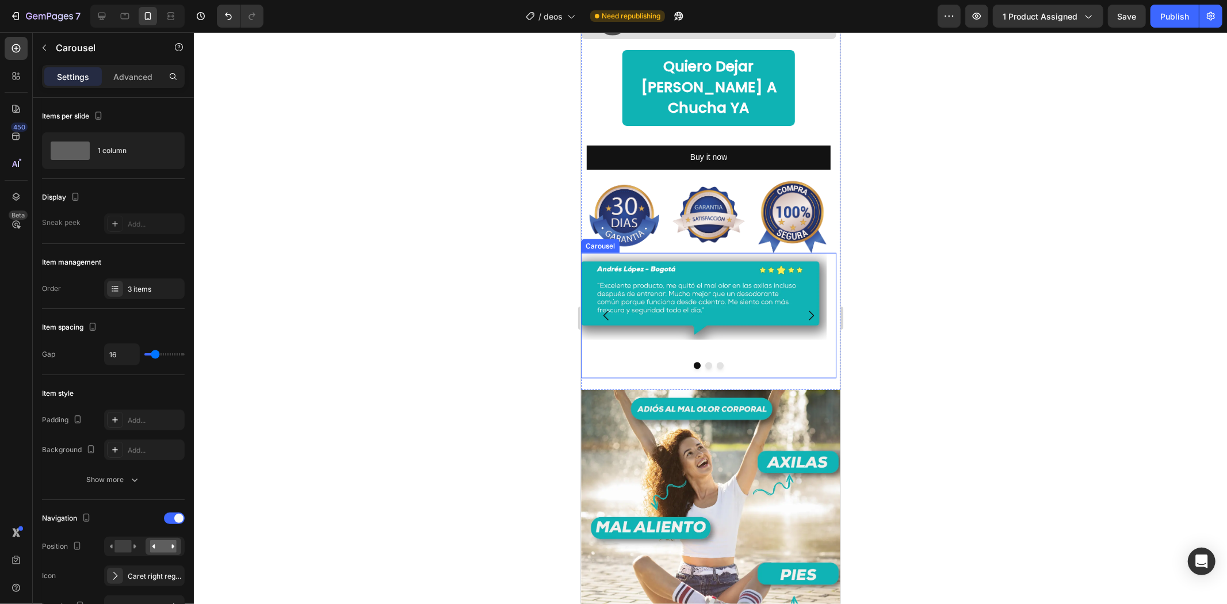
click at [705, 362] on button "Dot" at bounding box center [708, 365] width 7 height 7
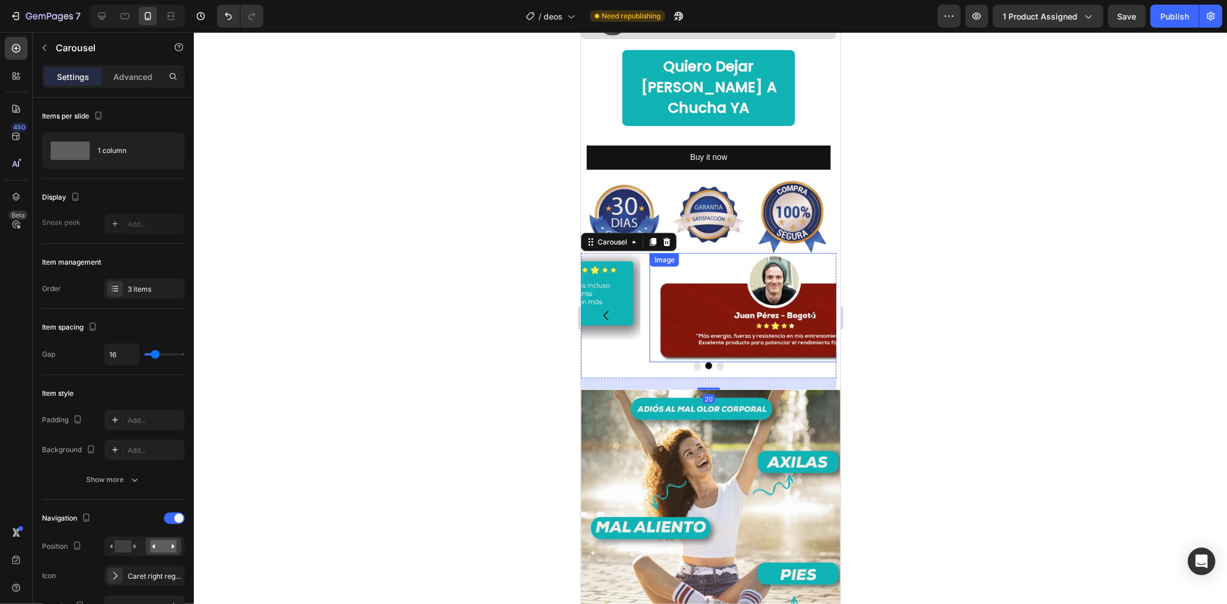
click at [718, 286] on img at bounding box center [773, 307] width 246 height 109
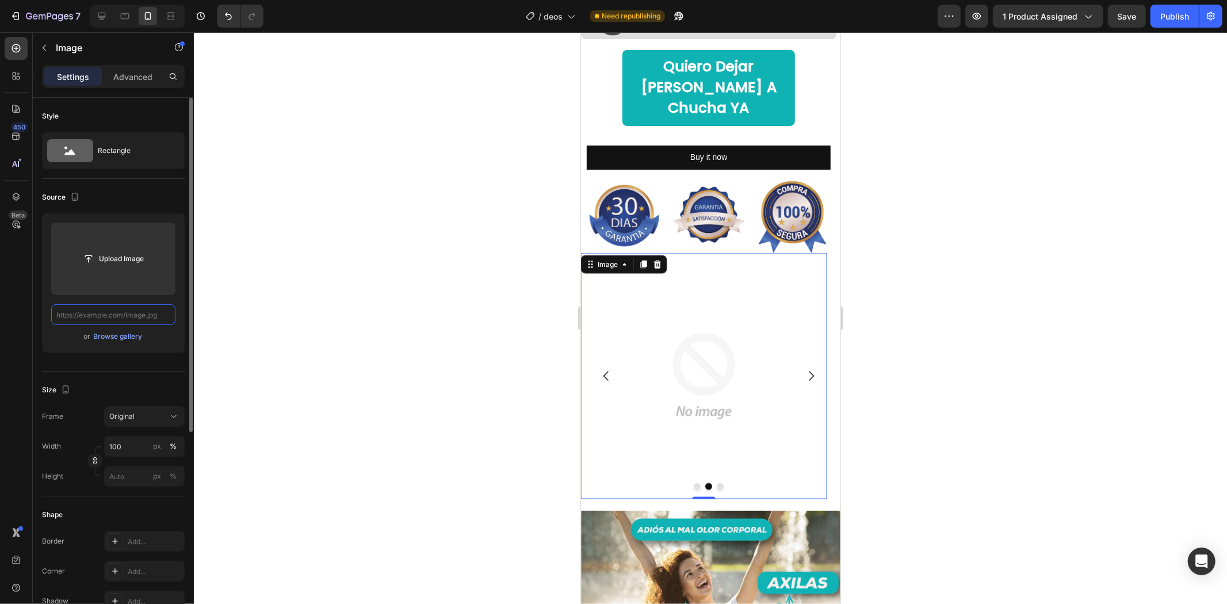
paste input "[URL][DOMAIN_NAME]"
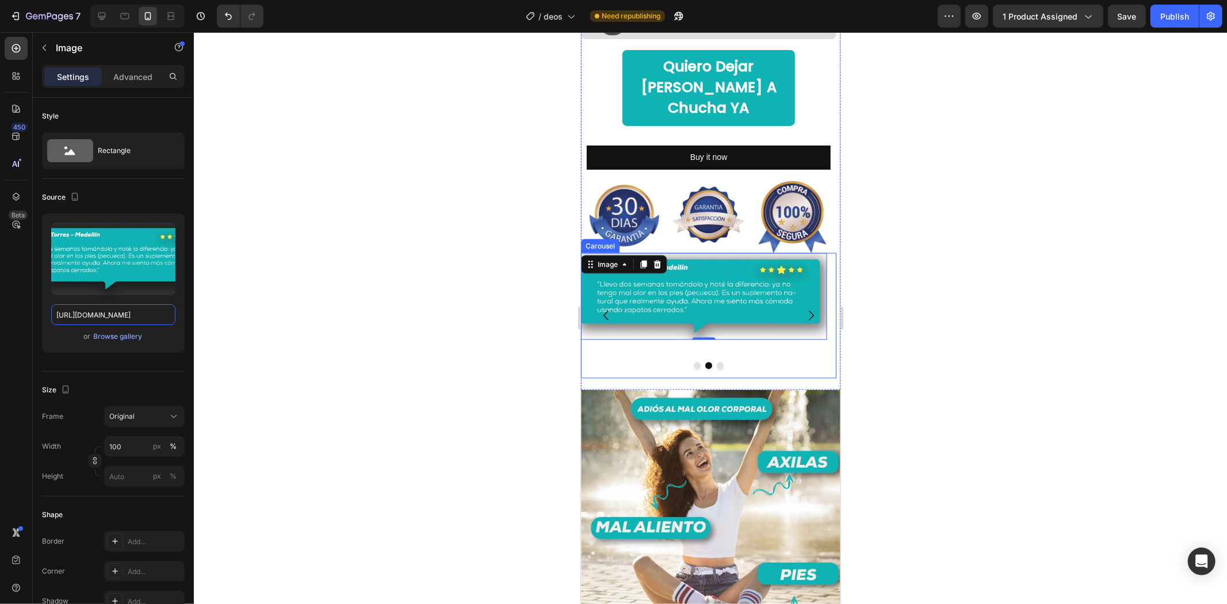
type input "[URL][DOMAIN_NAME]"
click at [957, 272] on div at bounding box center [710, 318] width 1033 height 572
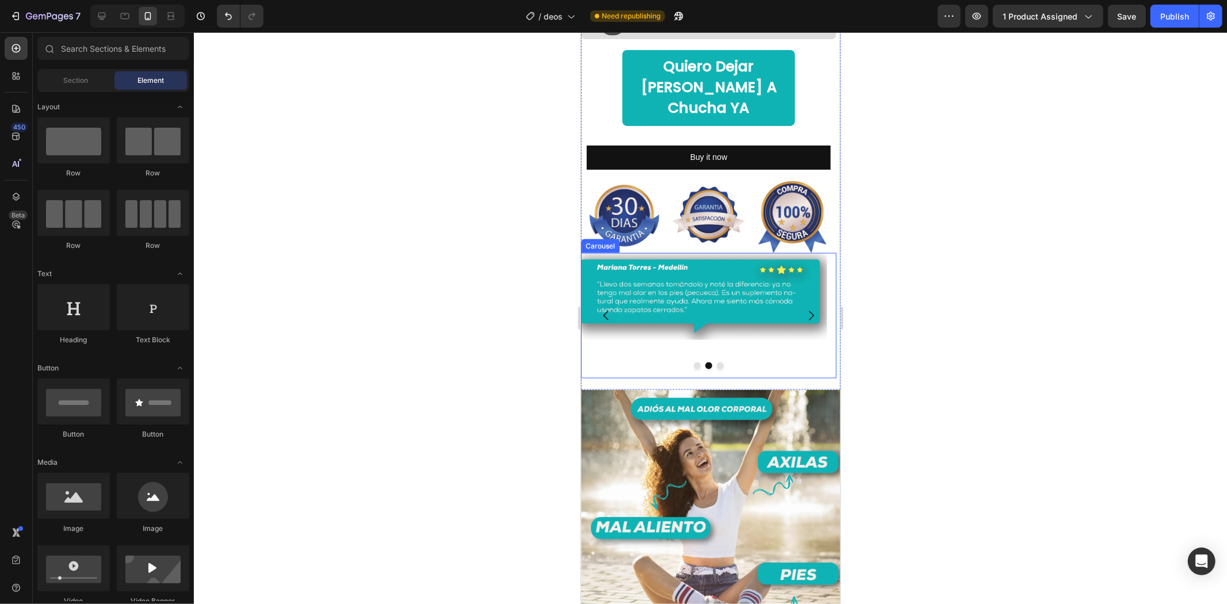
click at [716, 362] on button "Dot" at bounding box center [719, 365] width 7 height 7
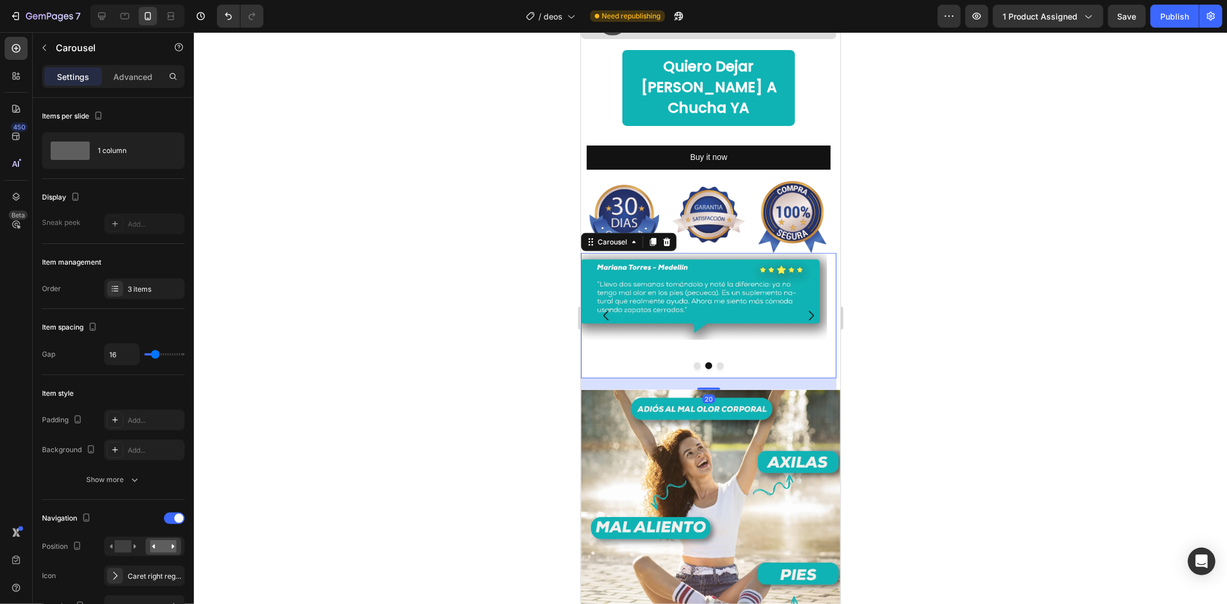
click at [716, 362] on button "Dot" at bounding box center [719, 365] width 7 height 7
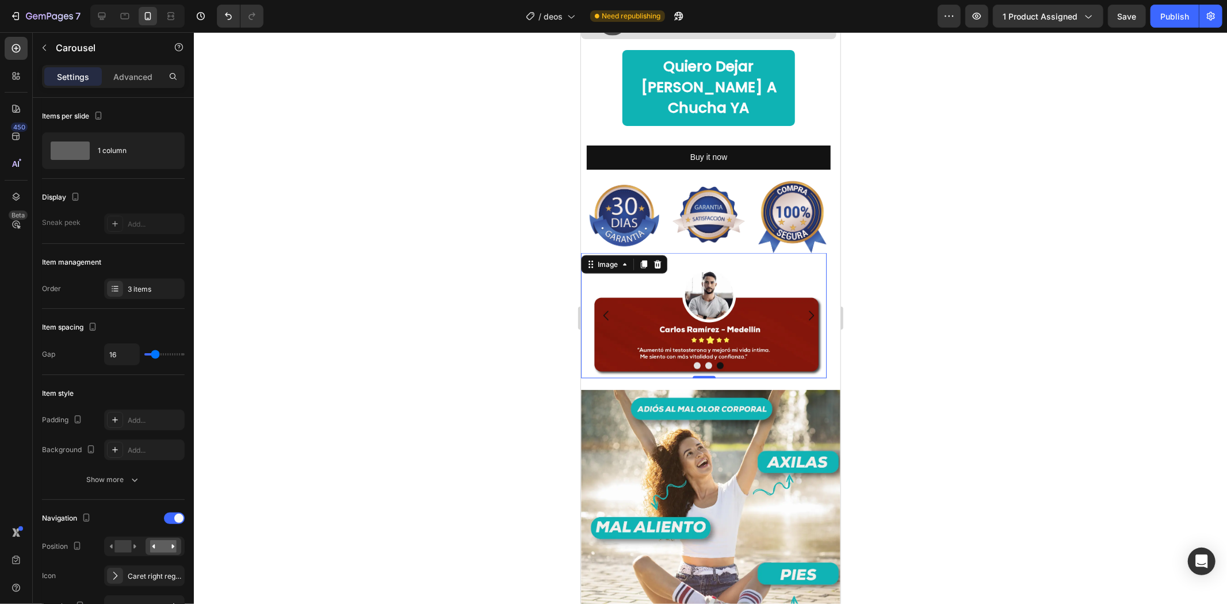
click at [727, 273] on img at bounding box center [704, 315] width 246 height 125
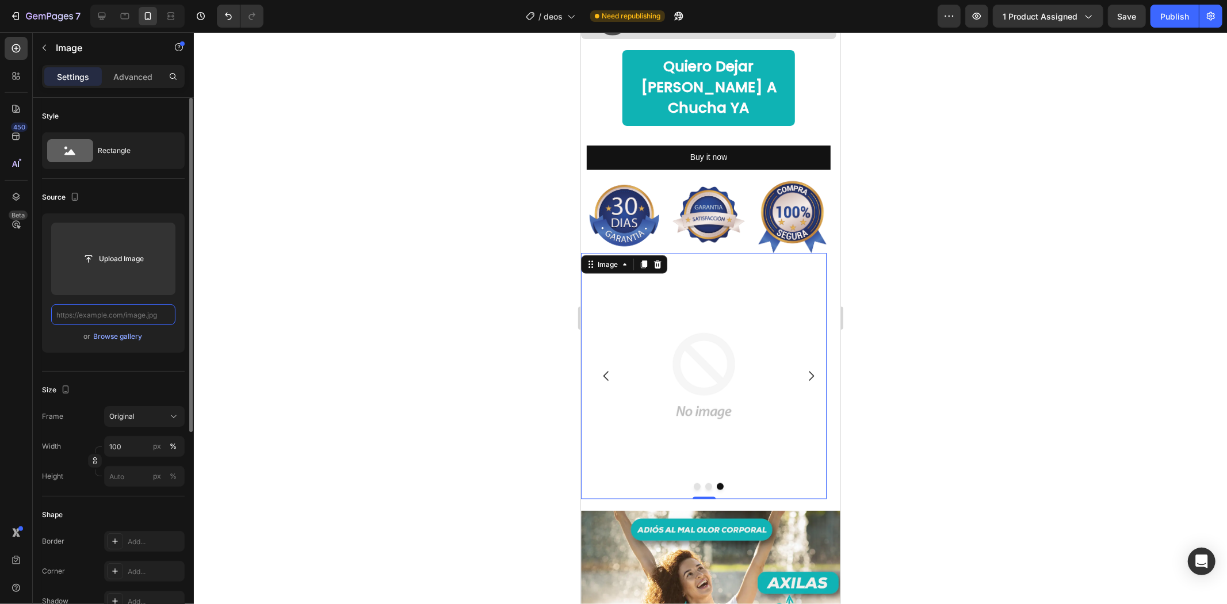
paste input "[URL][DOMAIN_NAME]"
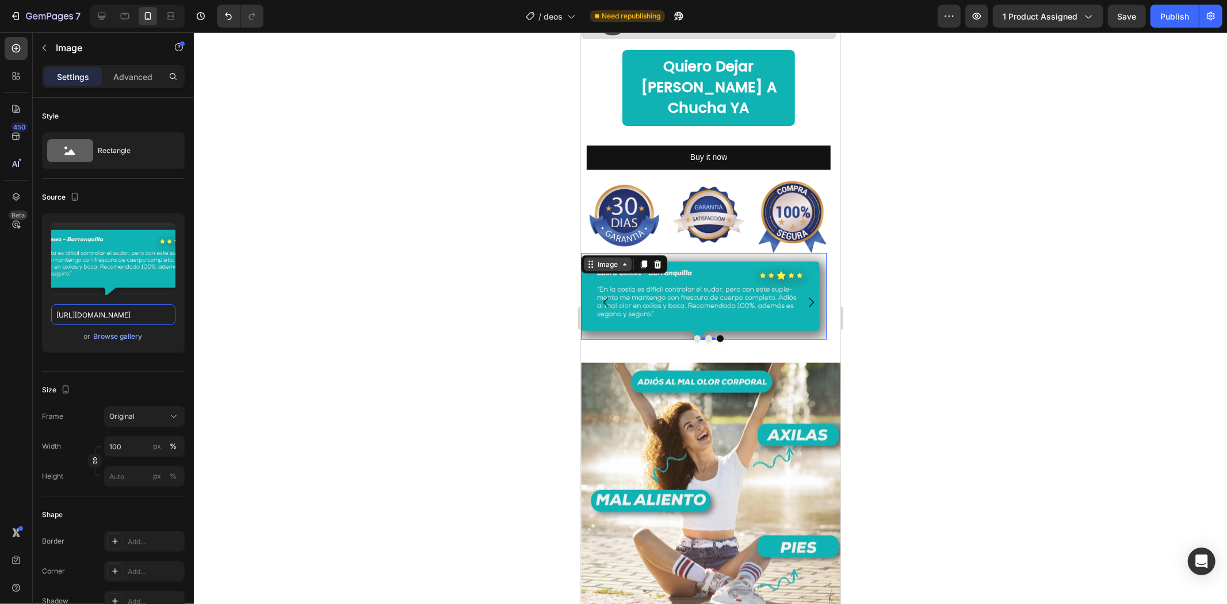
type input "[URL][DOMAIN_NAME]"
click at [611, 259] on div "Image" at bounding box center [607, 264] width 25 height 10
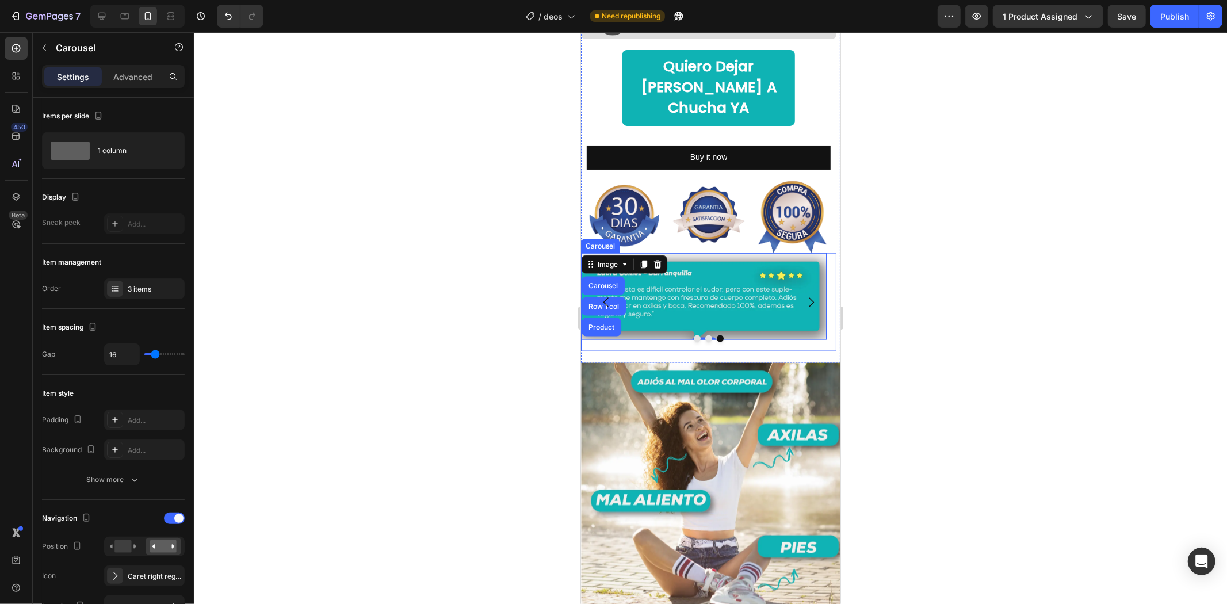
click at [600, 286] on button "Carousel Back Arrow" at bounding box center [606, 302] width 32 height 32
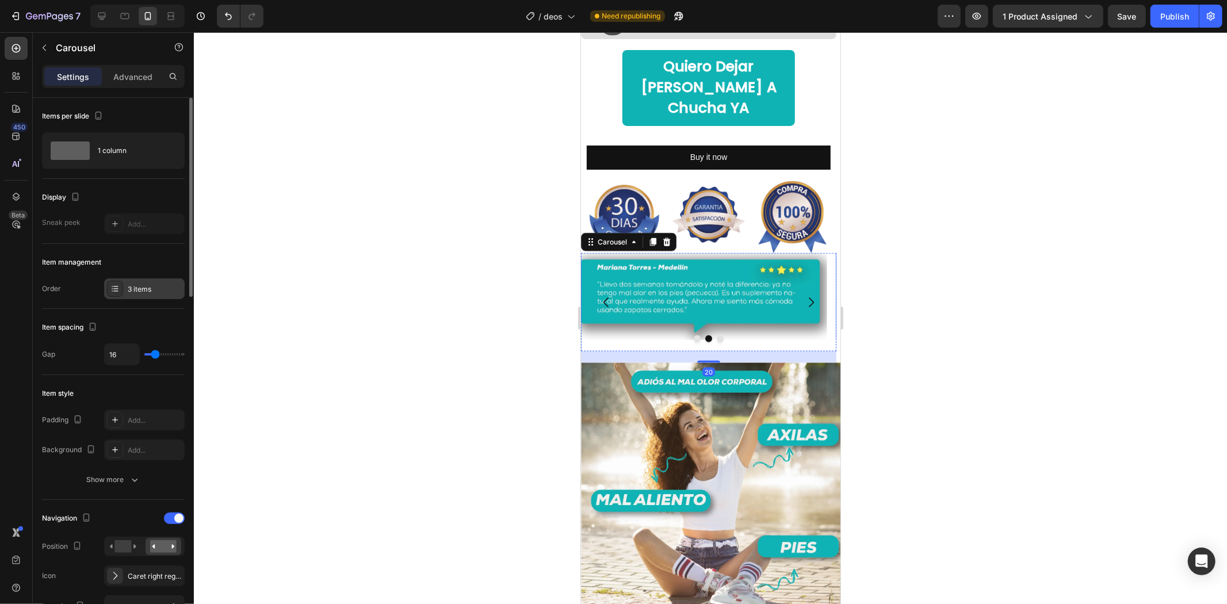
click at [135, 287] on div "3 items" at bounding box center [155, 289] width 54 height 10
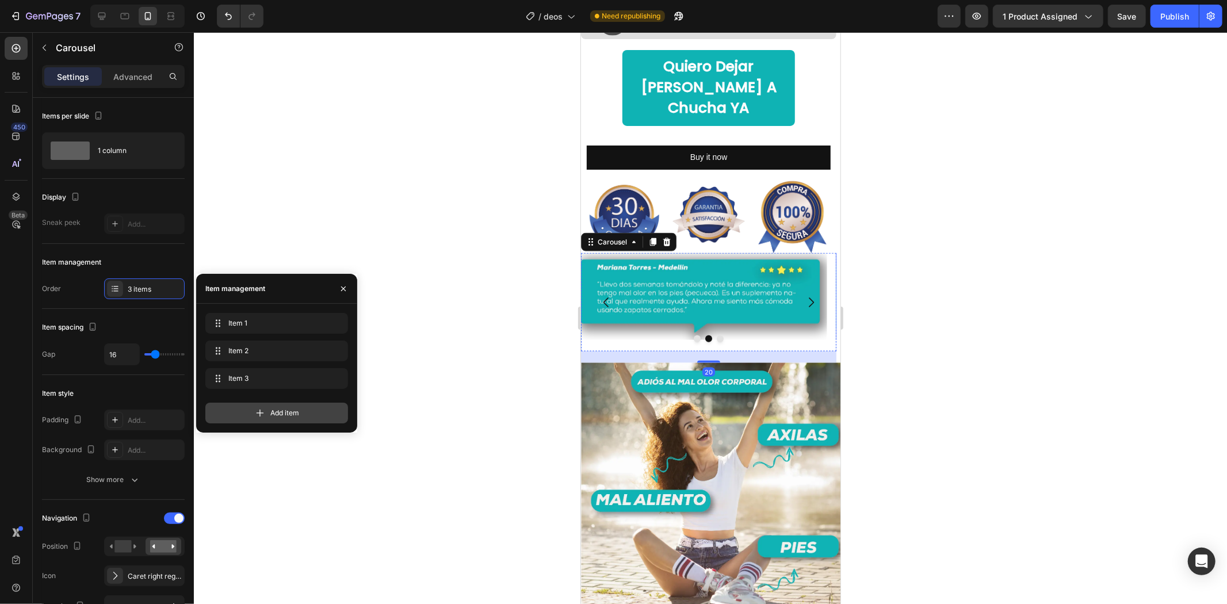
click at [268, 404] on div "Add item" at bounding box center [276, 413] width 143 height 21
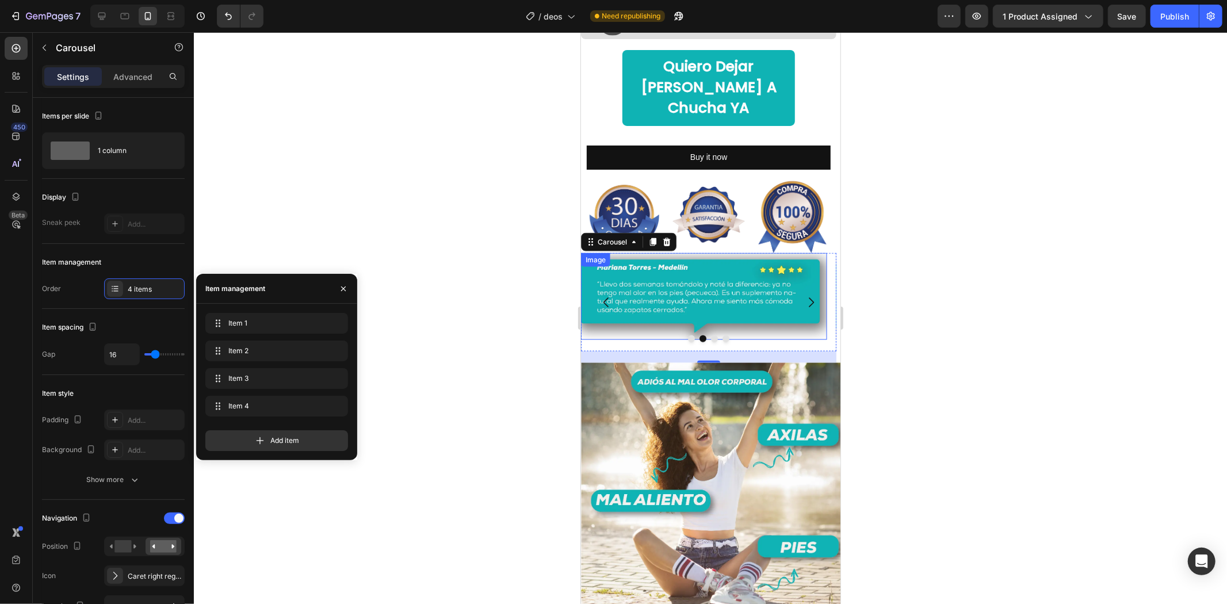
click at [722, 335] on button "Dot" at bounding box center [725, 338] width 7 height 7
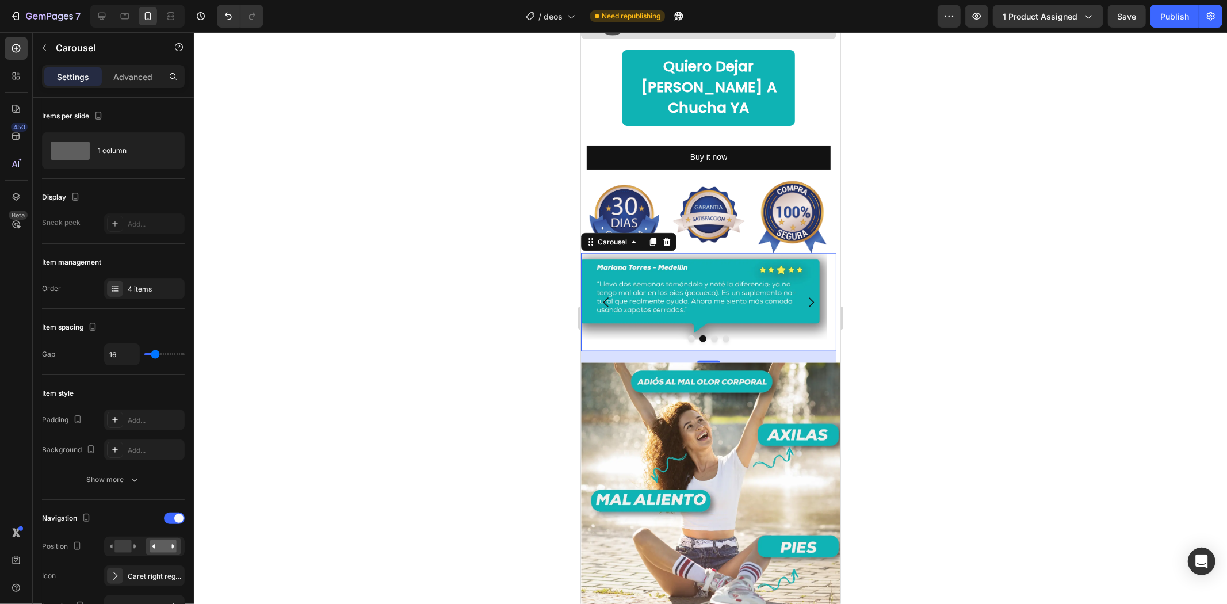
click at [723, 335] on button "Dot" at bounding box center [725, 338] width 7 height 7
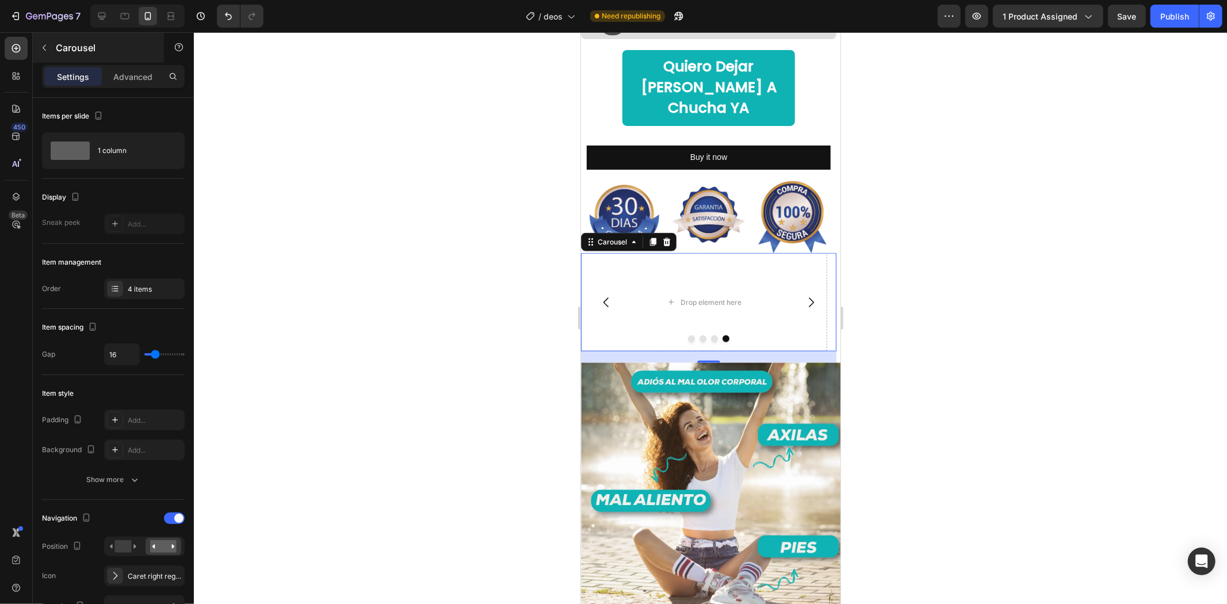
click at [68, 59] on div "Carousel" at bounding box center [98, 48] width 131 height 30
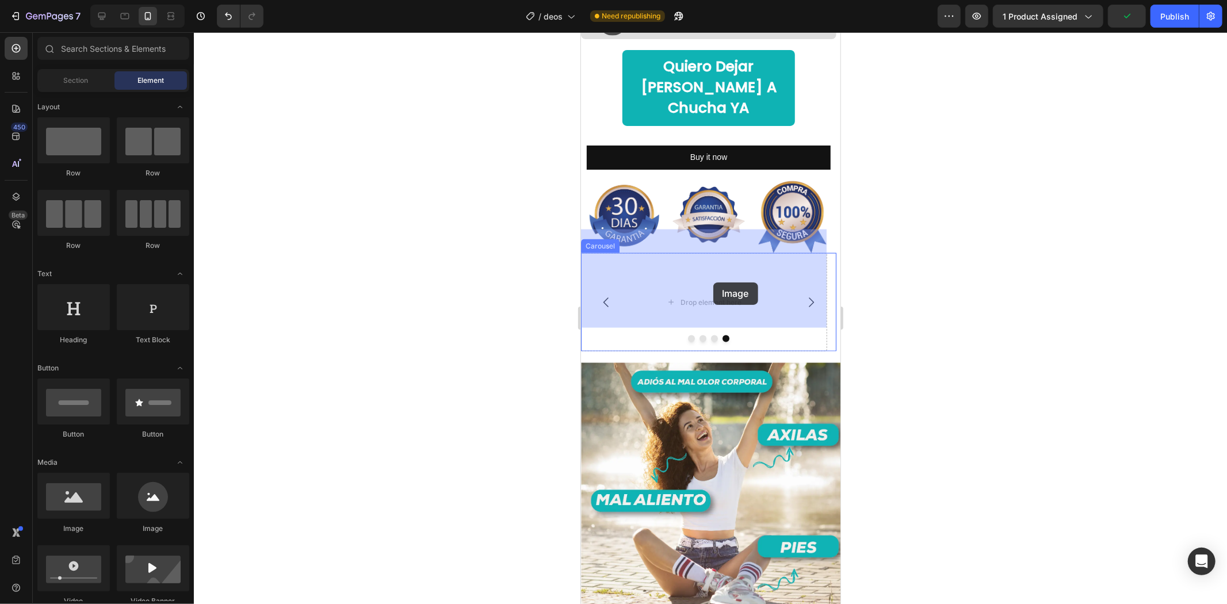
drag, startPoint x: 662, startPoint y: 538, endPoint x: 713, endPoint y: 282, distance: 261.0
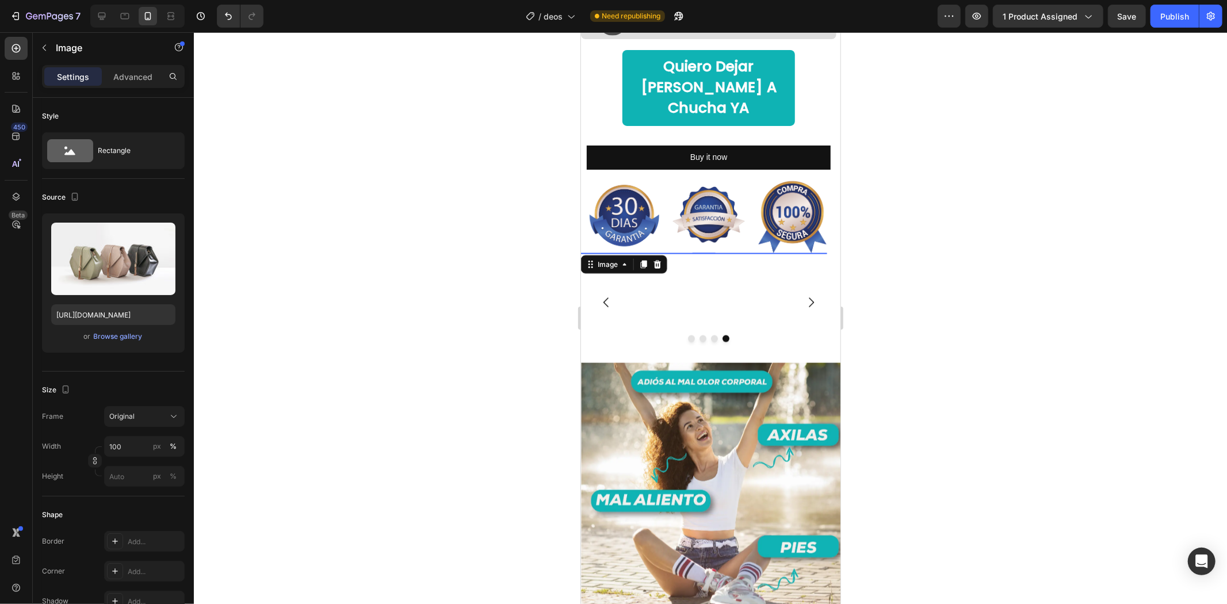
click at [686, 253] on img at bounding box center [704, 253] width 246 height 0
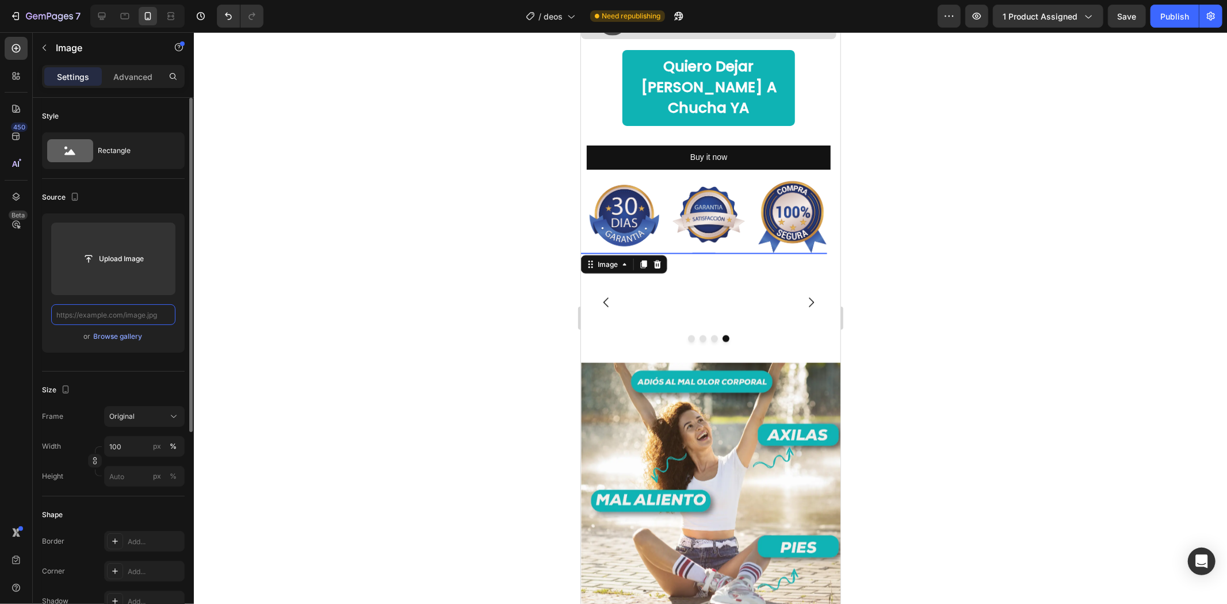
paste input "[URL][DOMAIN_NAME]"
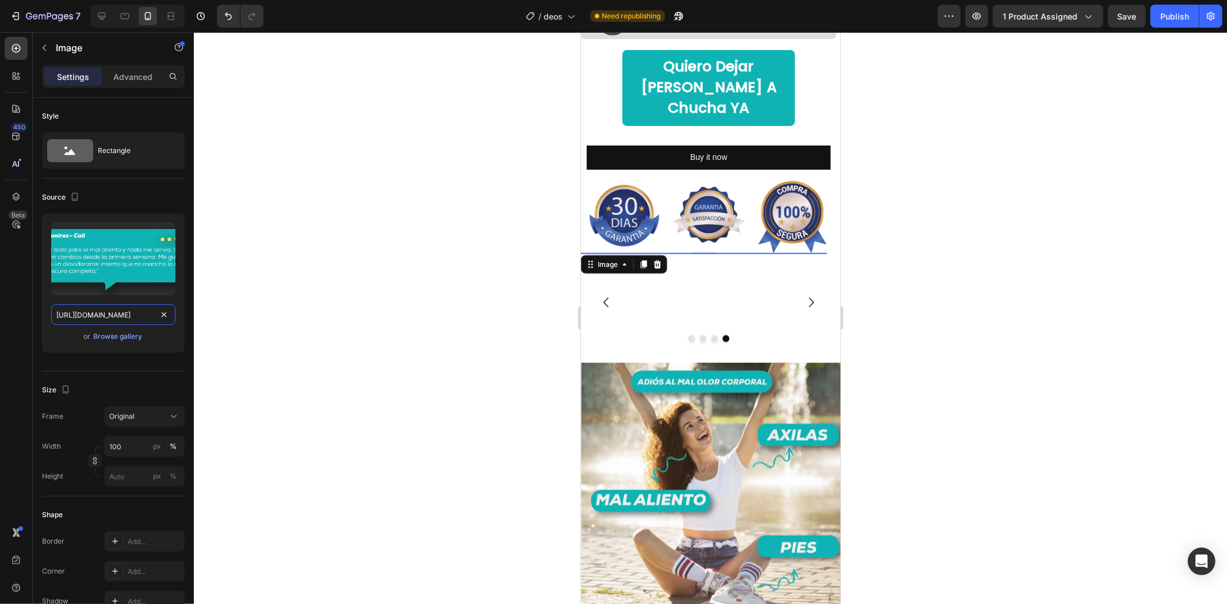
scroll to position [0, 93]
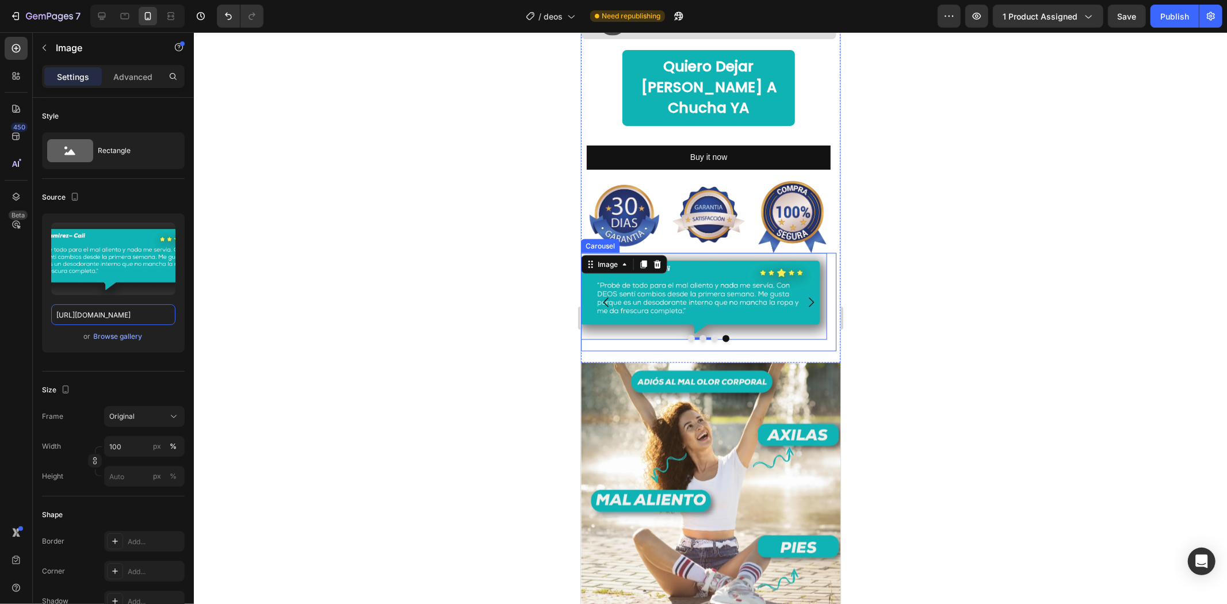
type input "[URL][DOMAIN_NAME]"
drag, startPoint x: 949, startPoint y: 282, endPoint x: 942, endPoint y: 280, distance: 7.3
click at [951, 281] on div at bounding box center [710, 318] width 1033 height 572
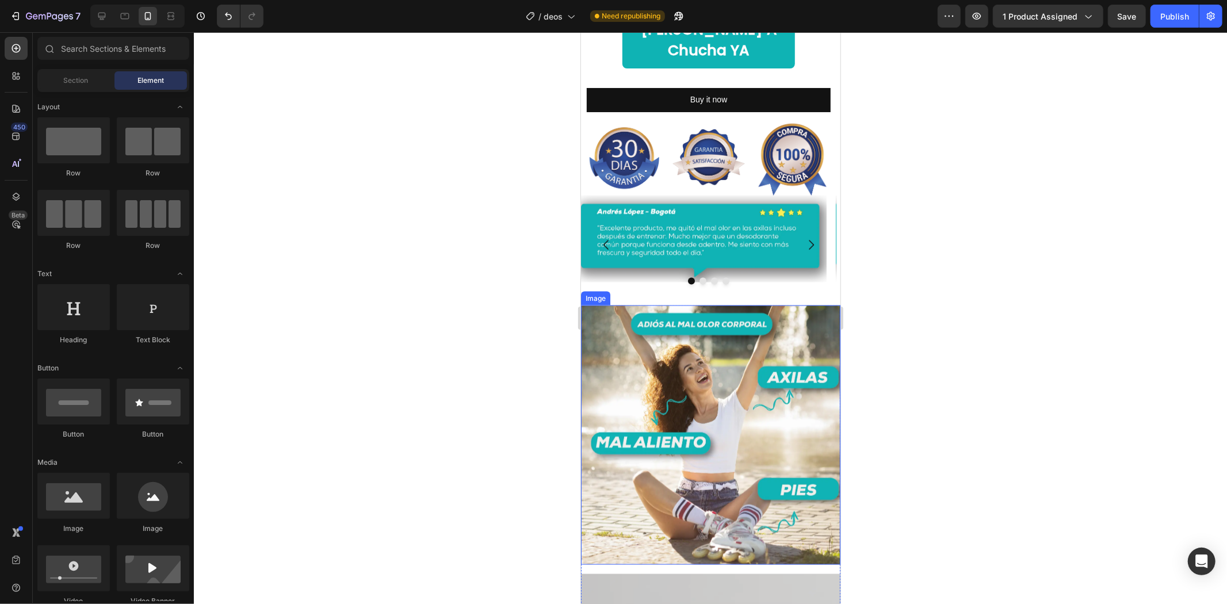
scroll to position [1406, 0]
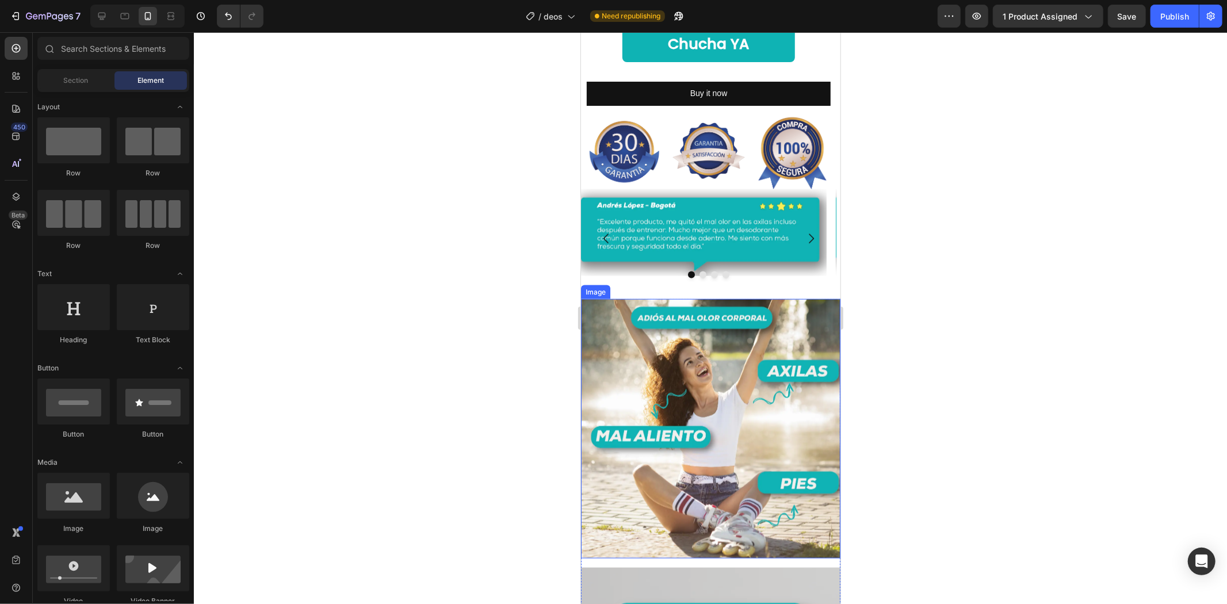
click at [994, 320] on div at bounding box center [710, 318] width 1033 height 572
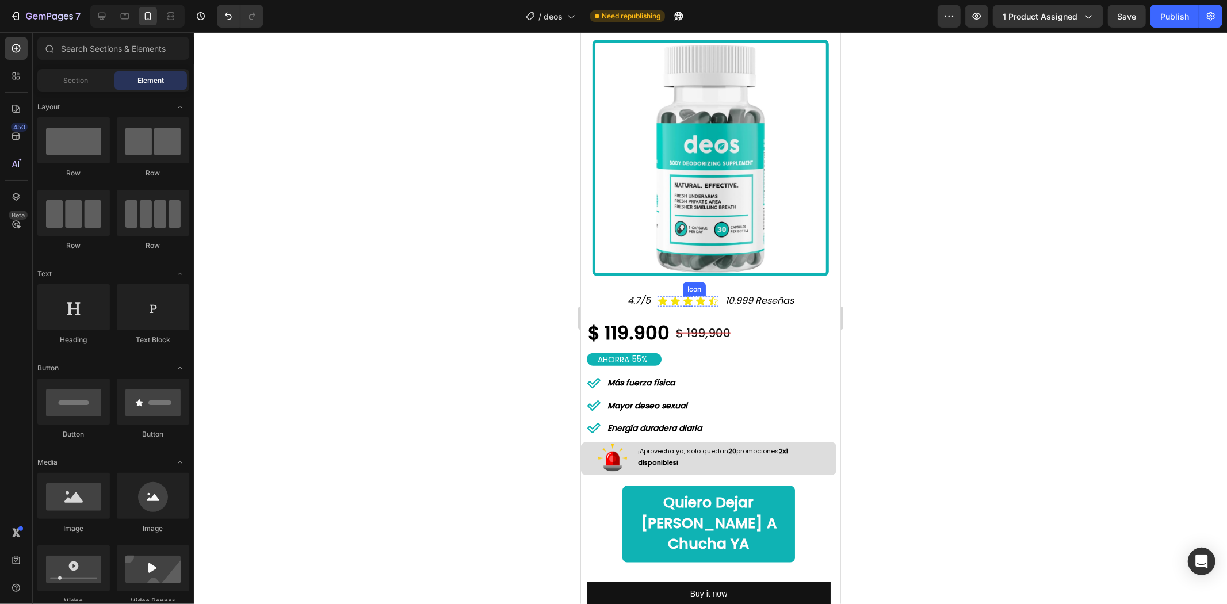
scroll to position [767, 0]
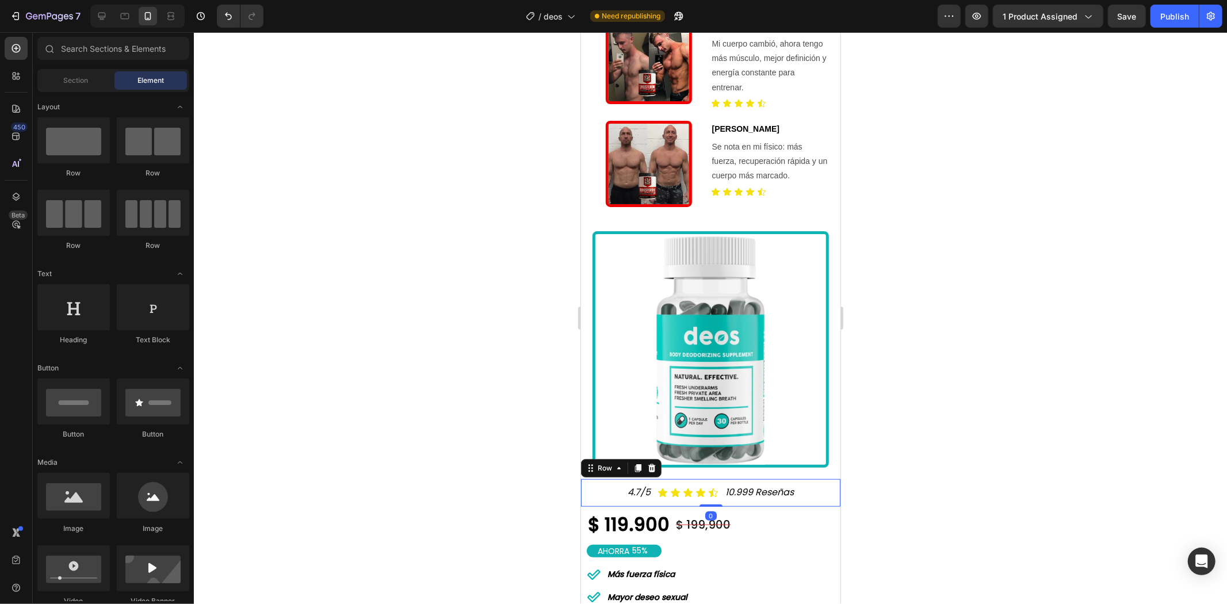
click at [593, 479] on div "4.7/5 Text Block Icon Icon Icon Icon Icon Icon List 10.999 Reseñas Text Block R…" at bounding box center [710, 493] width 259 height 28
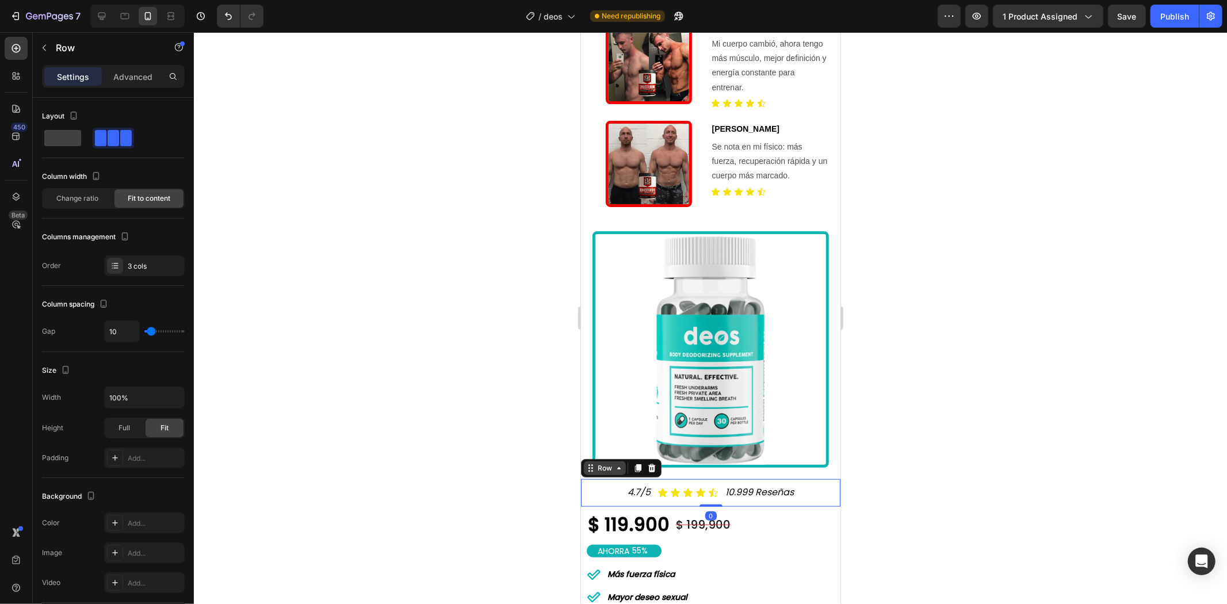
click at [604, 463] on div "Row" at bounding box center [604, 468] width 19 height 10
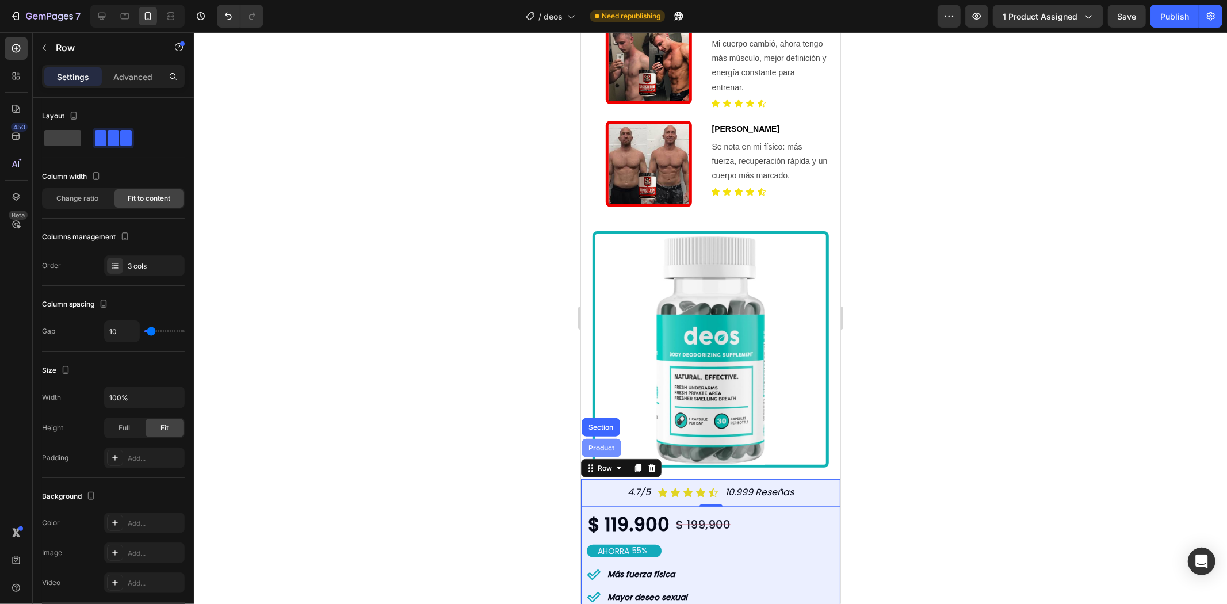
click at [598, 444] on div "Product" at bounding box center [601, 447] width 30 height 7
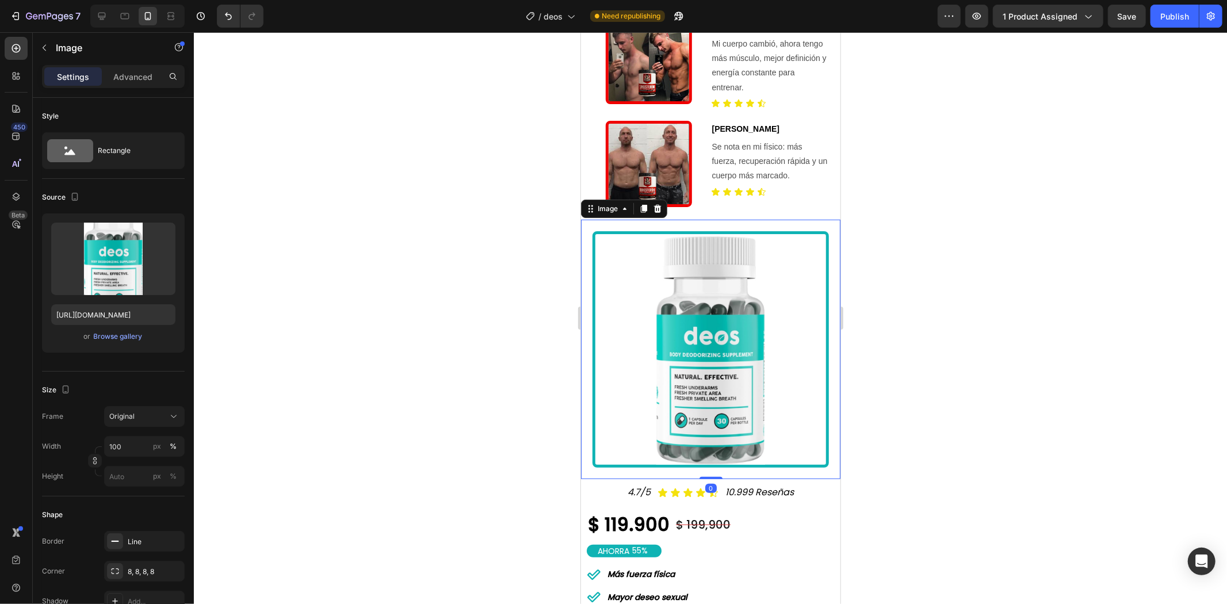
click at [708, 353] on img at bounding box center [710, 349] width 236 height 236
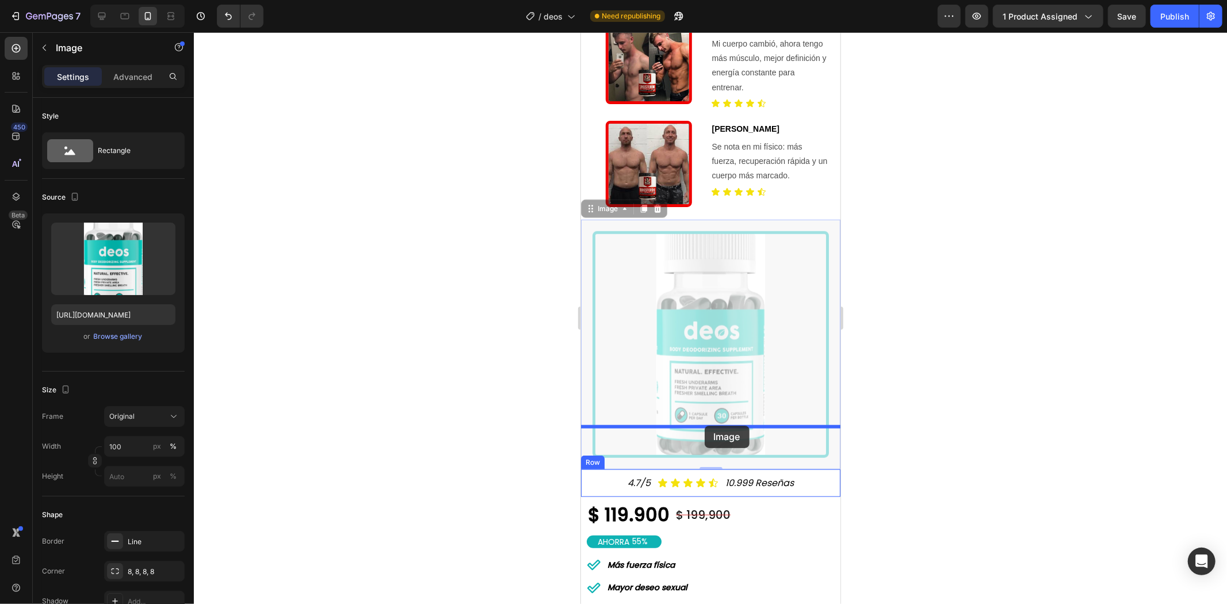
drag, startPoint x: 612, startPoint y: 167, endPoint x: 704, endPoint y: 425, distance: 273.9
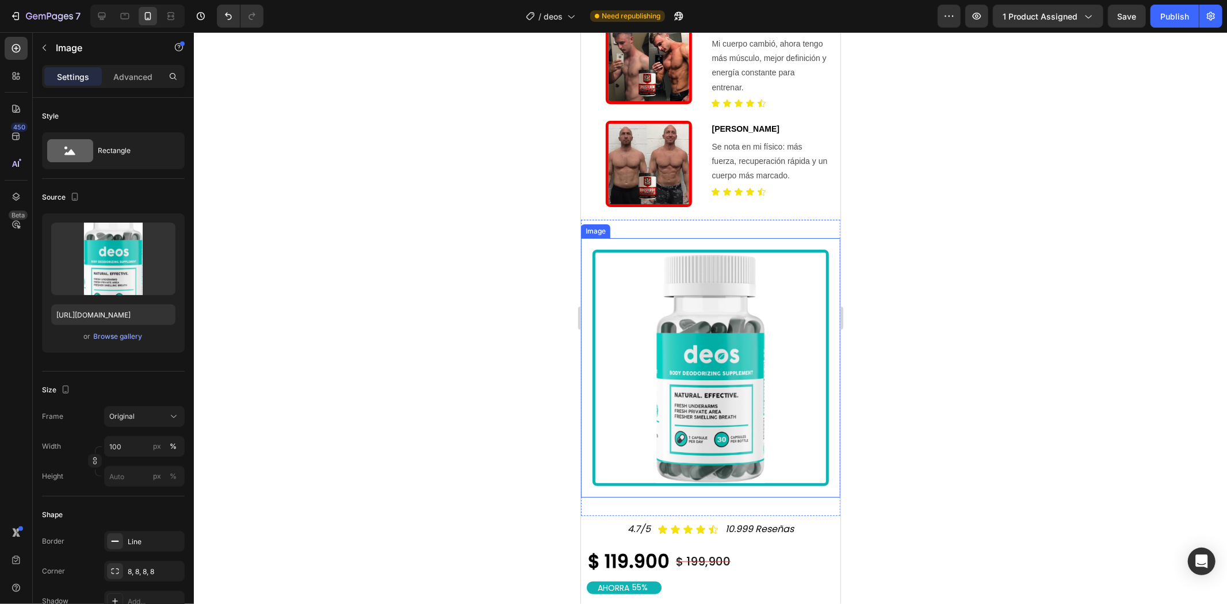
click at [961, 366] on div at bounding box center [710, 318] width 1033 height 572
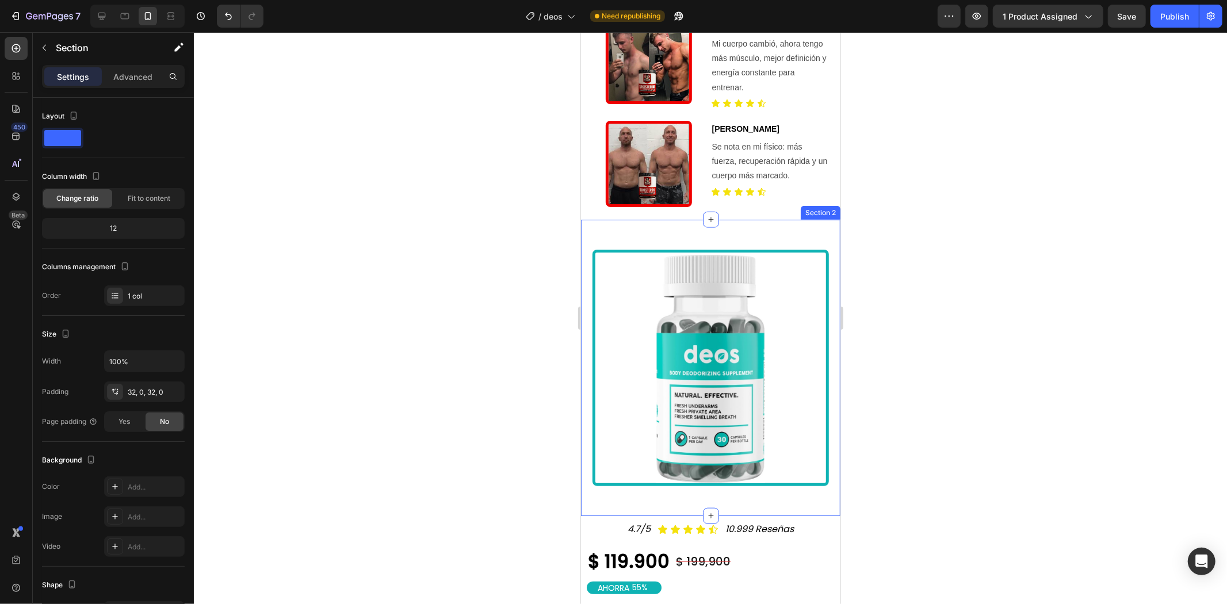
click at [650, 219] on div "Image Section 2" at bounding box center [710, 367] width 259 height 296
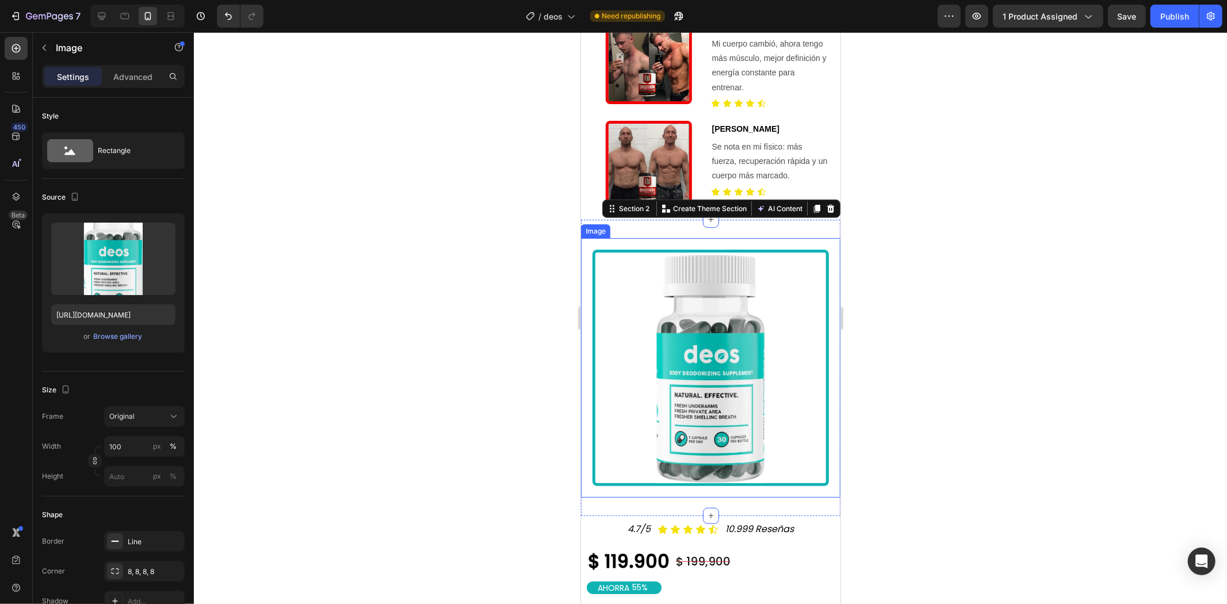
click at [678, 253] on img at bounding box center [710, 367] width 236 height 236
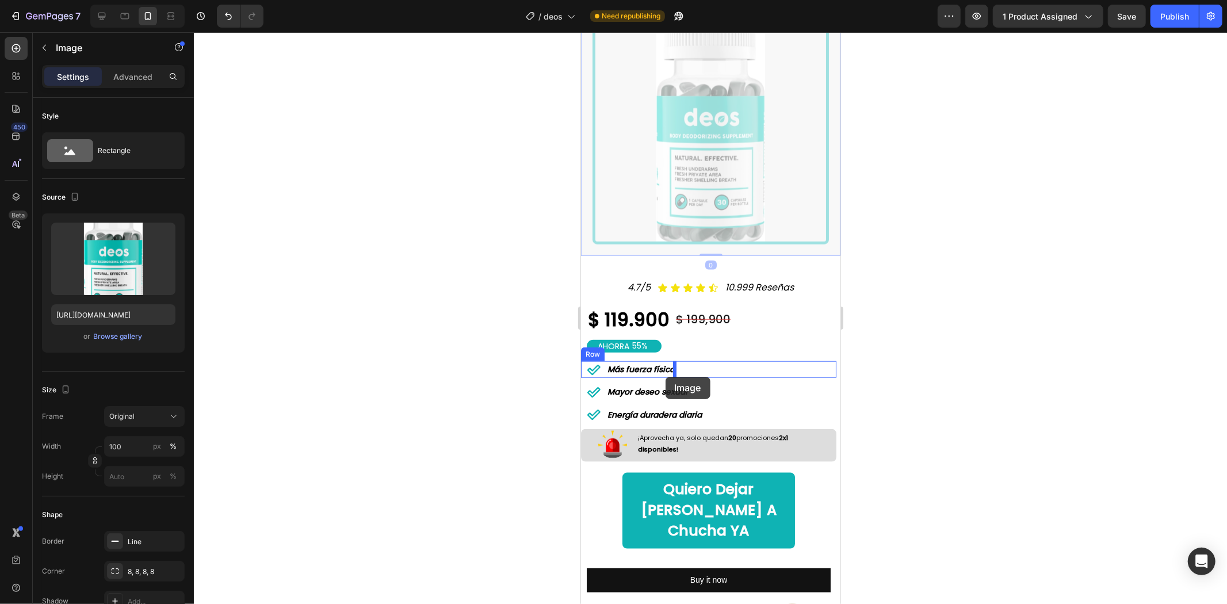
scroll to position [959, 0]
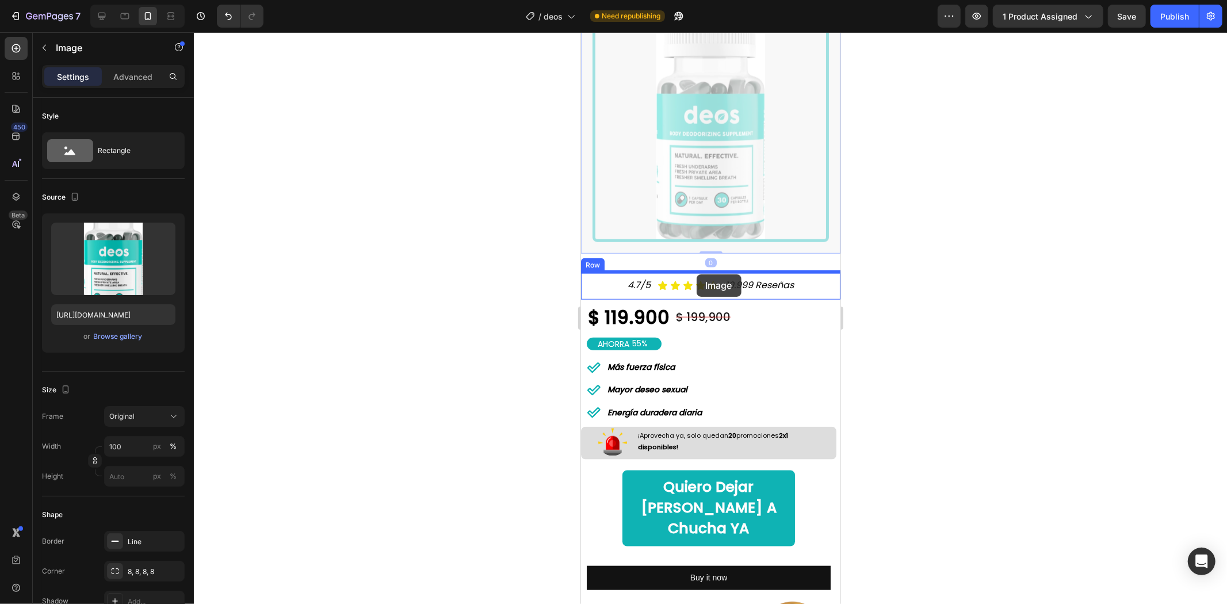
drag, startPoint x: 614, startPoint y: 180, endPoint x: 696, endPoint y: 274, distance: 124.4
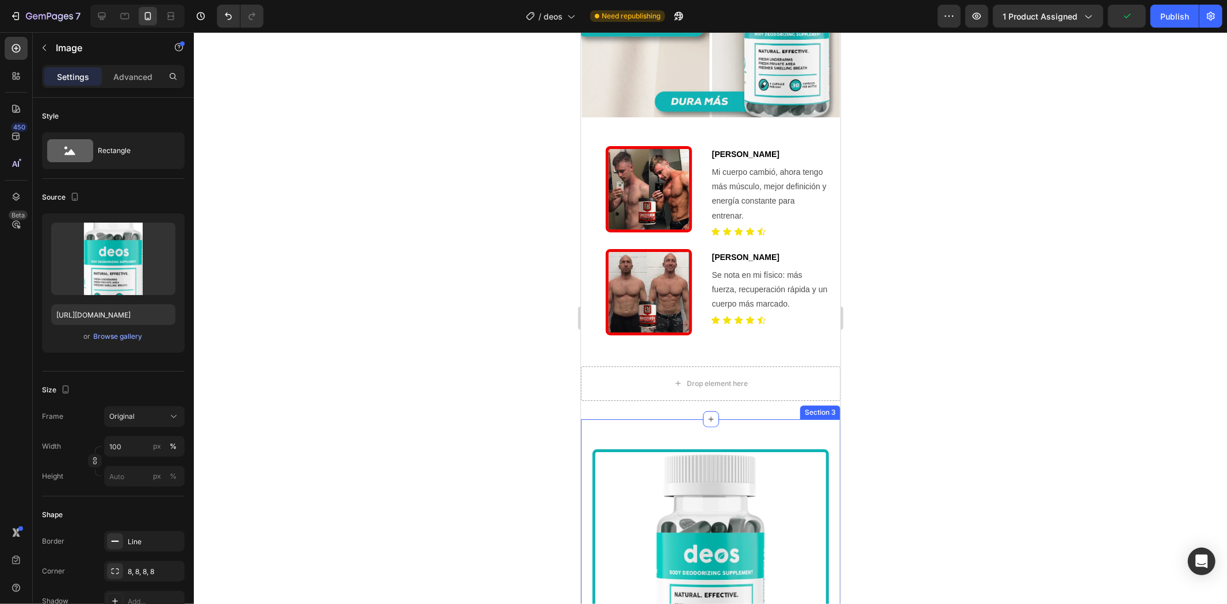
scroll to position [639, 0]
click at [635, 347] on div "Drop element here Section 2 You can create reusable sections Create Theme Secti…" at bounding box center [710, 382] width 259 height 71
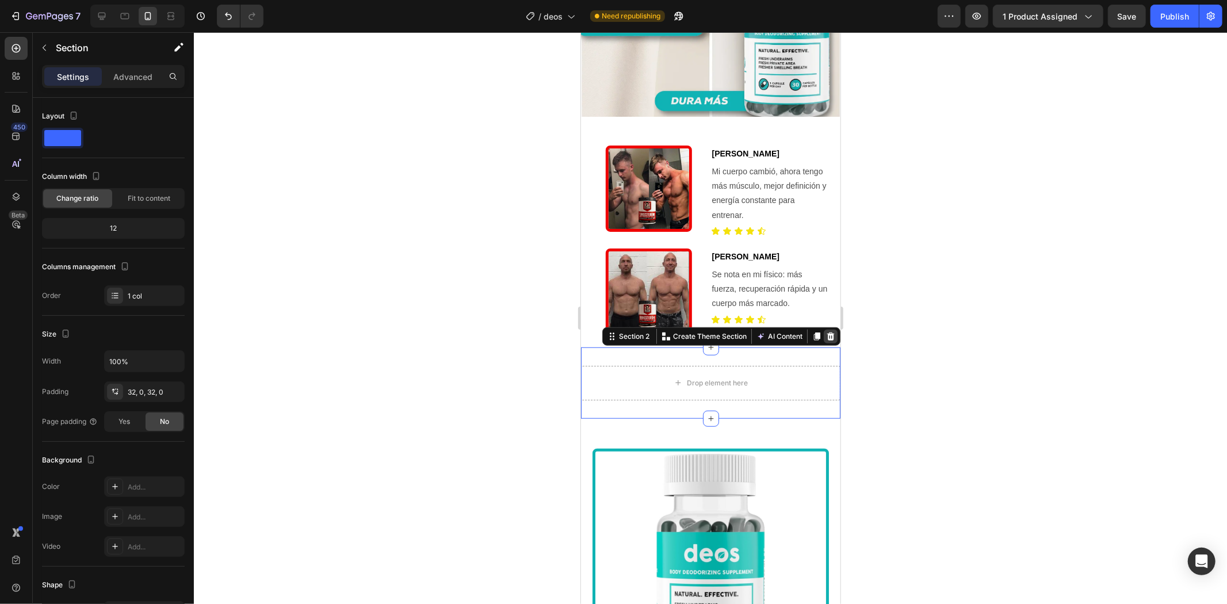
click at [827, 332] on icon at bounding box center [830, 336] width 7 height 8
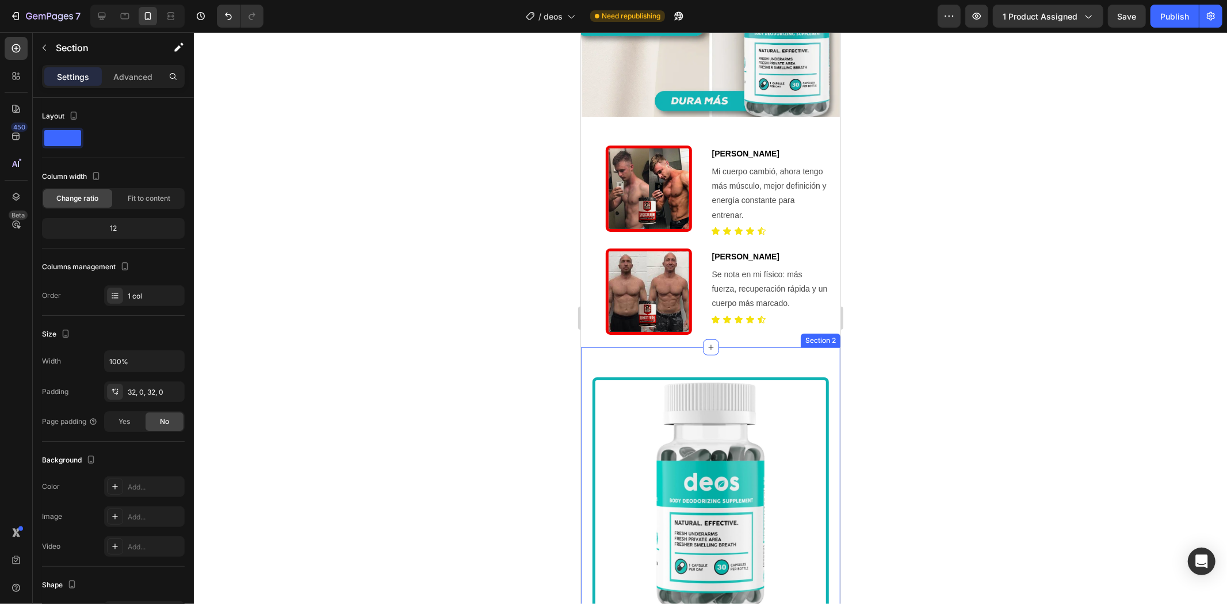
click at [704, 347] on div "Image Section 2" at bounding box center [710, 495] width 259 height 296
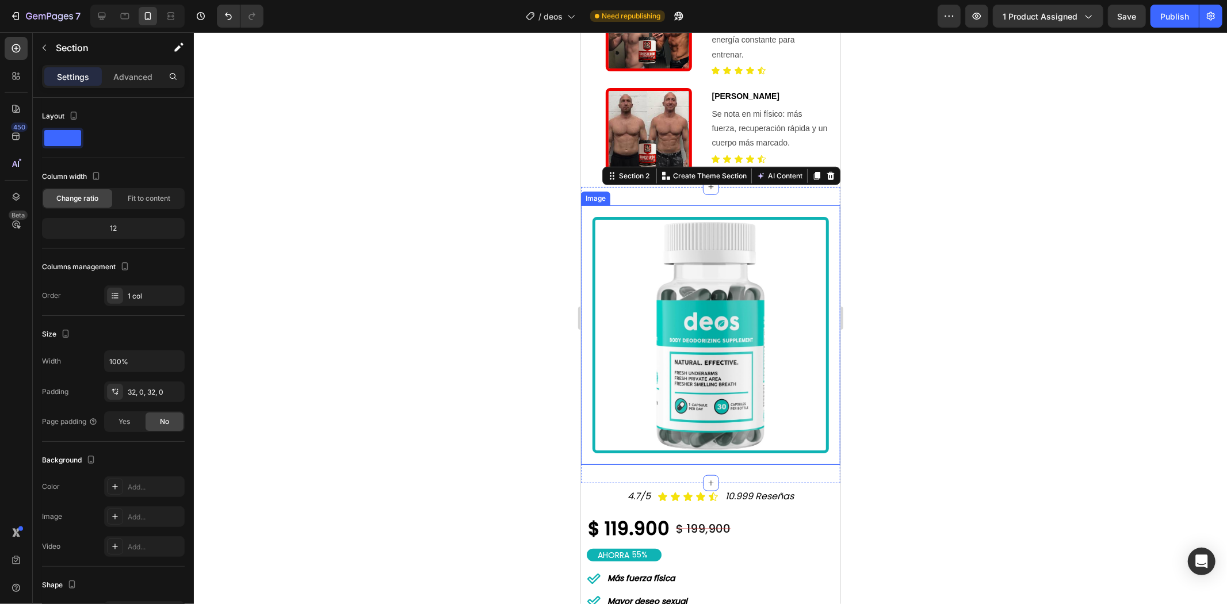
scroll to position [895, 0]
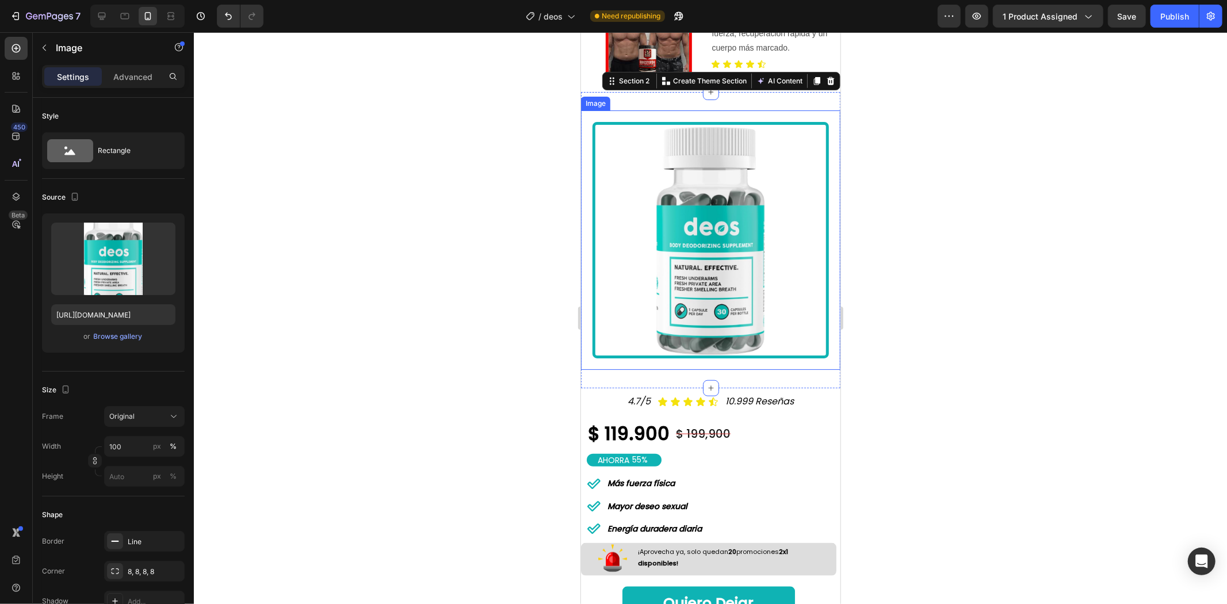
click at [634, 124] on img at bounding box center [710, 239] width 236 height 236
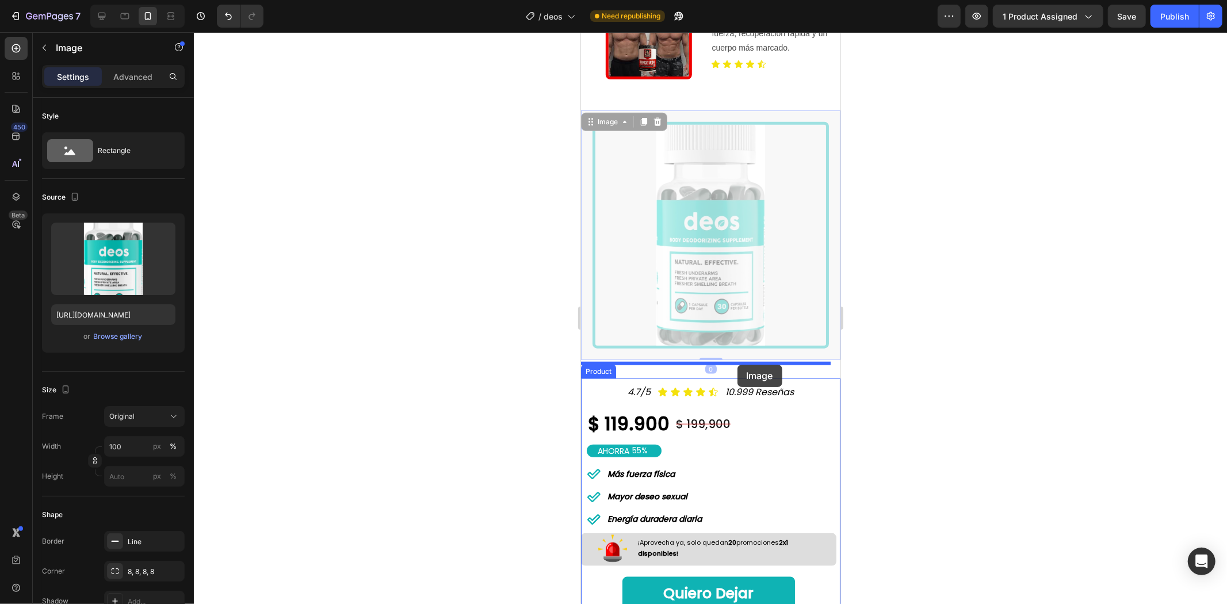
drag, startPoint x: 609, startPoint y: 81, endPoint x: 737, endPoint y: 364, distance: 311.1
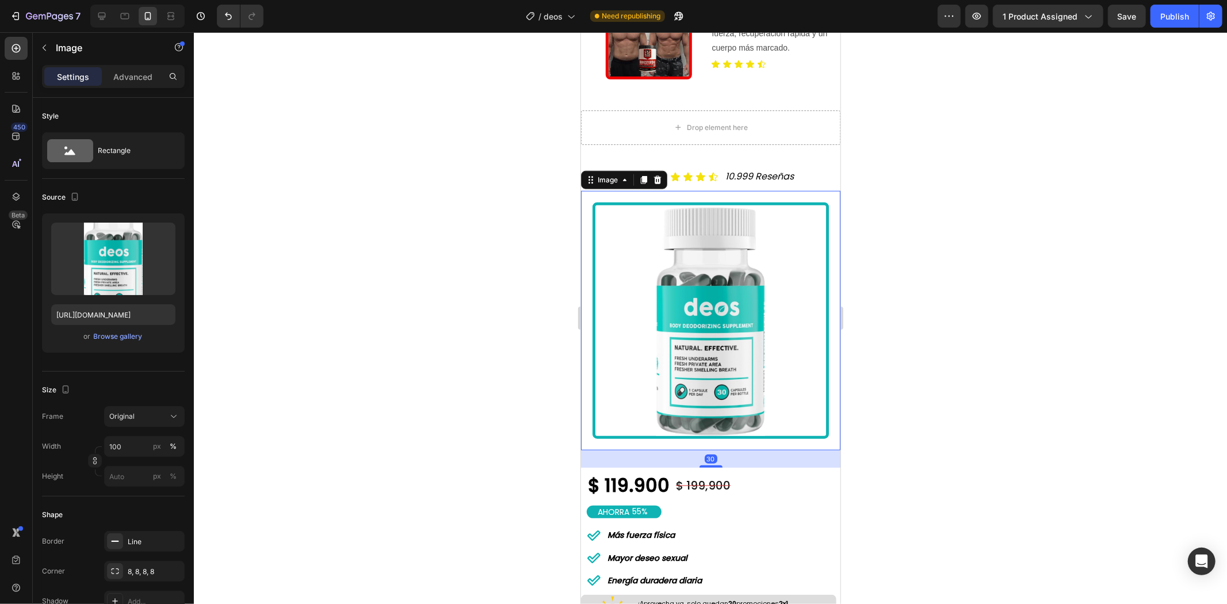
click at [882, 321] on div at bounding box center [710, 318] width 1033 height 572
click at [689, 388] on div "Image 30" at bounding box center [710, 319] width 259 height 259
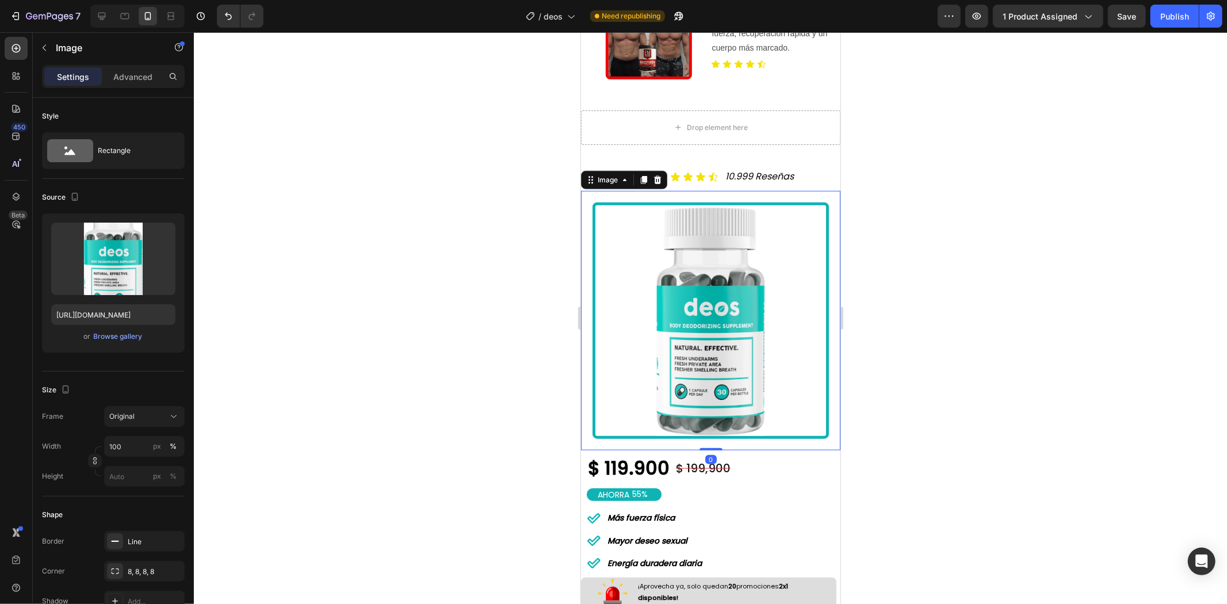
drag, startPoint x: 701, startPoint y: 413, endPoint x: 715, endPoint y: 342, distance: 72.2
click at [714, 366] on div "Image 0" at bounding box center [710, 319] width 259 height 259
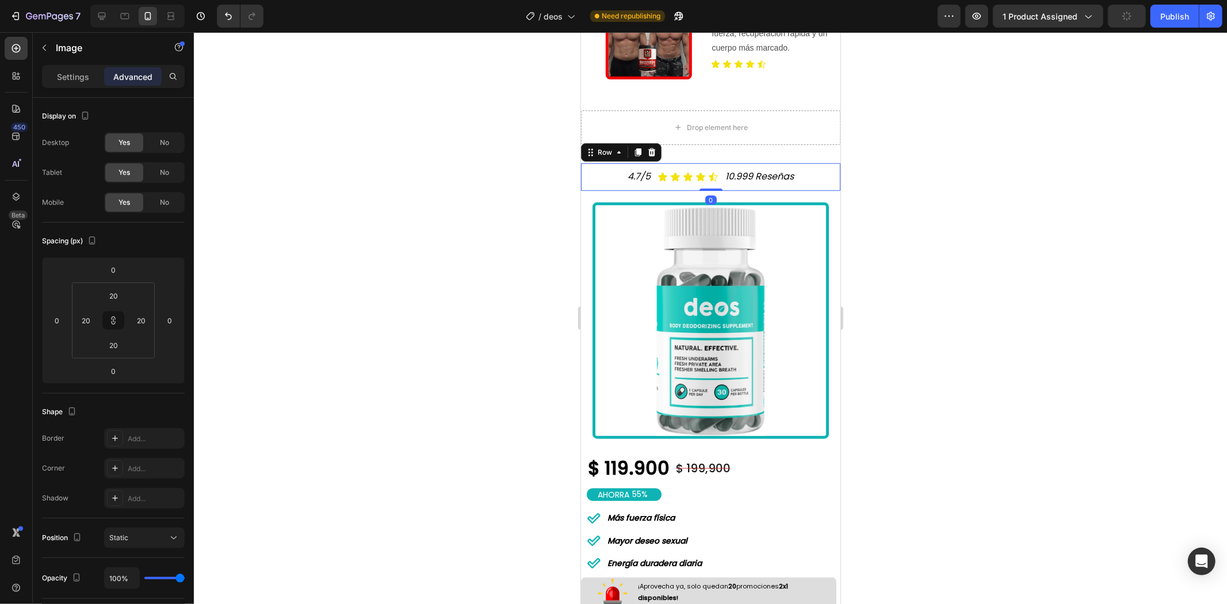
click at [813, 163] on div "4.7/5 Text Block Icon Icon Icon Icon Icon Icon List 10.999 Reseñas Text Block R…" at bounding box center [710, 177] width 259 height 28
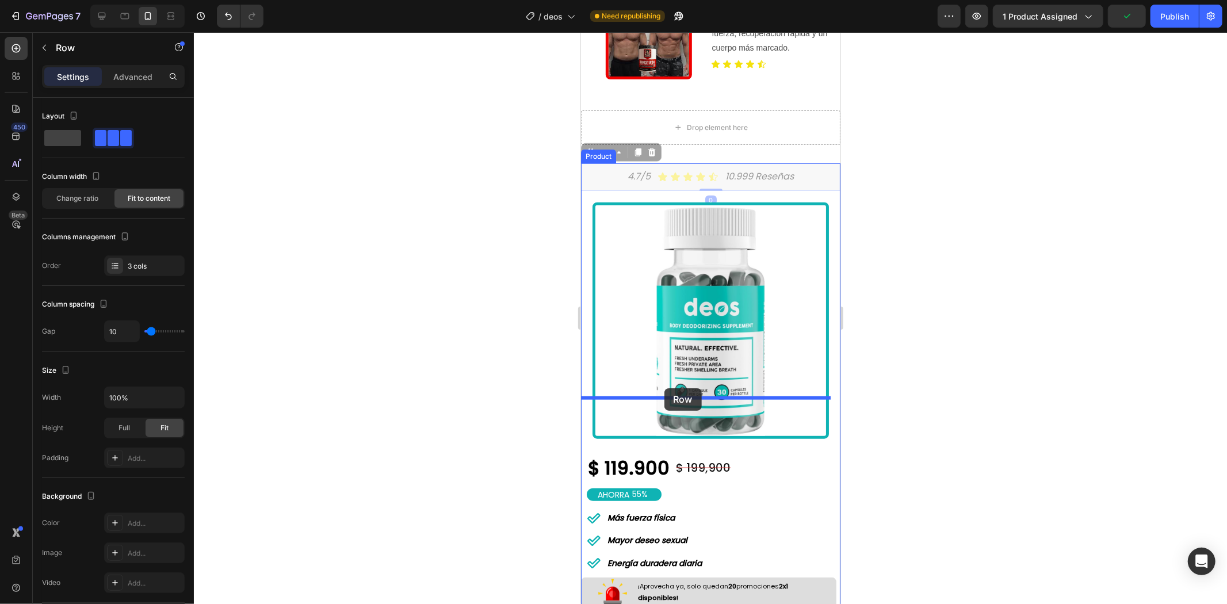
drag, startPoint x: 605, startPoint y: 105, endPoint x: 664, endPoint y: 388, distance: 288.6
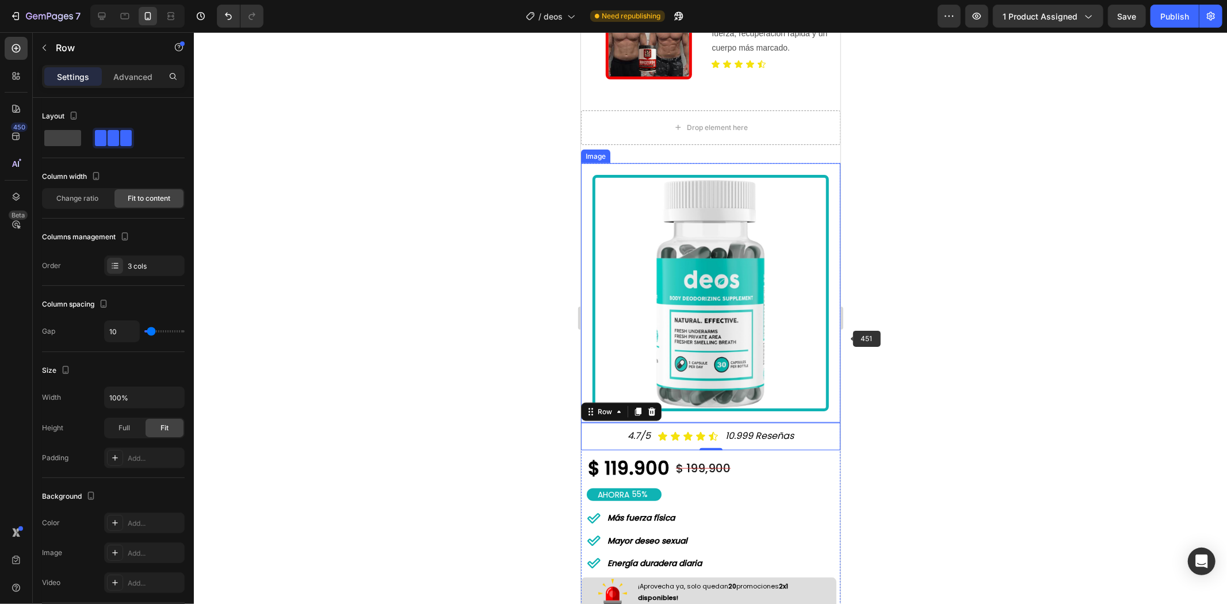
click at [954, 297] on div at bounding box center [710, 318] width 1033 height 572
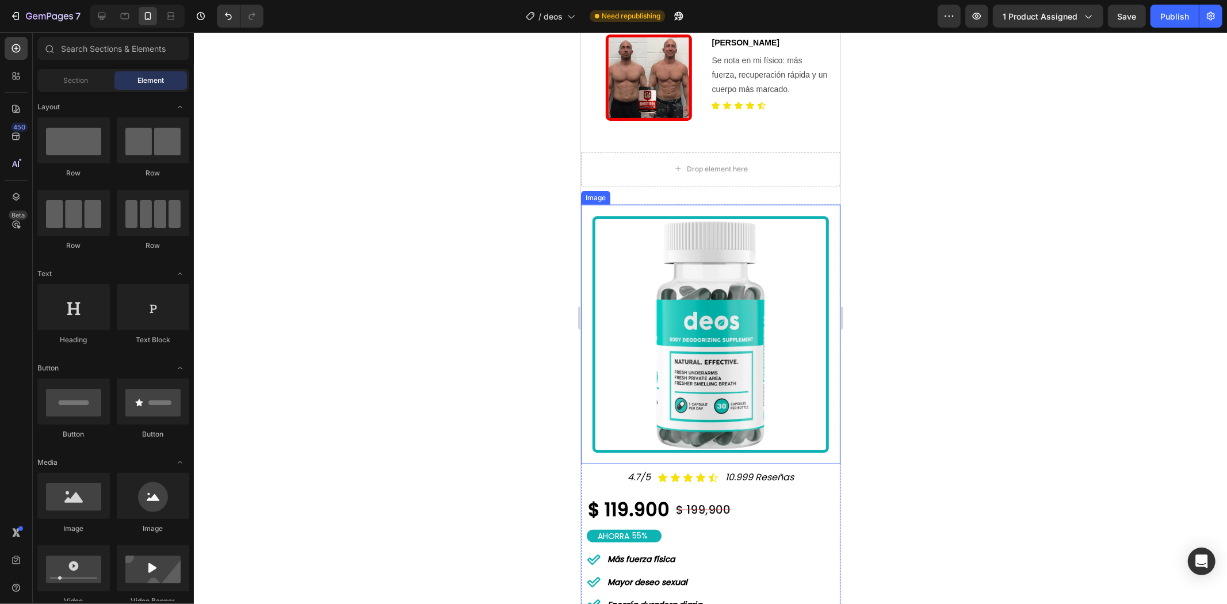
scroll to position [831, 0]
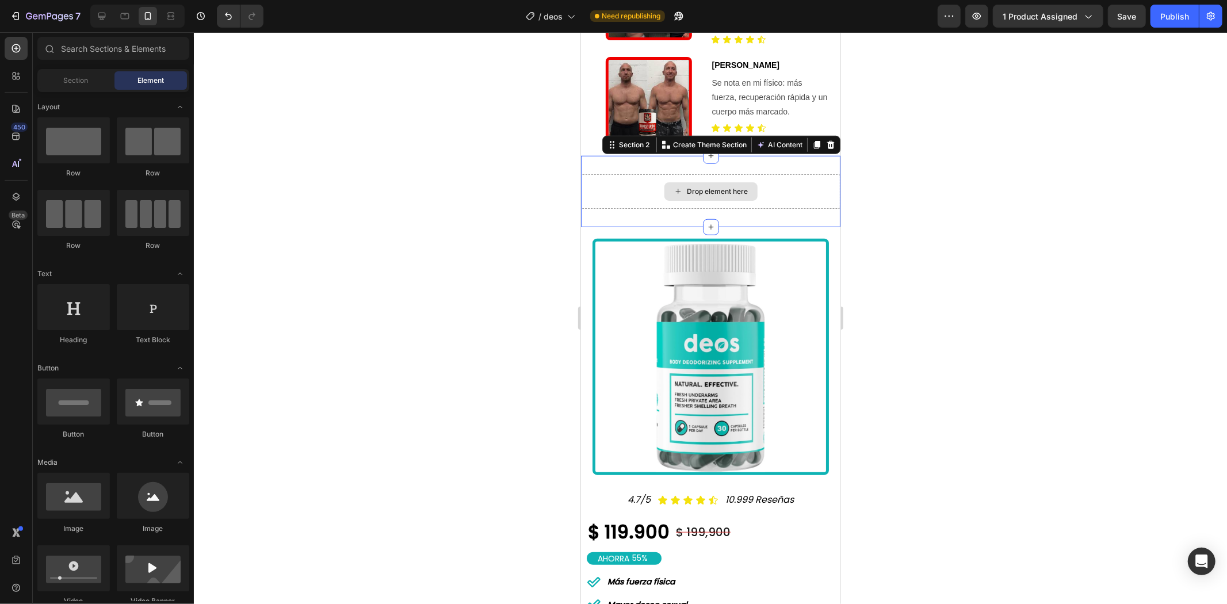
click at [781, 174] on div "Drop element here" at bounding box center [710, 191] width 259 height 35
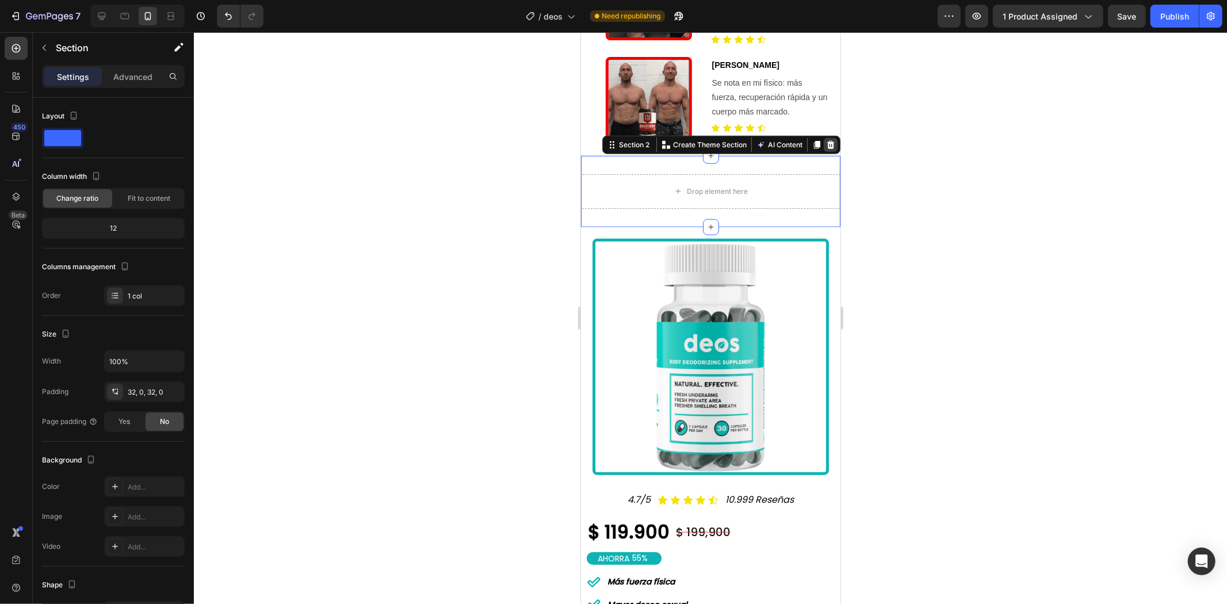
click at [827, 140] on icon at bounding box center [830, 144] width 7 height 8
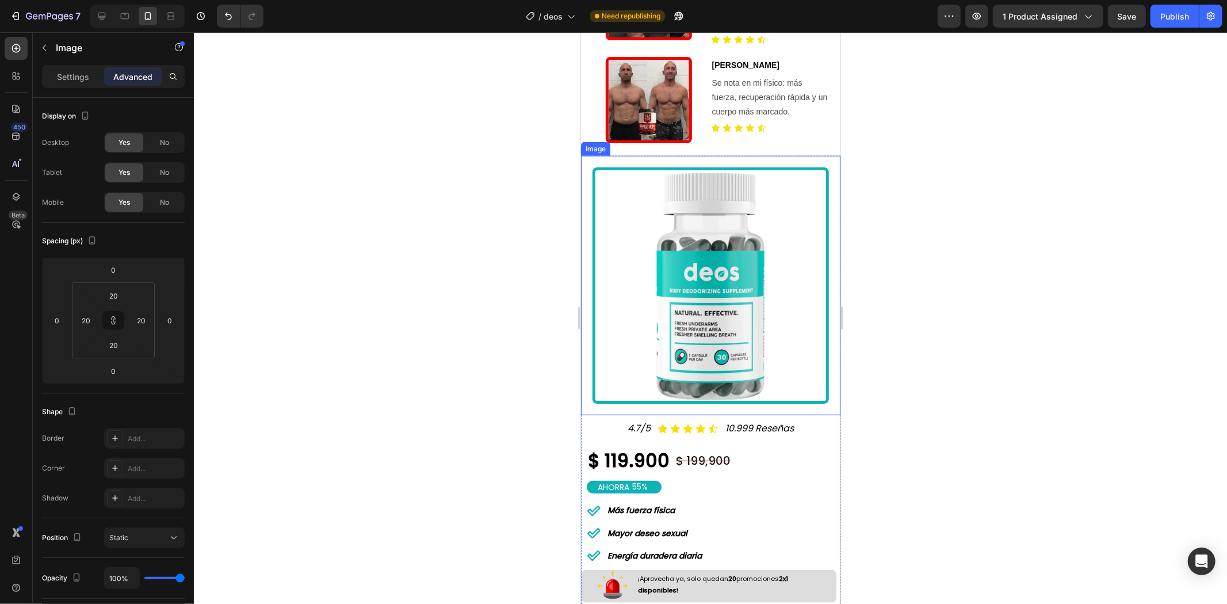
click at [644, 324] on img at bounding box center [710, 285] width 236 height 236
click at [611, 139] on div "Image" at bounding box center [607, 144] width 25 height 10
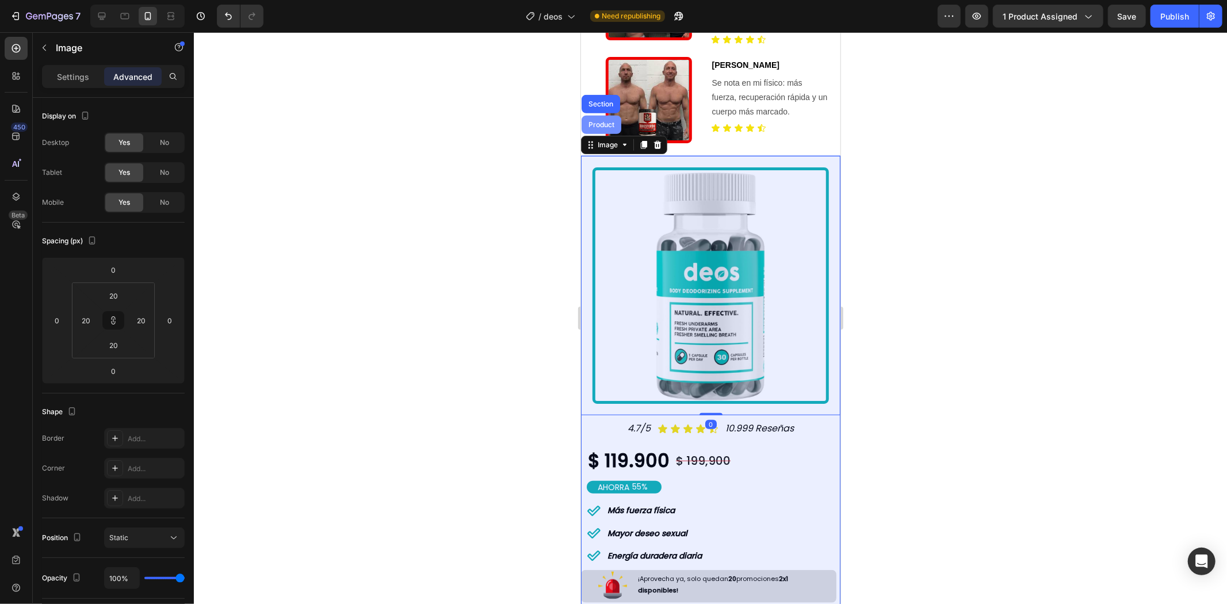
click at [596, 115] on div "Product" at bounding box center [601, 124] width 40 height 18
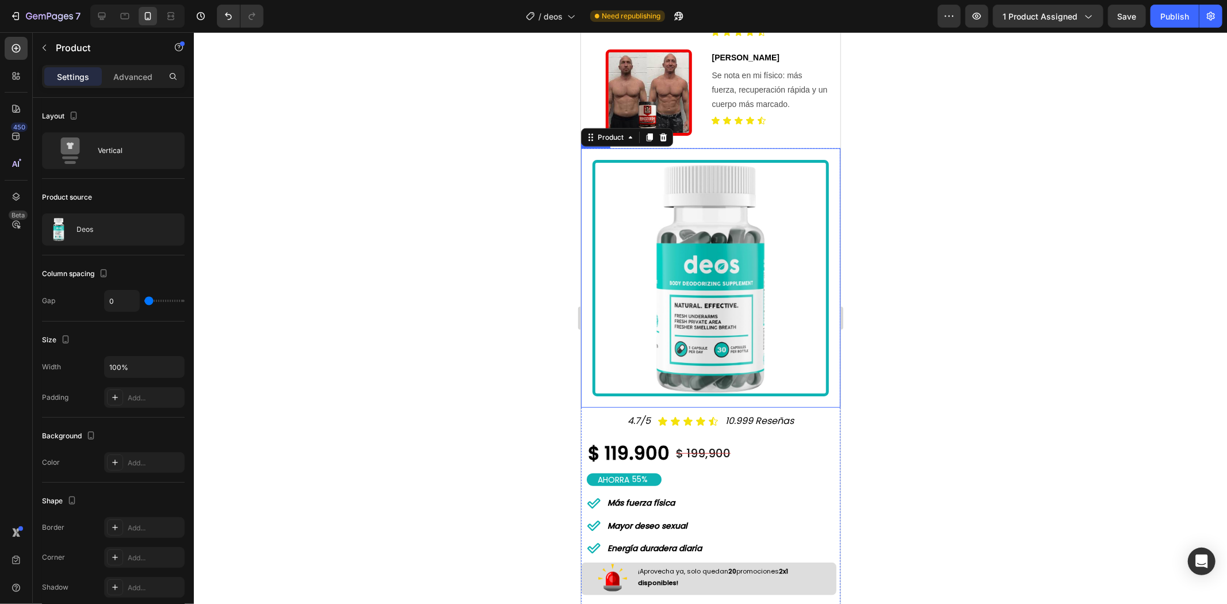
scroll to position [703, 0]
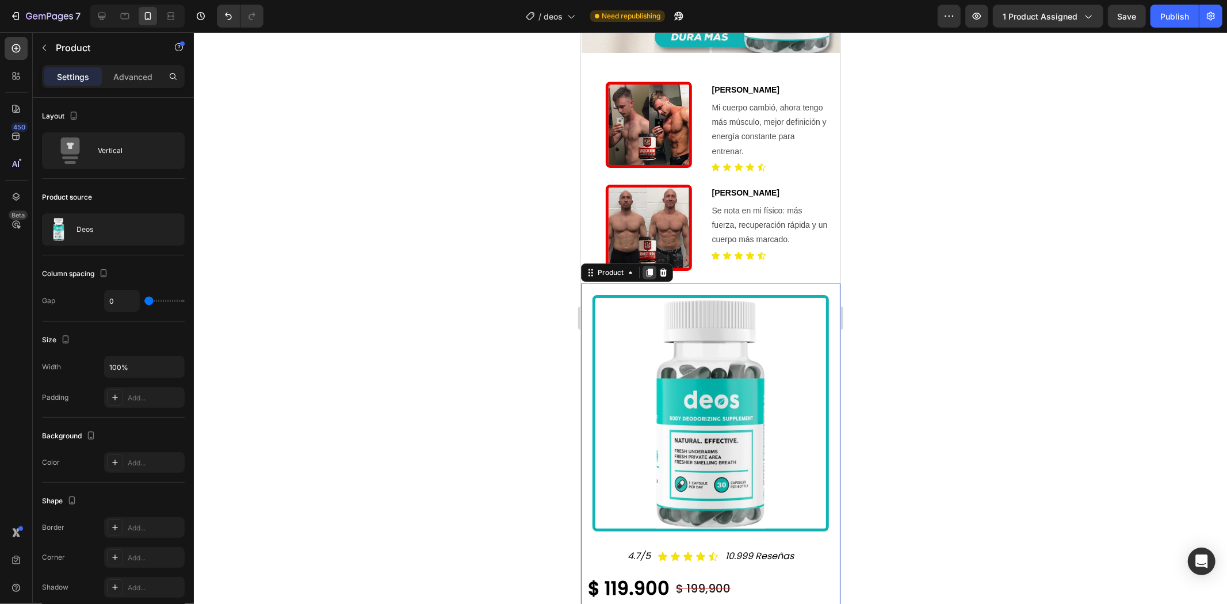
click at [650, 268] on icon at bounding box center [649, 272] width 6 height 8
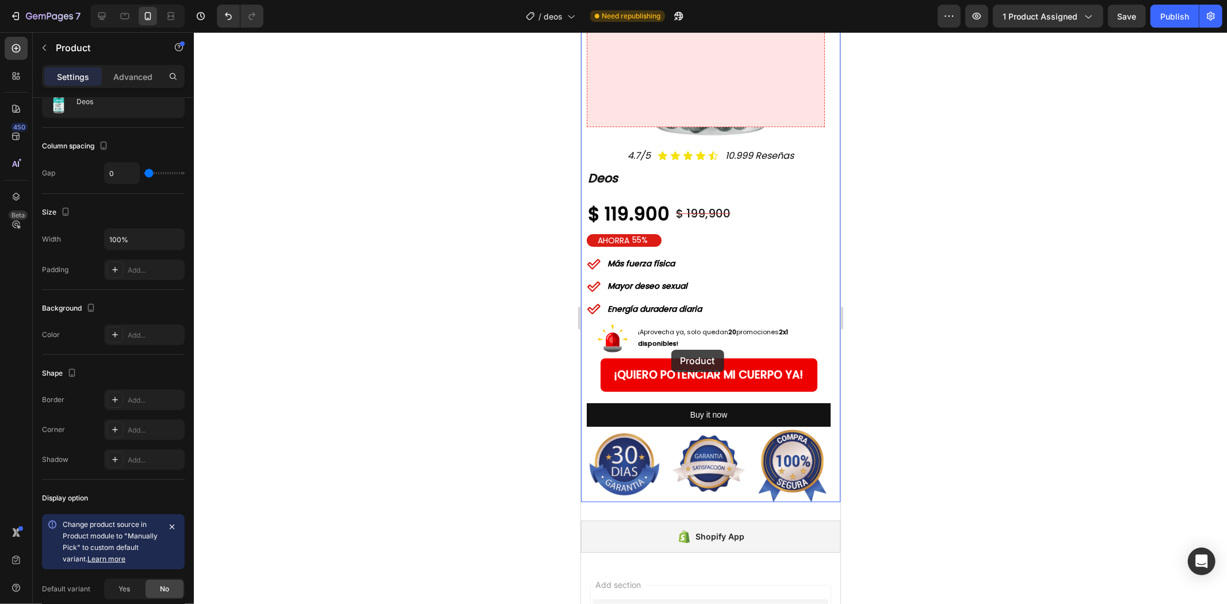
scroll to position [3901, 0]
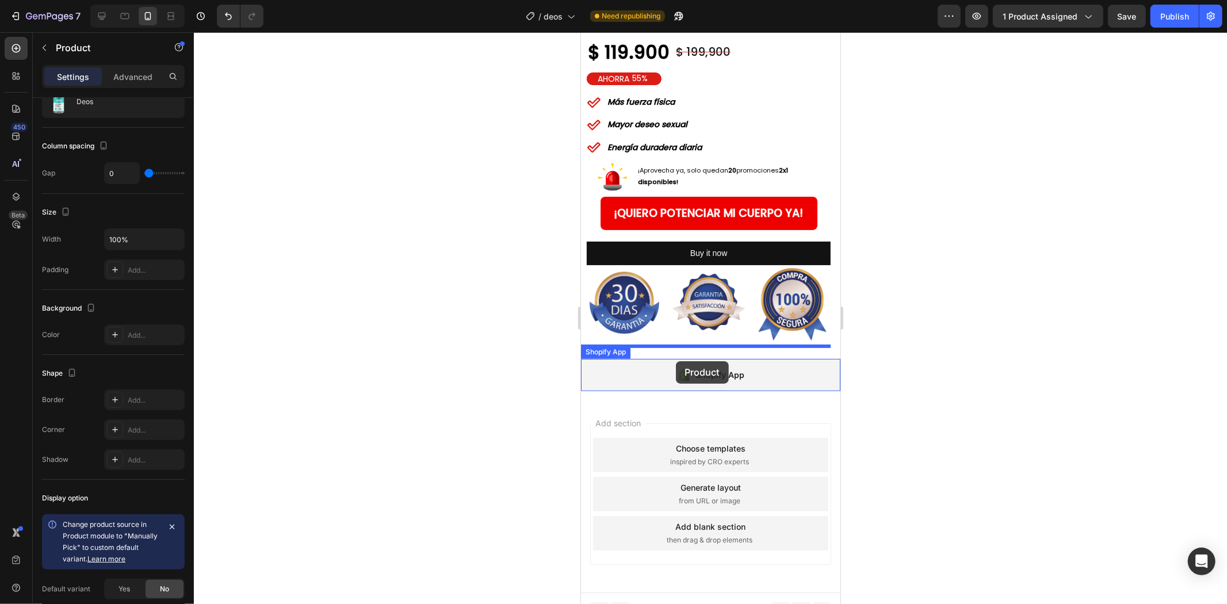
drag, startPoint x: 620, startPoint y: 323, endPoint x: 675, endPoint y: 361, distance: 67.2
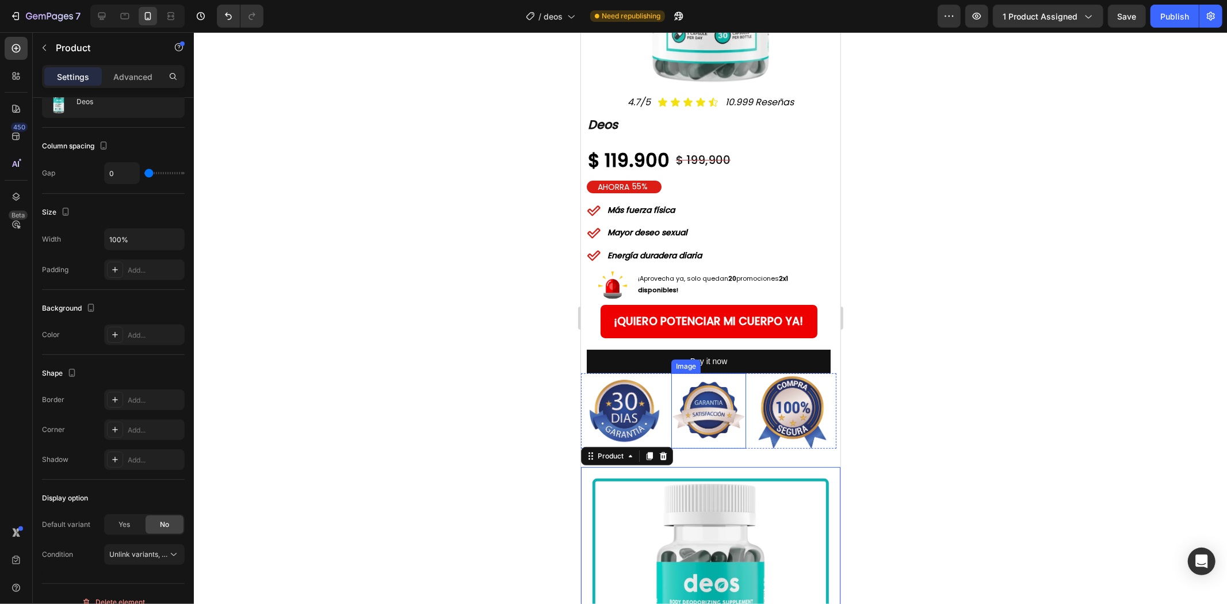
scroll to position [3773, 0]
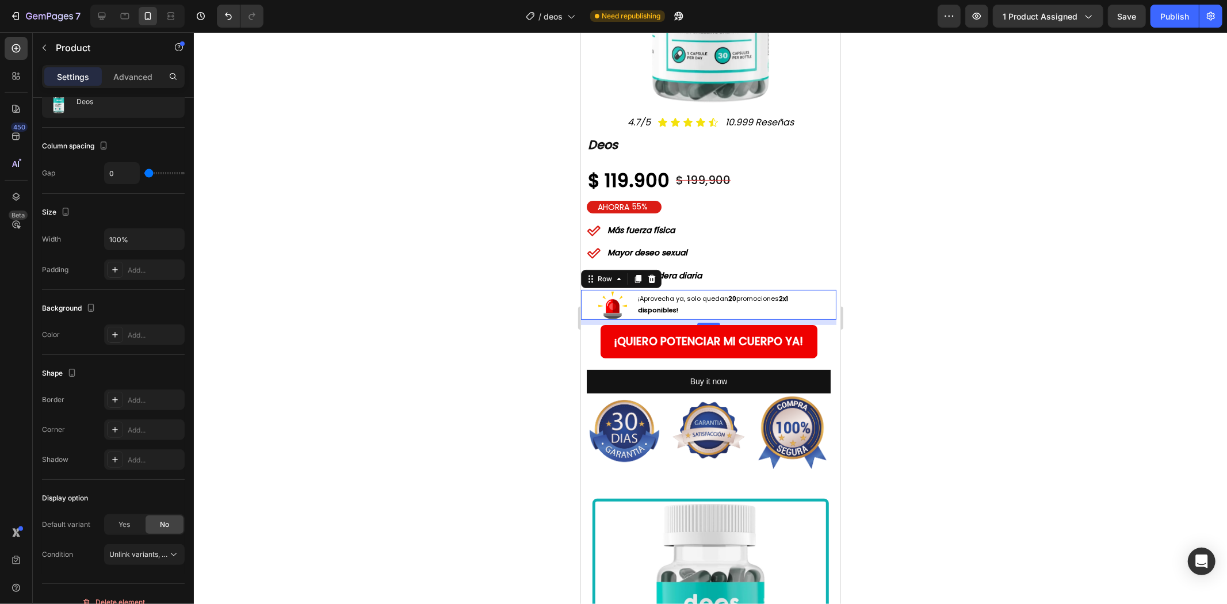
click at [585, 289] on div "Image ¡Aprovecha ya, solo quedan 20 promociones 2x1 disponibles! Text Block Row…" at bounding box center [708, 304] width 255 height 30
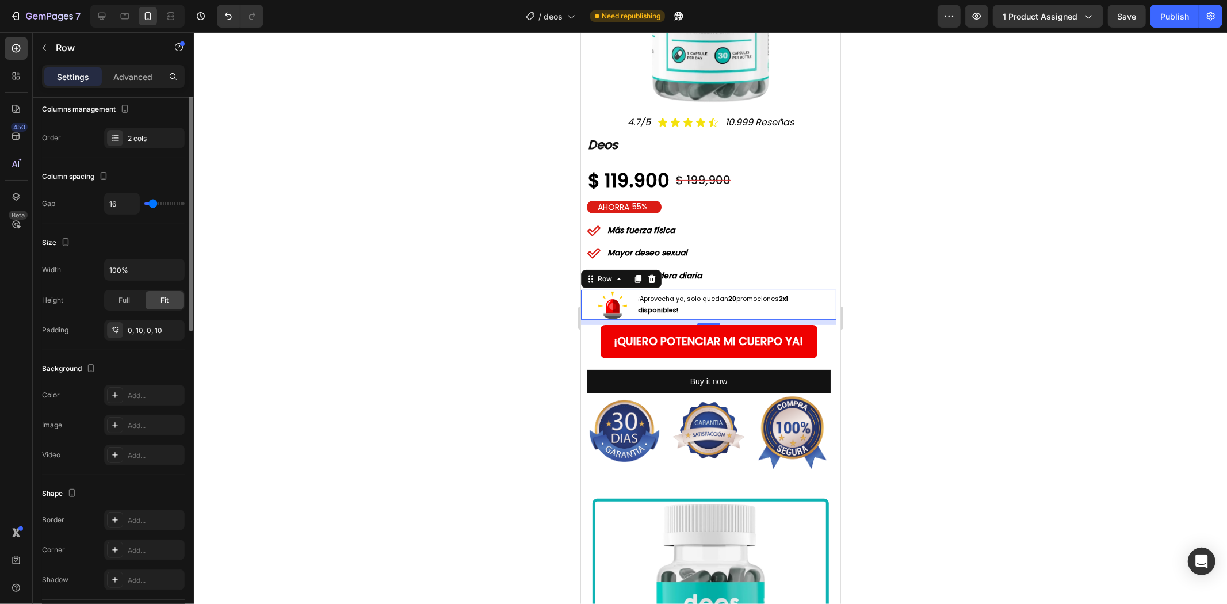
scroll to position [0, 0]
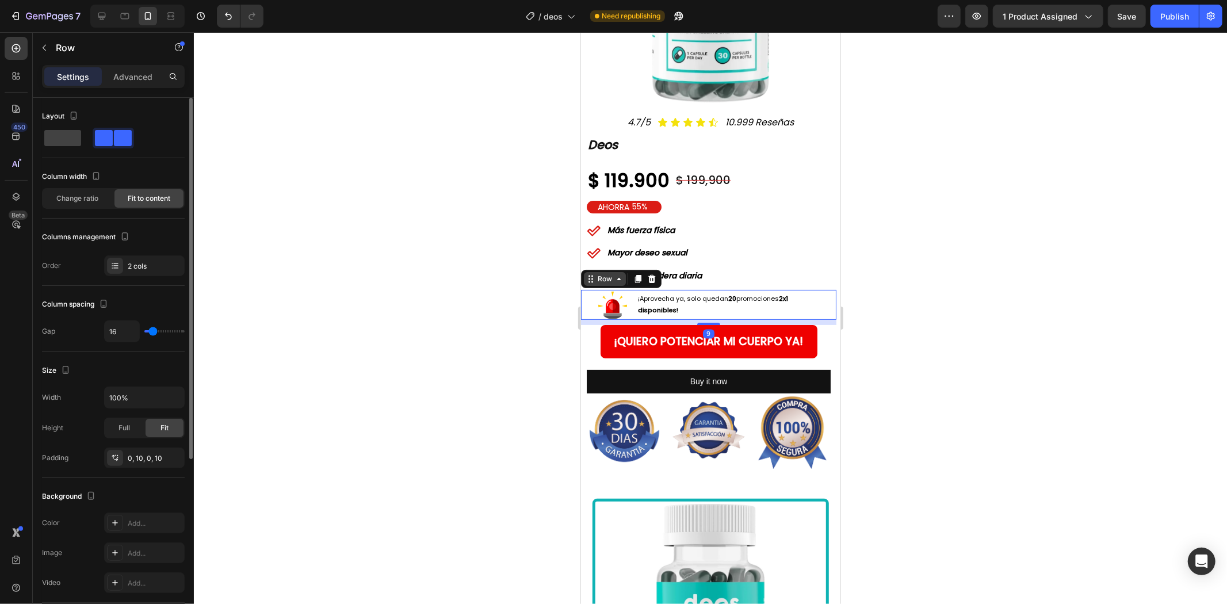
click at [610, 273] on div "Row" at bounding box center [604, 278] width 19 height 10
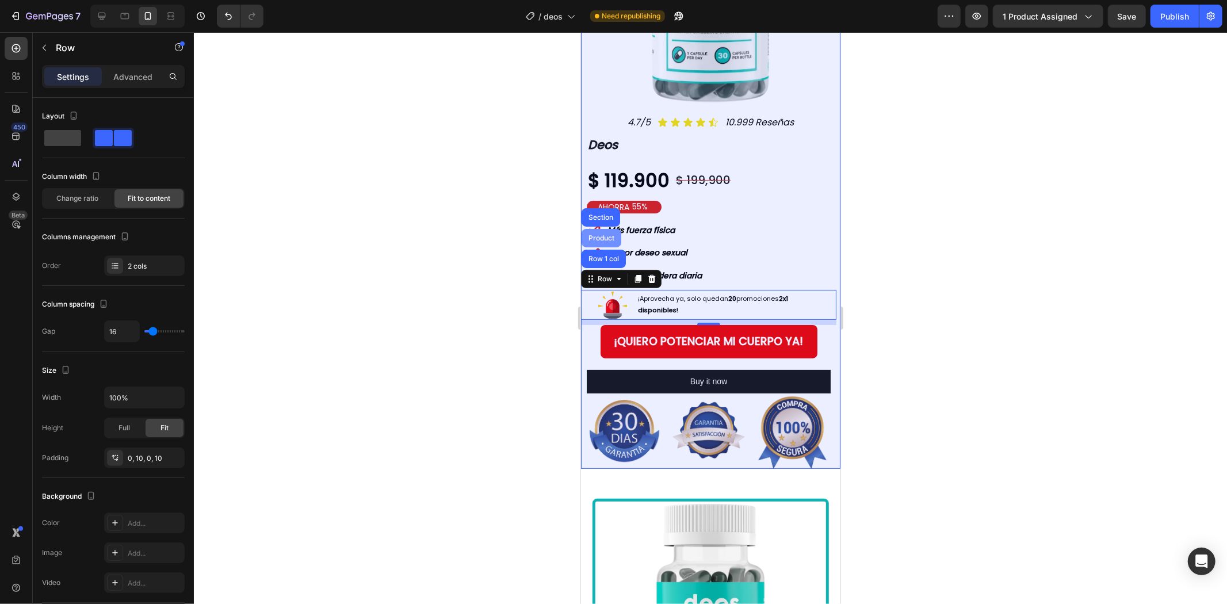
click at [603, 234] on div "Product" at bounding box center [601, 237] width 30 height 7
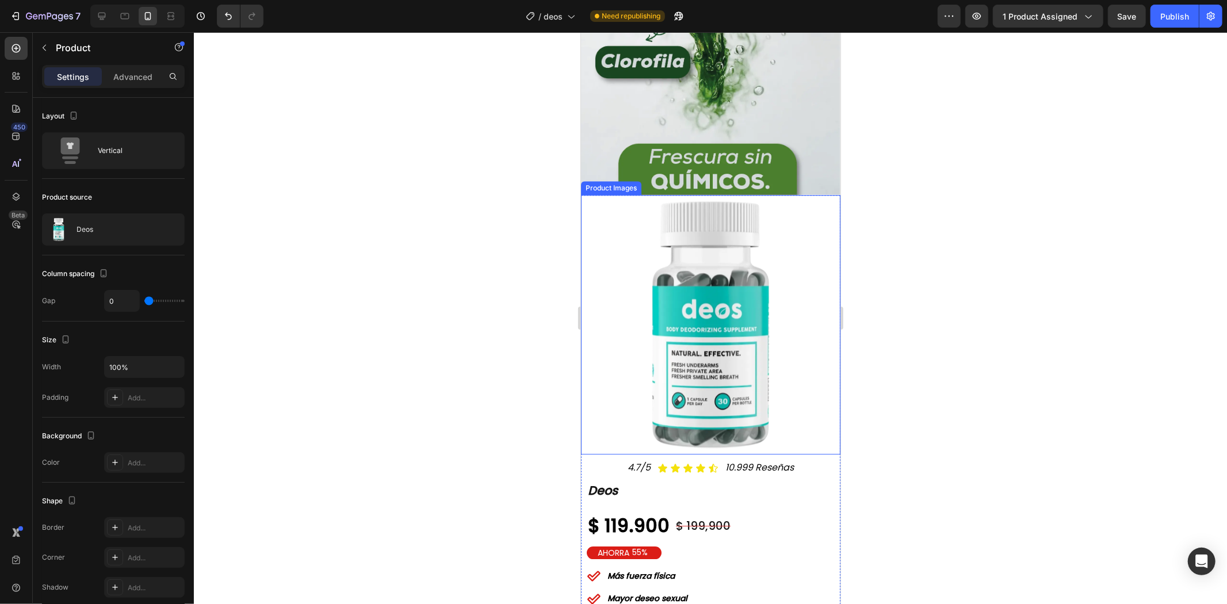
scroll to position [2739, 0]
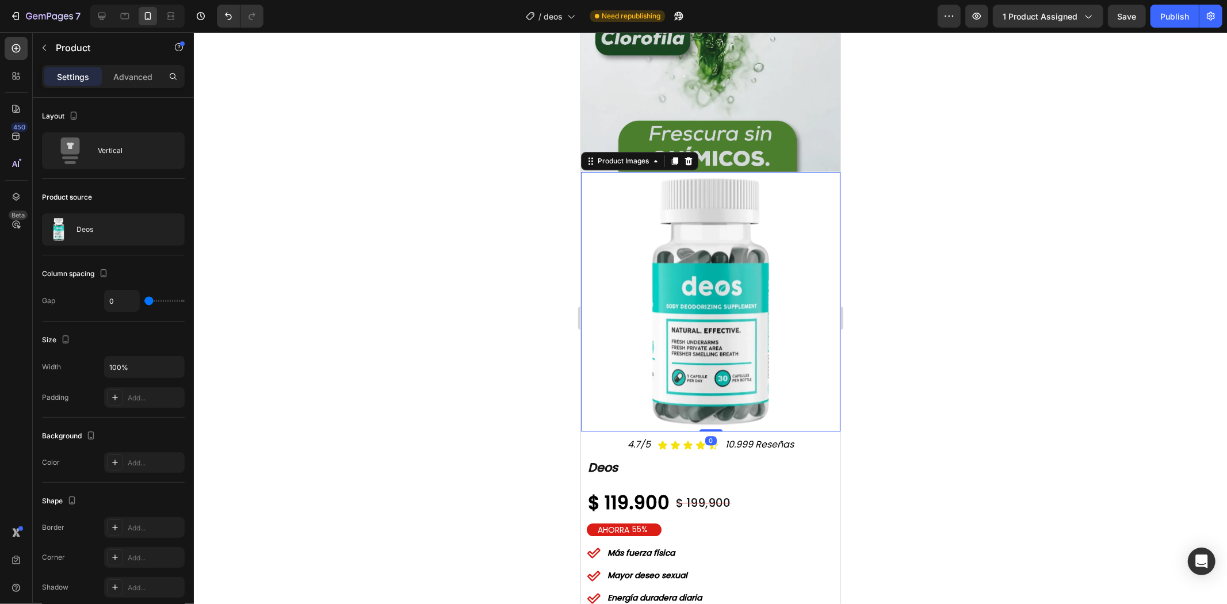
click at [654, 319] on img at bounding box center [710, 301] width 248 height 248
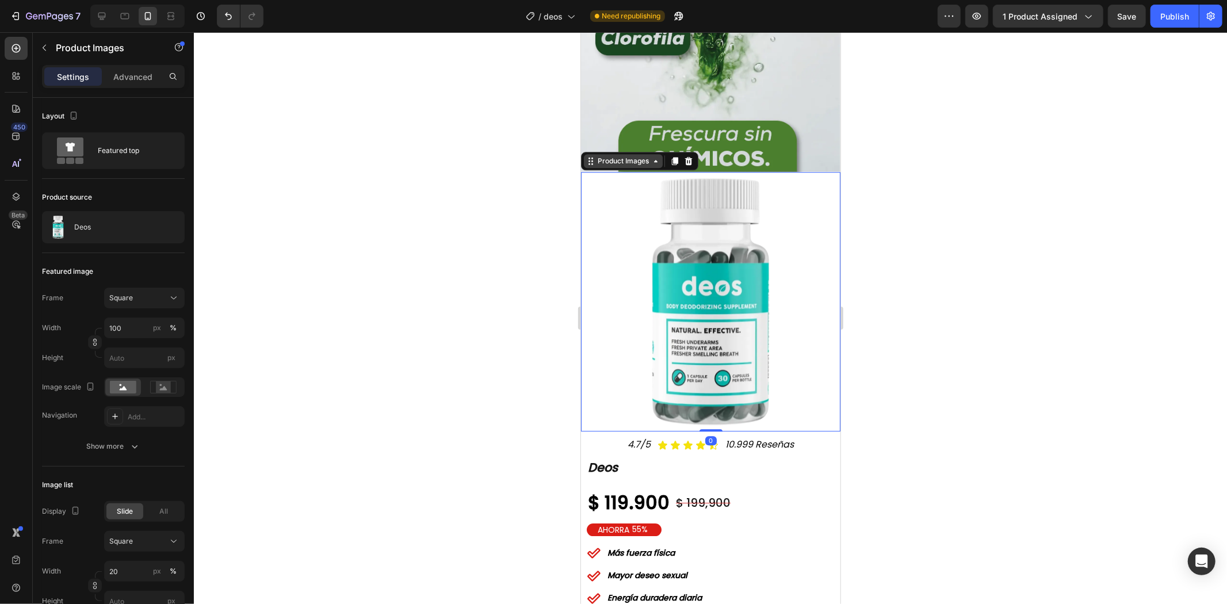
click at [631, 155] on div "Product Images" at bounding box center [623, 160] width 56 height 10
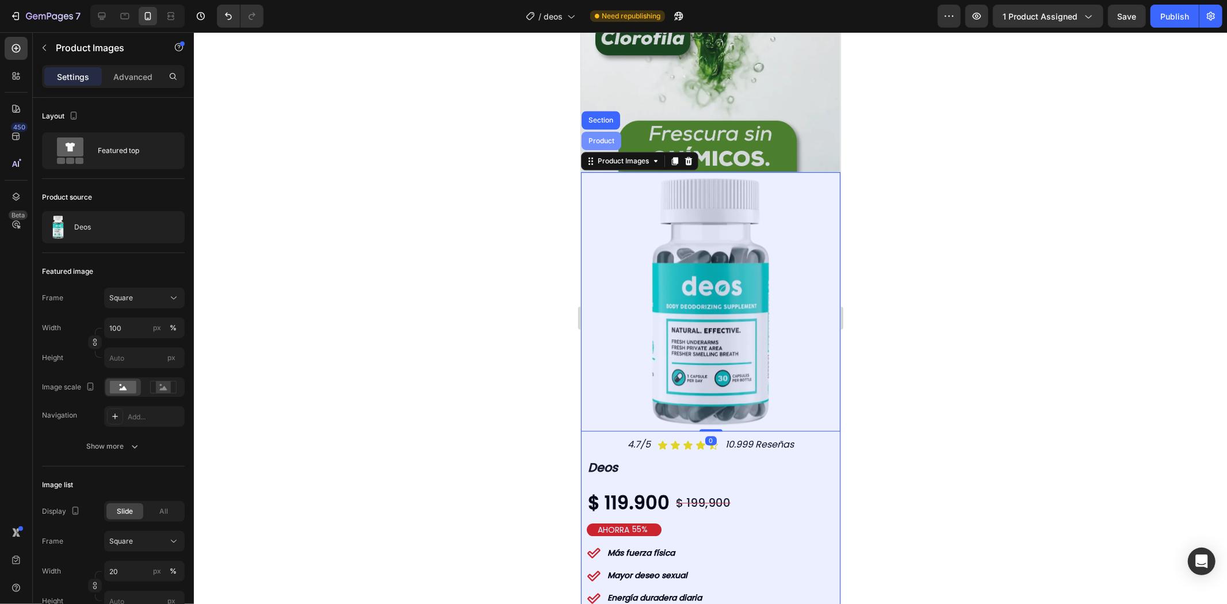
click at [597, 131] on div "Product" at bounding box center [601, 140] width 40 height 18
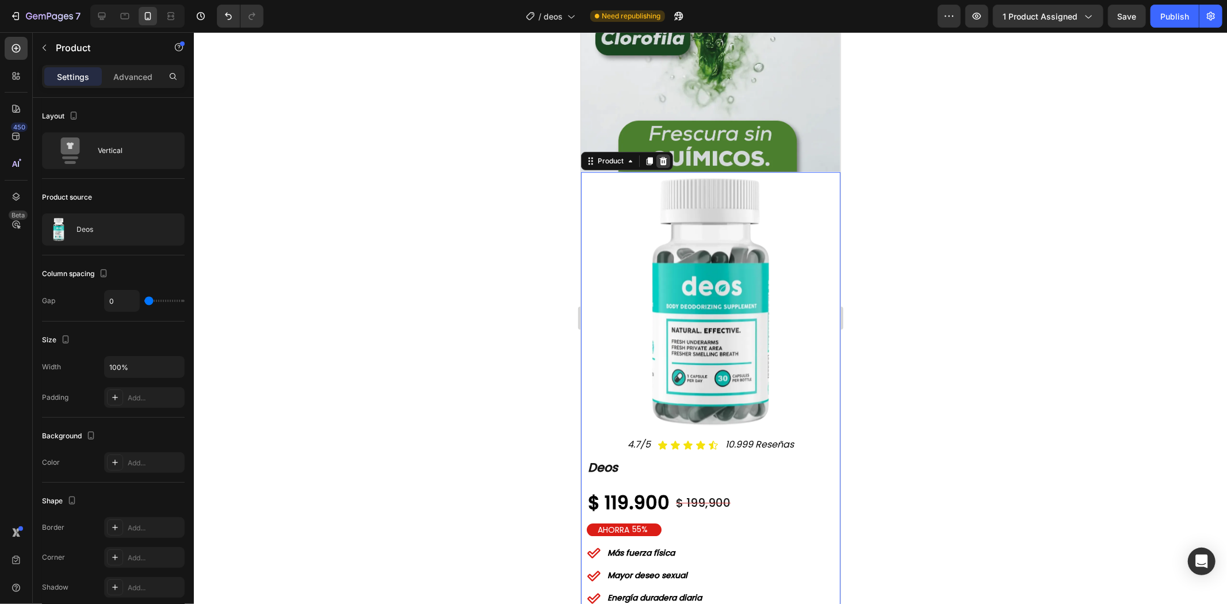
click at [664, 156] on icon at bounding box center [662, 160] width 7 height 8
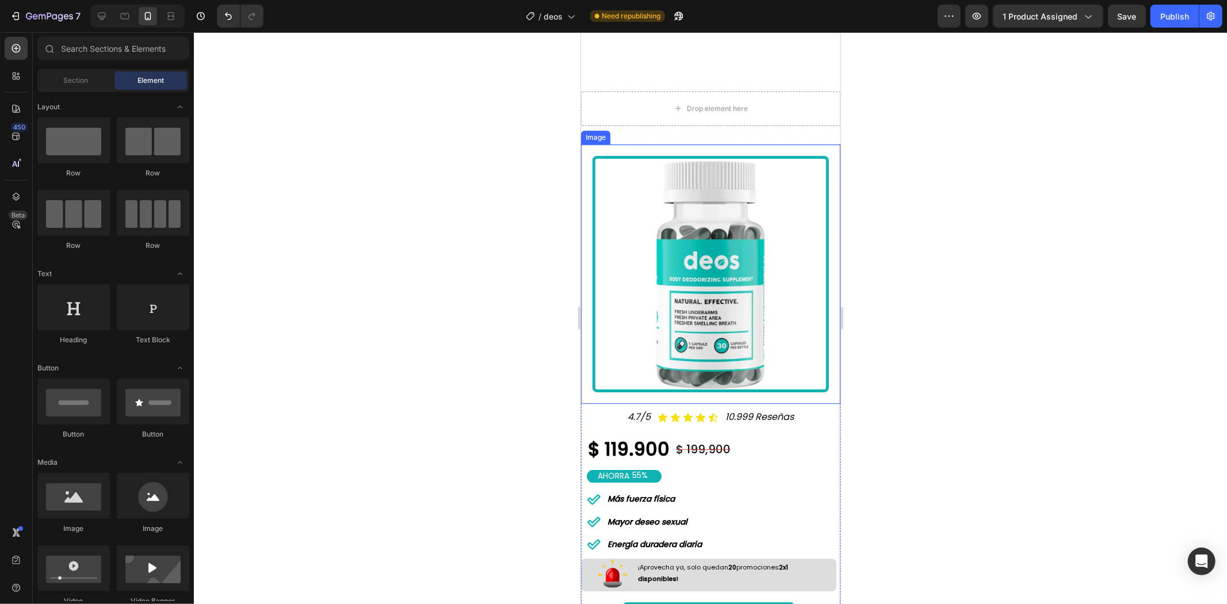
scroll to position [2675, 0]
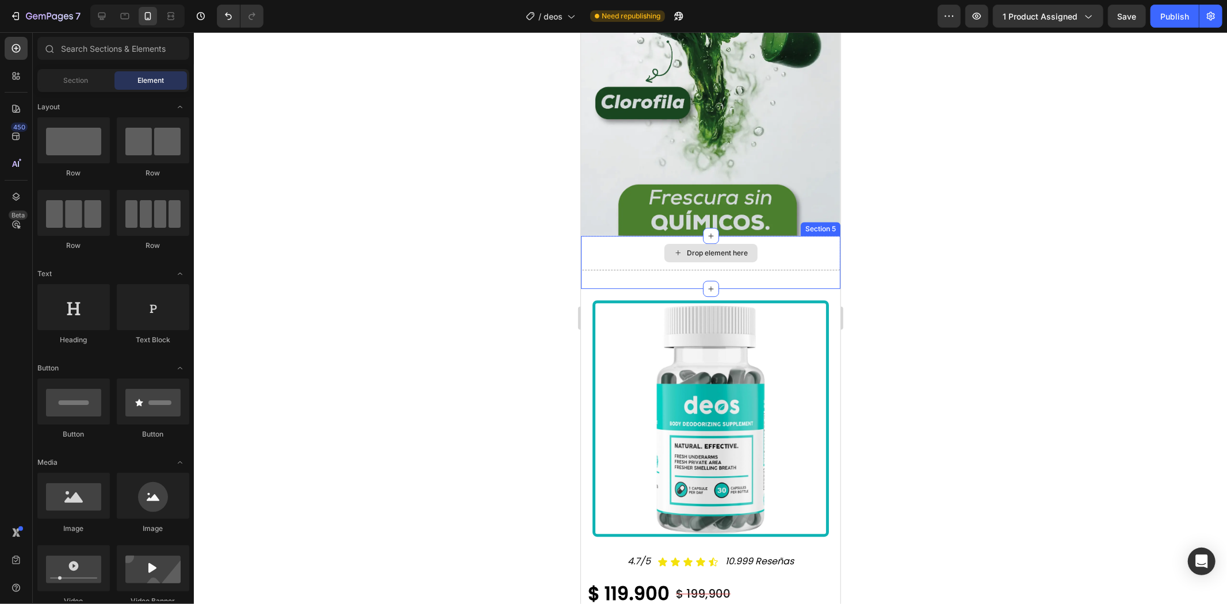
click at [643, 235] on div "Drop element here" at bounding box center [710, 252] width 259 height 35
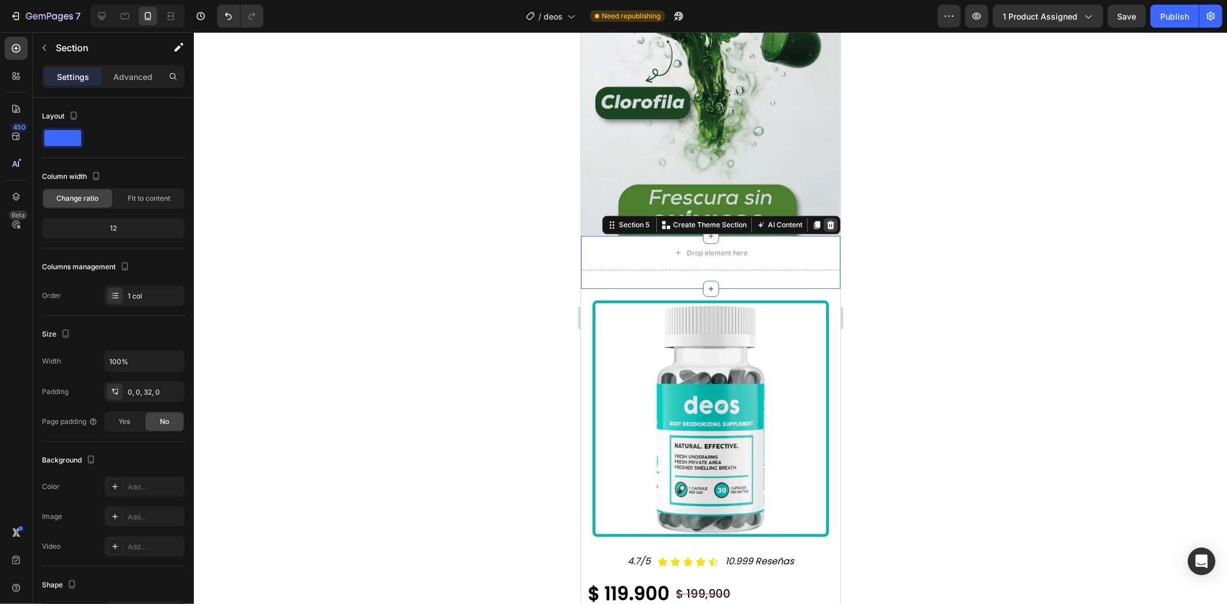
click at [826, 220] on icon at bounding box center [830, 224] width 9 height 9
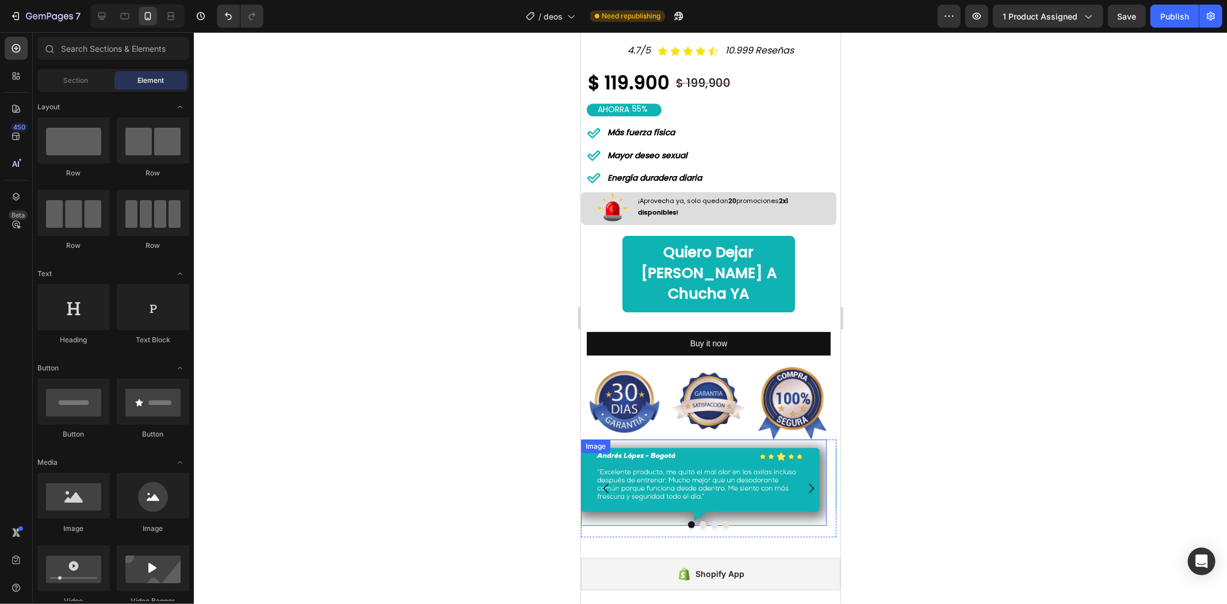
scroll to position [3186, 0]
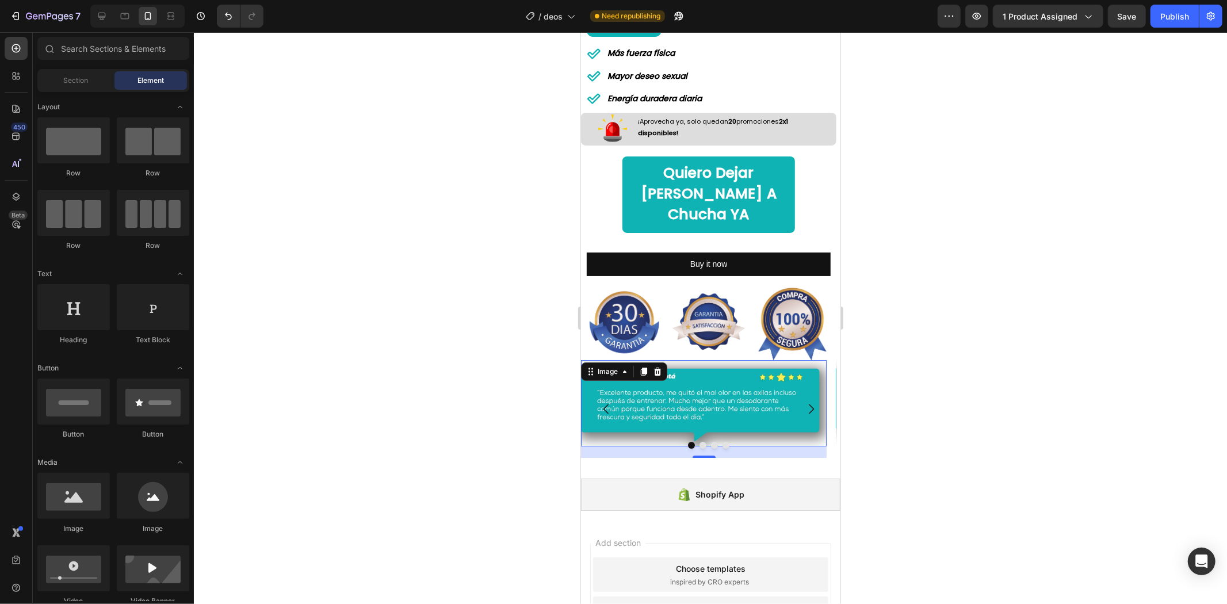
click at [644, 360] on img at bounding box center [704, 403] width 246 height 87
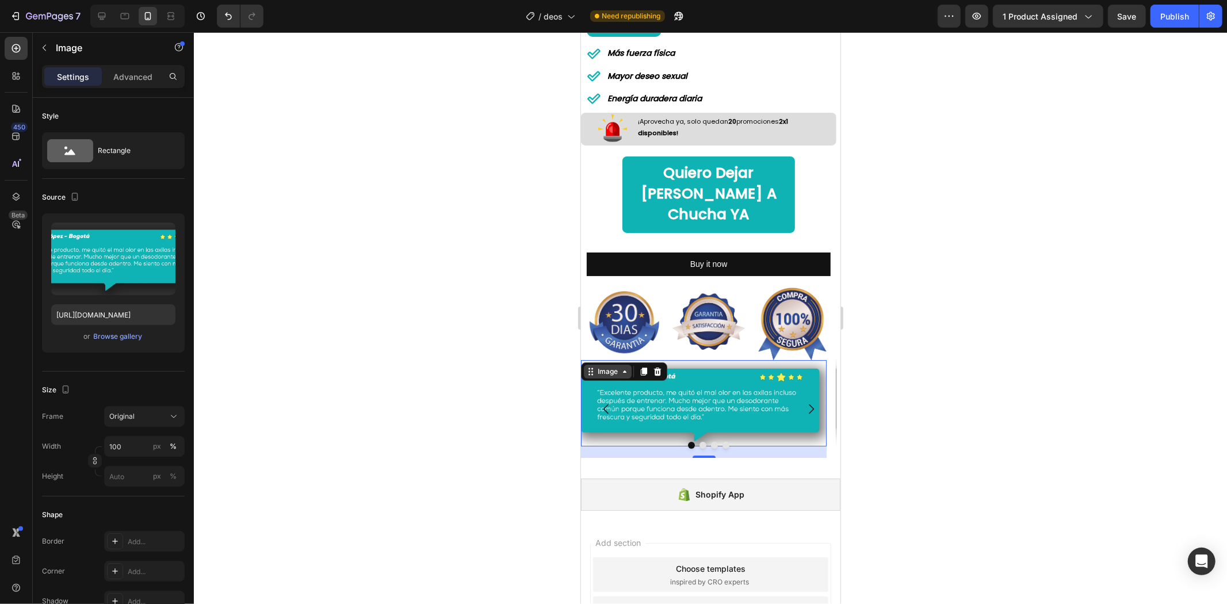
click at [614, 366] on div "Image" at bounding box center [607, 371] width 25 height 10
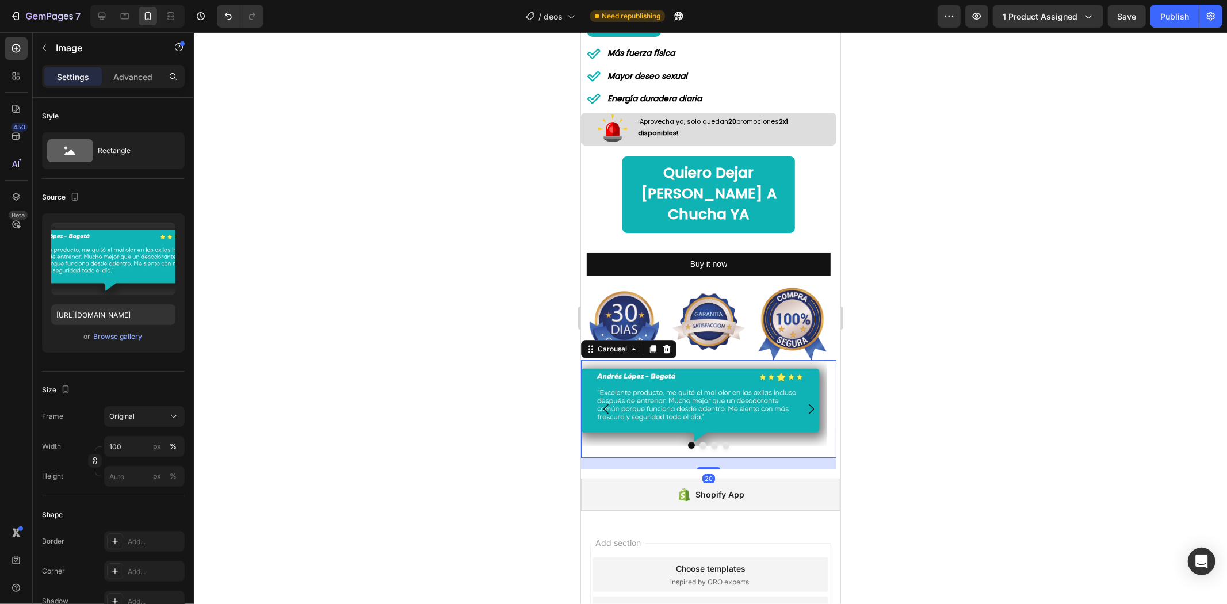
click at [596, 392] on button "Carousel Back Arrow" at bounding box center [606, 408] width 32 height 32
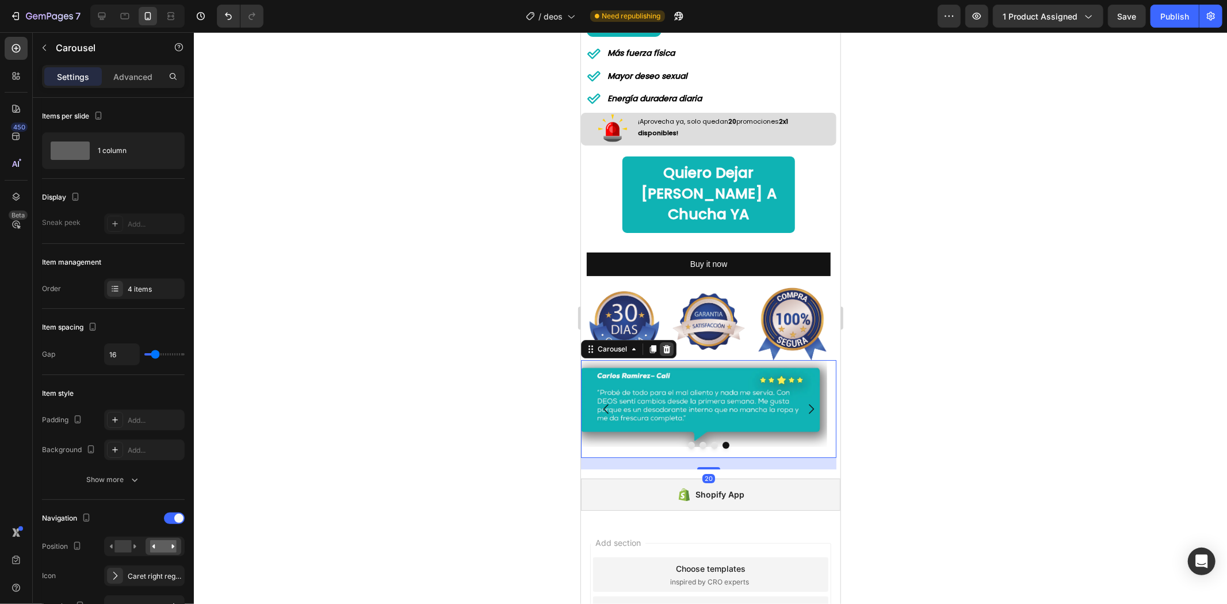
click at [665, 342] on div at bounding box center [666, 349] width 14 height 14
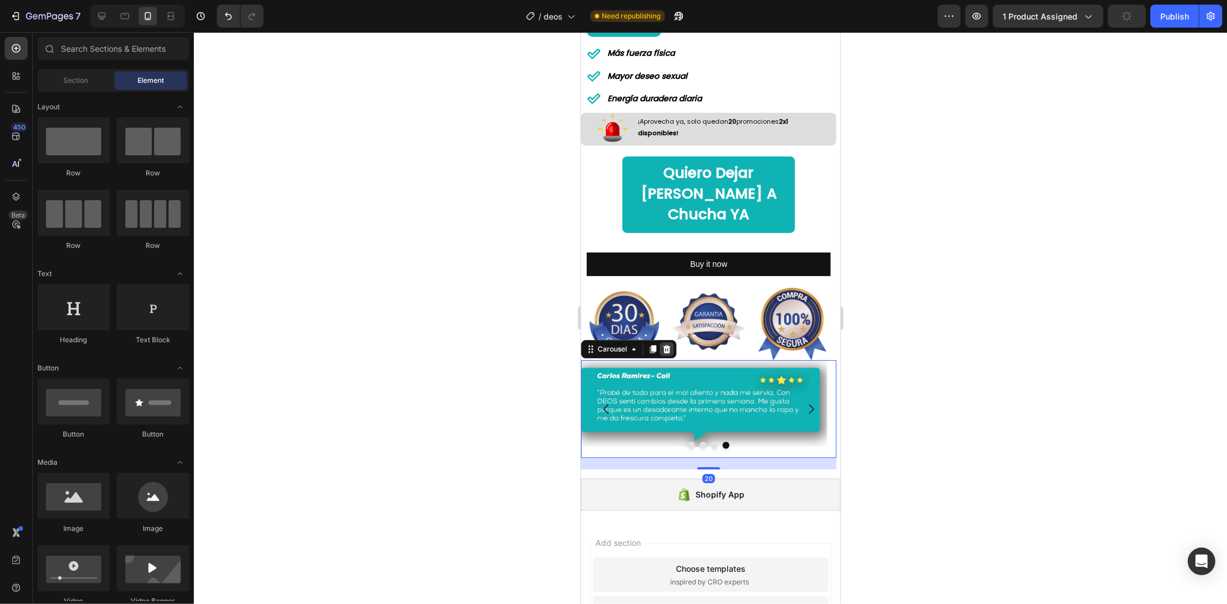
scroll to position [3176, 0]
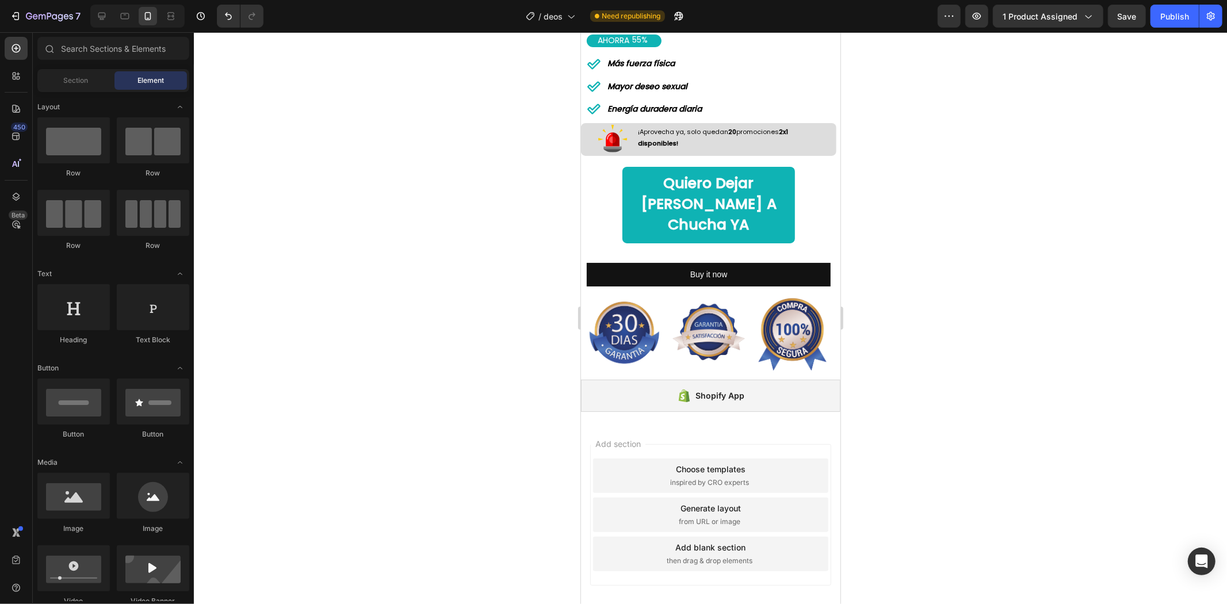
click at [889, 270] on div at bounding box center [710, 318] width 1033 height 572
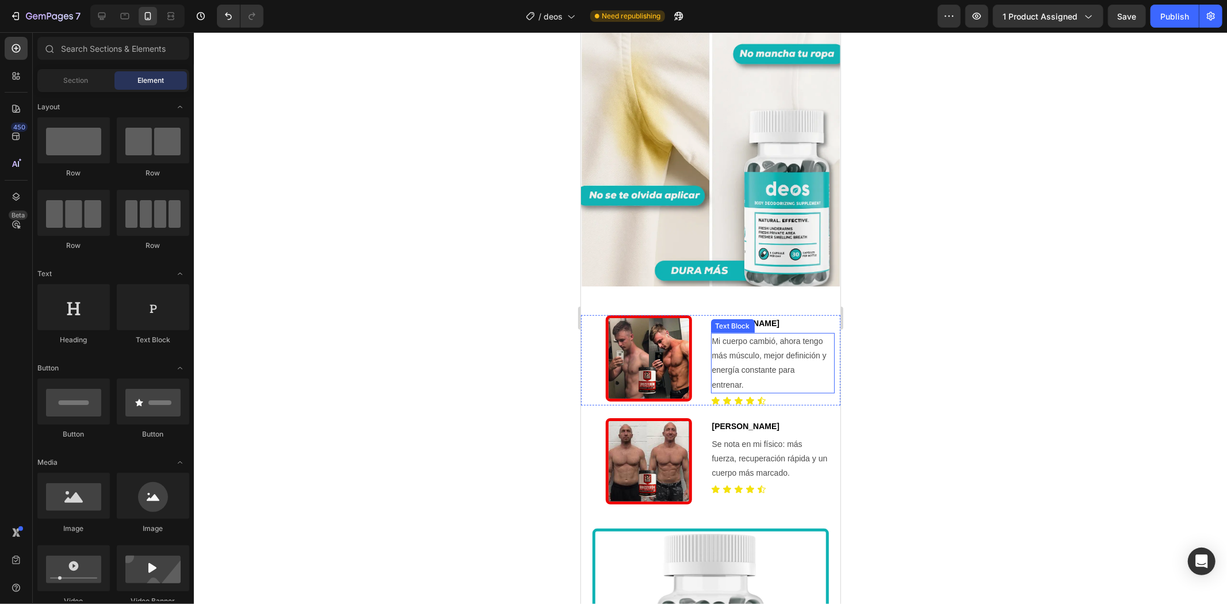
scroll to position [470, 0]
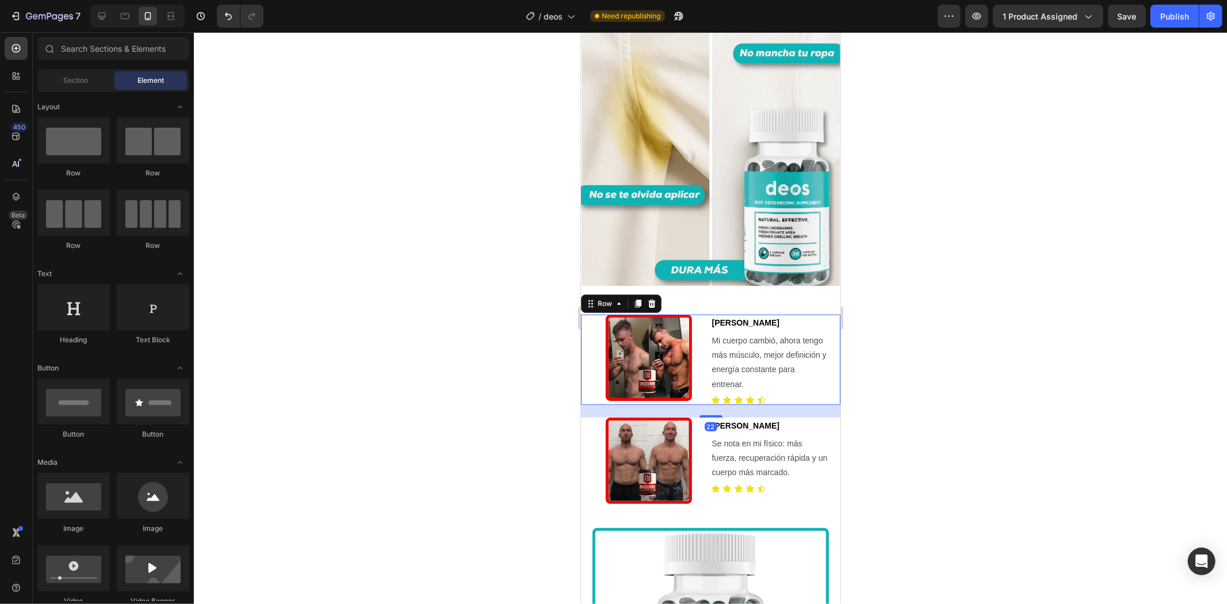
click at [700, 357] on div "Image" at bounding box center [648, 359] width 124 height 90
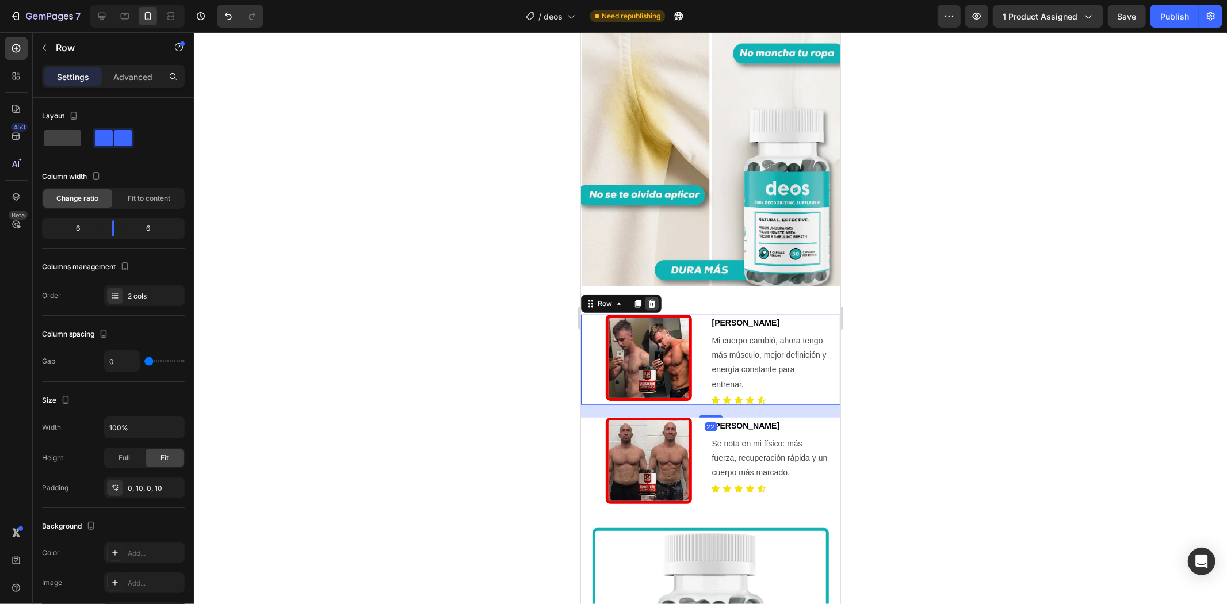
click at [654, 299] on icon at bounding box center [651, 303] width 7 height 8
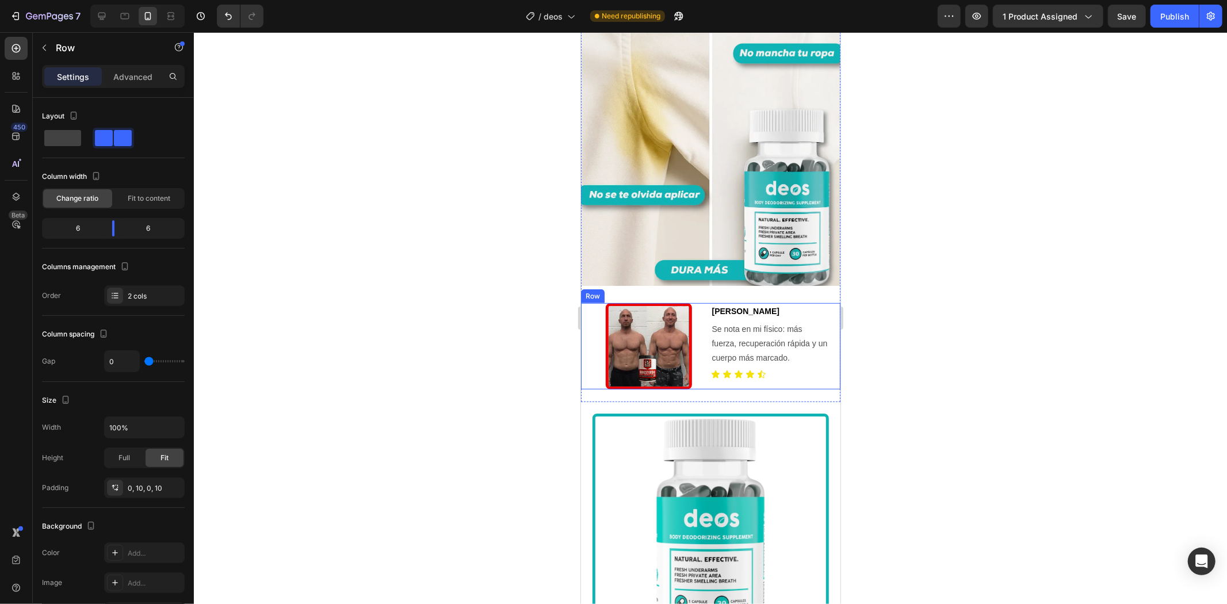
click at [712, 343] on div "[PERSON_NAME] Text Block Se nota en mi físico: más fuerza, recuperación rápida …" at bounding box center [773, 346] width 124 height 86
click at [651, 285] on div at bounding box center [651, 292] width 14 height 14
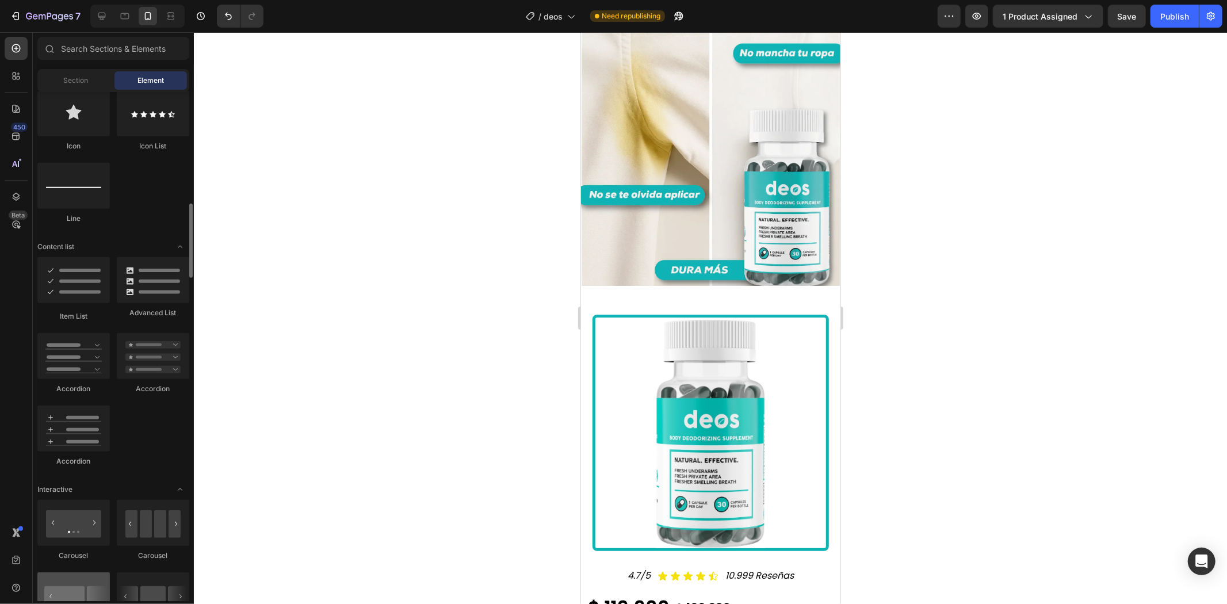
scroll to position [1022, 0]
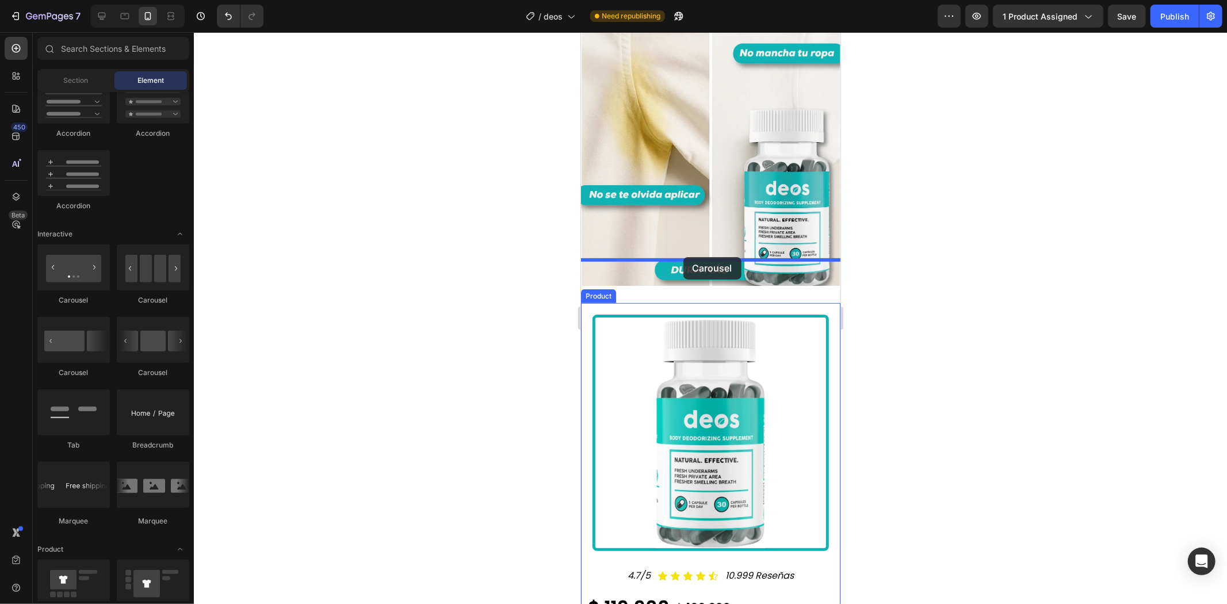
drag, startPoint x: 652, startPoint y: 315, endPoint x: 681, endPoint y: 259, distance: 62.3
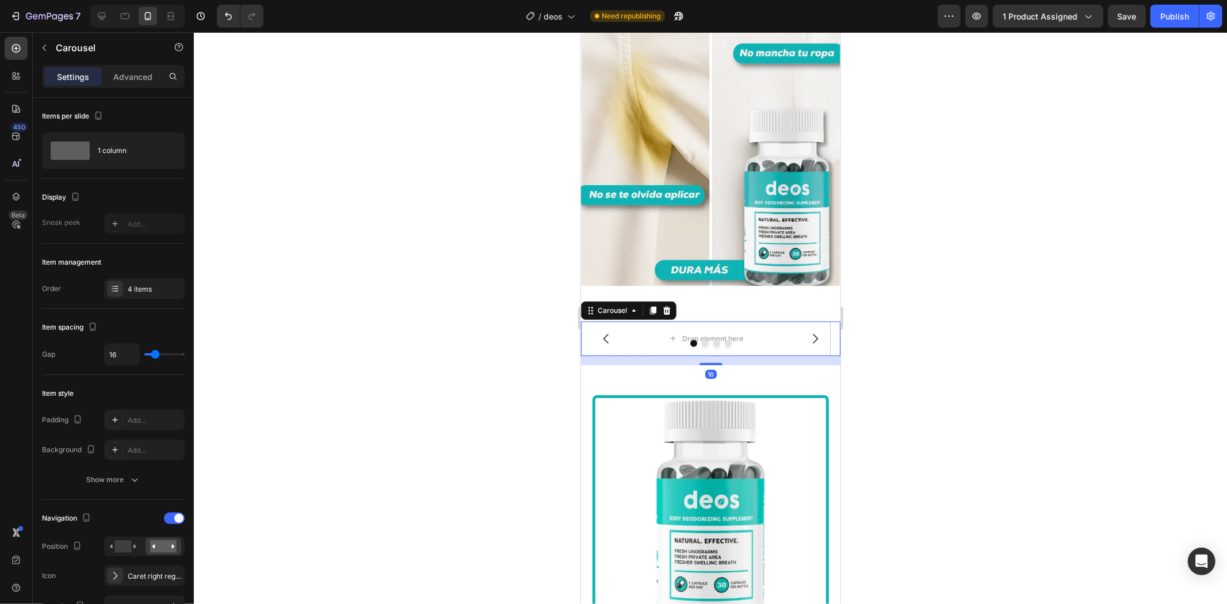
click at [1005, 259] on div at bounding box center [710, 318] width 1033 height 572
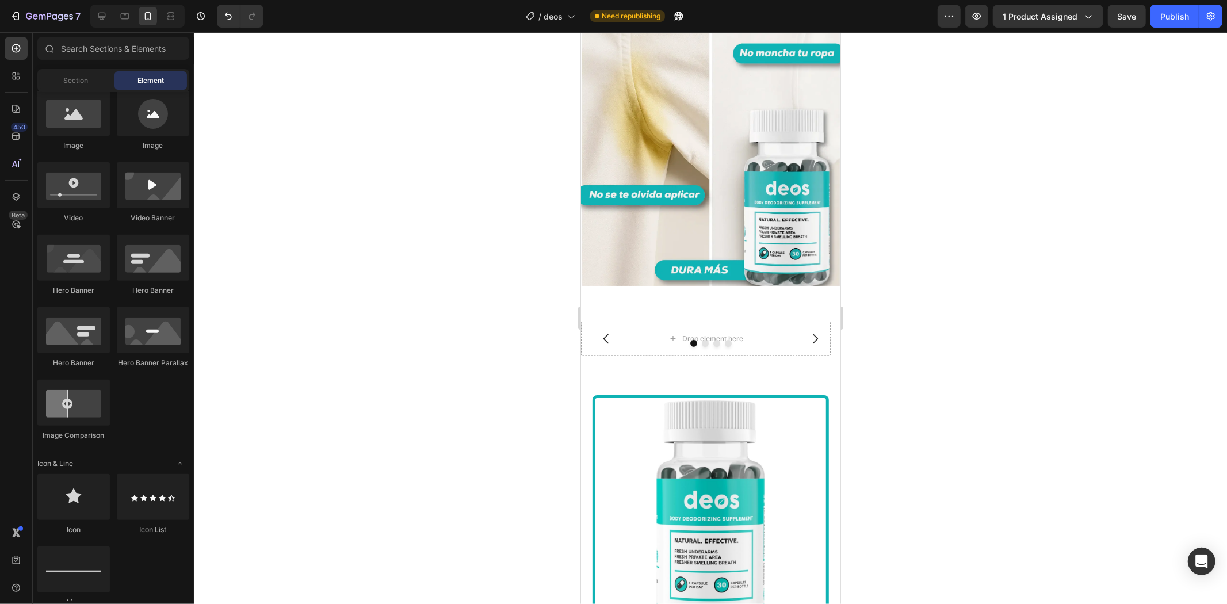
scroll to position [128, 0]
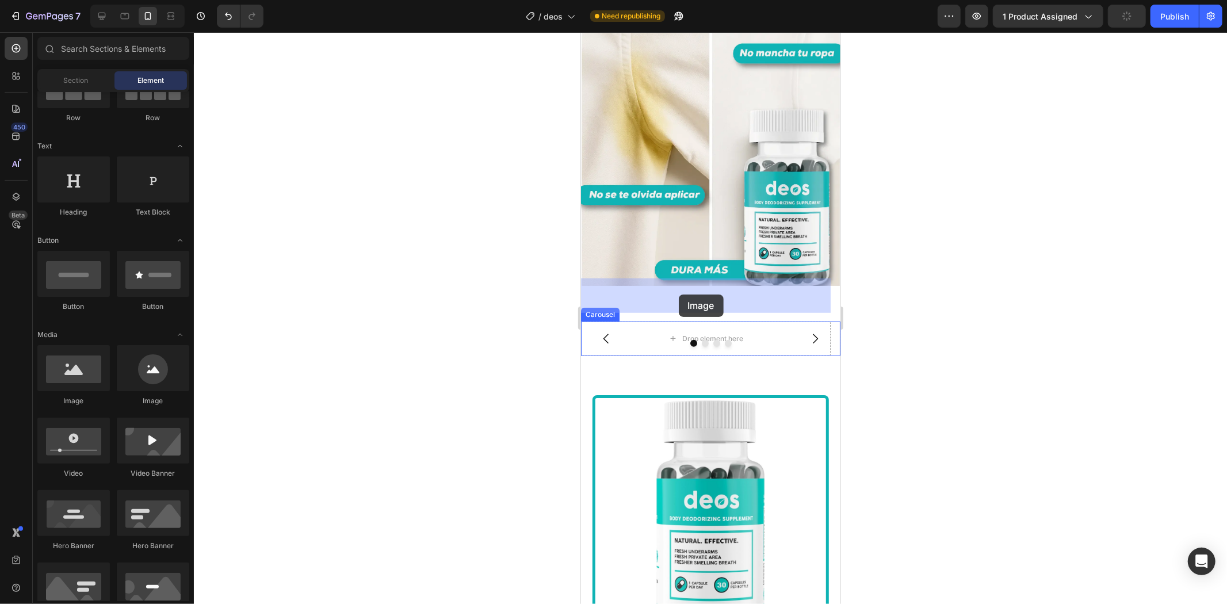
drag, startPoint x: 662, startPoint y: 398, endPoint x: 678, endPoint y: 294, distance: 105.4
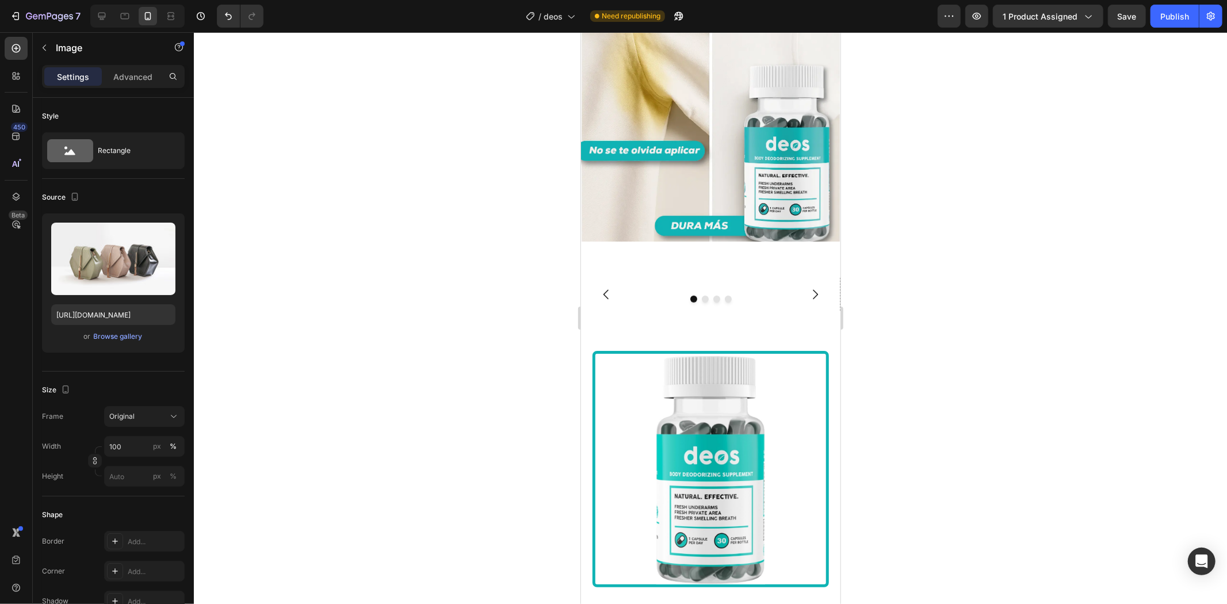
scroll to position [575, 0]
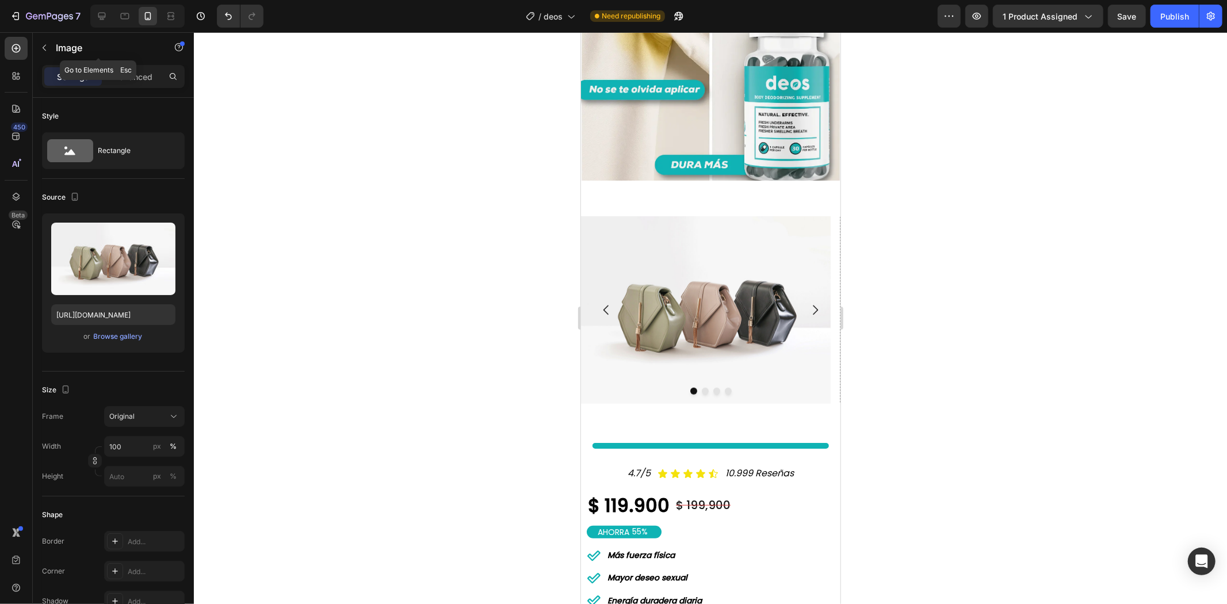
click at [68, 42] on p "Image" at bounding box center [105, 48] width 98 height 14
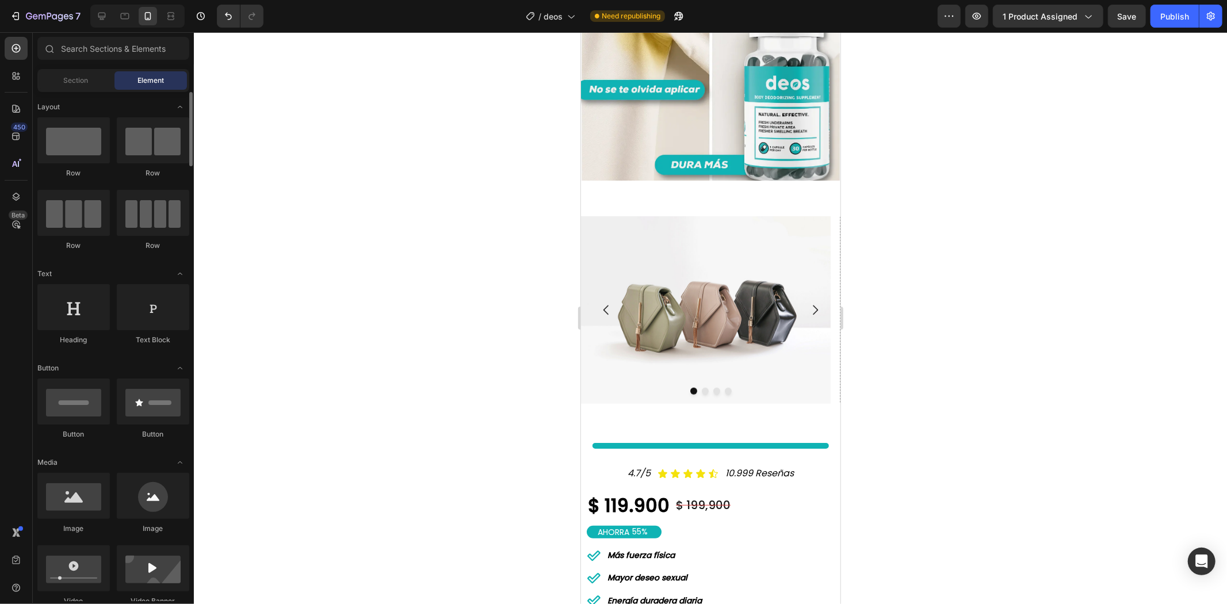
scroll to position [128, 0]
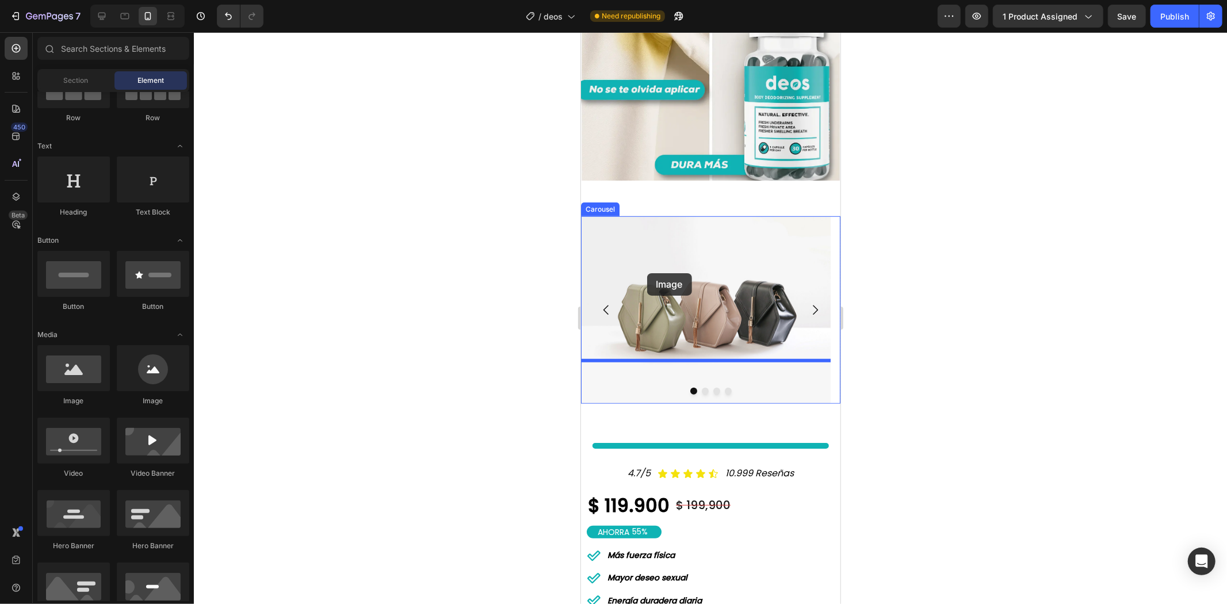
drag, startPoint x: 664, startPoint y: 398, endPoint x: 647, endPoint y: 273, distance: 126.0
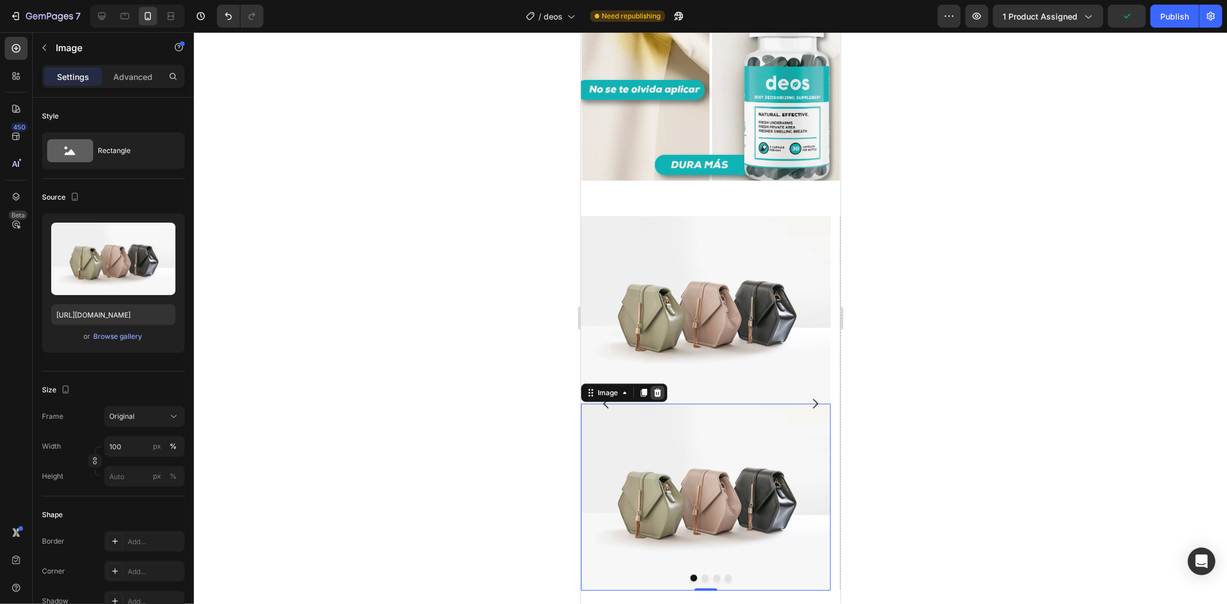
click at [659, 388] on icon at bounding box center [657, 392] width 7 height 8
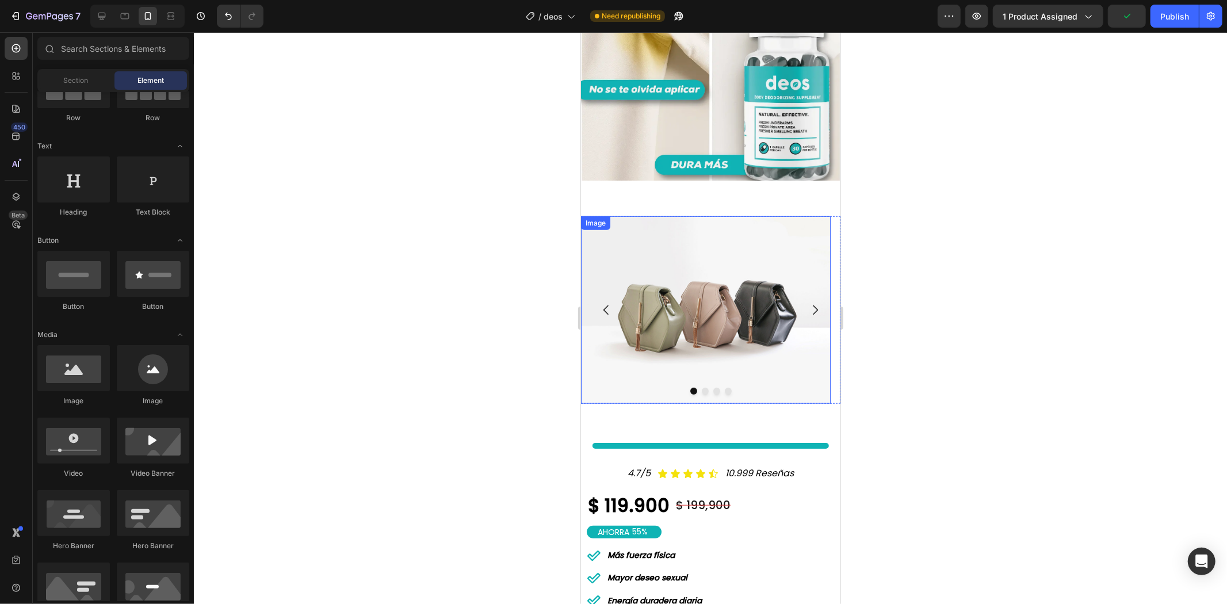
click at [692, 313] on img at bounding box center [706, 310] width 250 height 188
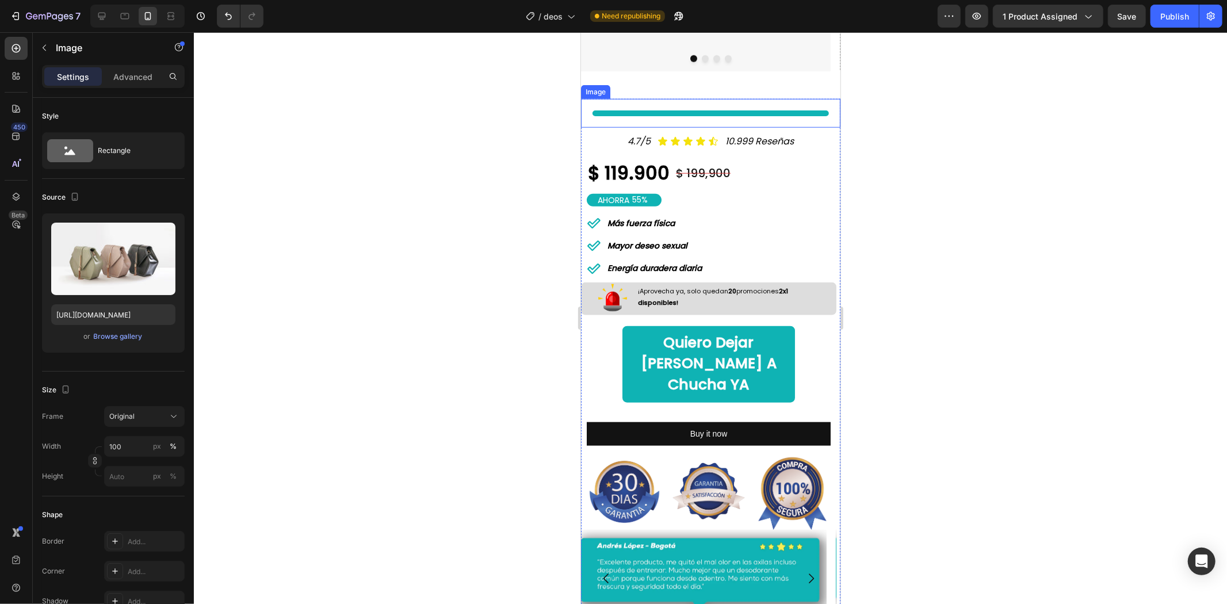
scroll to position [895, 0]
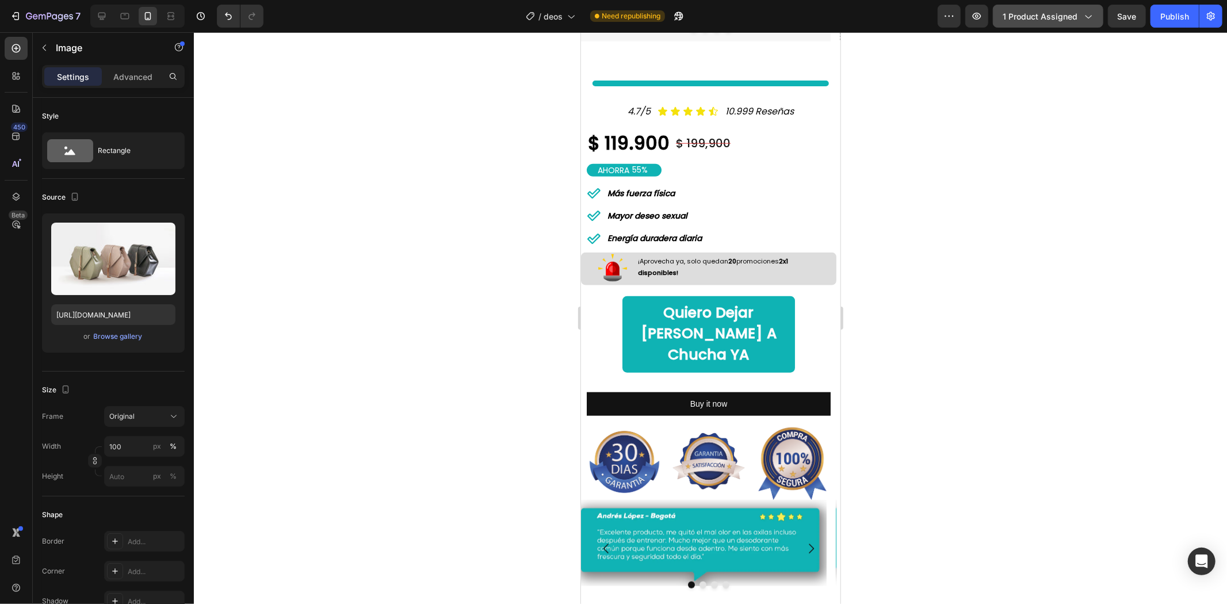
click at [1048, 9] on button "1 product assigned" at bounding box center [1048, 16] width 110 height 23
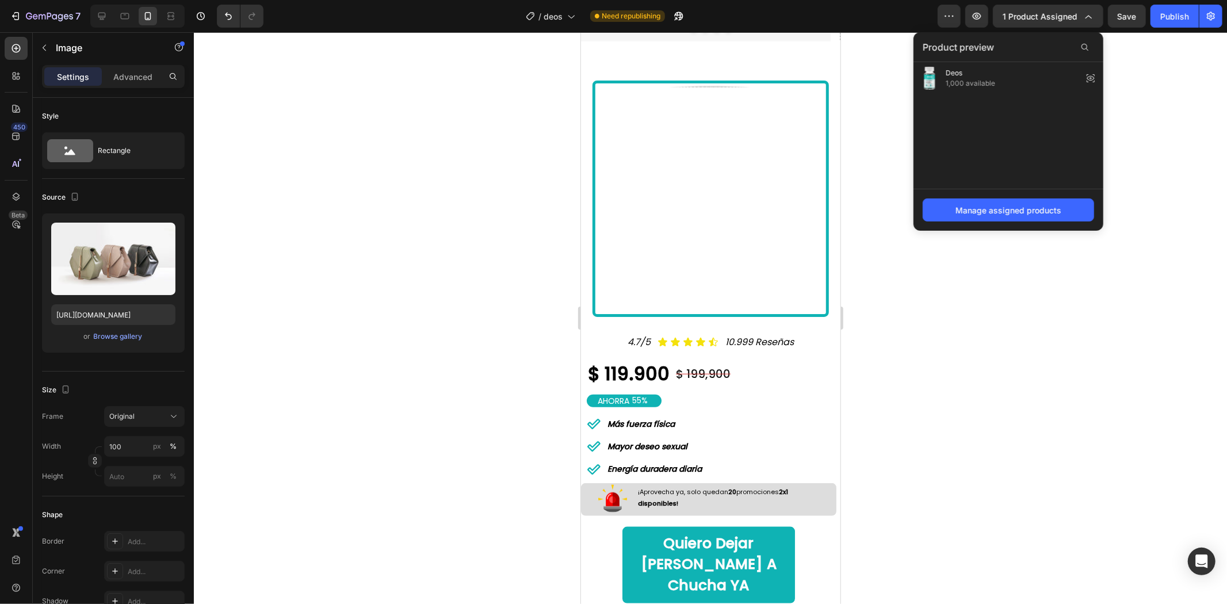
click at [936, 291] on div at bounding box center [710, 318] width 1033 height 572
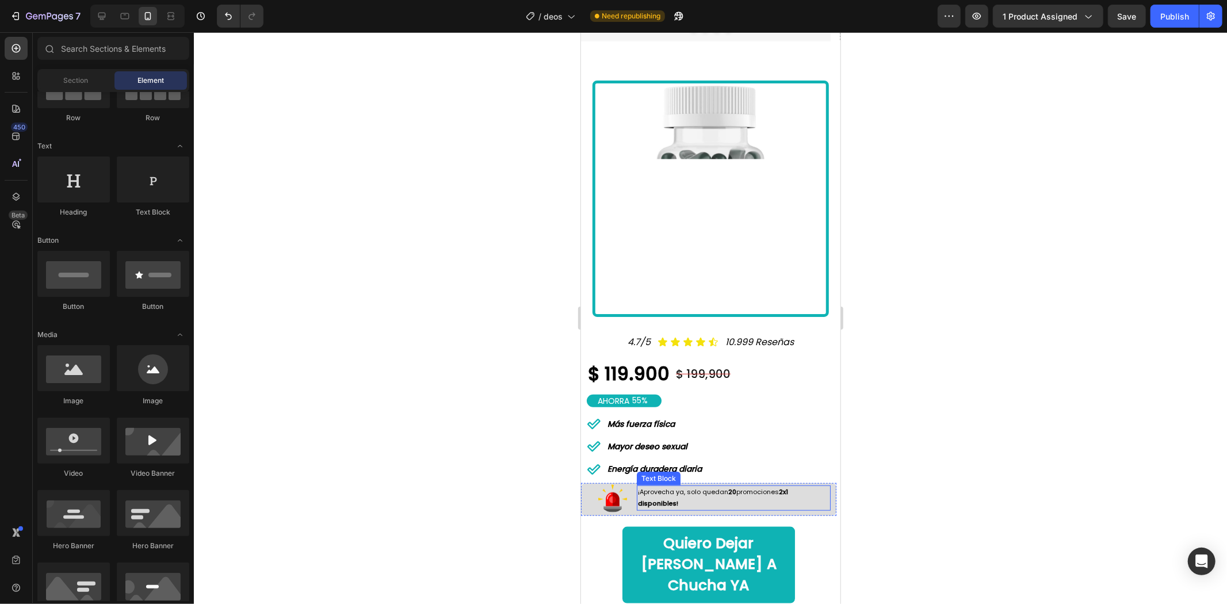
click at [753, 487] on span "¡Aprovecha ya, solo quedan 20 promociones 2x1 disponibles!" at bounding box center [712, 497] width 150 height 21
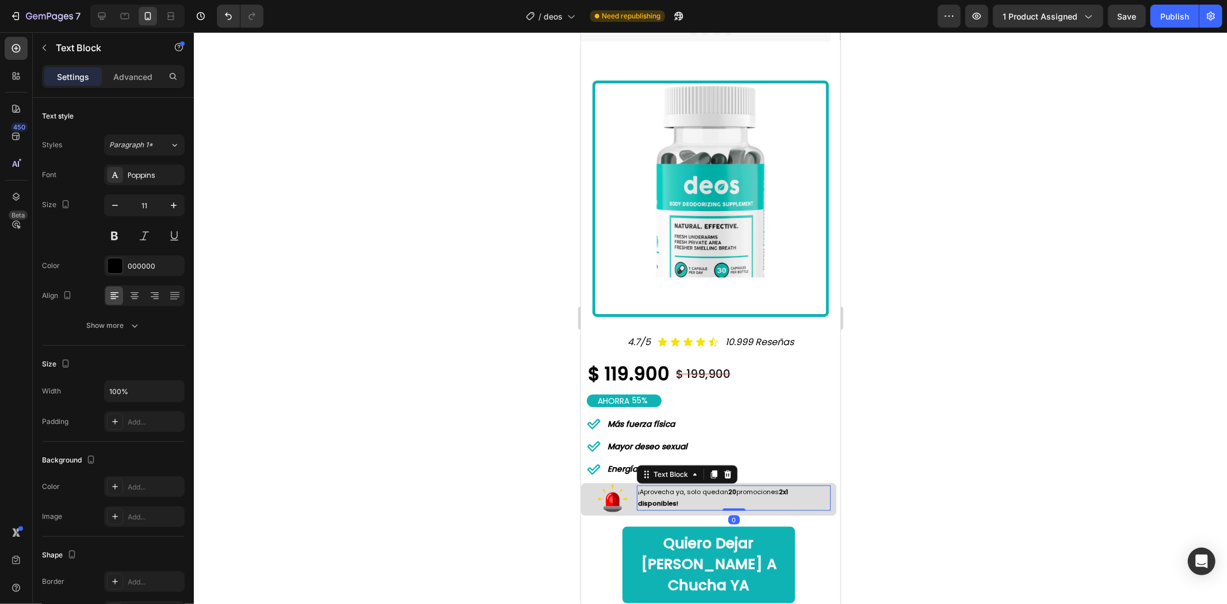
click at [753, 487] on span "¡Aprovecha ya, solo quedan 20 promociones 2x1 disponibles!" at bounding box center [712, 497] width 150 height 21
drag, startPoint x: 738, startPoint y: 481, endPoint x: 743, endPoint y: 488, distance: 9.1
click at [743, 488] on p "¡Aprovecha ya, solo quedan 20 promociones 2x1 disponibles!" at bounding box center [733, 497] width 192 height 23
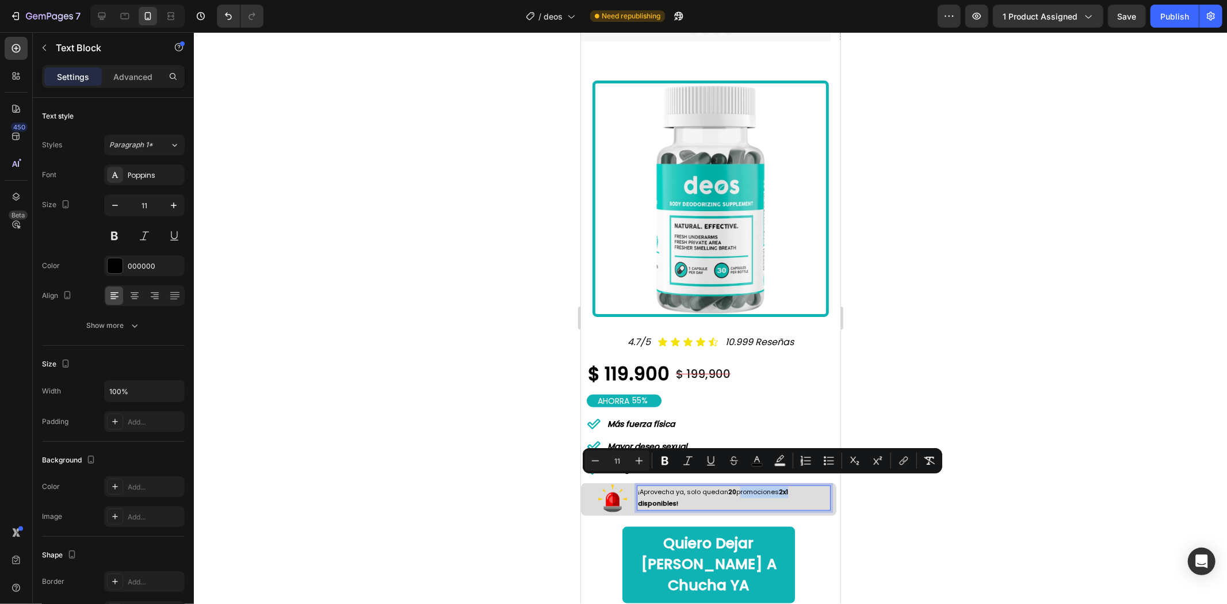
drag, startPoint x: 737, startPoint y: 480, endPoint x: 795, endPoint y: 480, distance: 58.1
click at [793, 486] on p "¡Aprovecha ya, solo quedan 20 promociones 2x1 disponibles!" at bounding box center [733, 497] width 192 height 23
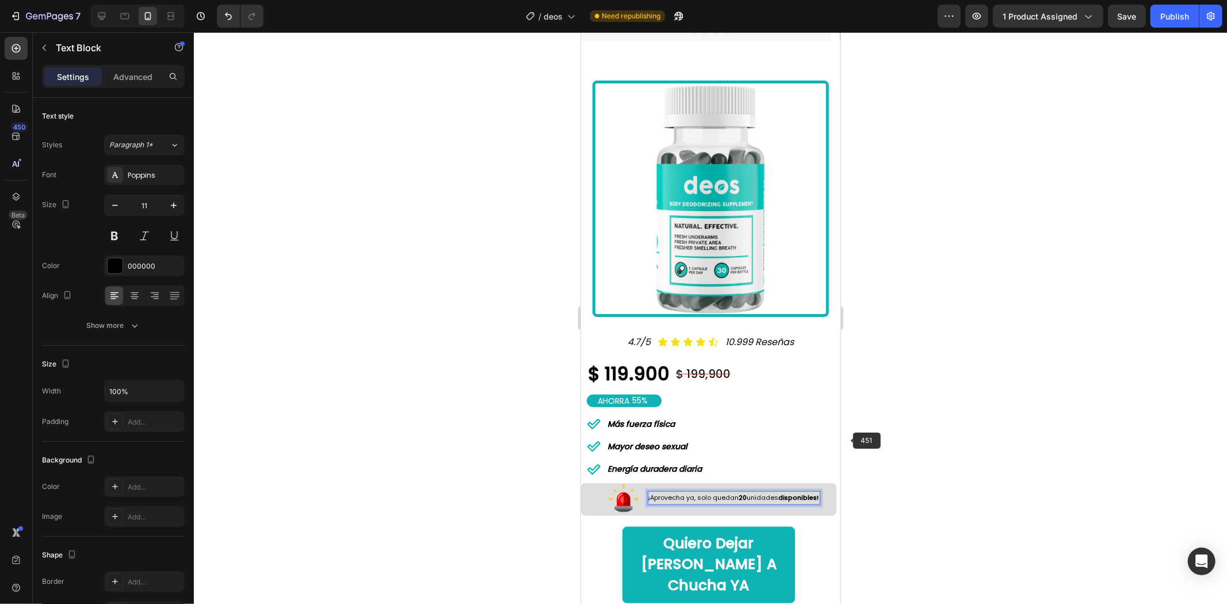
click at [857, 442] on div at bounding box center [710, 318] width 1033 height 572
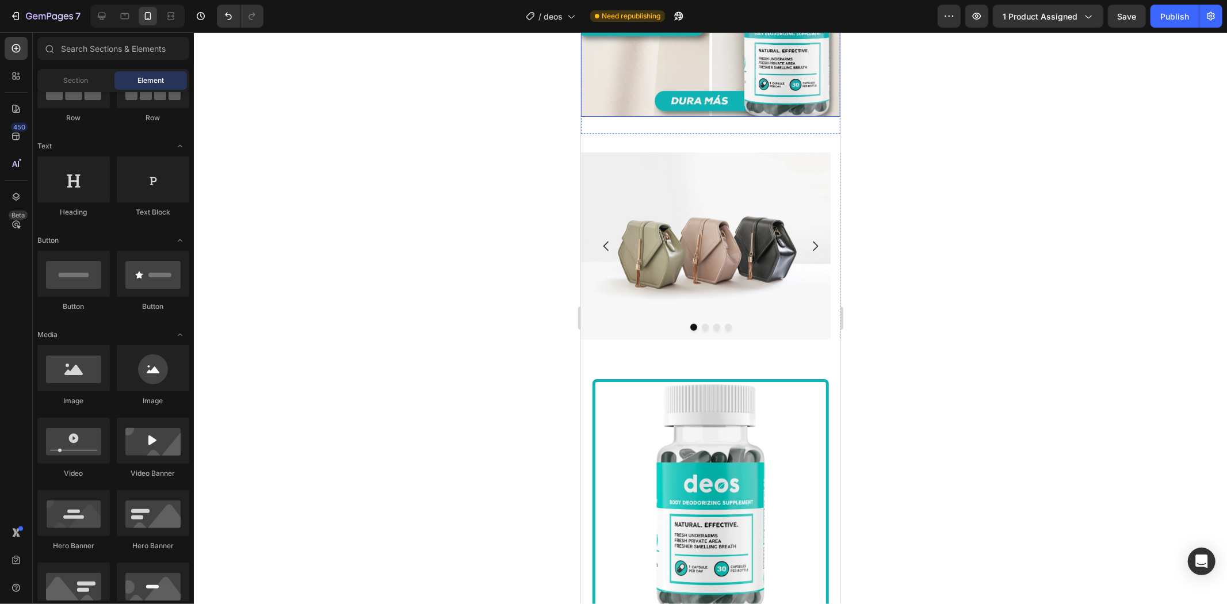
scroll to position [575, 0]
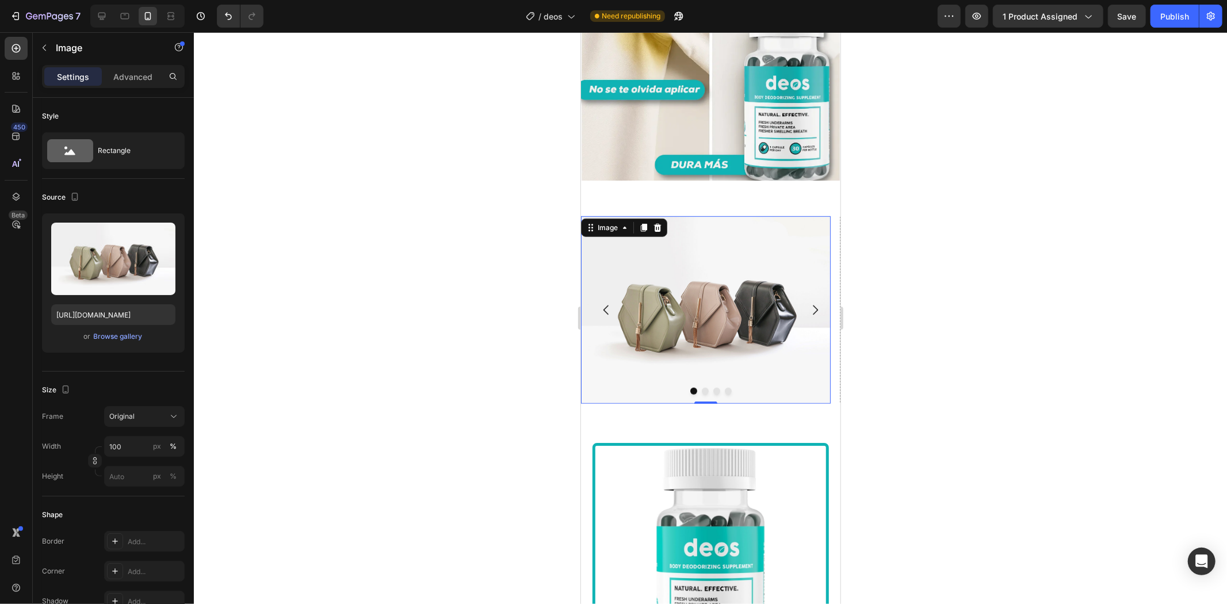
click at [747, 302] on img at bounding box center [706, 310] width 250 height 188
click at [658, 223] on icon at bounding box center [657, 227] width 7 height 8
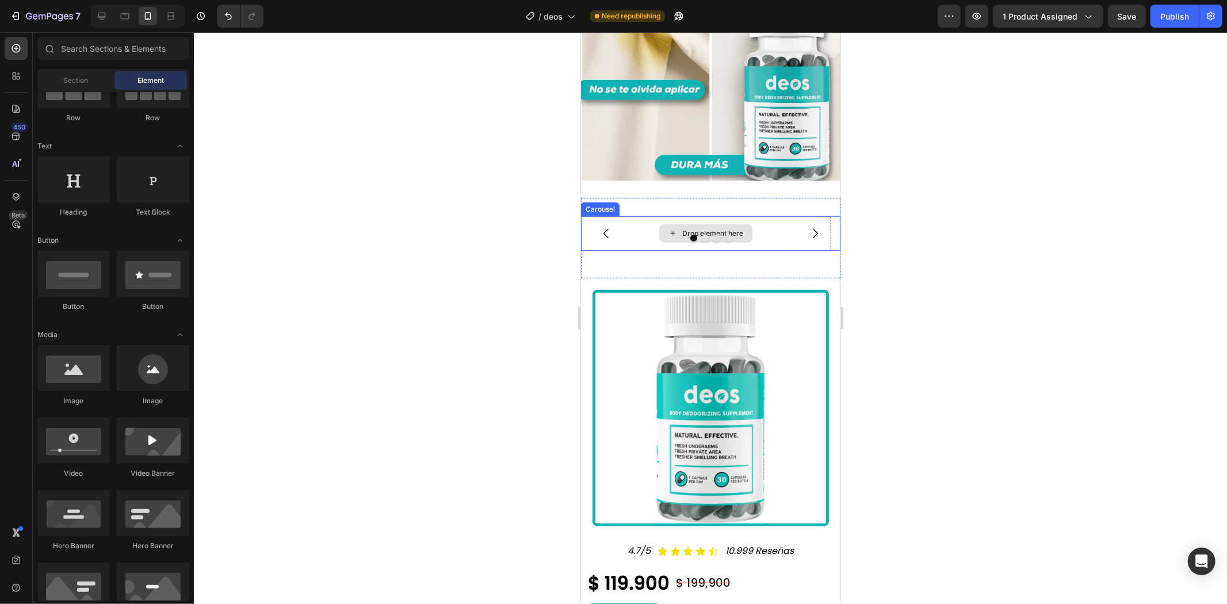
click at [647, 216] on div "Drop element here" at bounding box center [706, 233] width 250 height 35
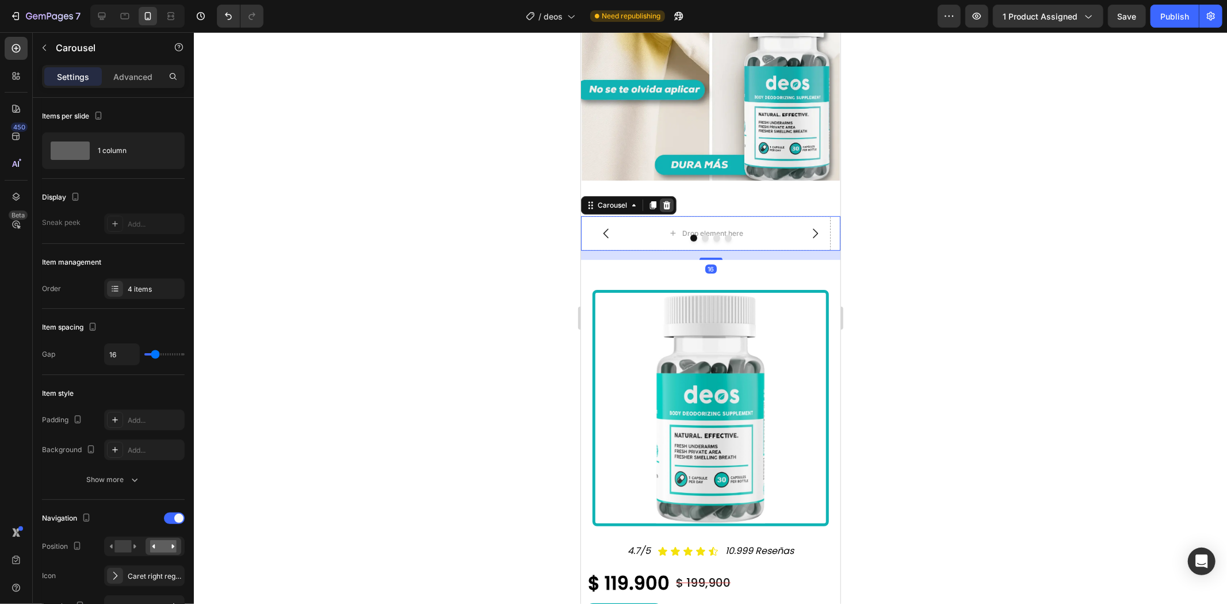
click at [662, 200] on icon at bounding box center [666, 204] width 9 height 9
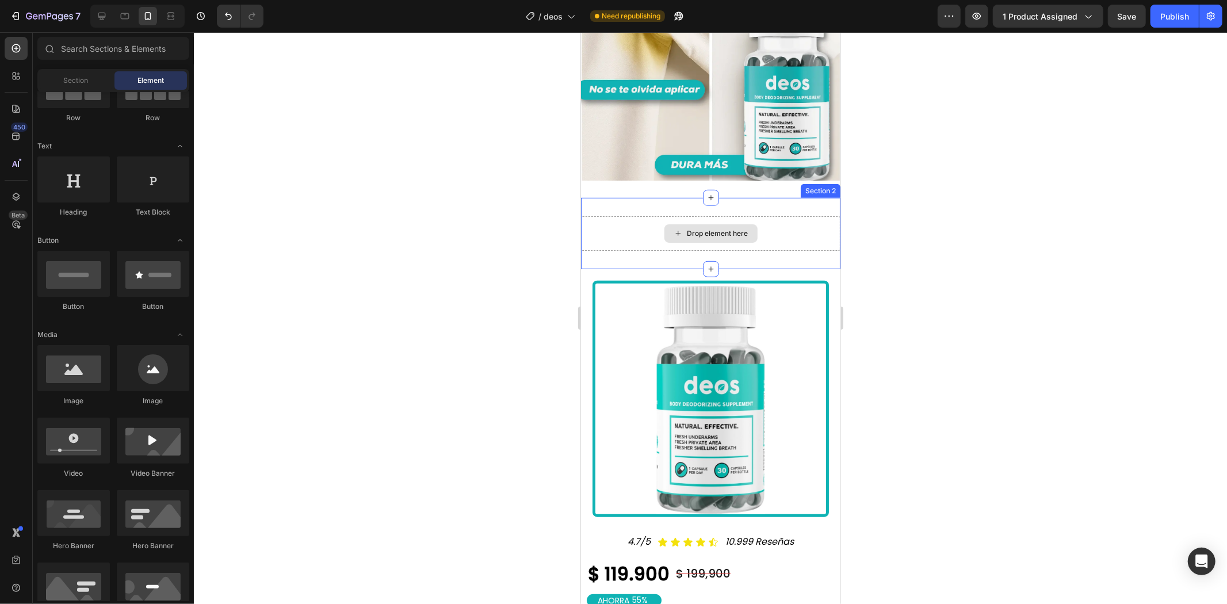
click at [651, 216] on div "Drop element here" at bounding box center [710, 233] width 259 height 35
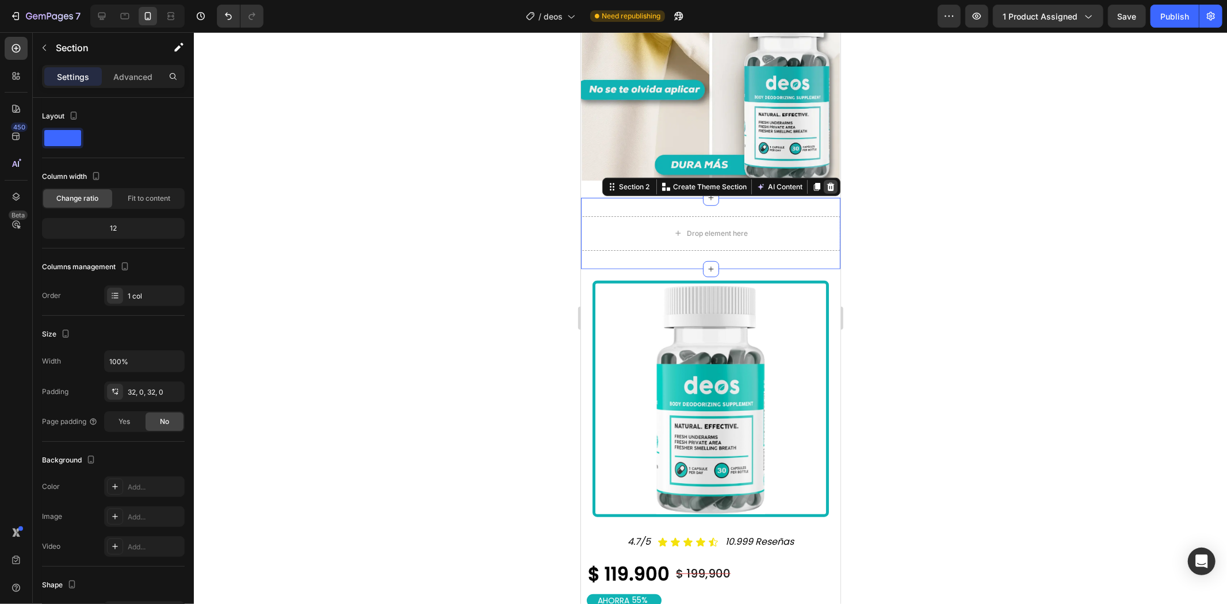
click at [827, 182] on icon at bounding box center [830, 186] width 7 height 8
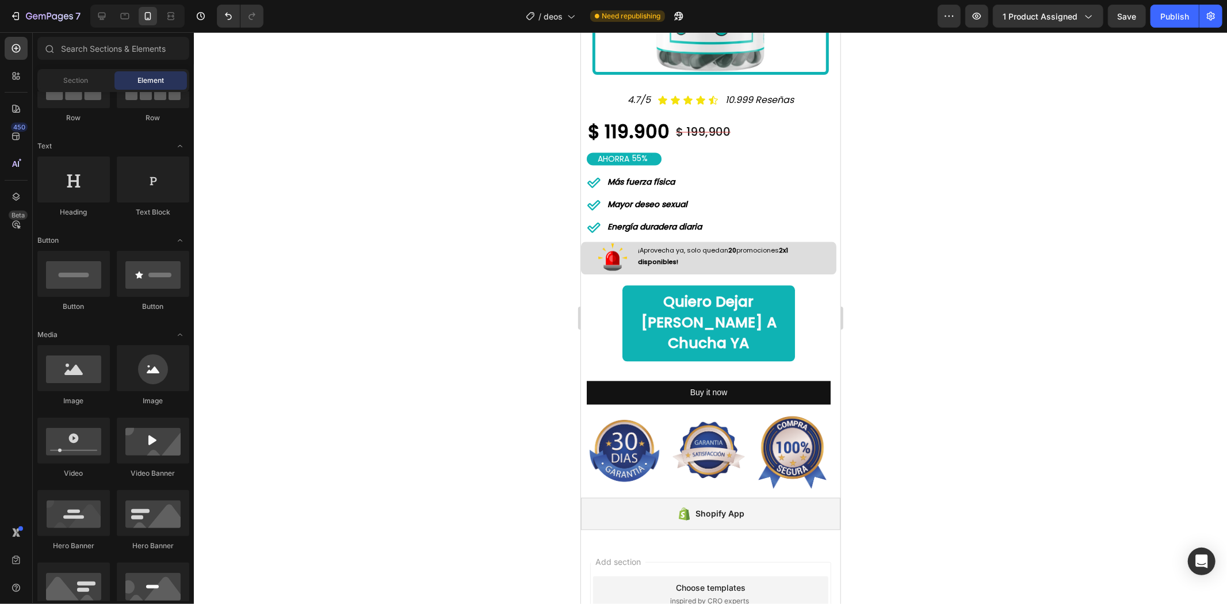
scroll to position [2173, 0]
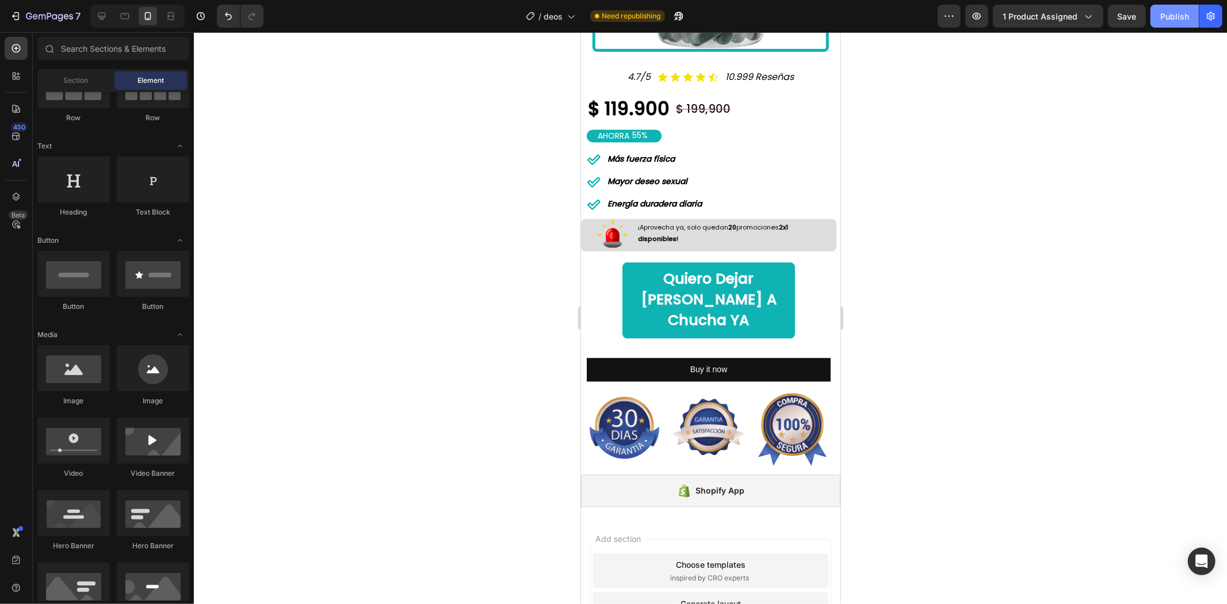
click at [1163, 17] on div "Publish" at bounding box center [1174, 16] width 29 height 12
drag, startPoint x: 1160, startPoint y: 10, endPoint x: 1152, endPoint y: 13, distance: 8.0
click at [1159, 10] on button "Publish" at bounding box center [1175, 16] width 48 height 23
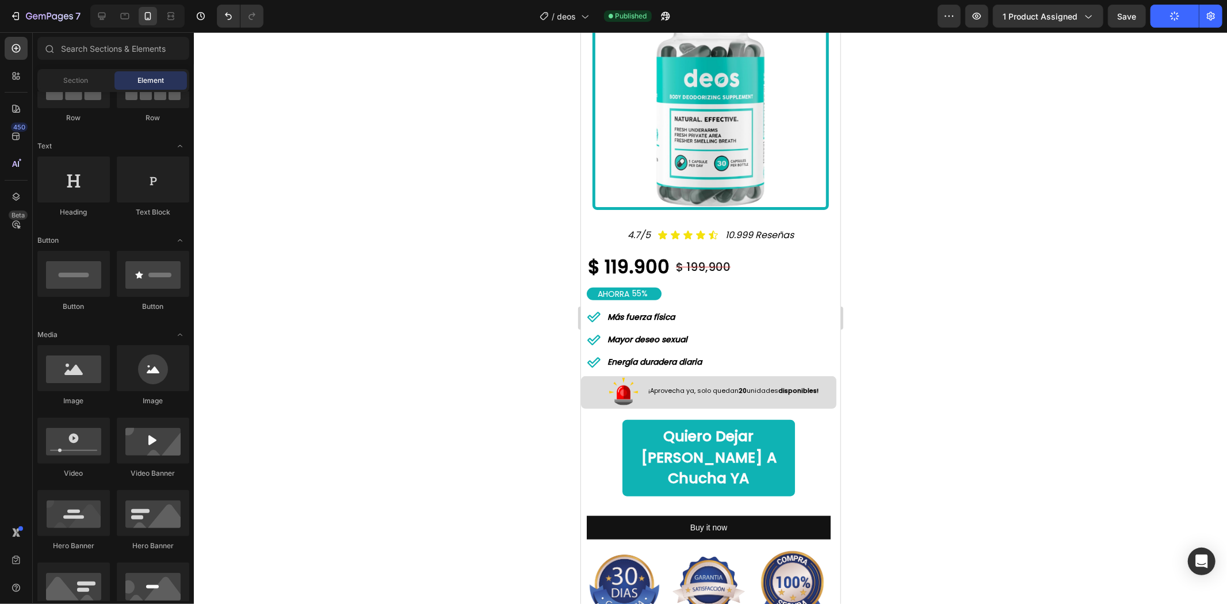
scroll to position [767, 0]
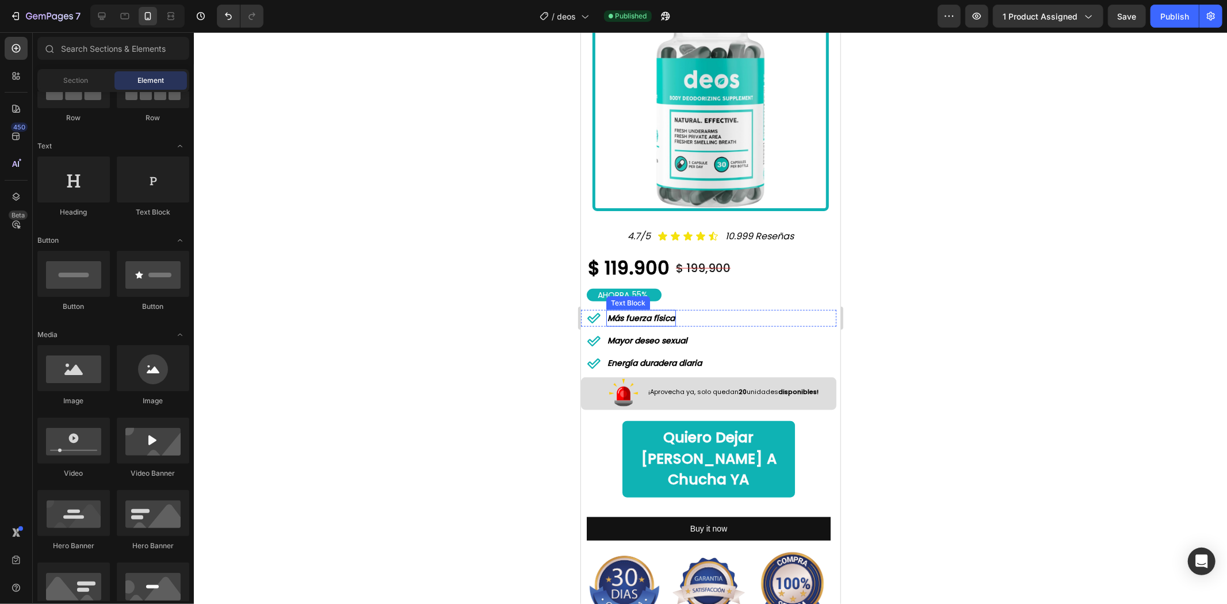
click at [639, 312] on strong "Más fuerza física" at bounding box center [640, 318] width 67 height 12
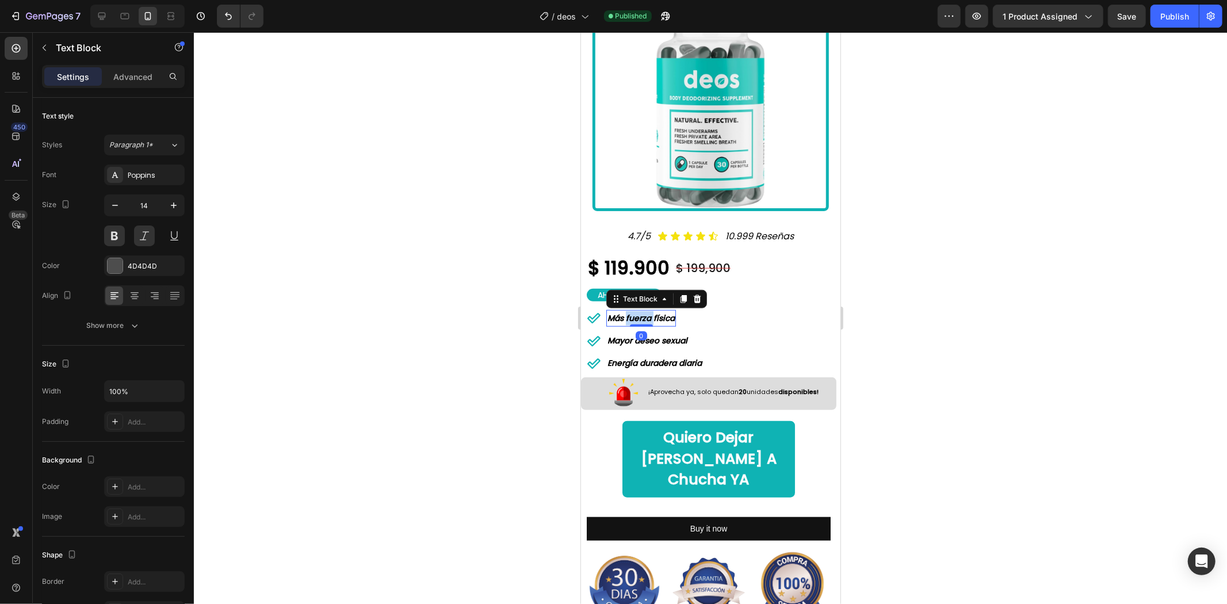
click at [639, 312] on strong "Más fuerza física" at bounding box center [640, 318] width 67 height 12
click at [633, 334] on strong "Mayor deseo sexual" at bounding box center [647, 340] width 80 height 12
click at [634, 334] on strong "Mayor deseo sexual" at bounding box center [647, 340] width 80 height 12
click at [646, 334] on strong "No mancha tu ropa" at bounding box center [646, 340] width 78 height 12
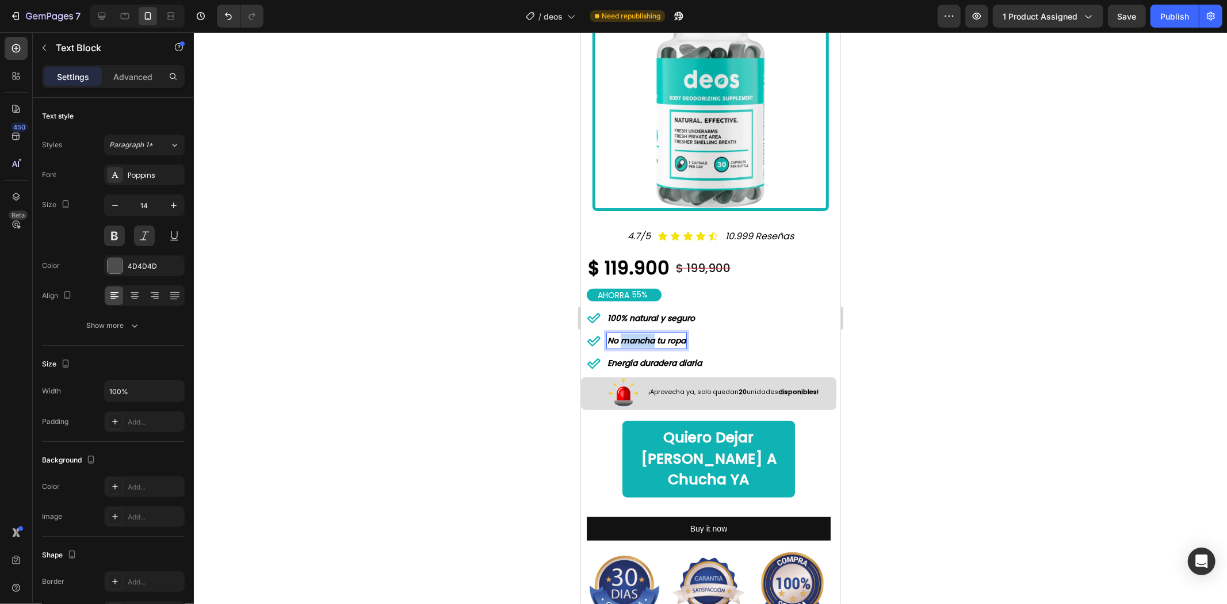
click at [646, 334] on strong "No mancha tu ropa" at bounding box center [646, 340] width 78 height 12
click at [668, 357] on strong "Energía duradera diaria" at bounding box center [654, 363] width 94 height 12
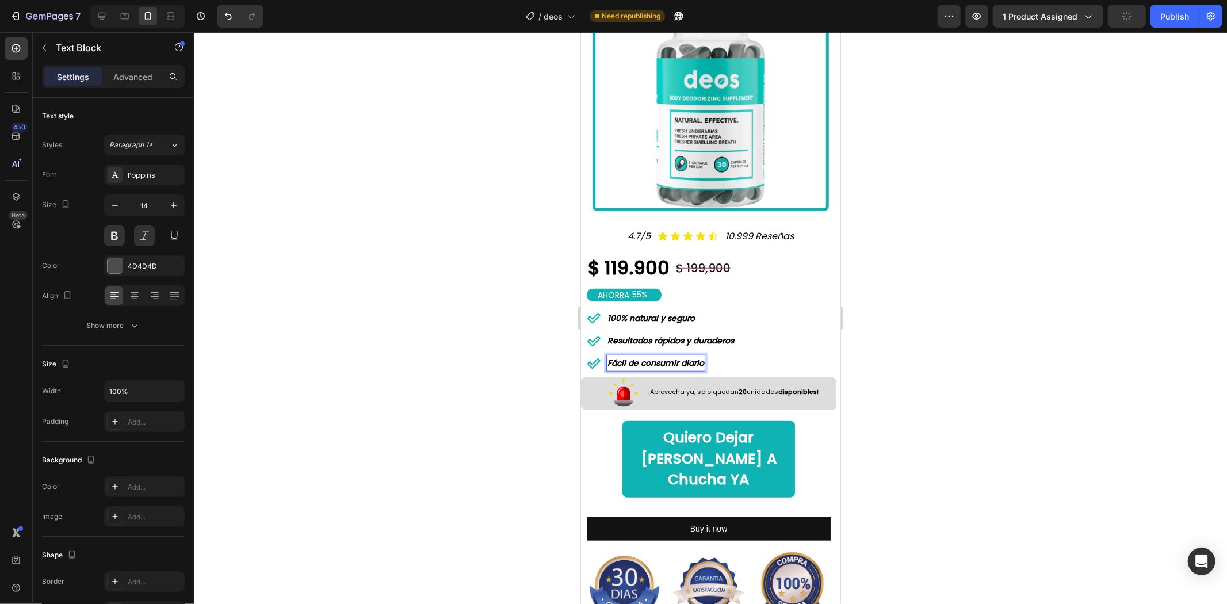
click at [1007, 265] on div at bounding box center [710, 318] width 1033 height 572
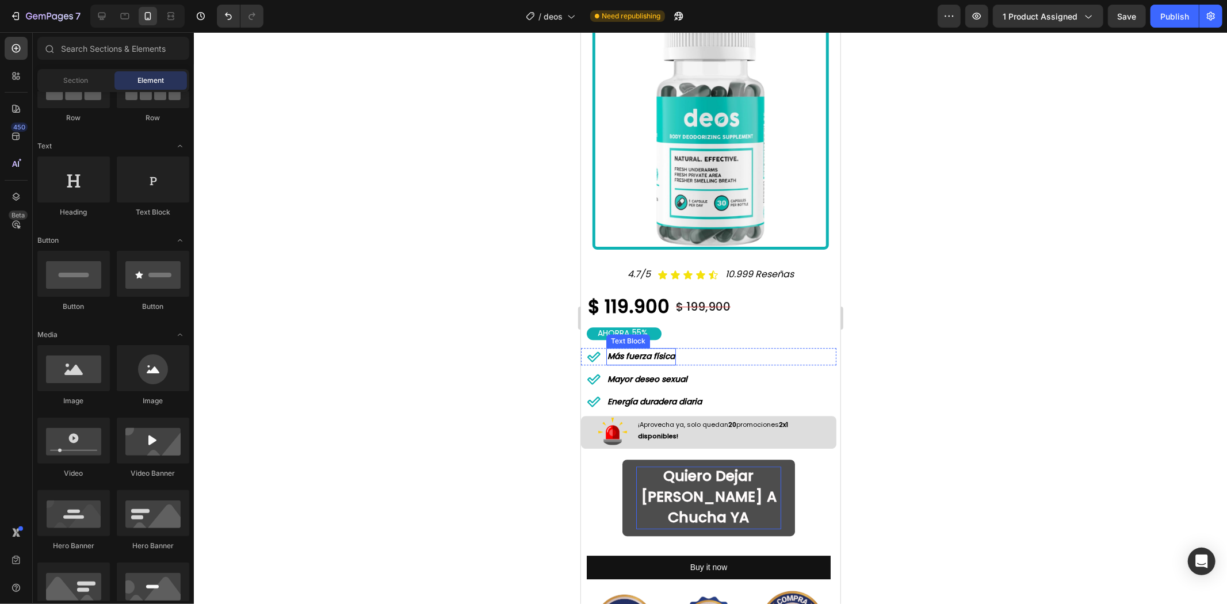
scroll to position [2748, 0]
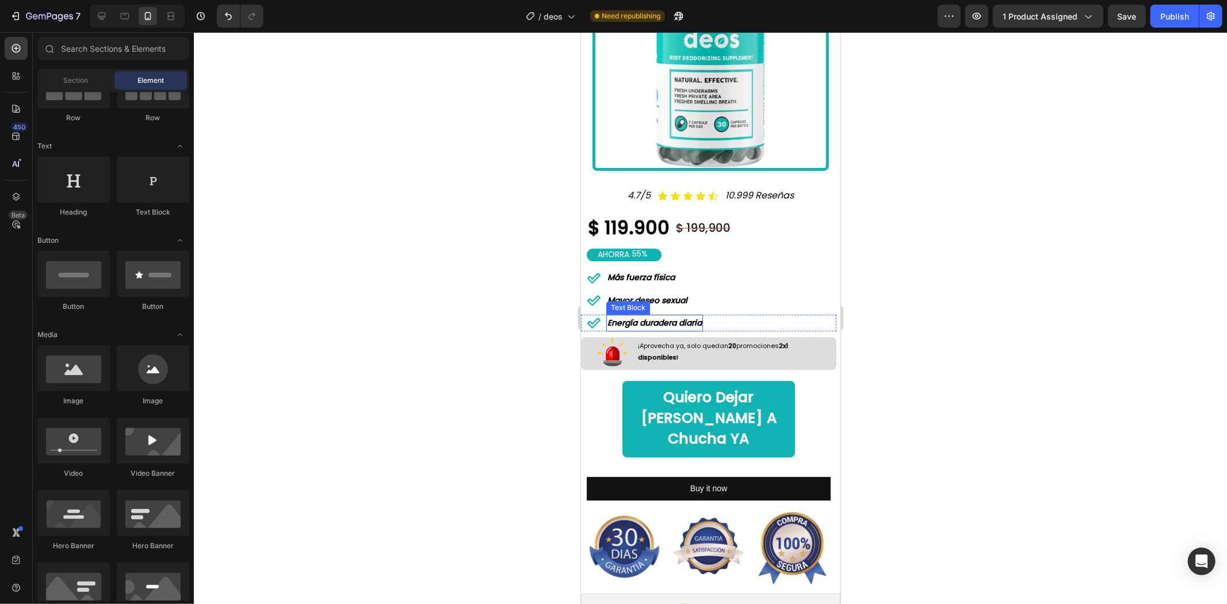
click at [650, 316] on strong "Energía duradera diaria" at bounding box center [654, 322] width 94 height 12
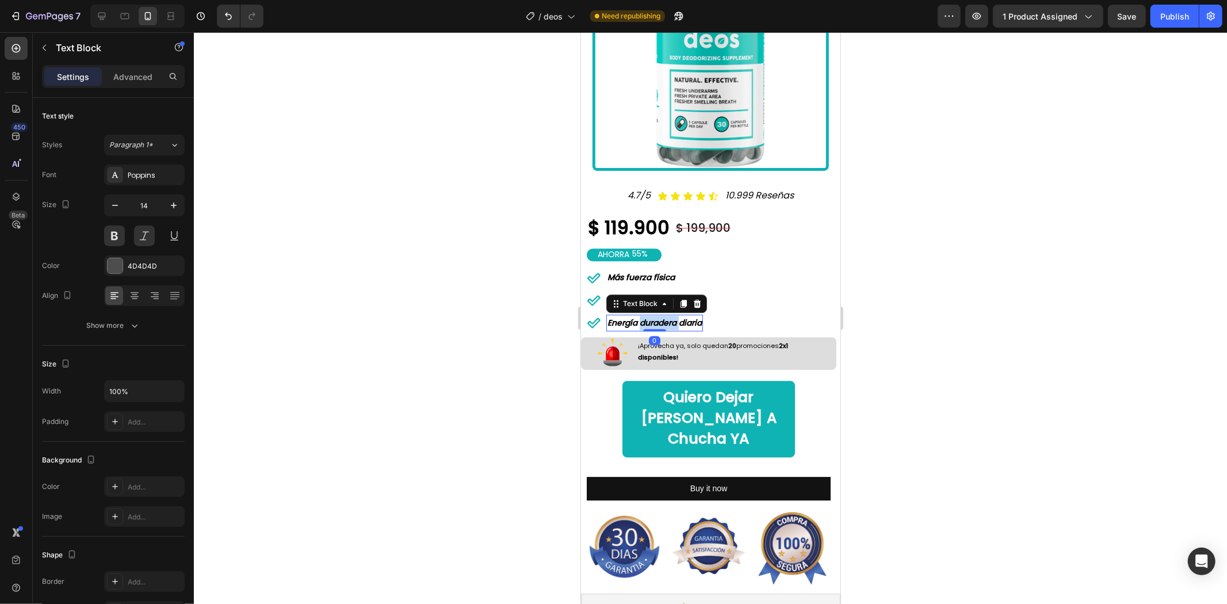
click at [650, 316] on strong "Energía duradera diaria" at bounding box center [654, 322] width 94 height 12
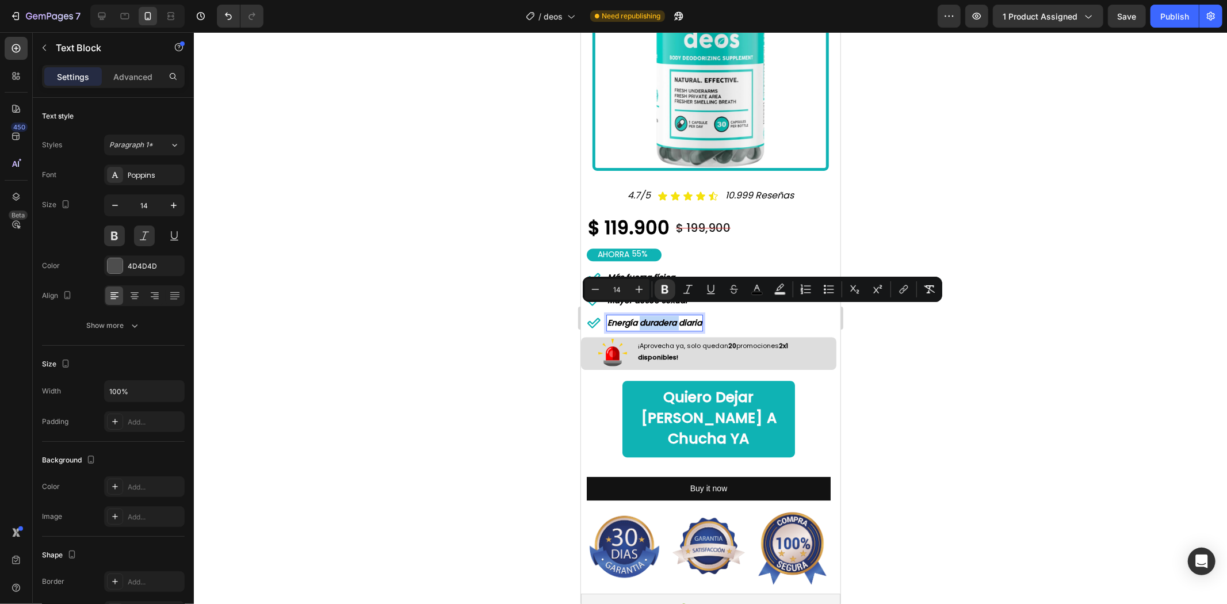
click at [650, 316] on strong "Energía duradera diaria" at bounding box center [654, 322] width 94 height 12
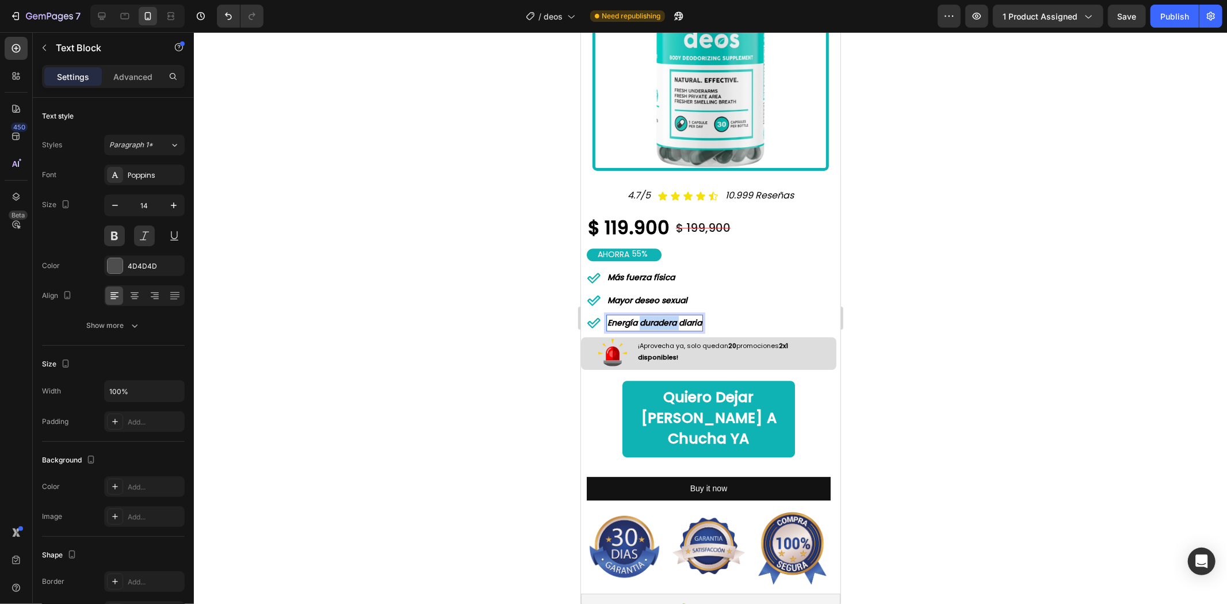
click at [650, 316] on strong "Energía duradera diaria" at bounding box center [654, 322] width 94 height 12
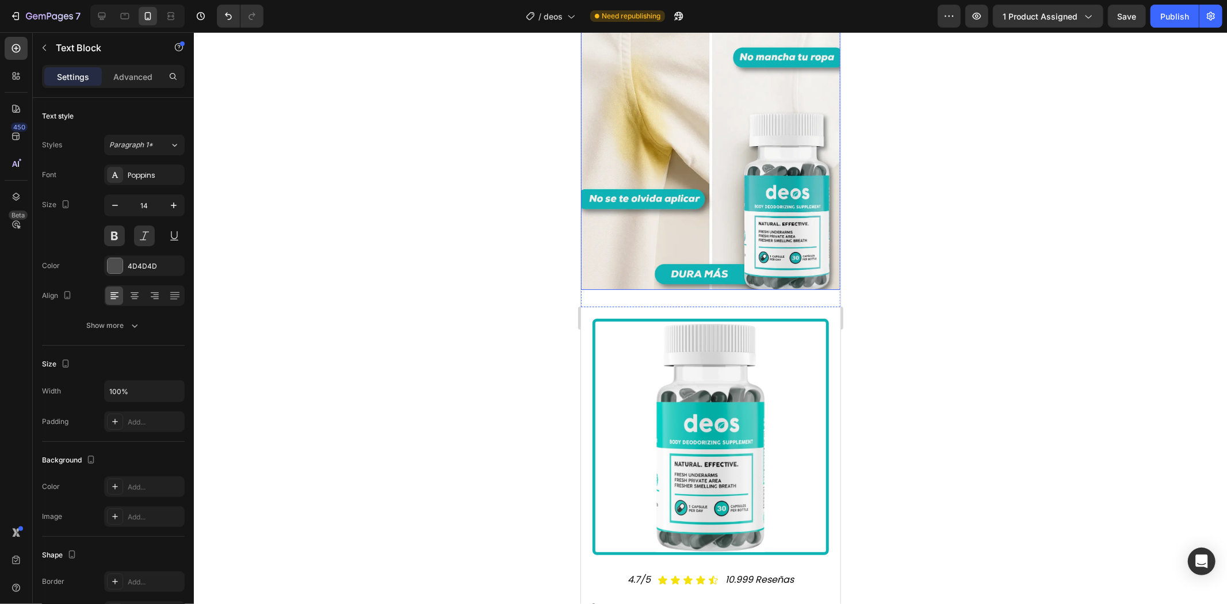
scroll to position [575, 0]
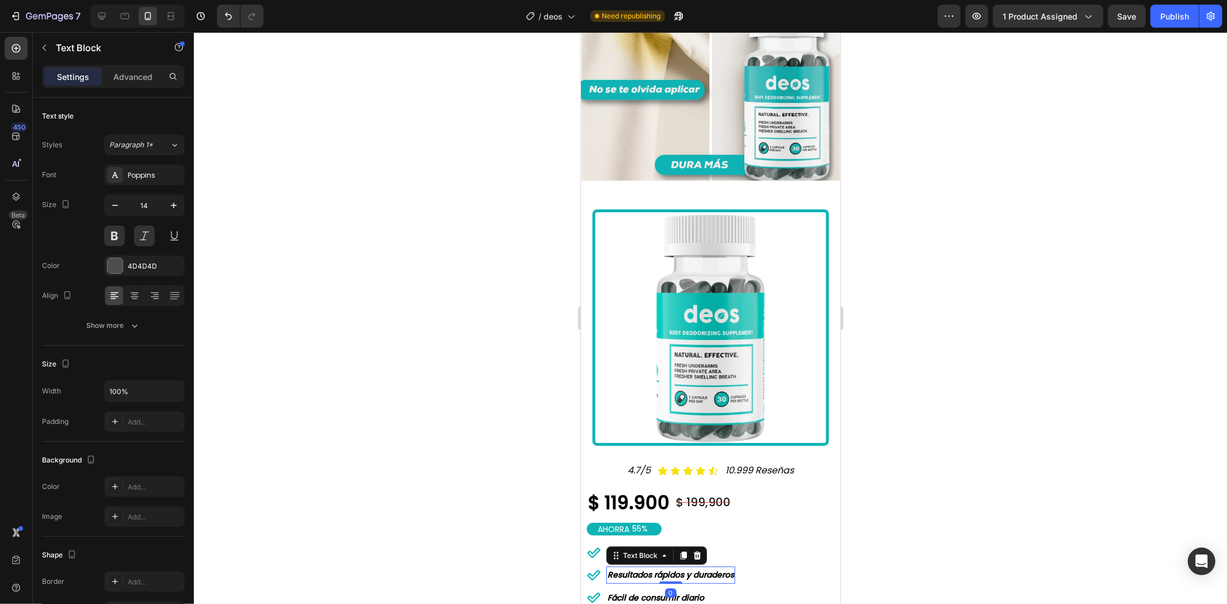
click at [640, 568] on strong "Resultados rápidos y duraderos" at bounding box center [670, 574] width 127 height 12
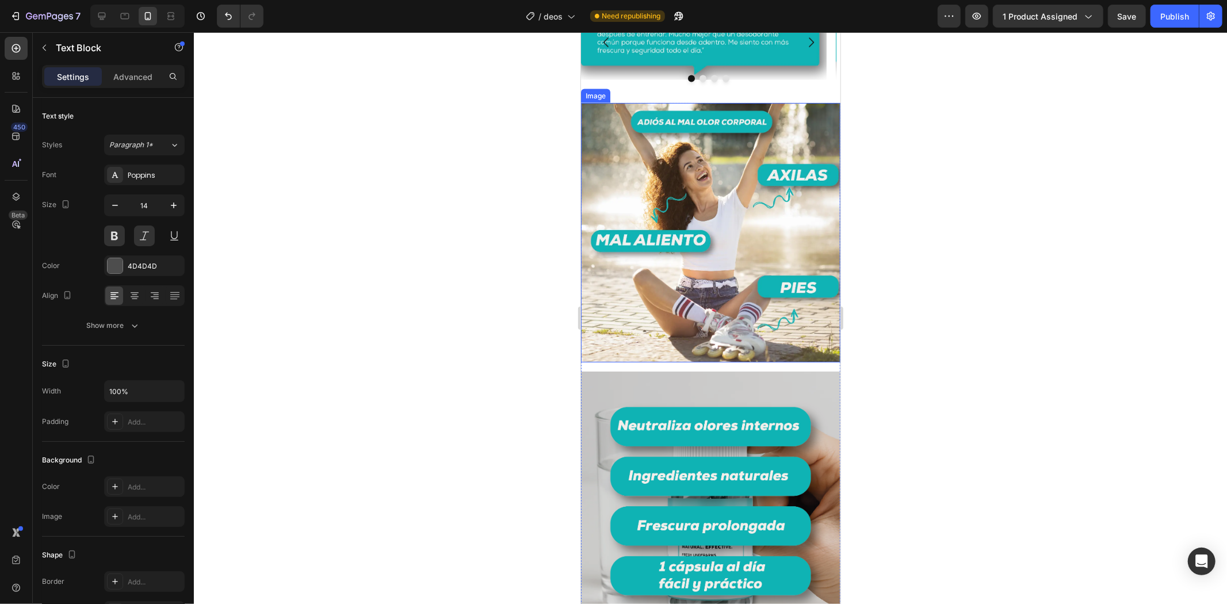
type input "16"
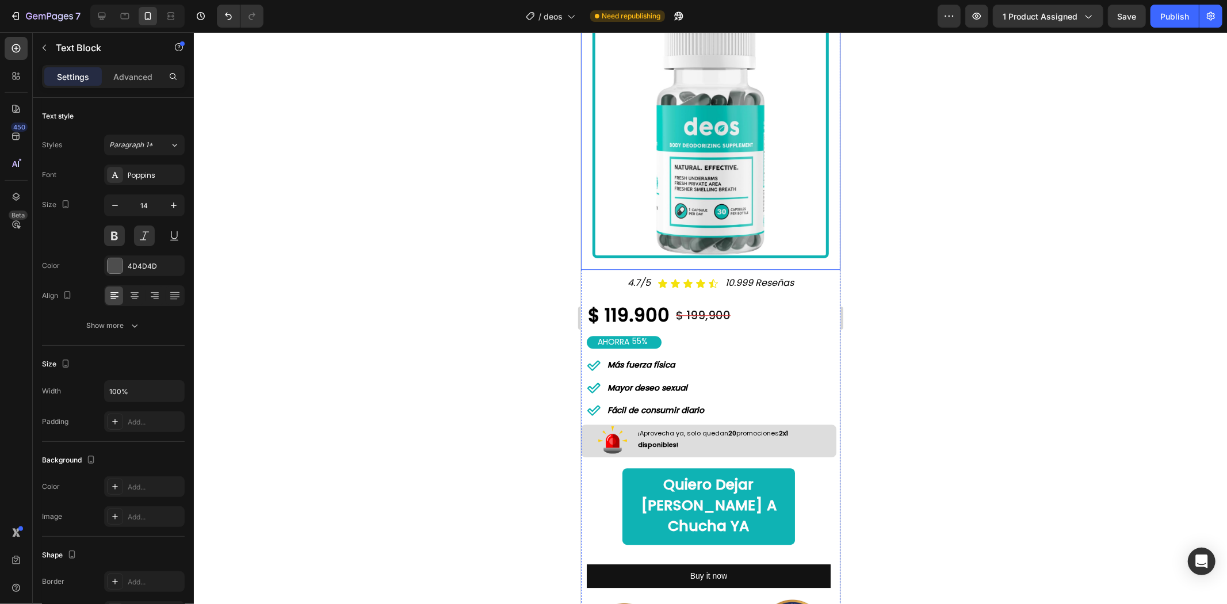
scroll to position [2812, 0]
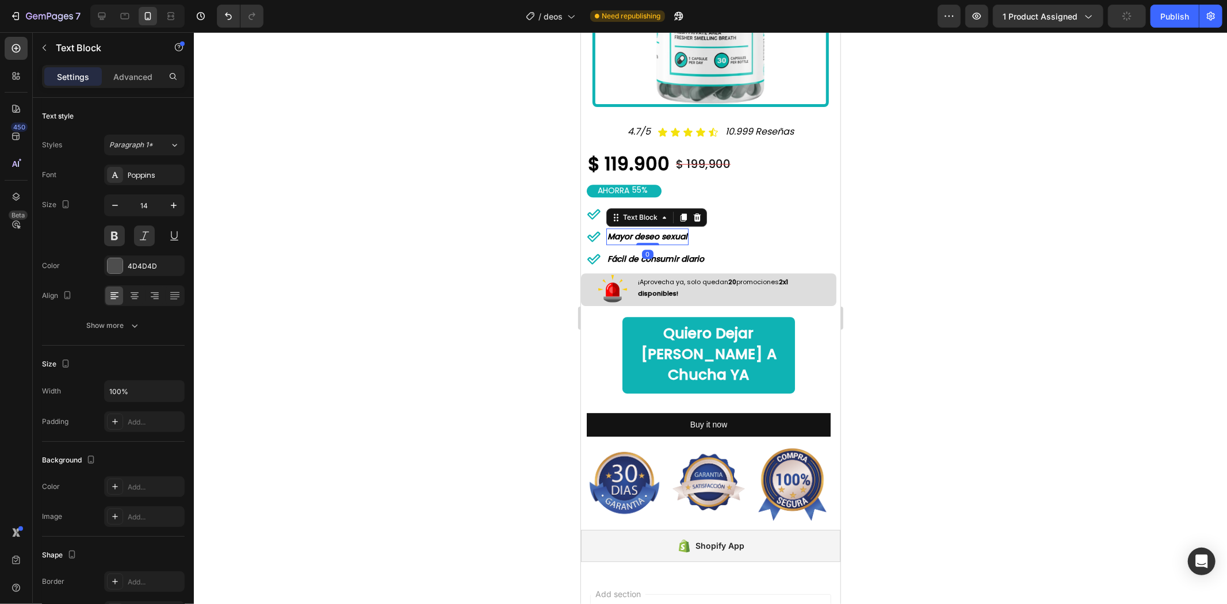
click at [657, 230] on strong "Mayor deseo sexual" at bounding box center [647, 236] width 80 height 12
click at [983, 230] on div at bounding box center [710, 318] width 1033 height 572
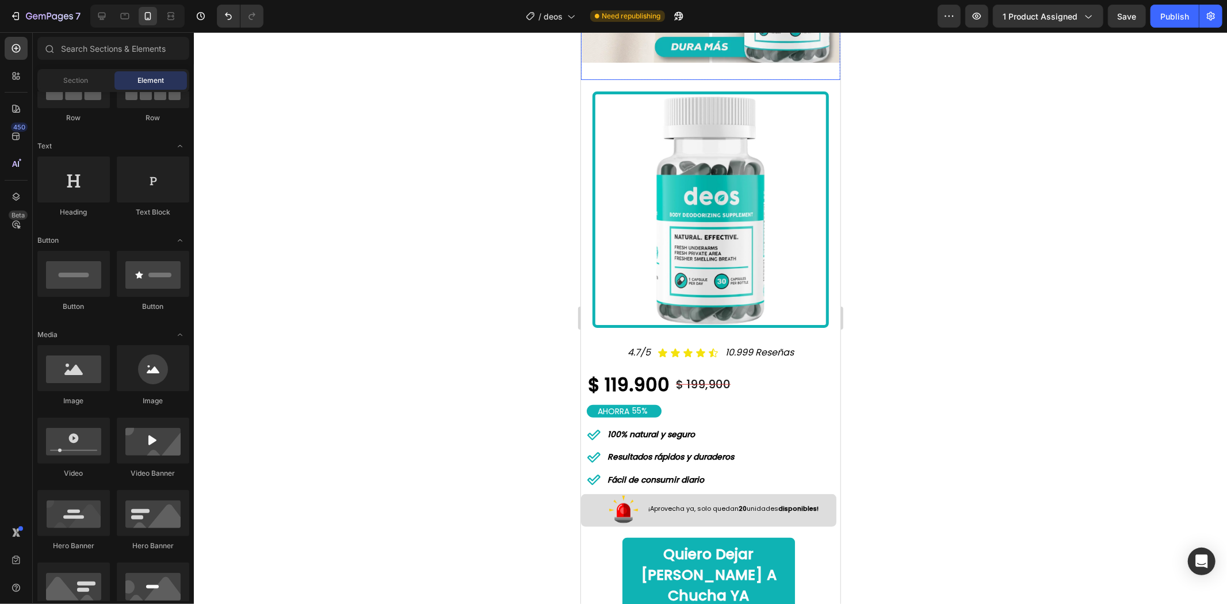
scroll to position [767, 0]
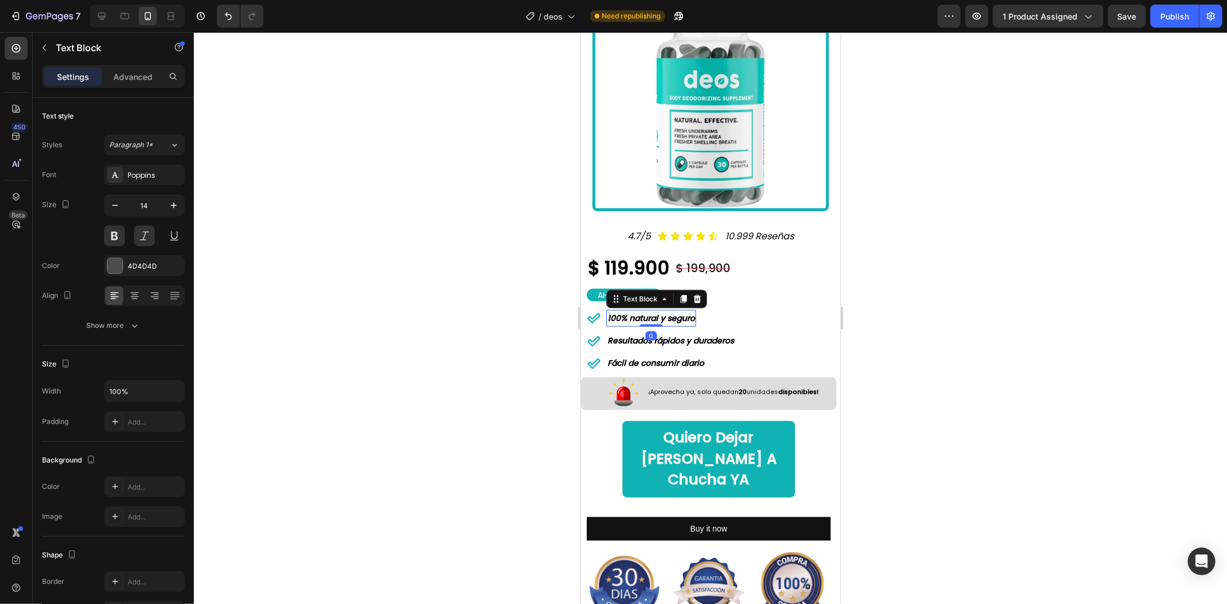
click at [657, 312] on strong "100% natural y seguro" at bounding box center [650, 318] width 87 height 12
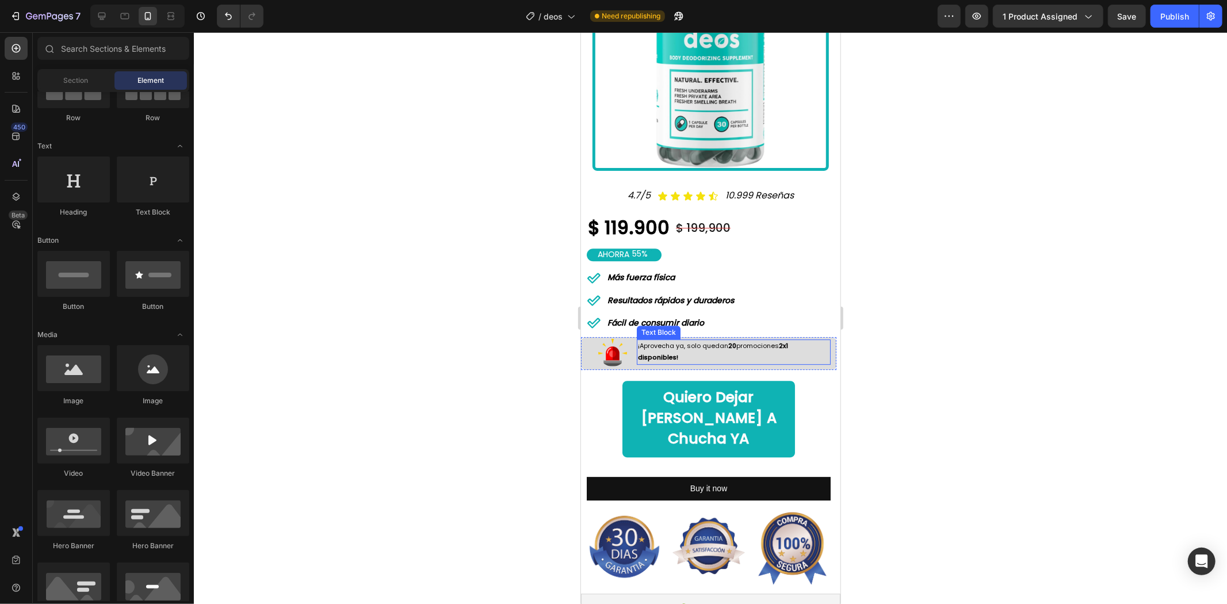
scroll to position [2706, 0]
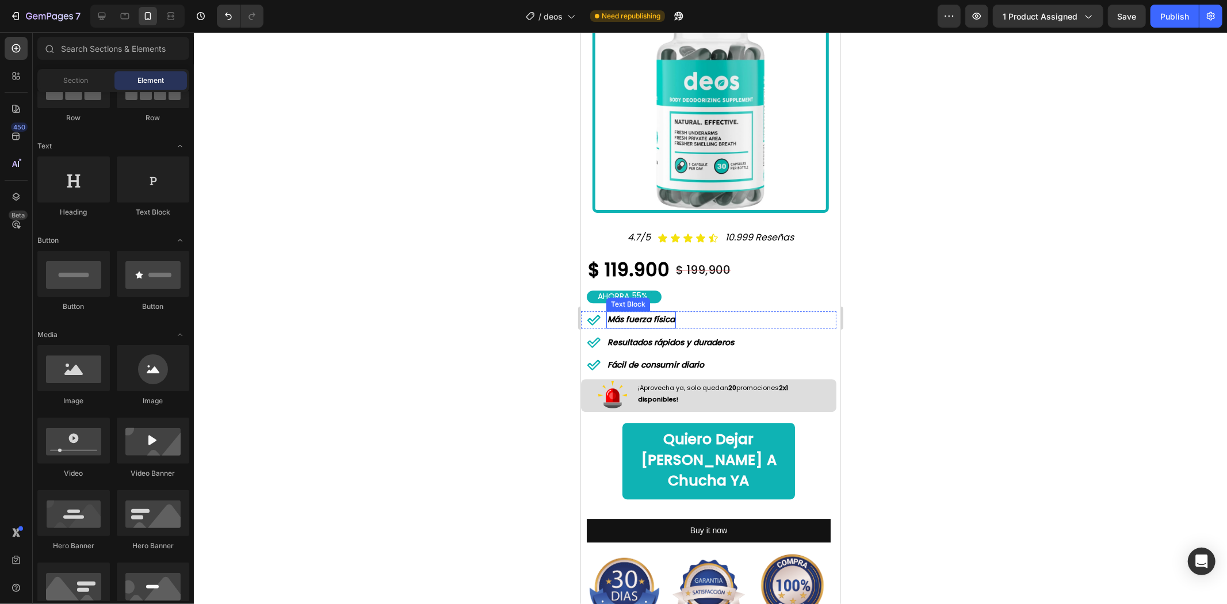
click at [654, 313] on strong "Más fuerza física" at bounding box center [640, 319] width 67 height 12
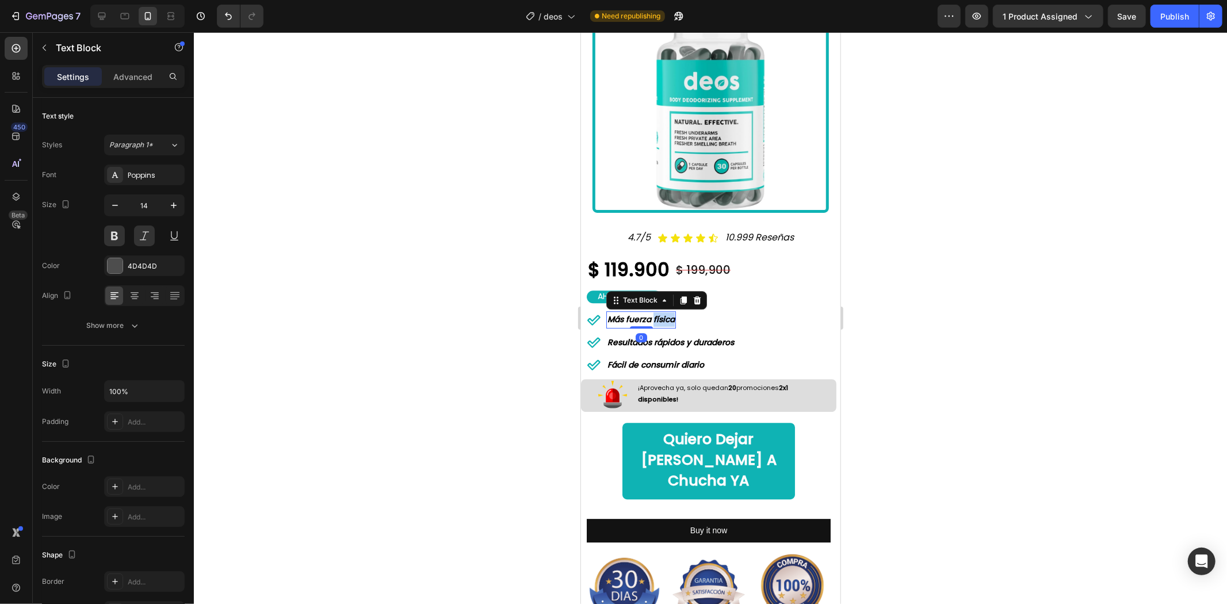
click at [654, 313] on strong "Más fuerza física" at bounding box center [640, 319] width 67 height 12
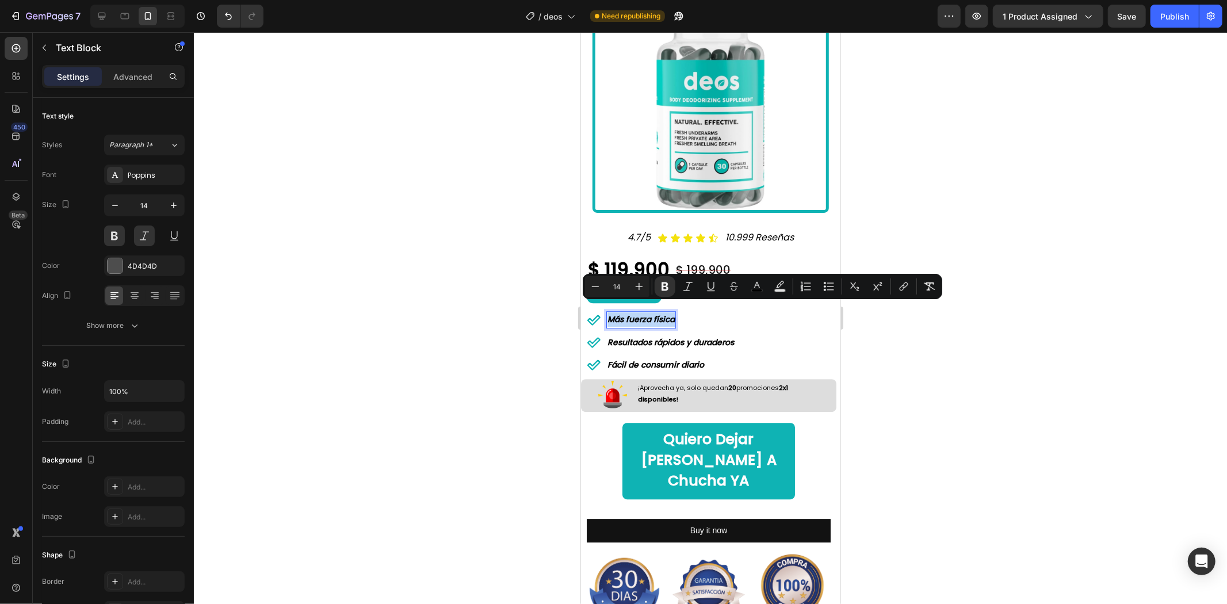
click at [654, 313] on strong "Más fuerza física" at bounding box center [640, 319] width 67 height 12
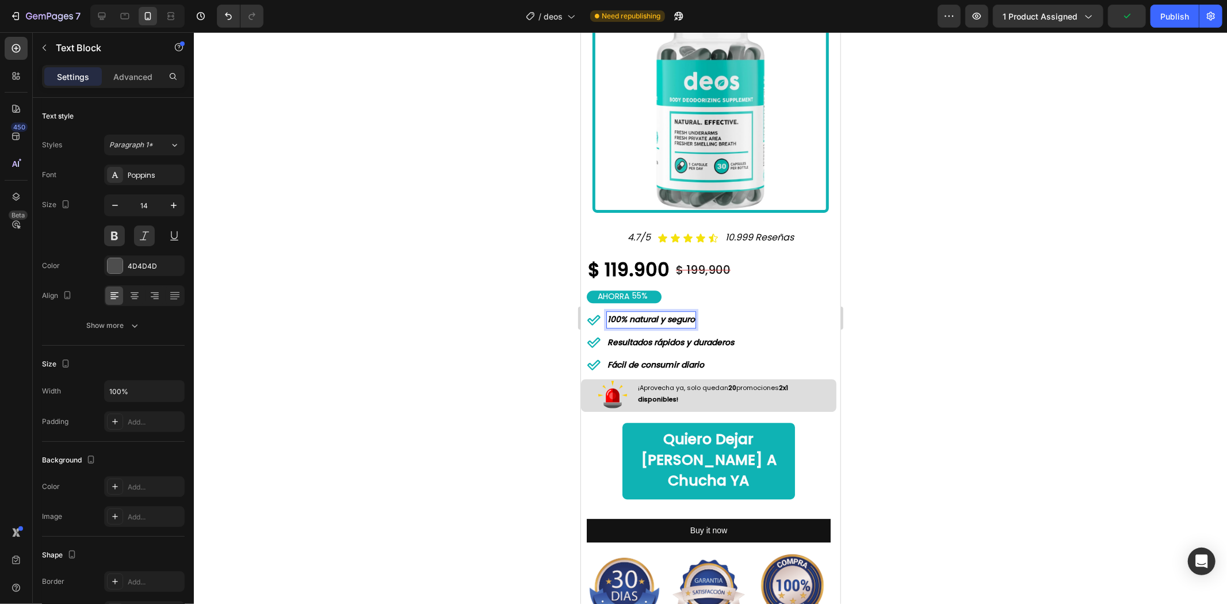
click at [967, 231] on div at bounding box center [710, 318] width 1033 height 572
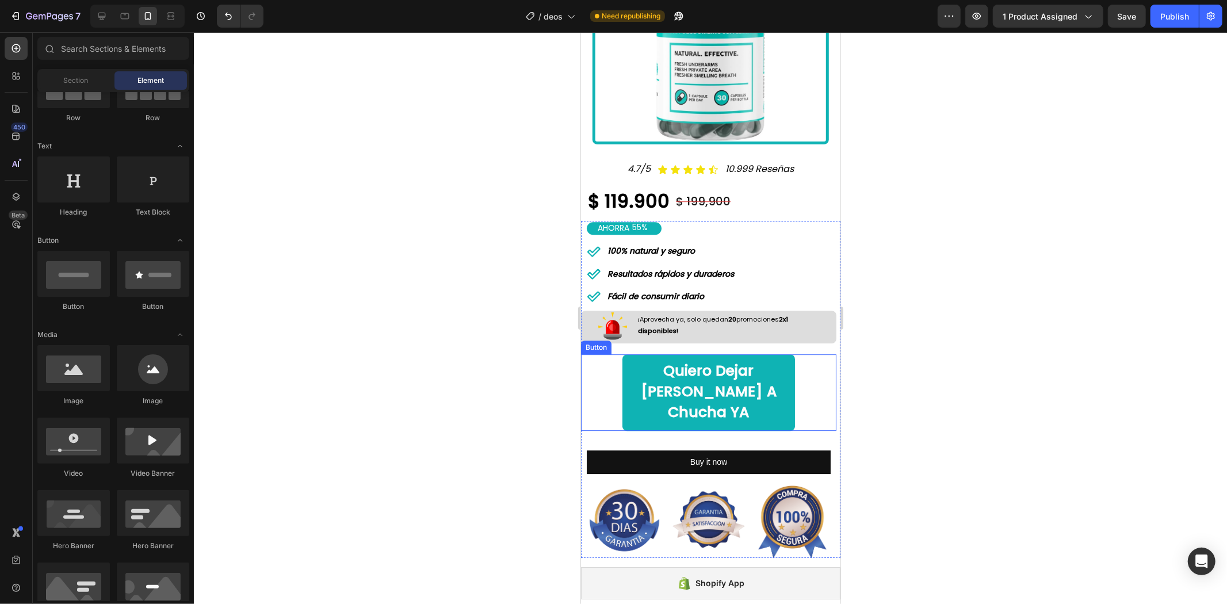
scroll to position [2834, 0]
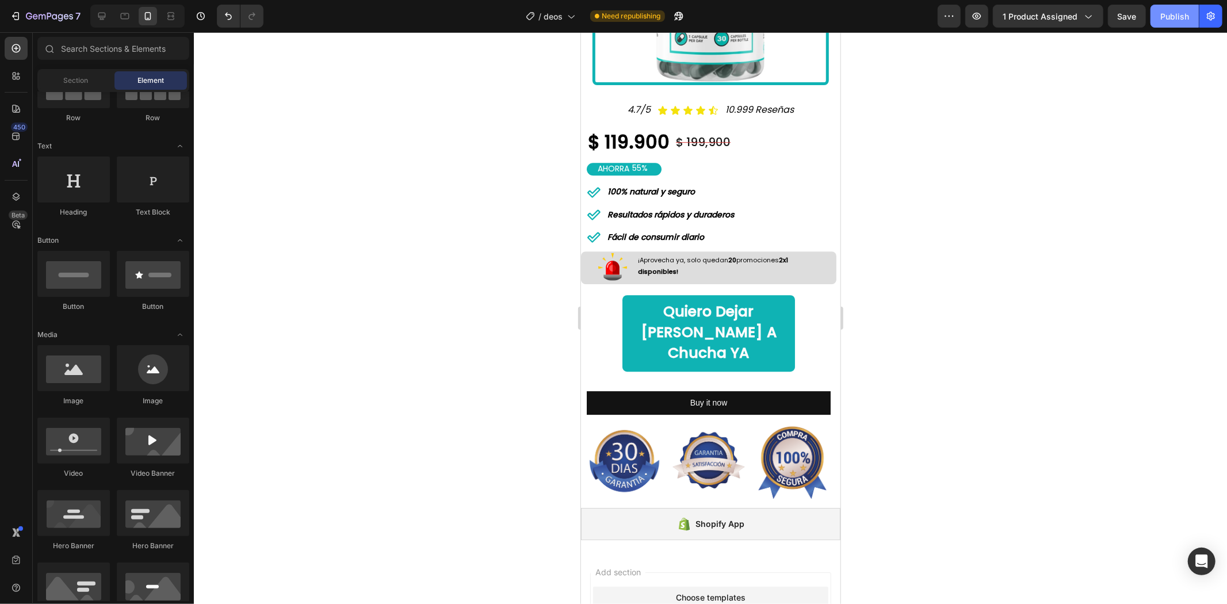
click at [1182, 24] on button "Publish" at bounding box center [1175, 16] width 48 height 23
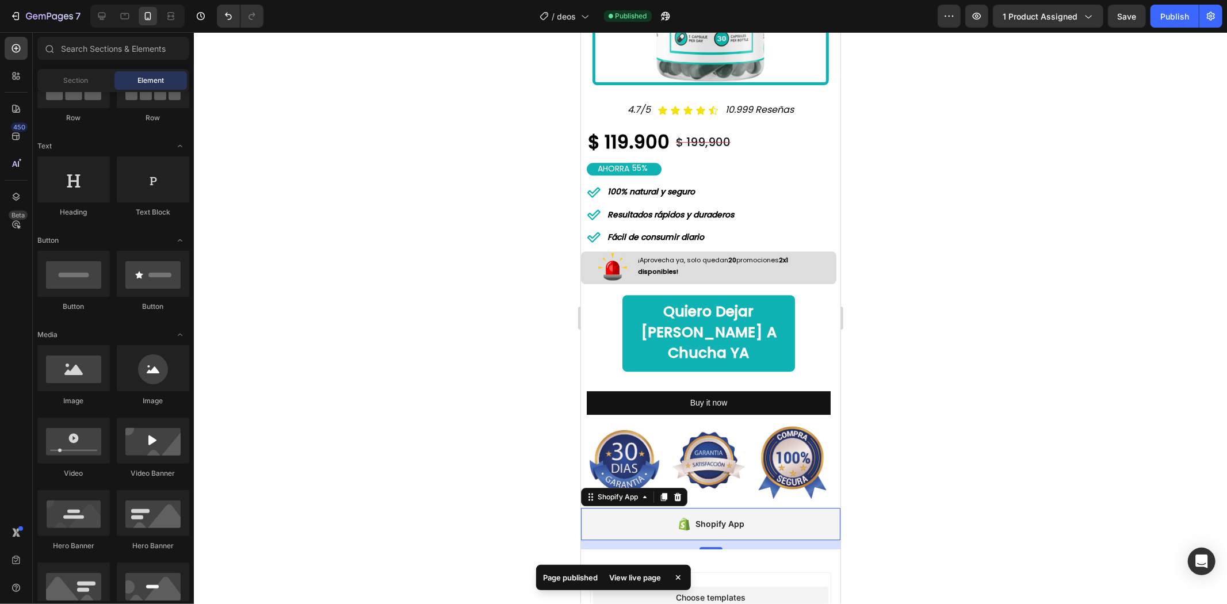
click at [705, 517] on div "Shopify App" at bounding box center [720, 524] width 49 height 14
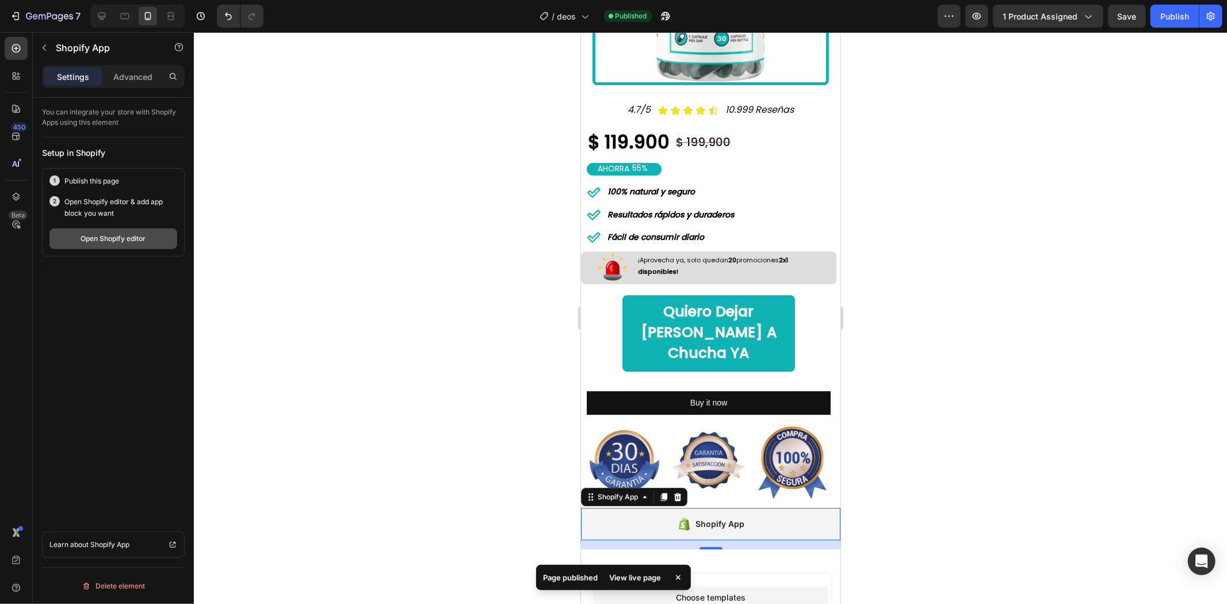
click at [112, 245] on button "Open Shopify editor" at bounding box center [113, 238] width 128 height 21
click at [98, 237] on div "Open Shopify editor" at bounding box center [113, 239] width 65 height 10
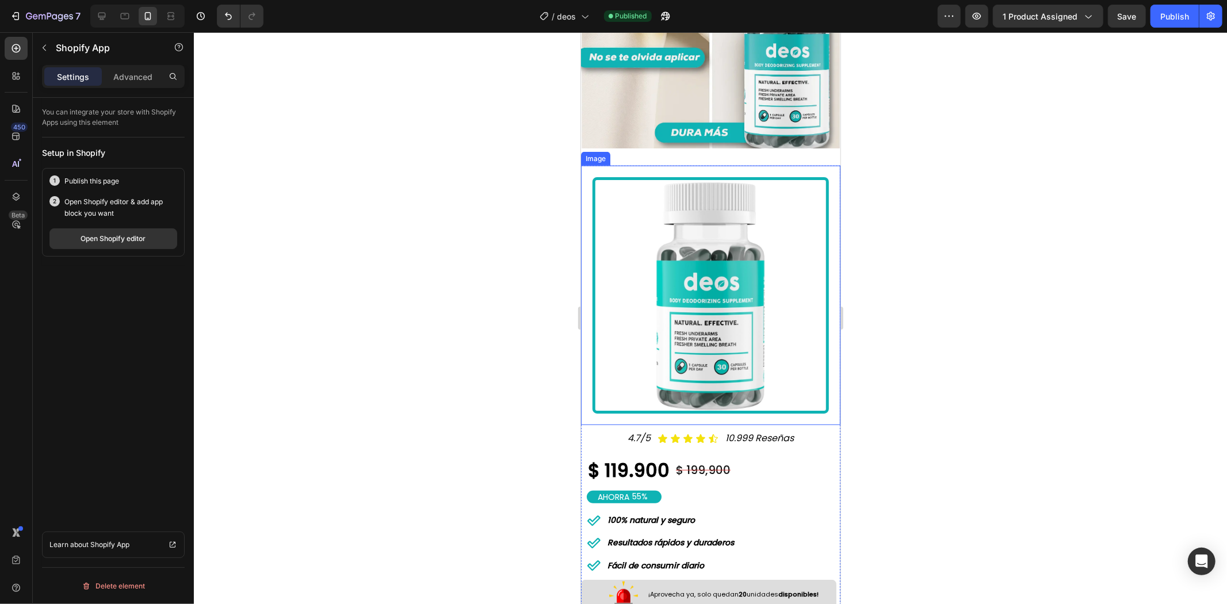
scroll to position [639, 0]
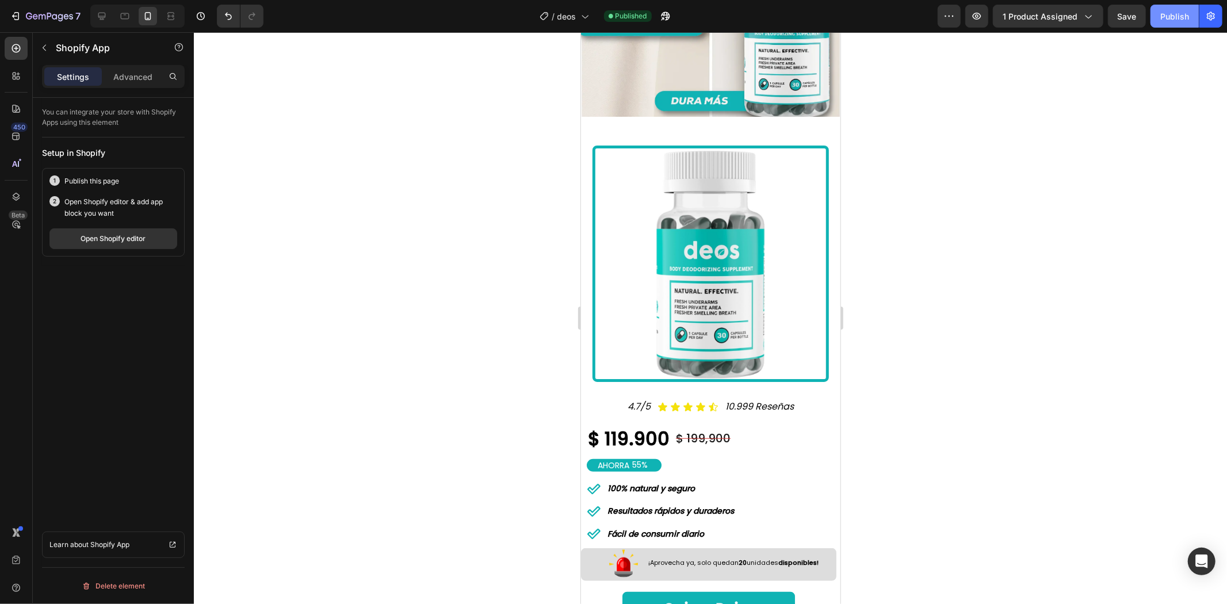
click at [1166, 18] on div "Publish" at bounding box center [1174, 16] width 29 height 12
click at [99, 56] on div "Shopify App" at bounding box center [98, 48] width 131 height 30
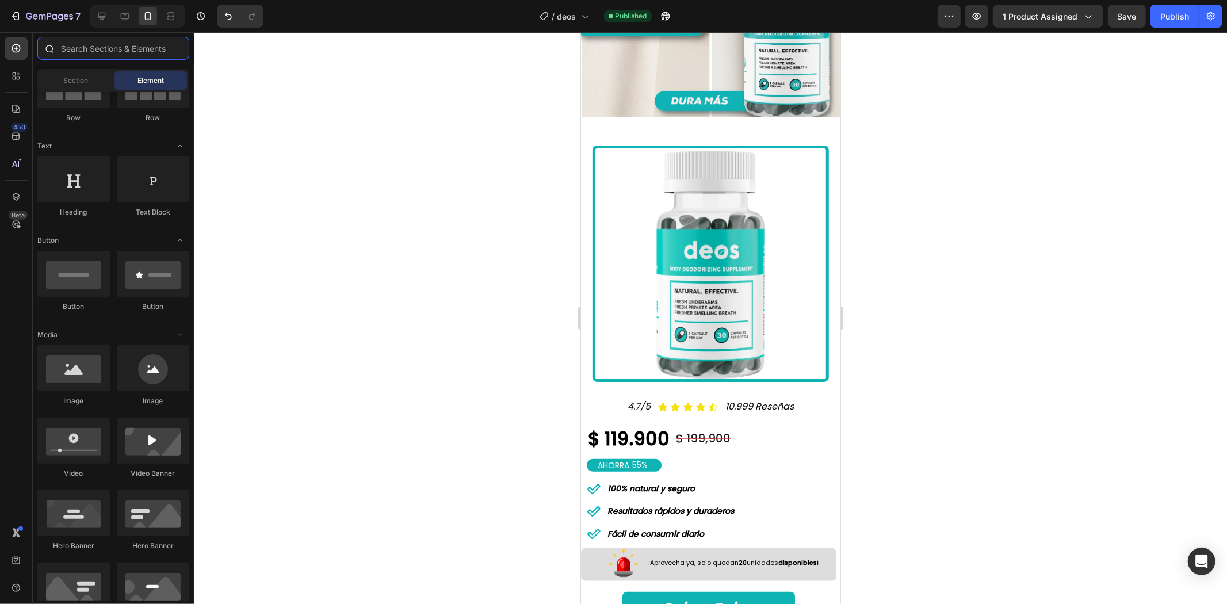
click at [101, 52] on input "text" at bounding box center [113, 48] width 152 height 23
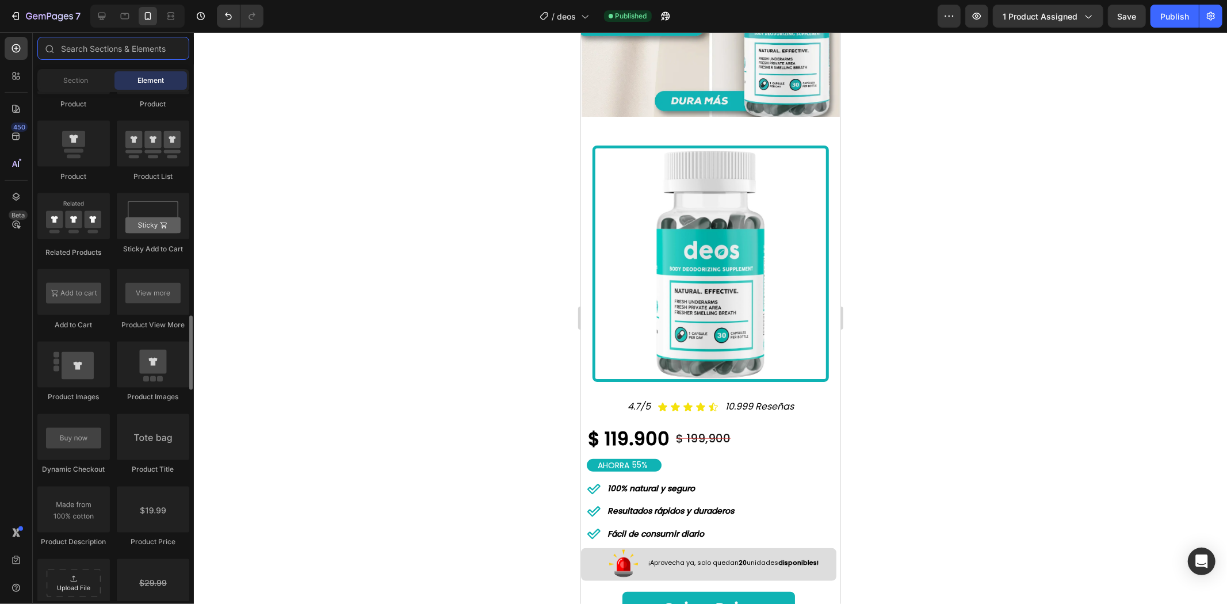
scroll to position [1790, 0]
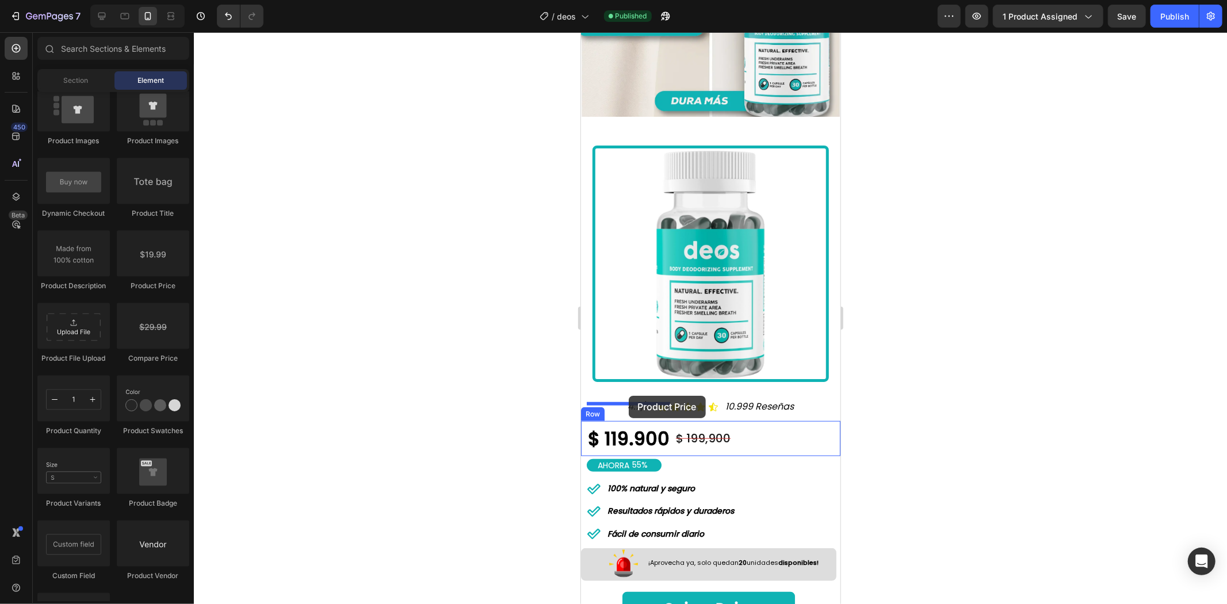
drag, startPoint x: 773, startPoint y: 311, endPoint x: 628, endPoint y: 395, distance: 167.1
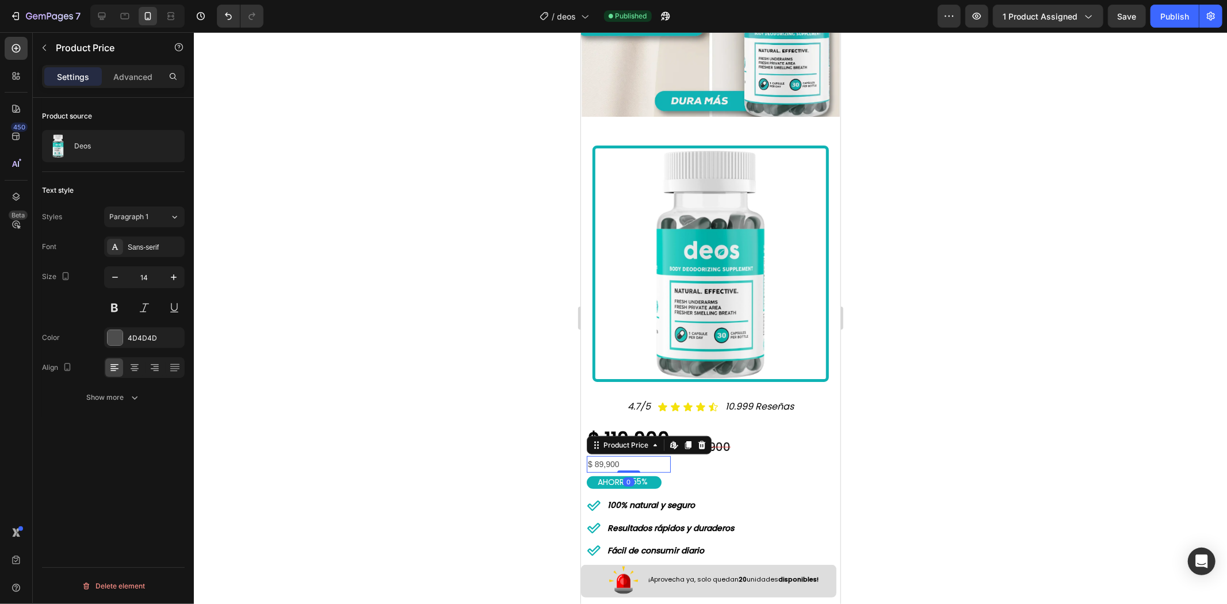
click at [624, 456] on div "$ 89,900" at bounding box center [628, 464] width 84 height 17
click at [625, 456] on div "$ 89,900" at bounding box center [628, 464] width 84 height 17
click at [140, 215] on span "Paragraph 1" at bounding box center [128, 217] width 39 height 10
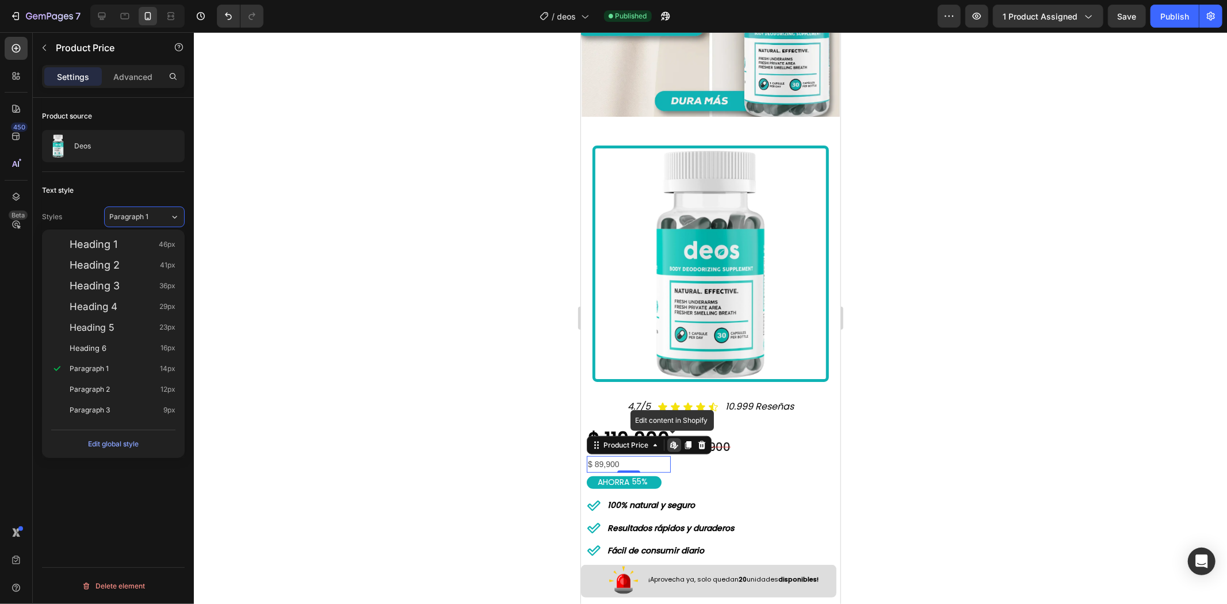
click at [144, 180] on div "Text style Styles Paragraph 1 Font Sans-serif Size 14 Color 4D4D4D Align Show m…" at bounding box center [113, 294] width 143 height 245
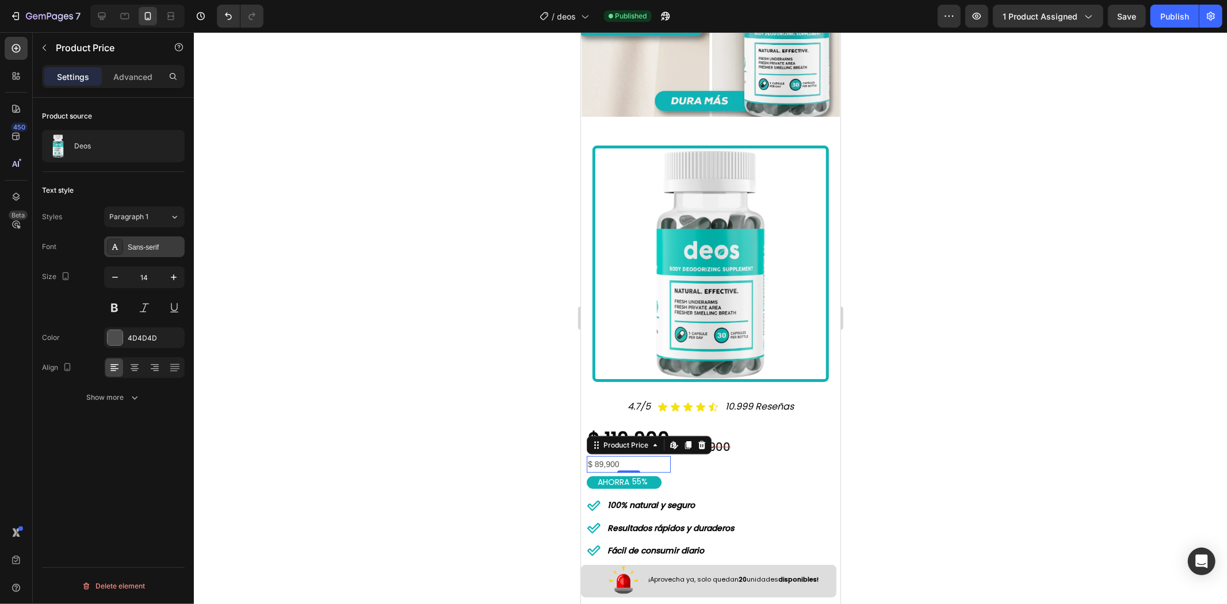
click at [141, 250] on div "Sans-serif" at bounding box center [155, 247] width 54 height 10
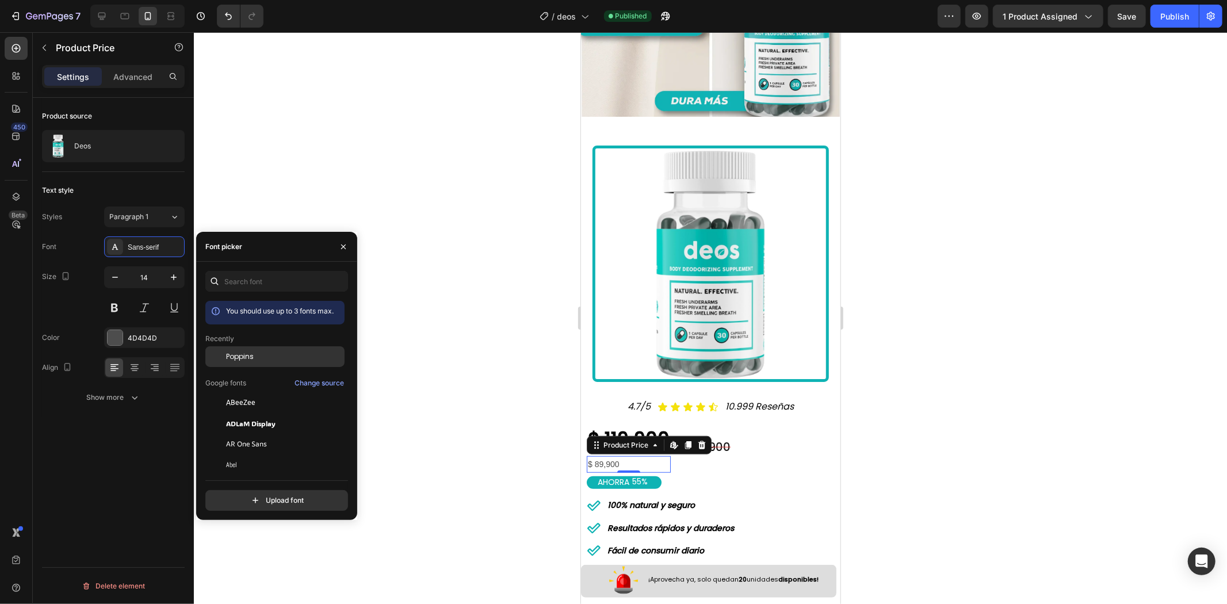
click at [231, 352] on span "Poppins" at bounding box center [240, 357] width 28 height 10
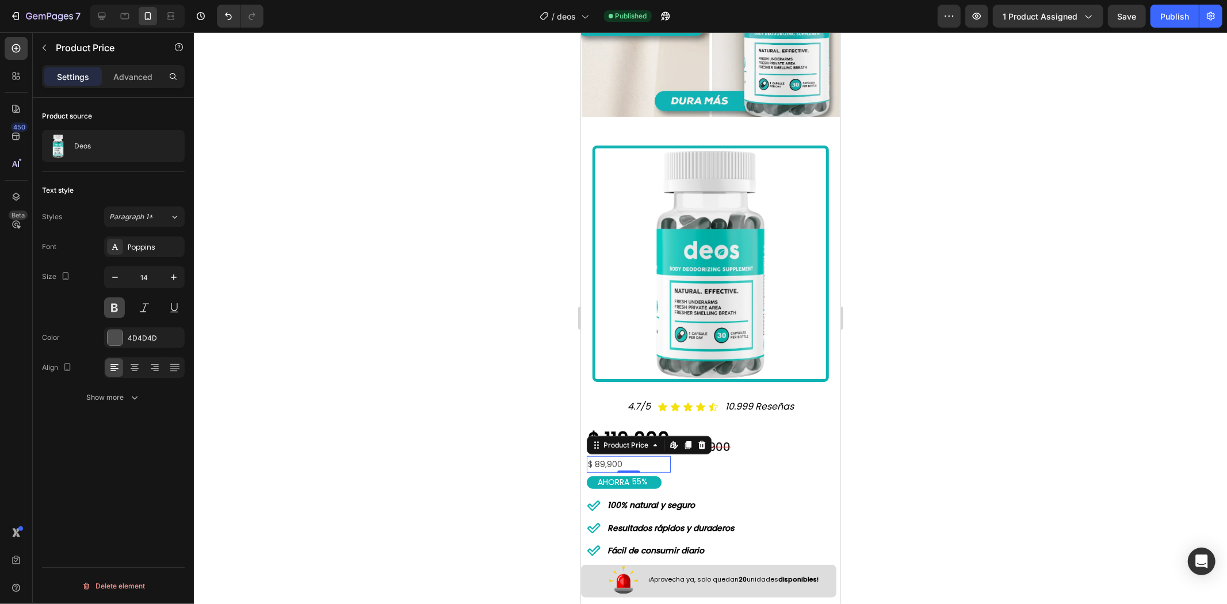
click at [119, 303] on button at bounding box center [114, 307] width 21 height 21
click at [147, 280] on input "14" at bounding box center [144, 277] width 38 height 21
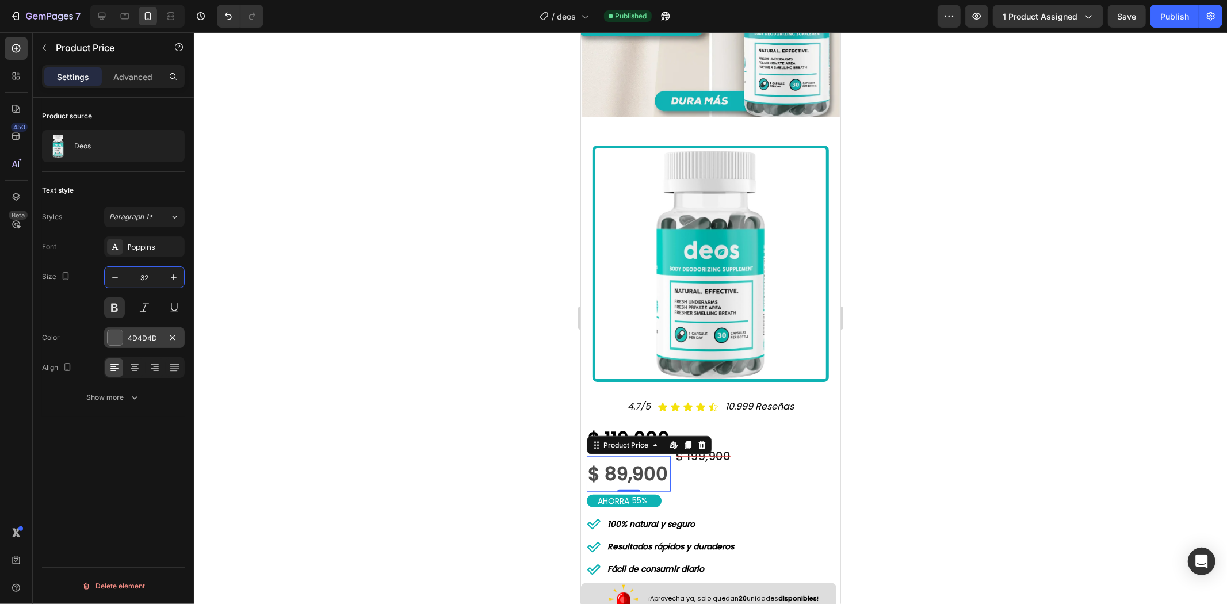
type input "32"
click at [128, 331] on div "4D4D4D" at bounding box center [144, 337] width 81 height 21
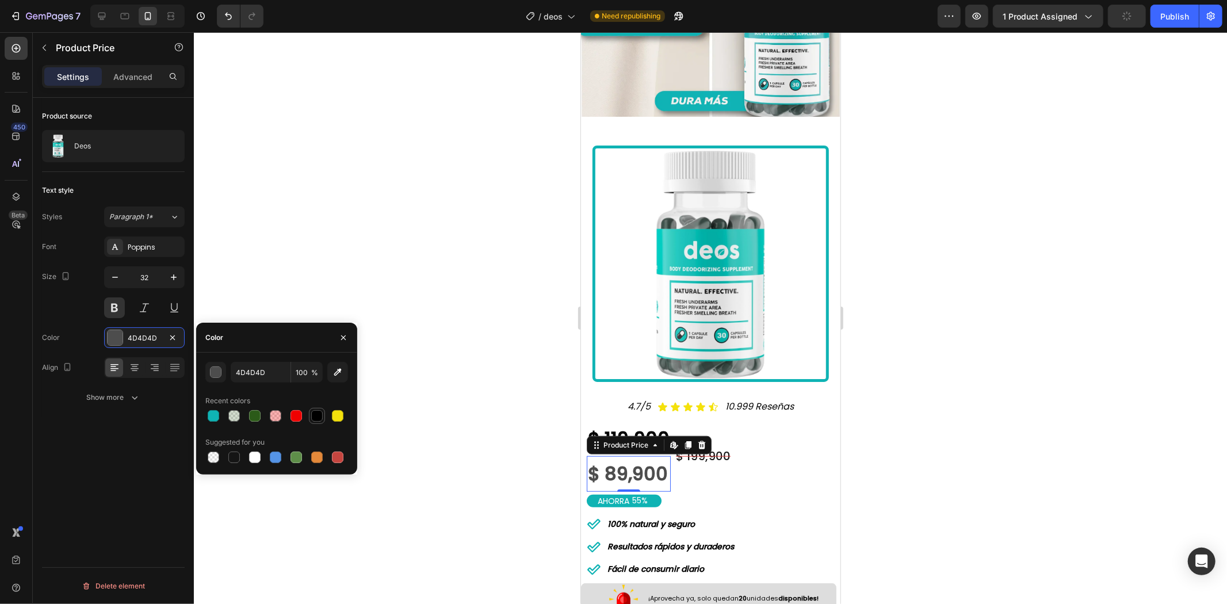
click at [316, 410] on div at bounding box center [317, 416] width 12 height 12
type input "000000"
click at [922, 349] on div at bounding box center [710, 318] width 1033 height 572
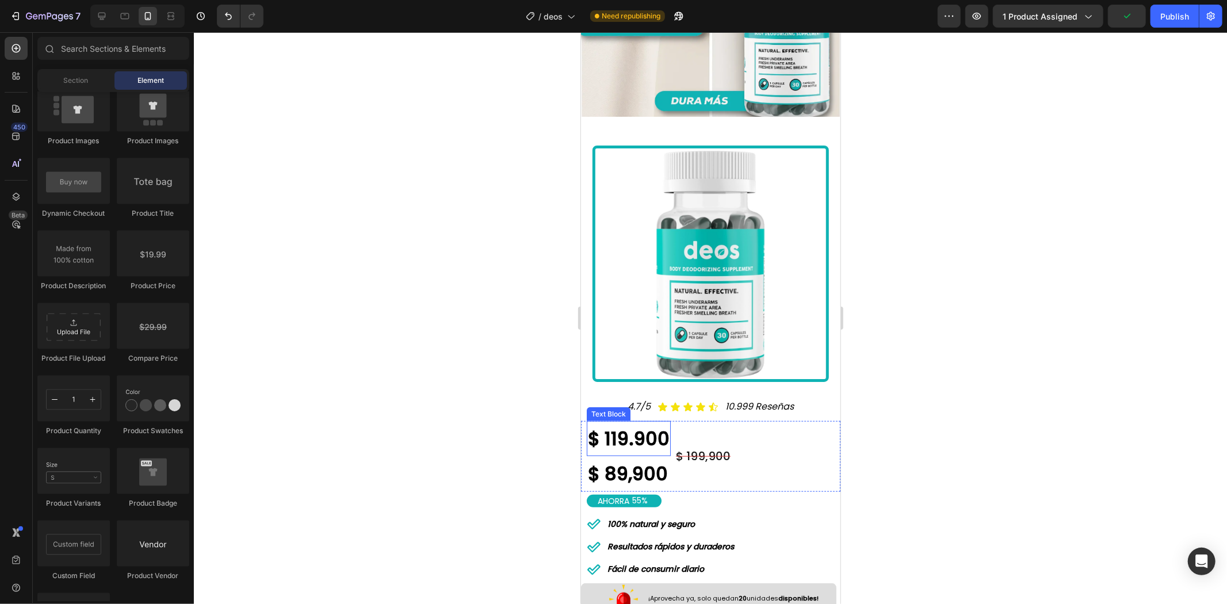
click at [644, 425] on strong "$ 119.900" at bounding box center [628, 438] width 82 height 26
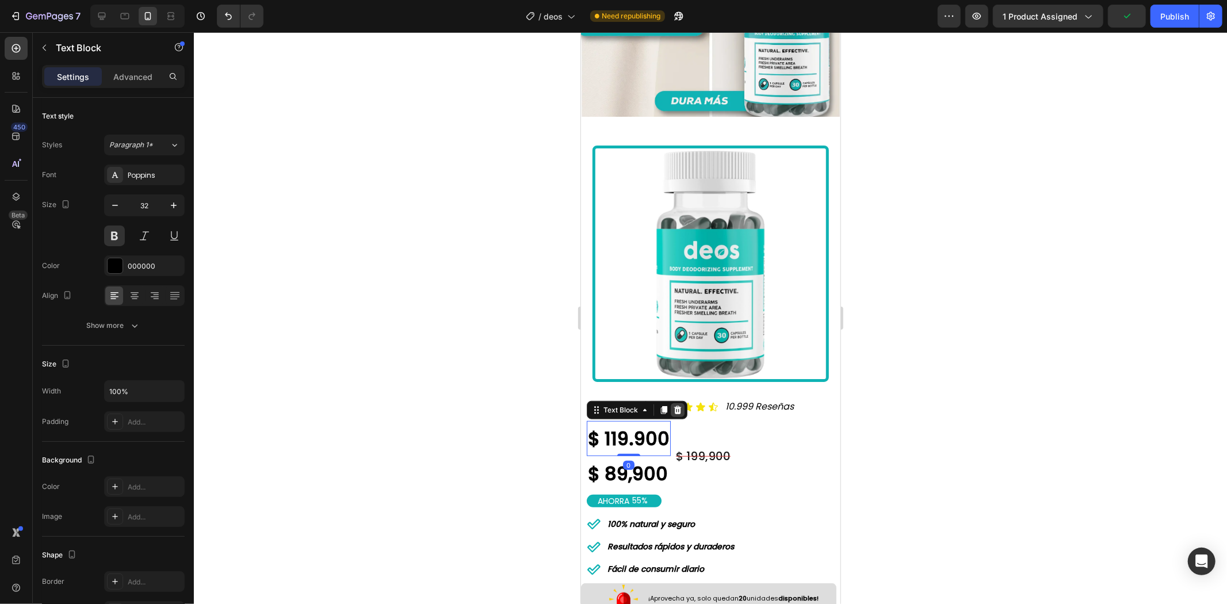
click at [678, 403] on div at bounding box center [677, 410] width 14 height 14
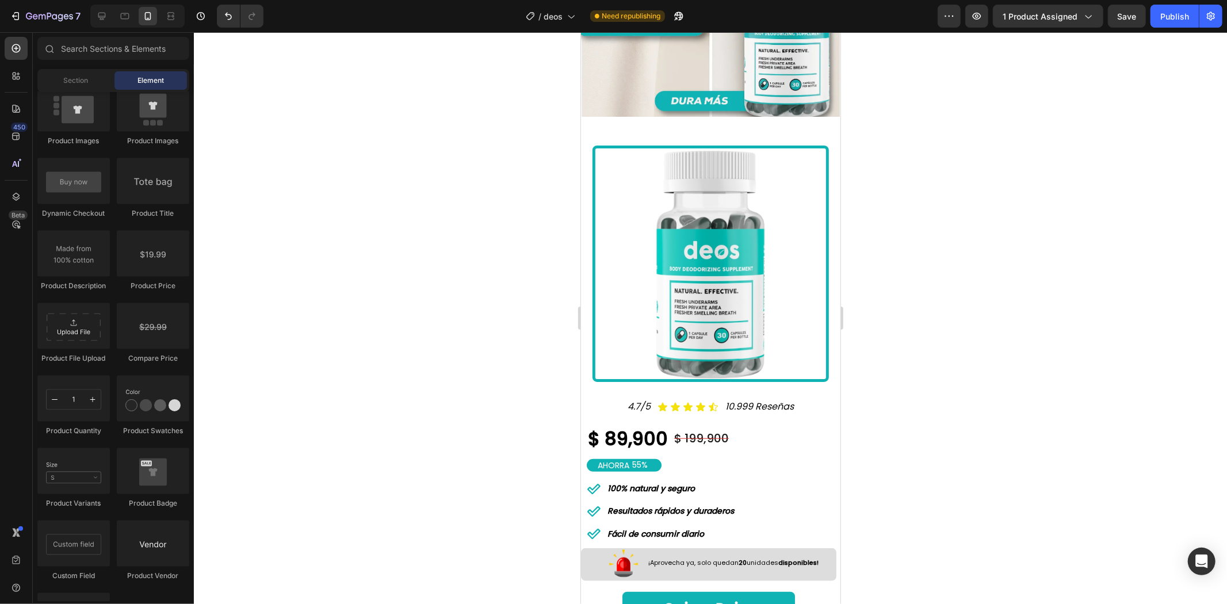
click at [990, 329] on div at bounding box center [710, 318] width 1033 height 572
click at [1165, 12] on div "Publish" at bounding box center [1174, 16] width 29 height 12
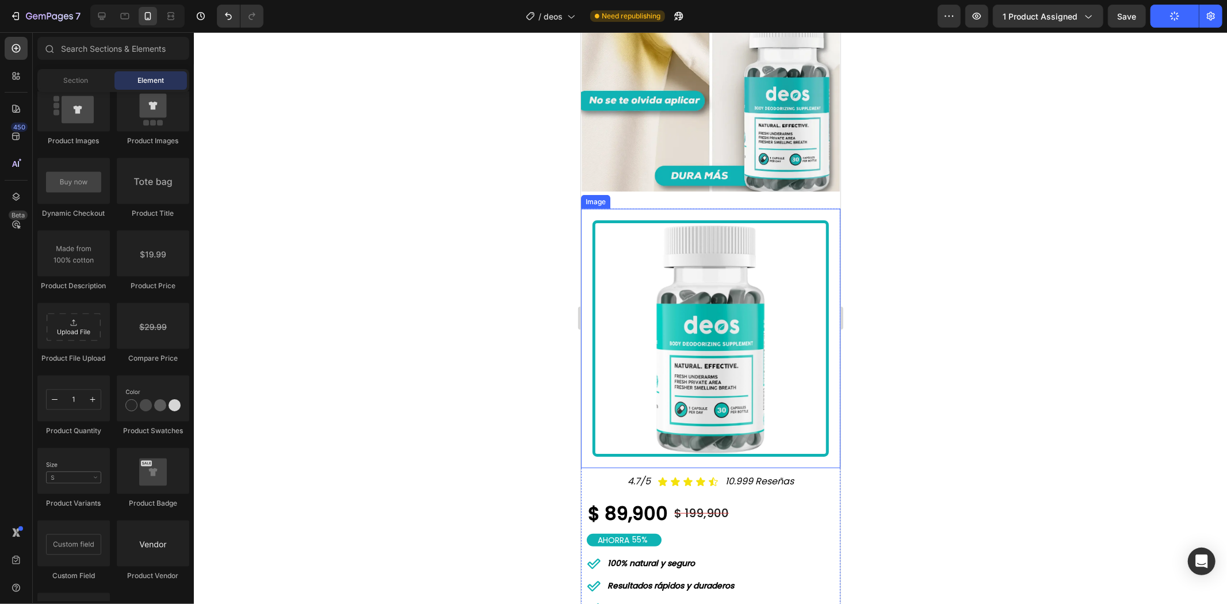
scroll to position [767, 0]
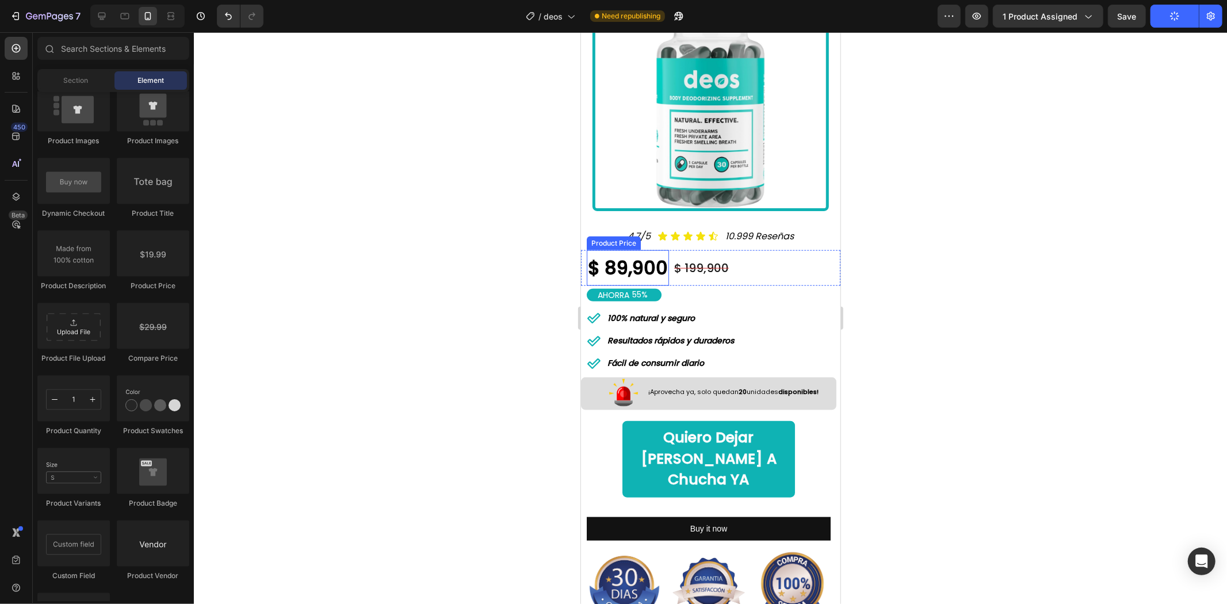
click at [635, 259] on div "$ 89,900" at bounding box center [627, 268] width 82 height 36
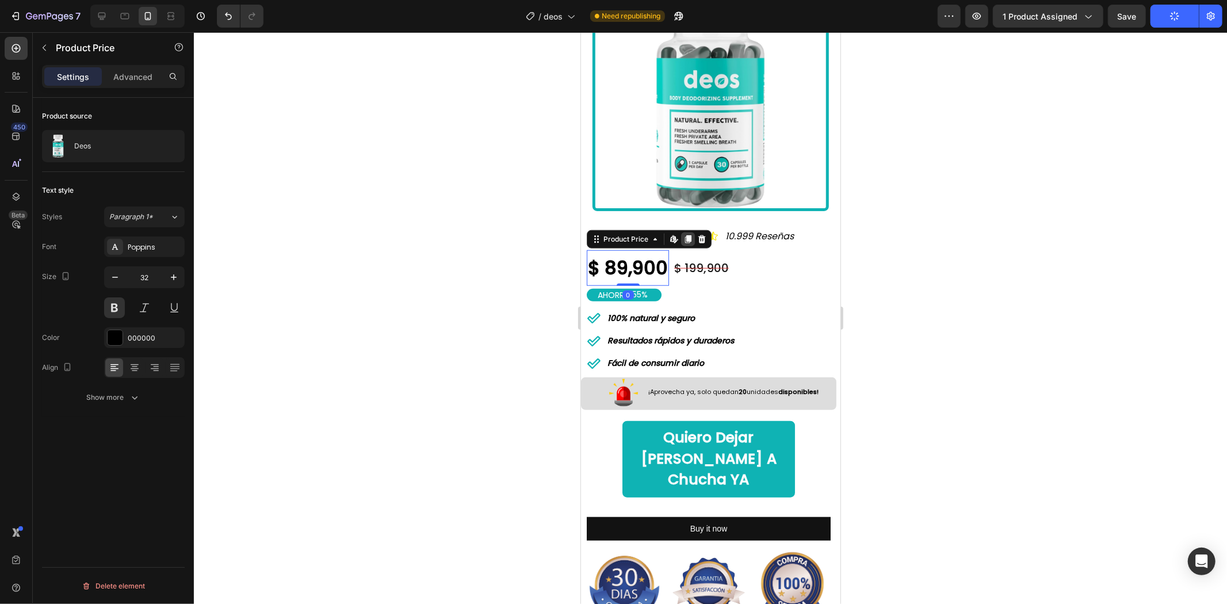
click at [689, 235] on icon at bounding box center [688, 239] width 6 height 8
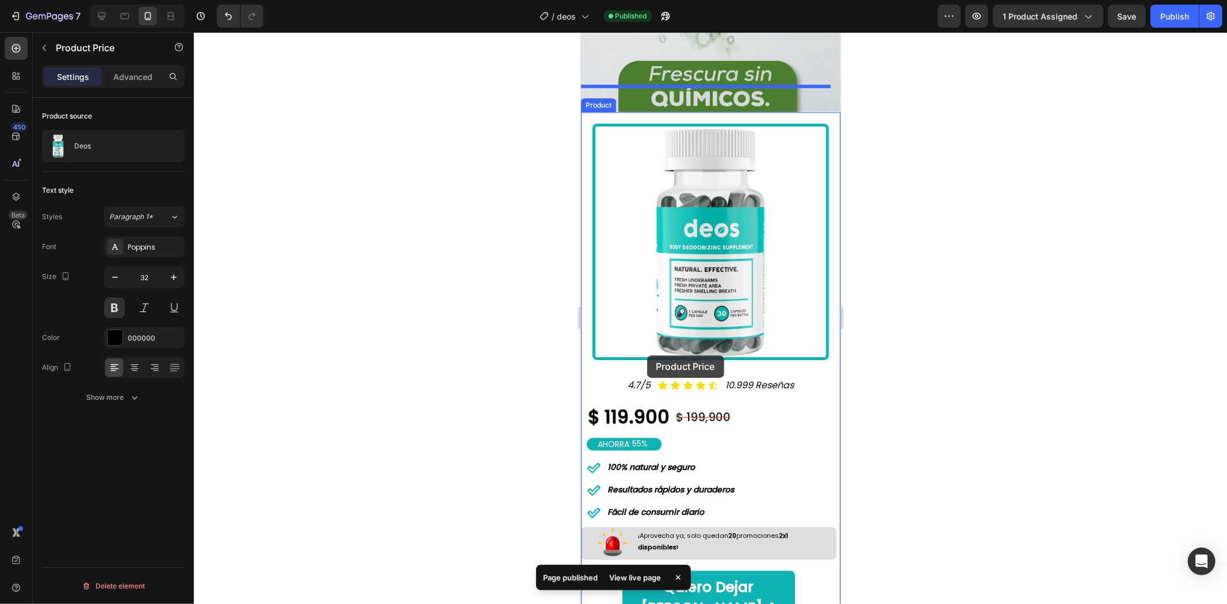
scroll to position [2748, 0]
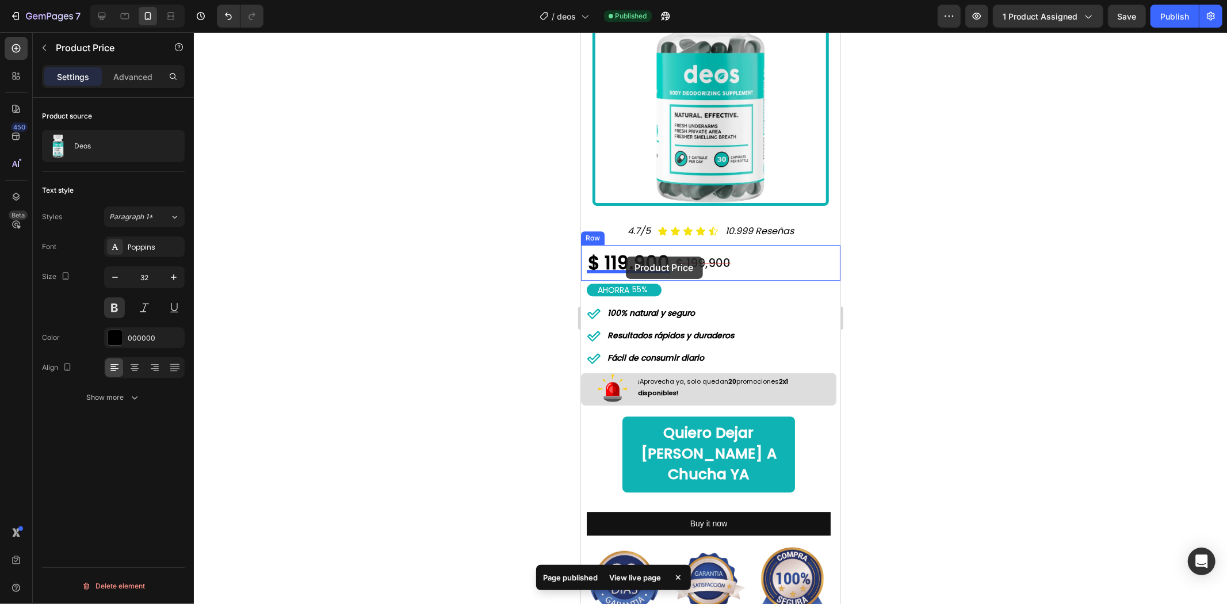
drag, startPoint x: 623, startPoint y: 261, endPoint x: 625, endPoint y: 256, distance: 5.9
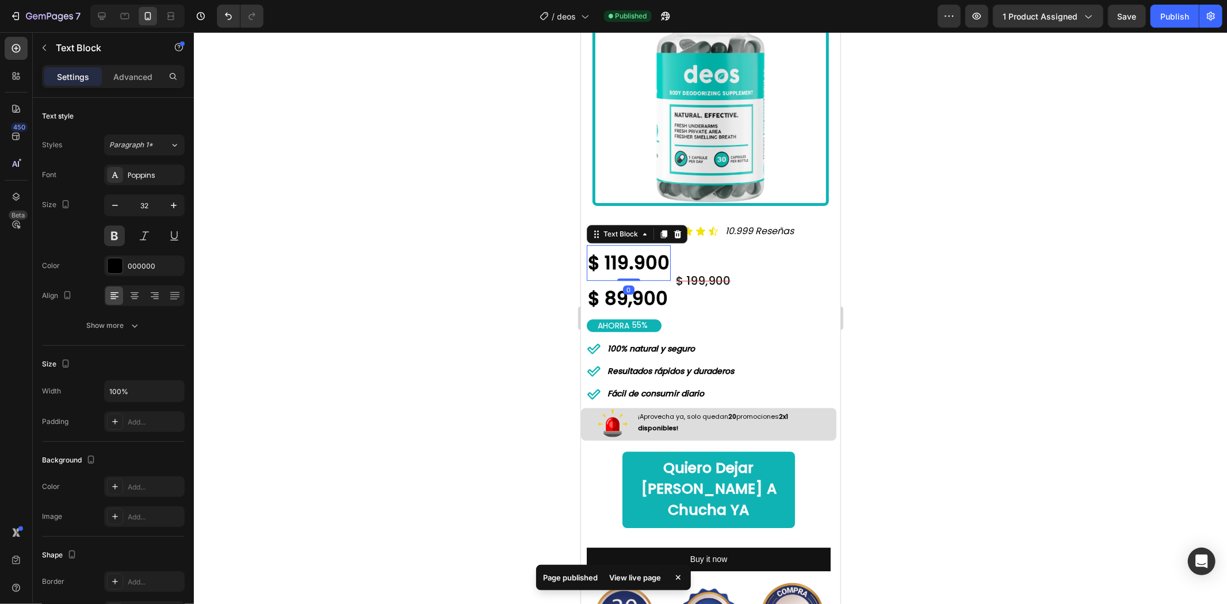
click at [631, 249] on strong "$ 119.900" at bounding box center [628, 262] width 82 height 26
click at [677, 230] on icon at bounding box center [677, 234] width 7 height 8
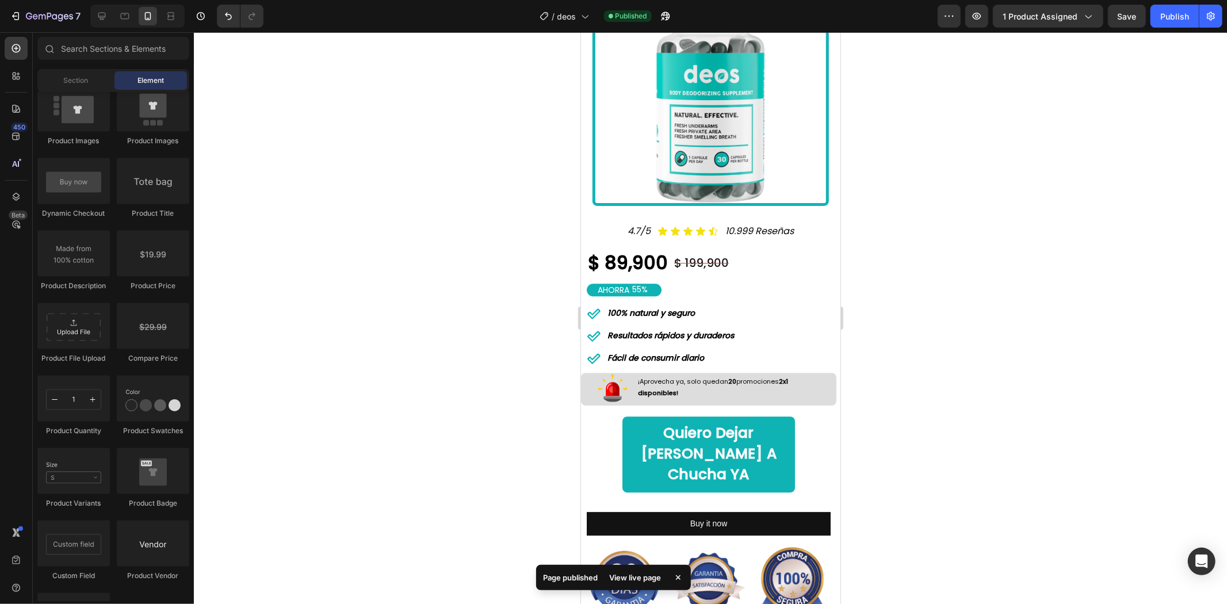
drag, startPoint x: 1030, startPoint y: 190, endPoint x: 1043, endPoint y: 156, distance: 35.7
click at [1030, 189] on div at bounding box center [710, 318] width 1033 height 572
click at [1156, 21] on button "Publish" at bounding box center [1175, 16] width 48 height 23
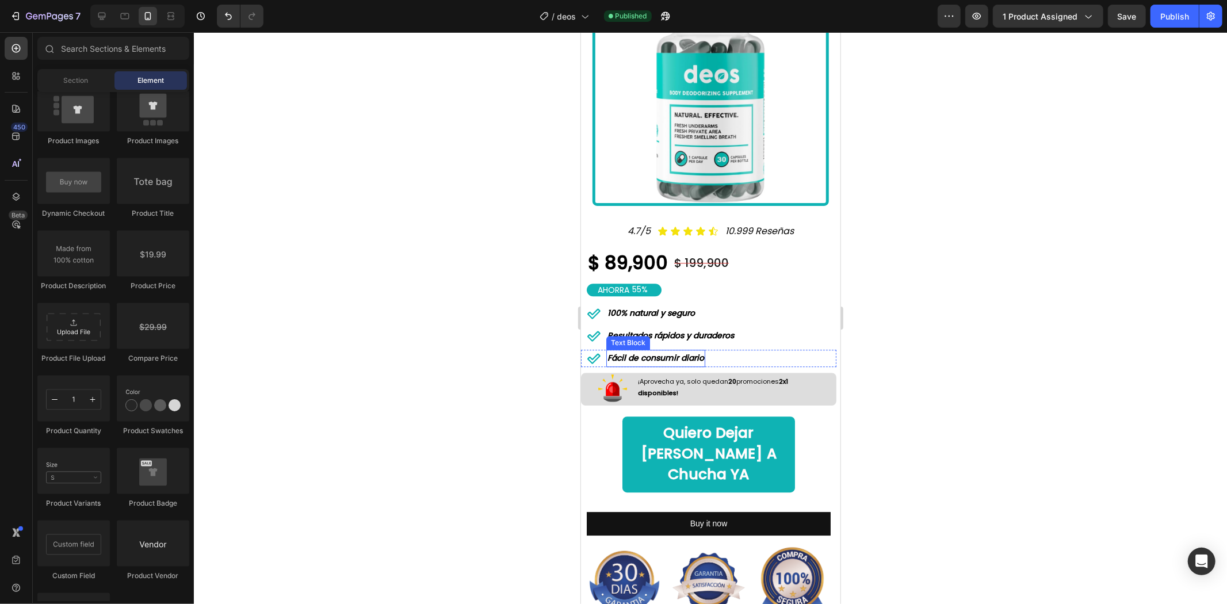
scroll to position [2998, 0]
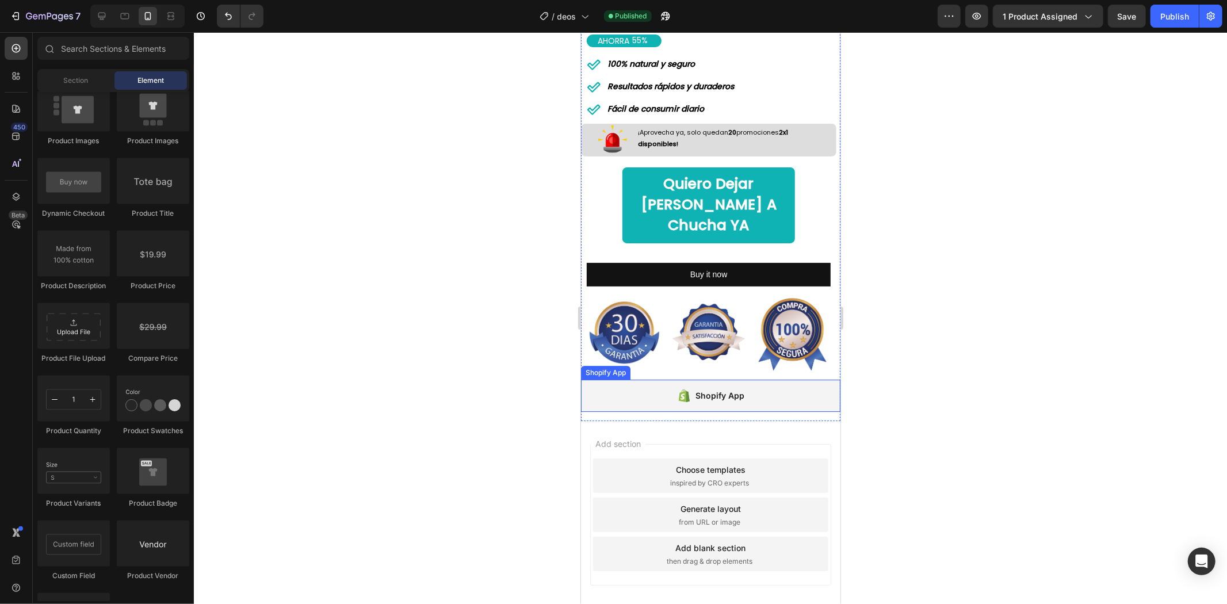
click at [641, 379] on div "Shopify App" at bounding box center [710, 395] width 259 height 32
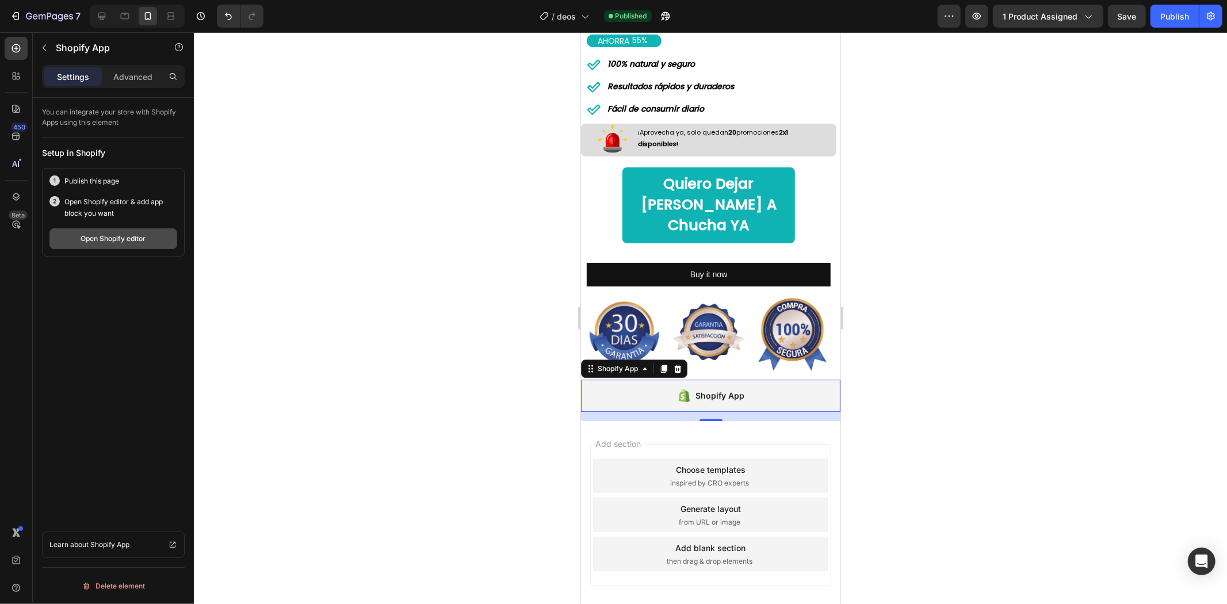
click at [108, 243] on div "Open Shopify editor" at bounding box center [113, 239] width 65 height 10
